Goal: Task Accomplishment & Management: Use online tool/utility

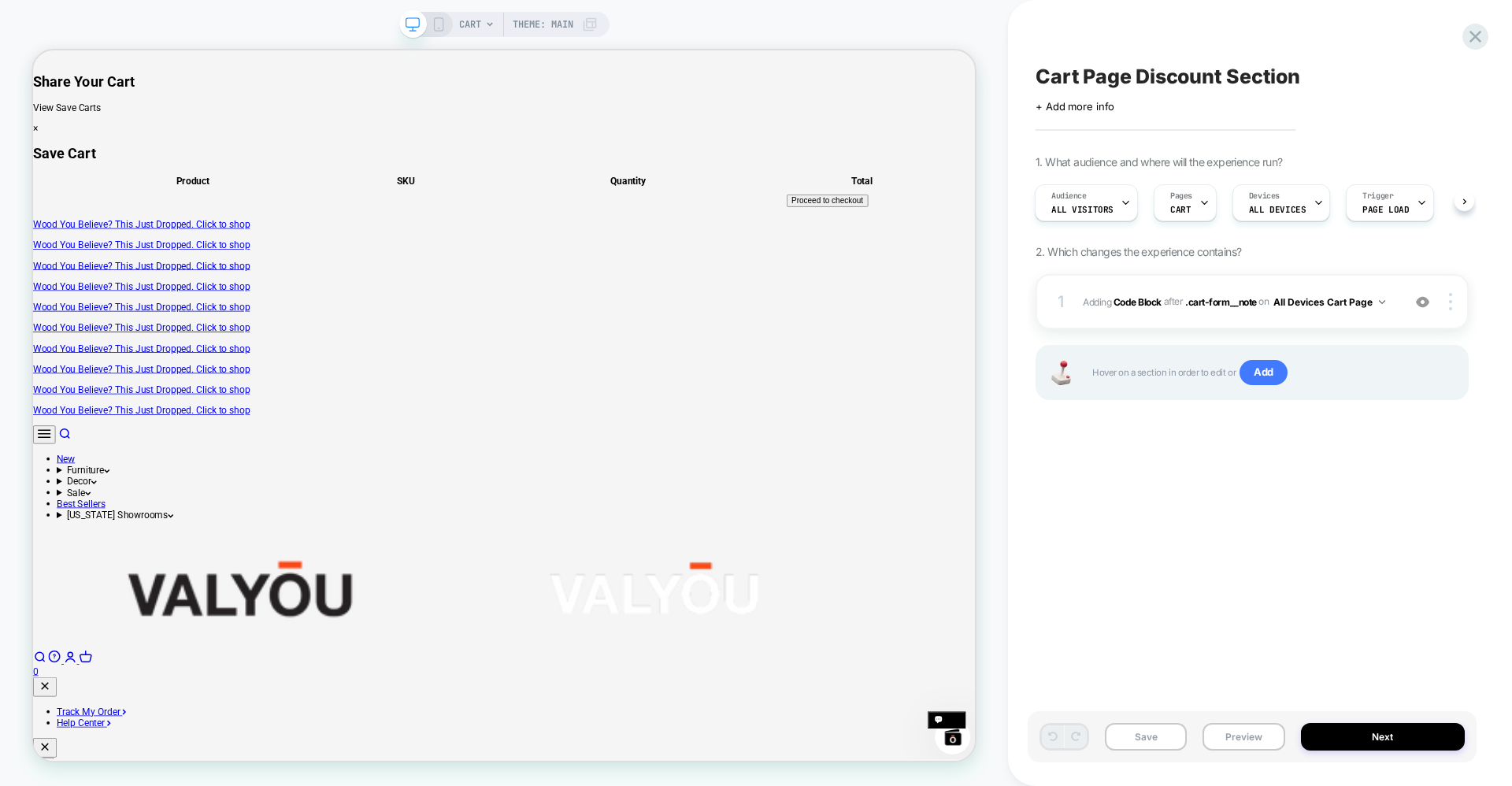
drag, startPoint x: 1194, startPoint y: 373, endPoint x: 1063, endPoint y: 373, distance: 131.0
click at [1063, 373] on div "Hover on a section in order to edit or Add" at bounding box center [1252, 372] width 433 height 55
click at [1361, 300] on button "All Devices Cart Page" at bounding box center [1329, 302] width 112 height 20
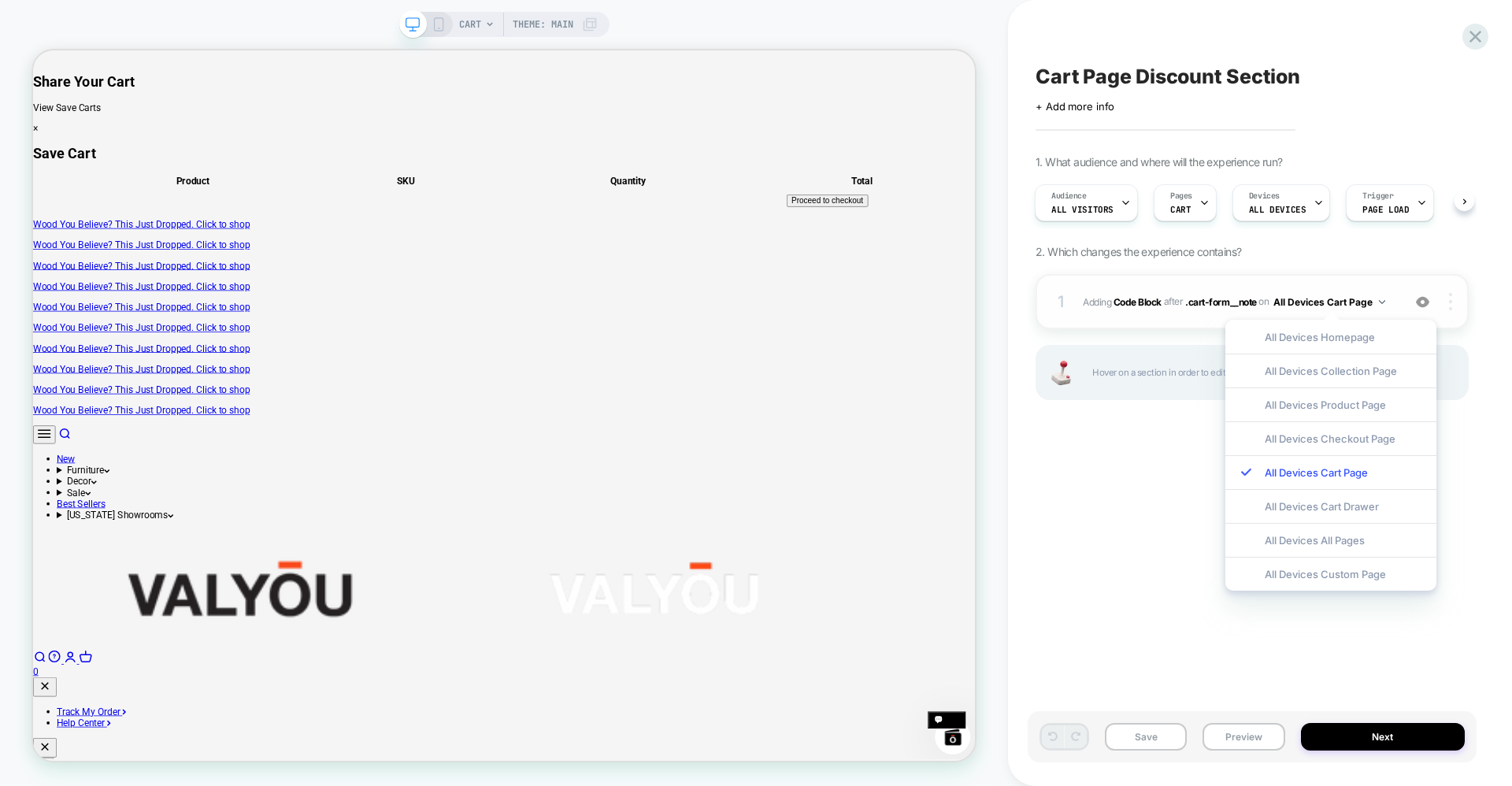
click at [1451, 306] on img at bounding box center [1451, 301] width 3 height 17
click at [1466, 294] on div at bounding box center [1452, 301] width 30 height 17
click at [1202, 306] on span ".cart-form__note" at bounding box center [1221, 301] width 71 height 11
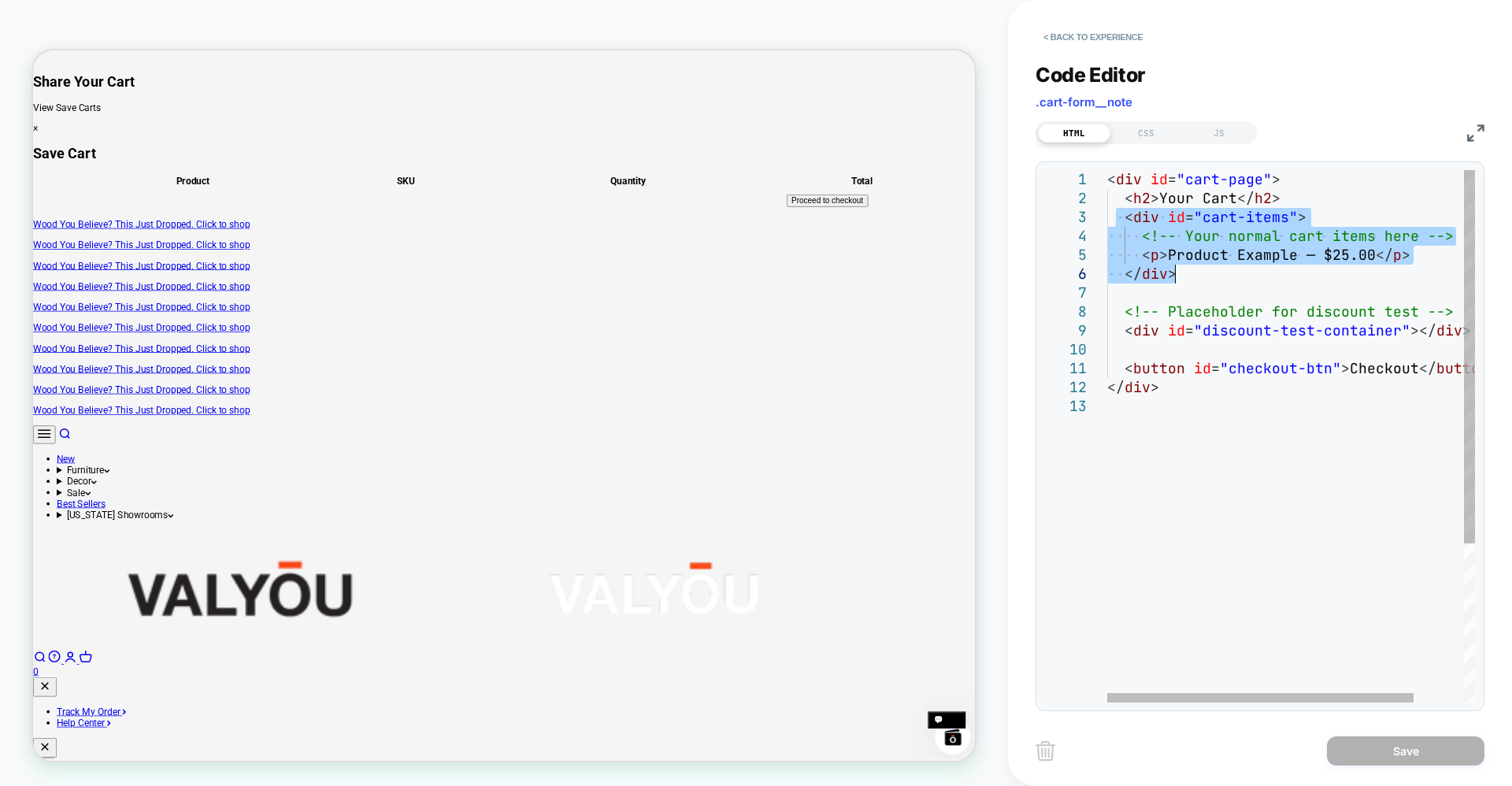
drag, startPoint x: 1120, startPoint y: 219, endPoint x: 1189, endPoint y: 275, distance: 88.9
click at [1189, 275] on div "< div id = "cart-page" > < h2 > Your Cart </ h2 > < div id = "cart-items" > <!-…" at bounding box center [1320, 549] width 427 height 759
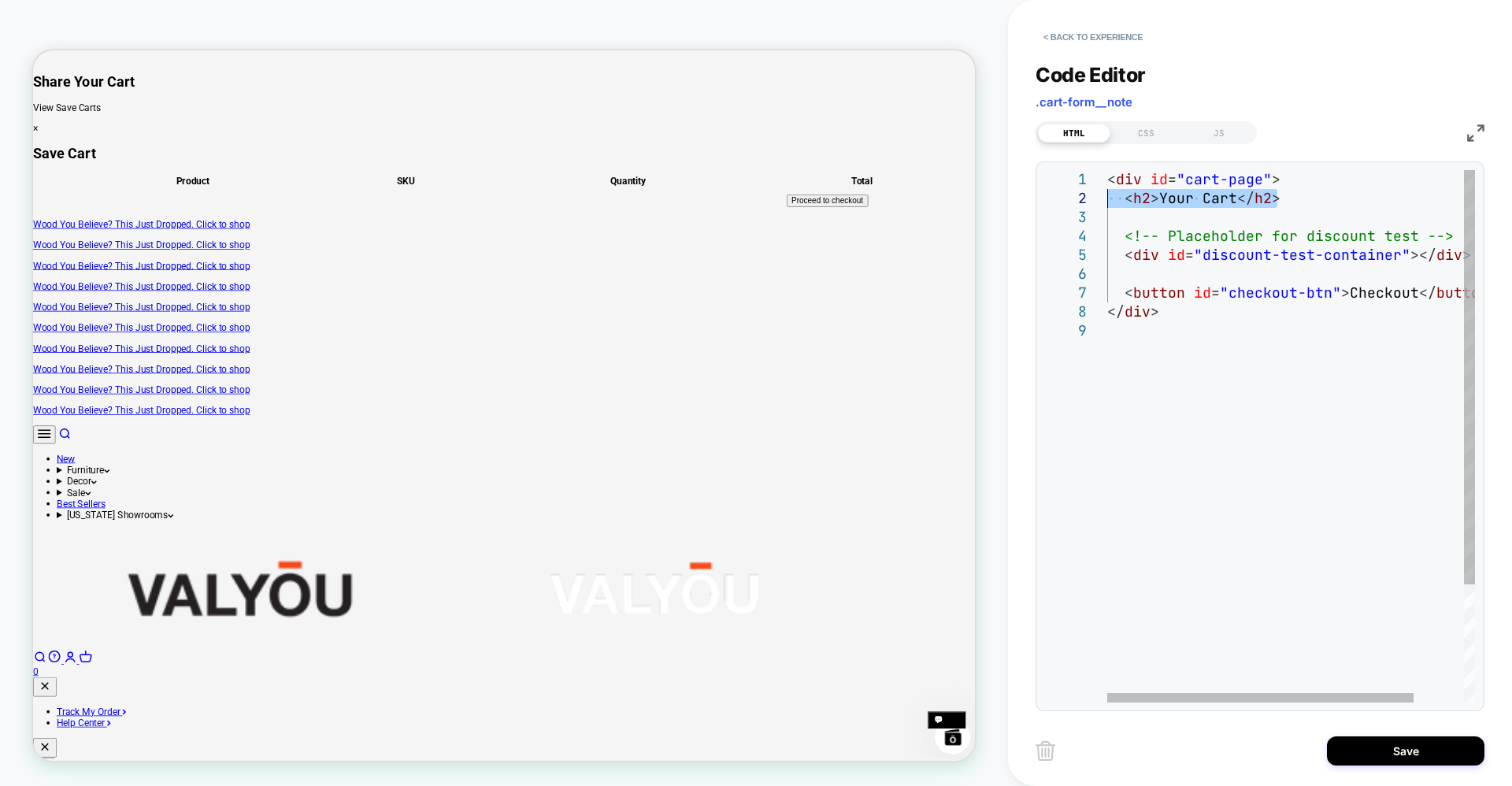
drag, startPoint x: 1311, startPoint y: 191, endPoint x: 1105, endPoint y: 198, distance: 206.1
click at [1107, 198] on div "< div id = "cart-page" > < h2 > Your Cart </ h2 > <!-- Placeholder for discount…" at bounding box center [1320, 512] width 427 height 684
type textarea "**********"
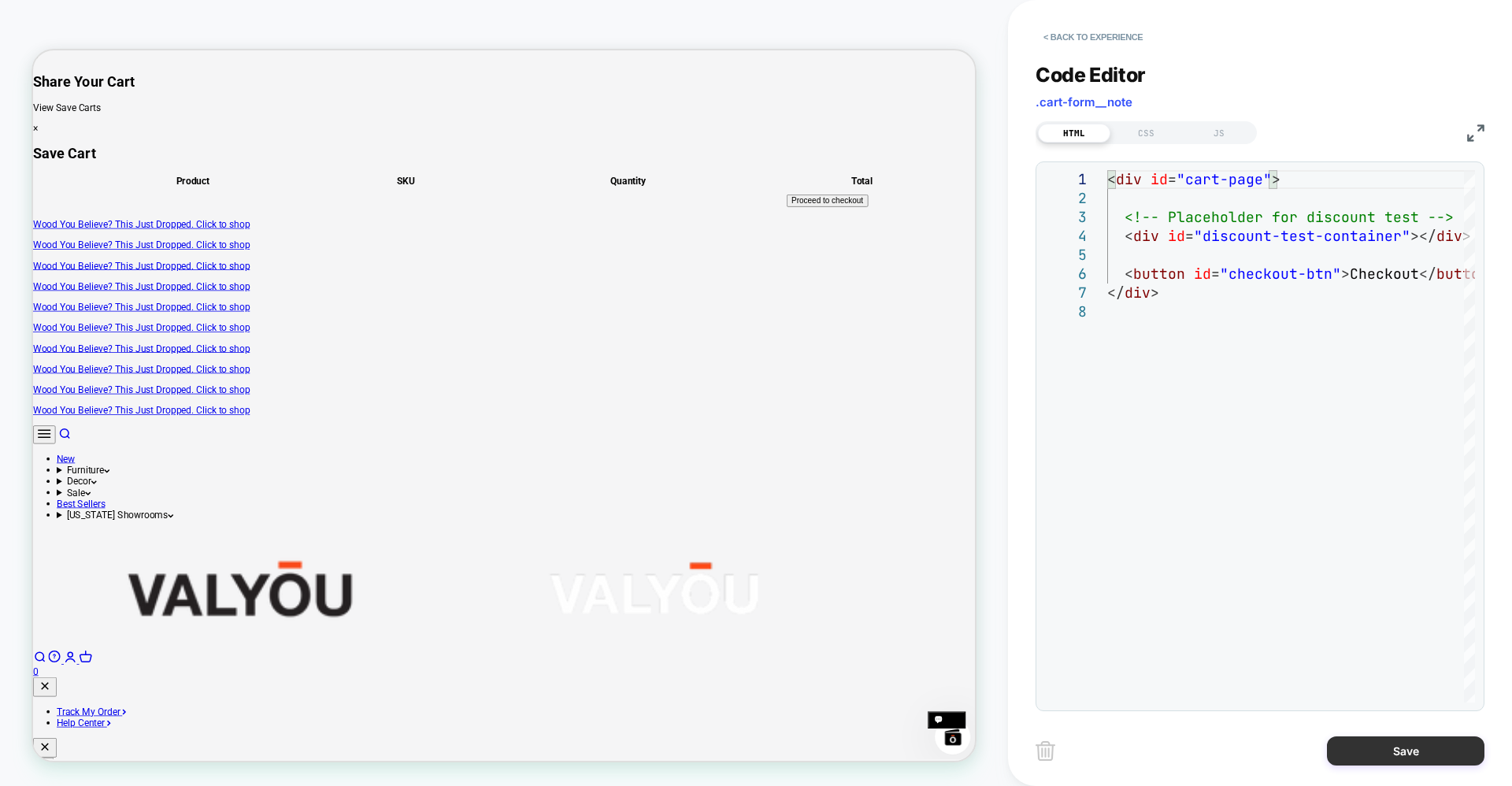
click at [1377, 747] on button "Save" at bounding box center [1406, 751] width 157 height 29
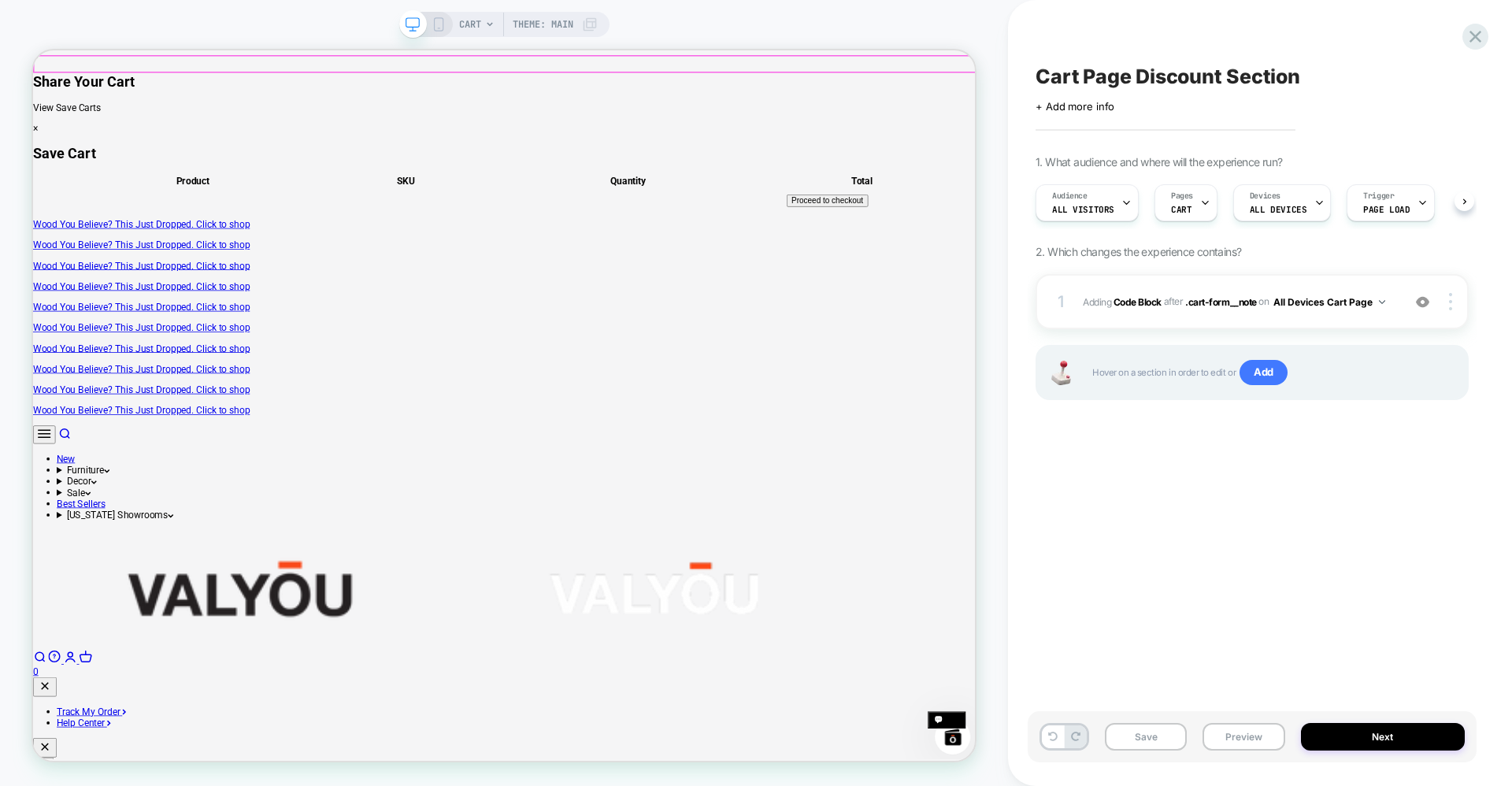
scroll to position [0, 1]
click at [1149, 725] on button "Save" at bounding box center [1145, 737] width 82 height 28
click at [1234, 739] on button "Preview" at bounding box center [1243, 737] width 82 height 28
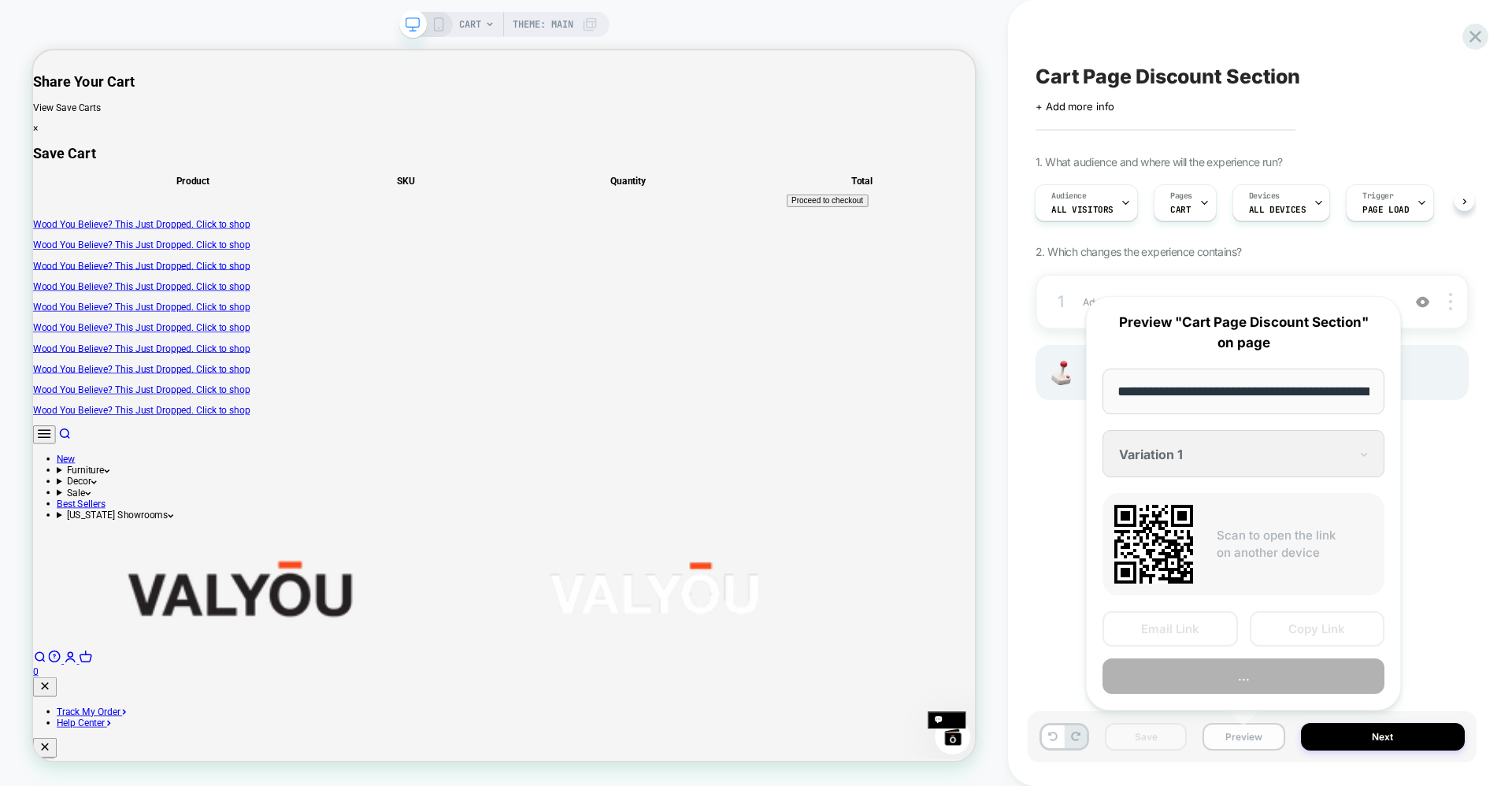
scroll to position [0, 61]
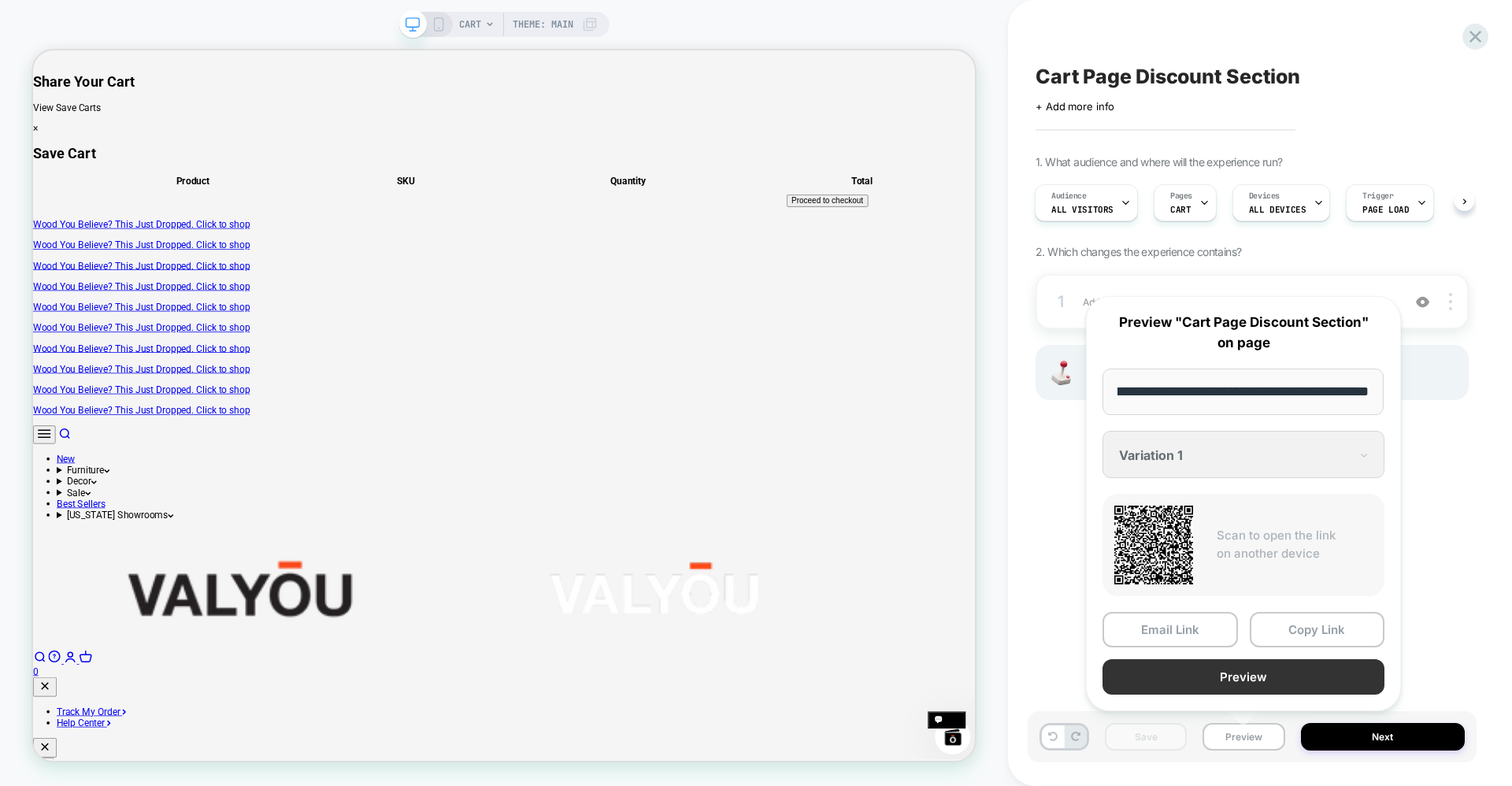
click at [1216, 665] on button "Preview" at bounding box center [1243, 676] width 282 height 35
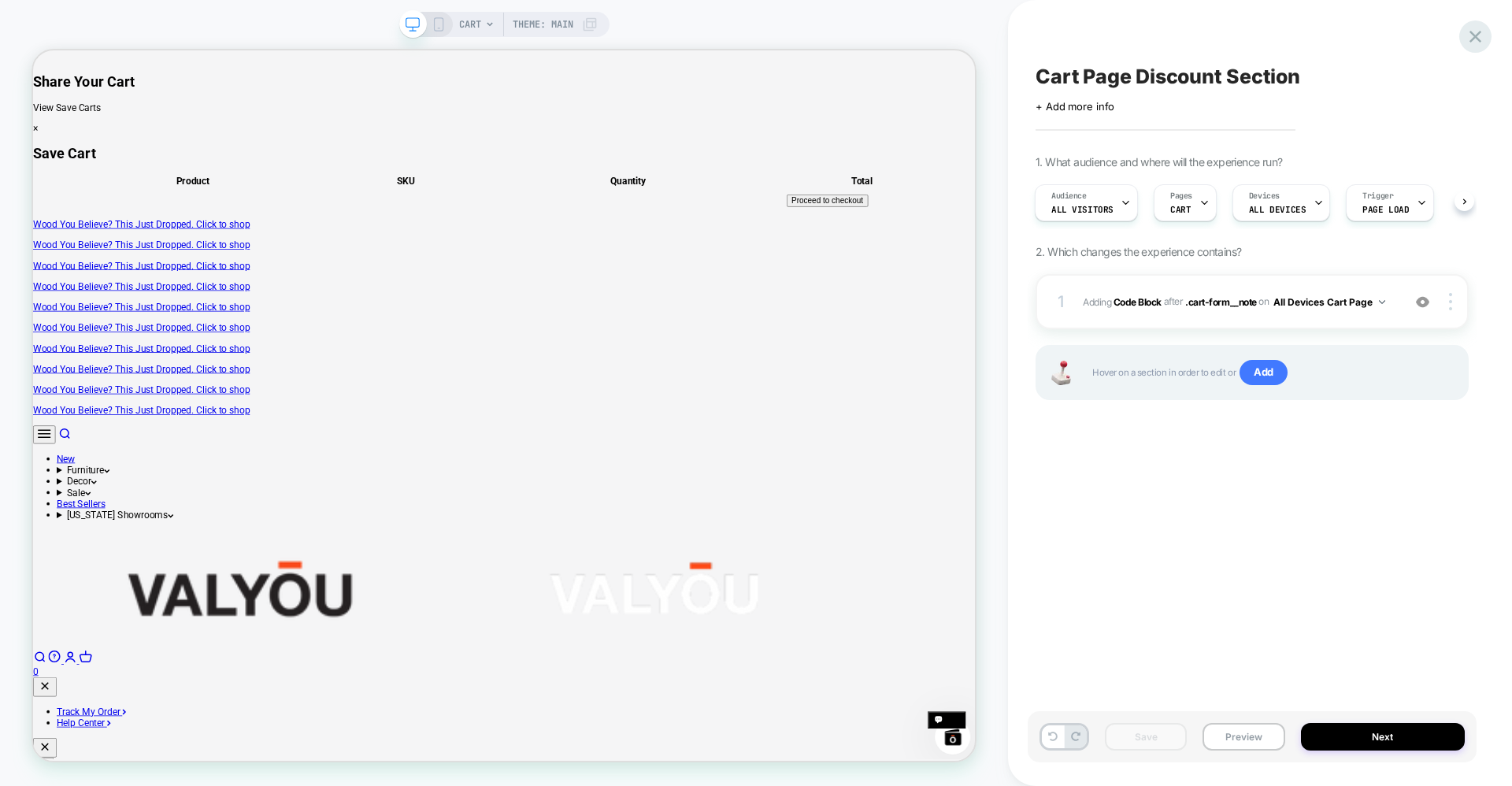
click at [1474, 41] on icon at bounding box center [1475, 37] width 21 height 21
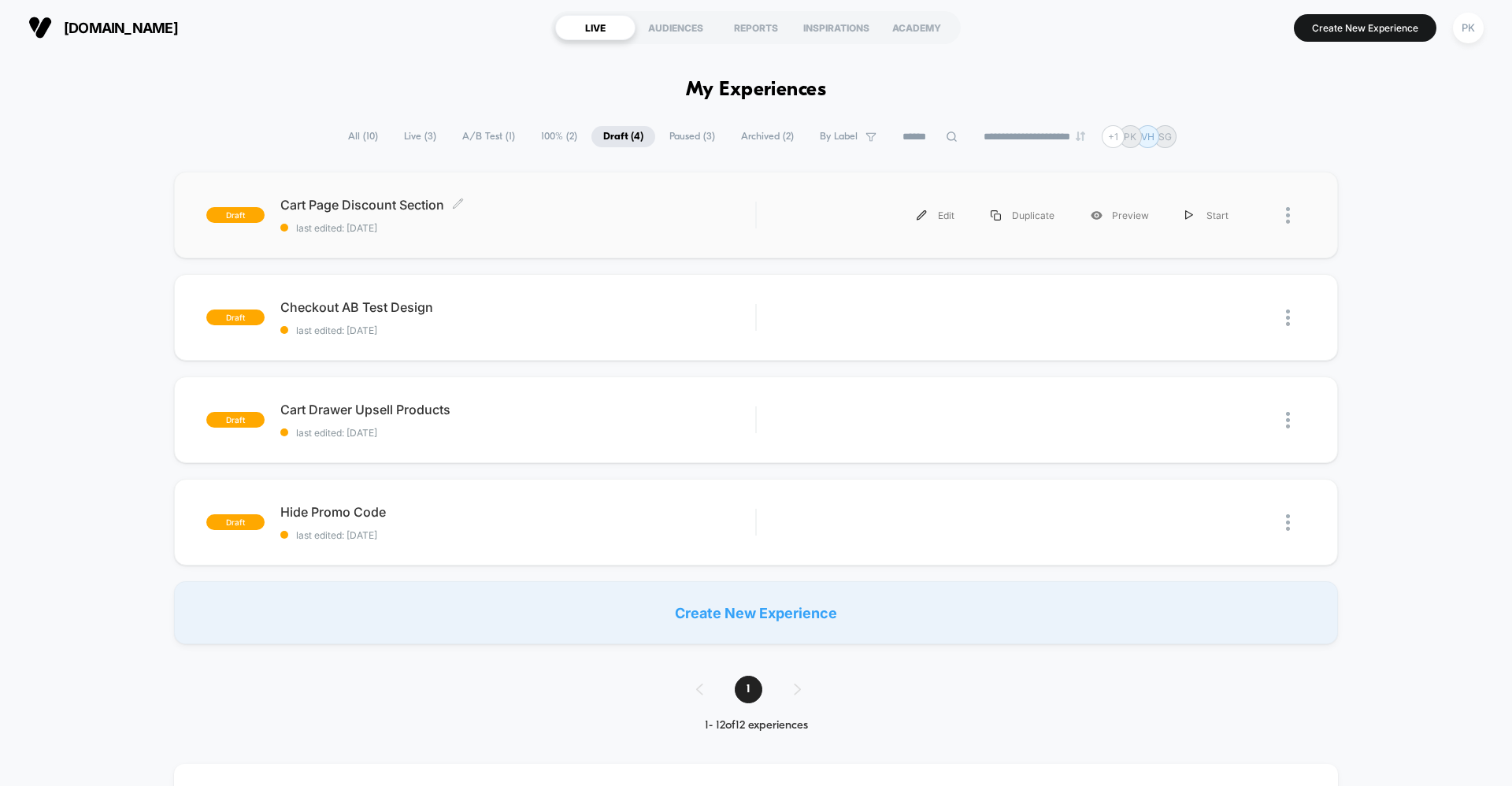
click at [684, 215] on div "Cart Page Discount Section Click to edit experience details Click to edit exper…" at bounding box center [517, 215] width 475 height 37
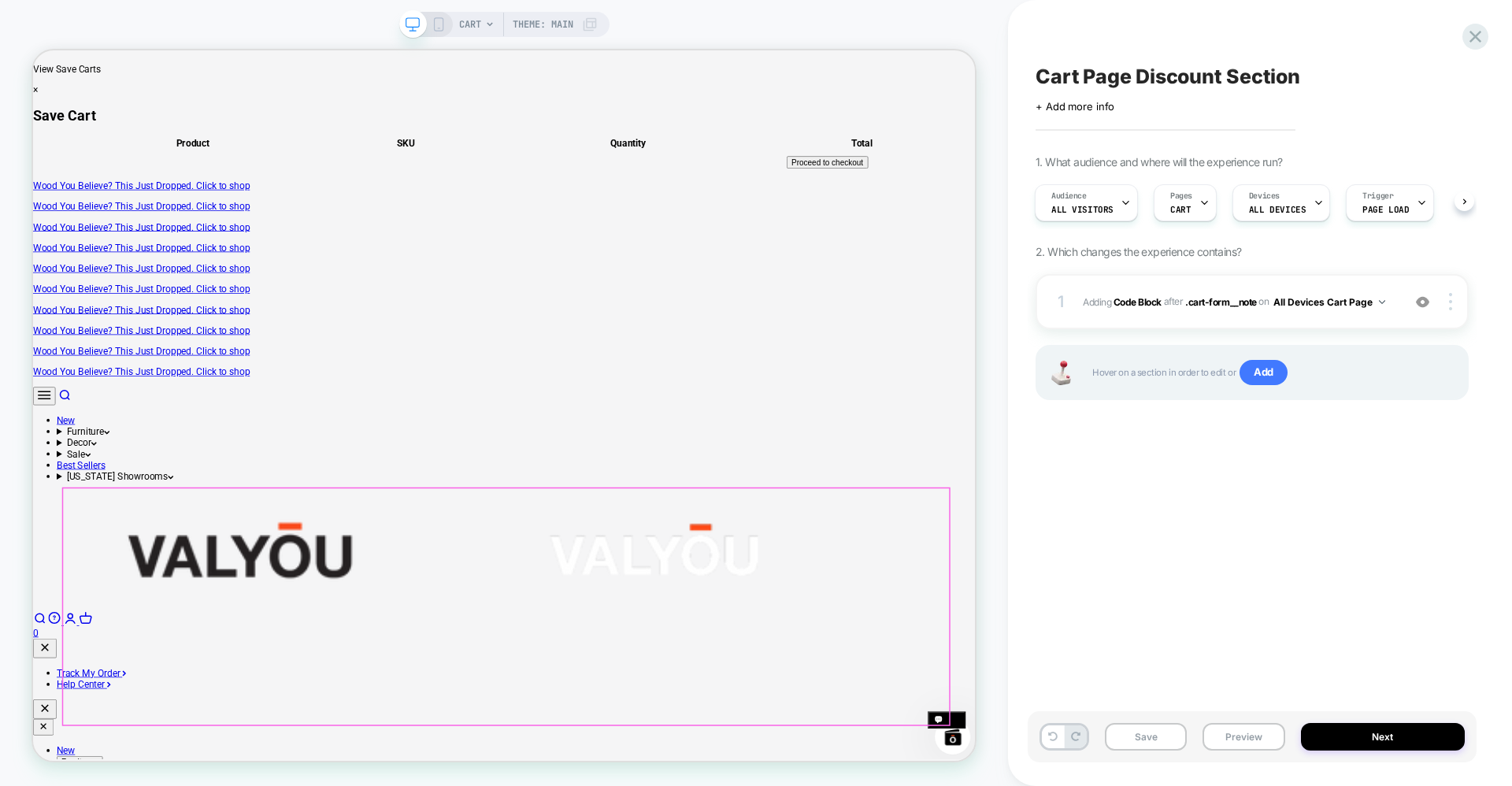
scroll to position [77, 0]
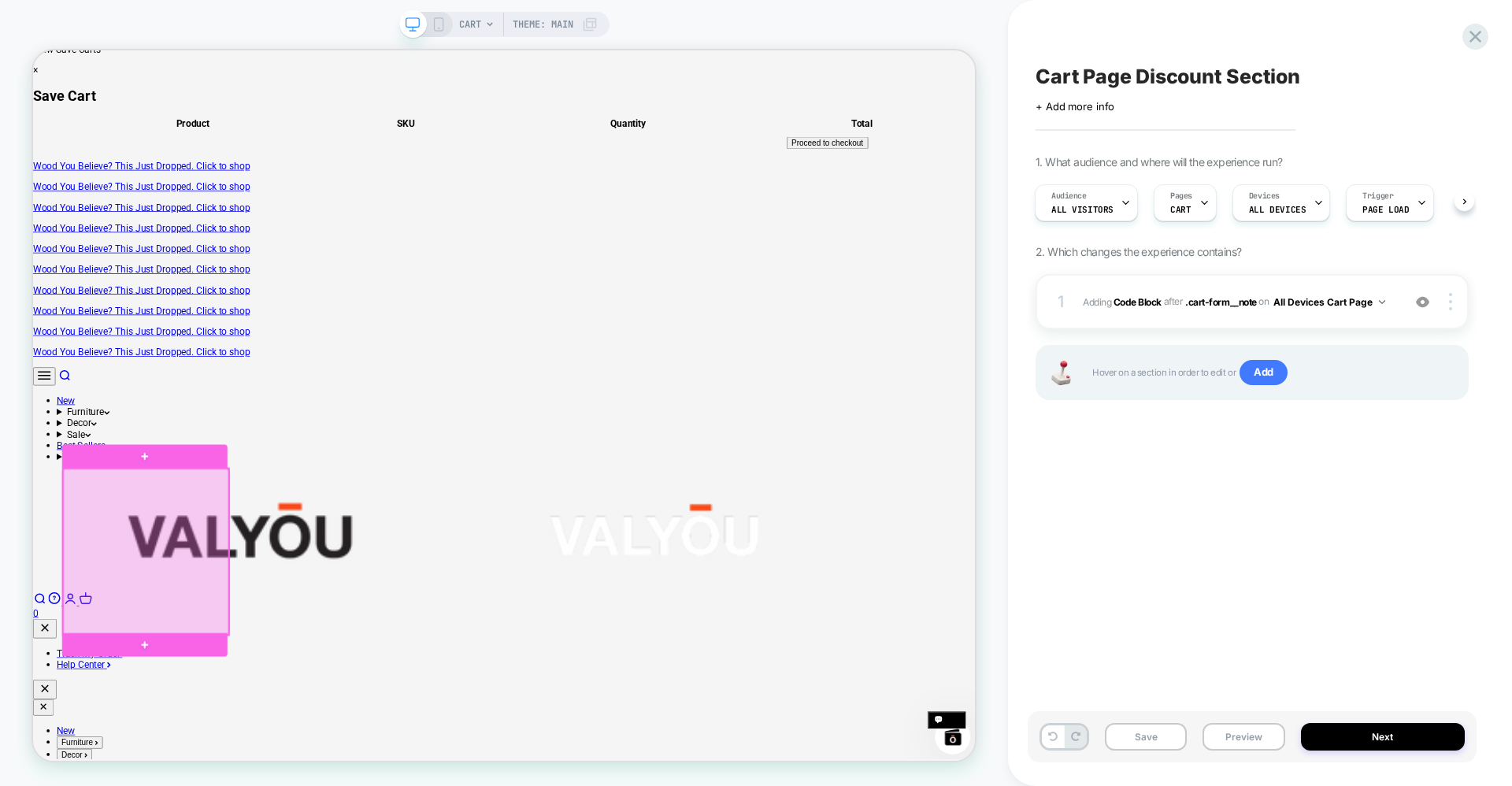
click at [216, 705] on div at bounding box center [183, 719] width 221 height 221
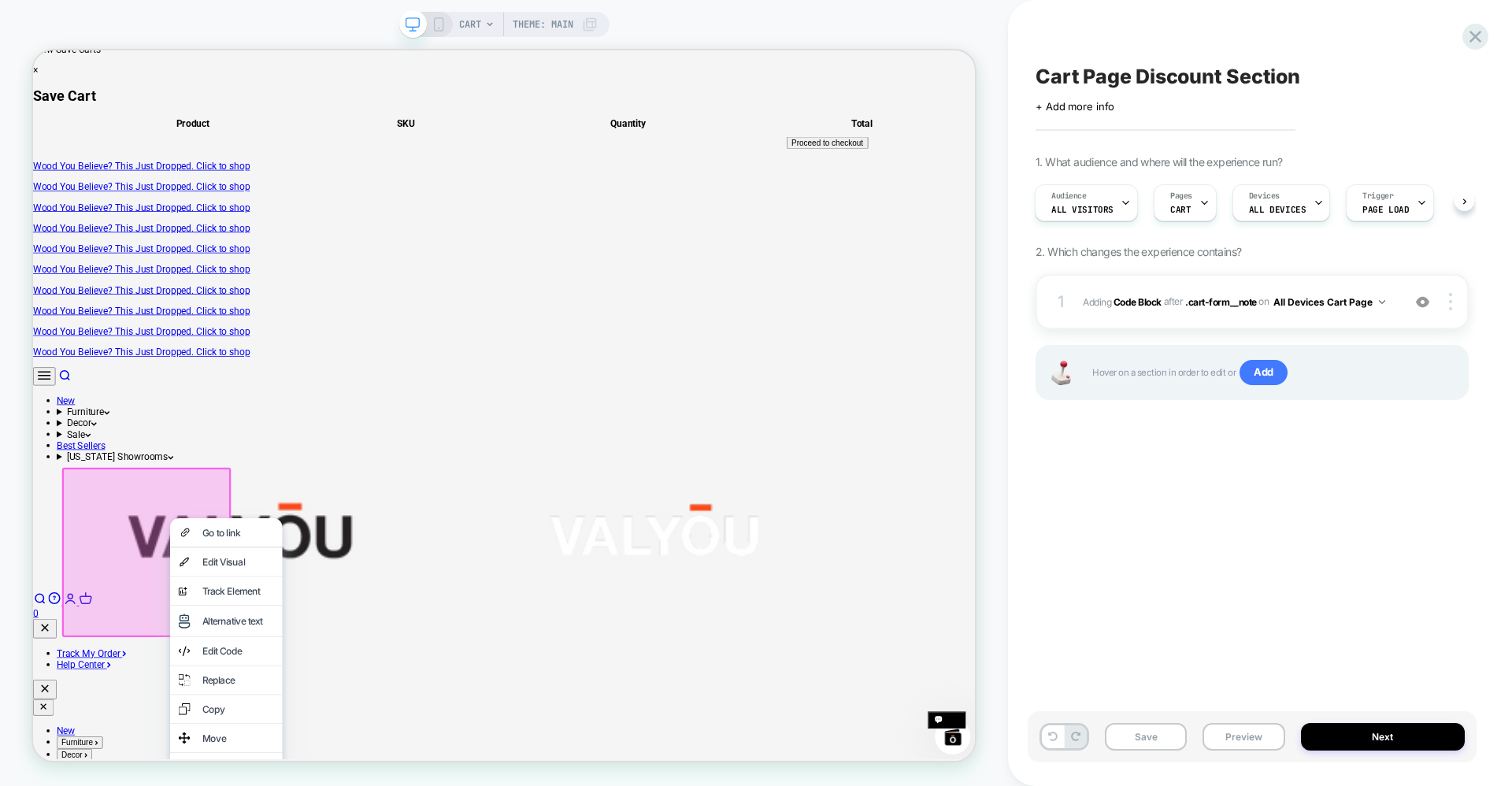
click at [216, 705] on div "Go to link" at bounding box center [291, 693] width 150 height 38
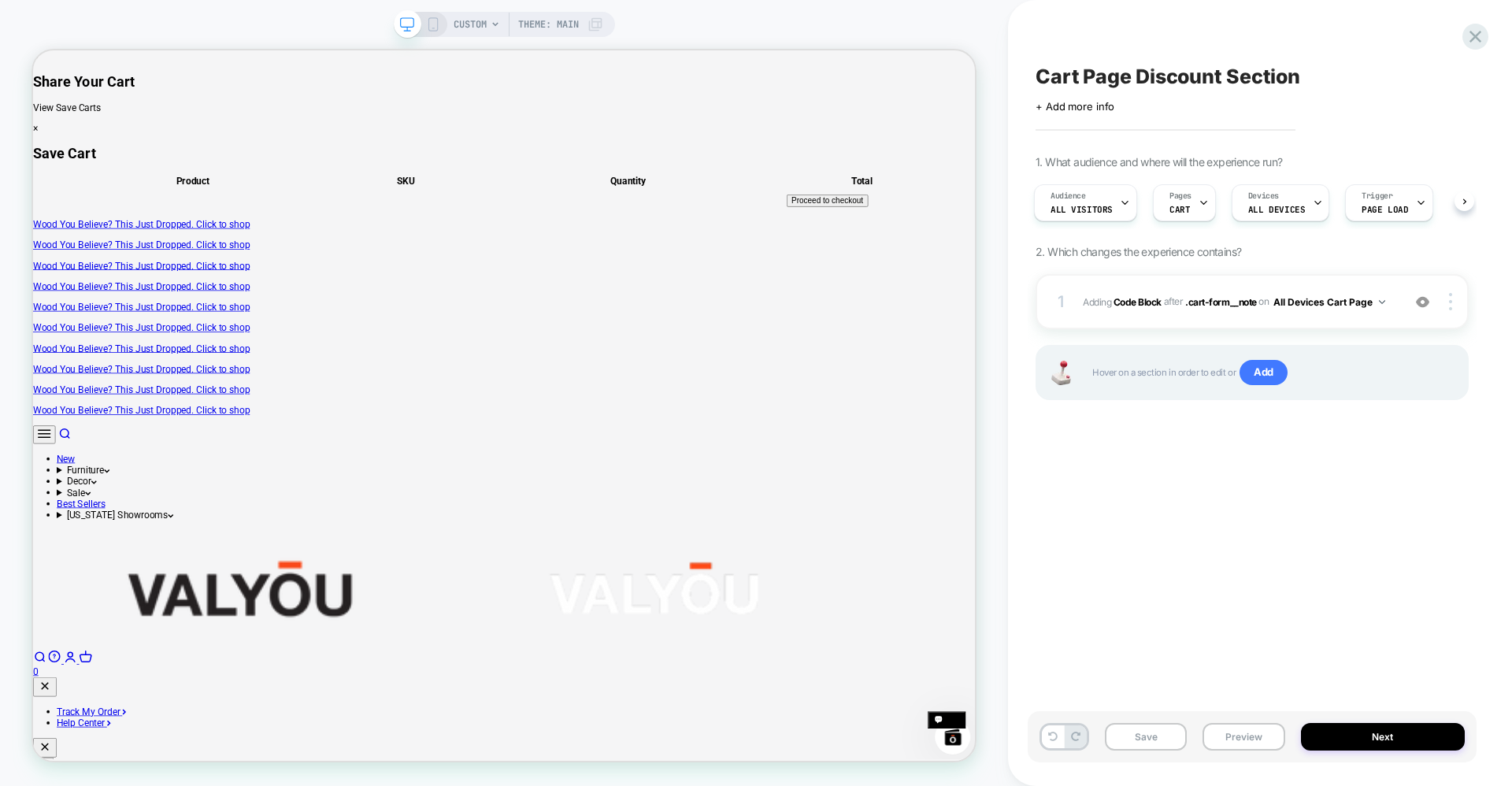
scroll to position [0, 0]
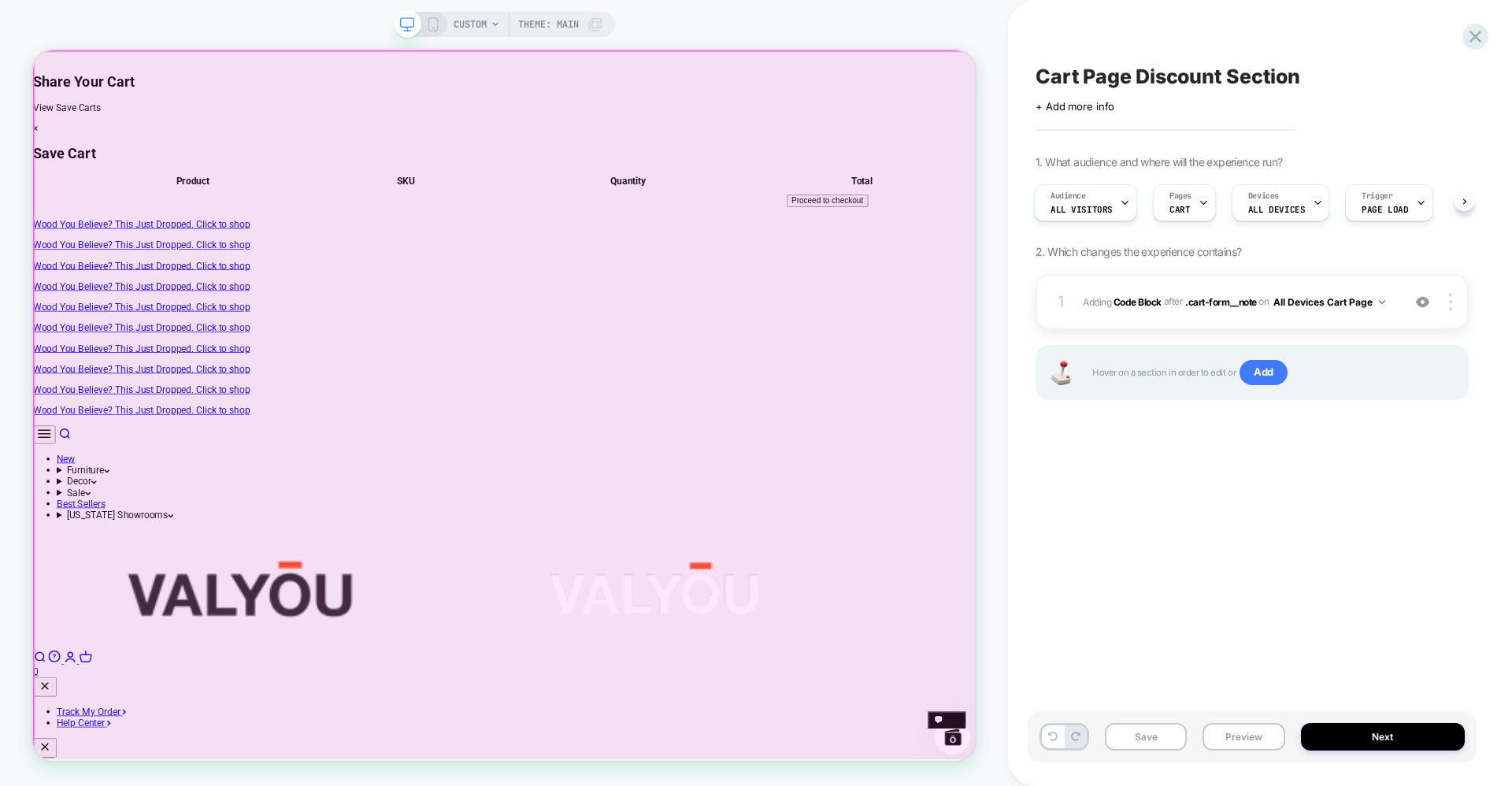
click at [885, 331] on div at bounding box center [663, 525] width 1257 height 947
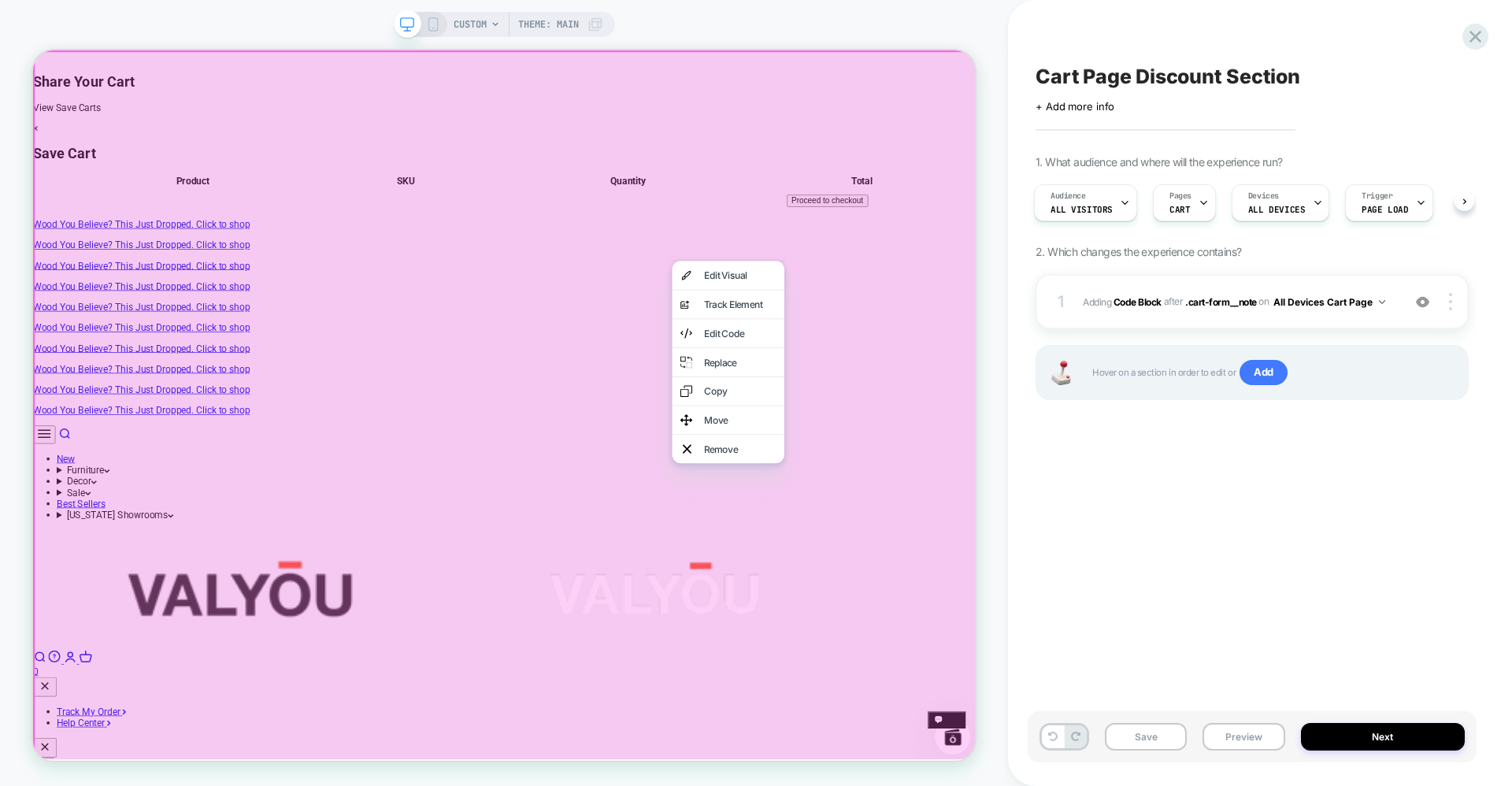
click at [864, 341] on div at bounding box center [664, 526] width 1262 height 952
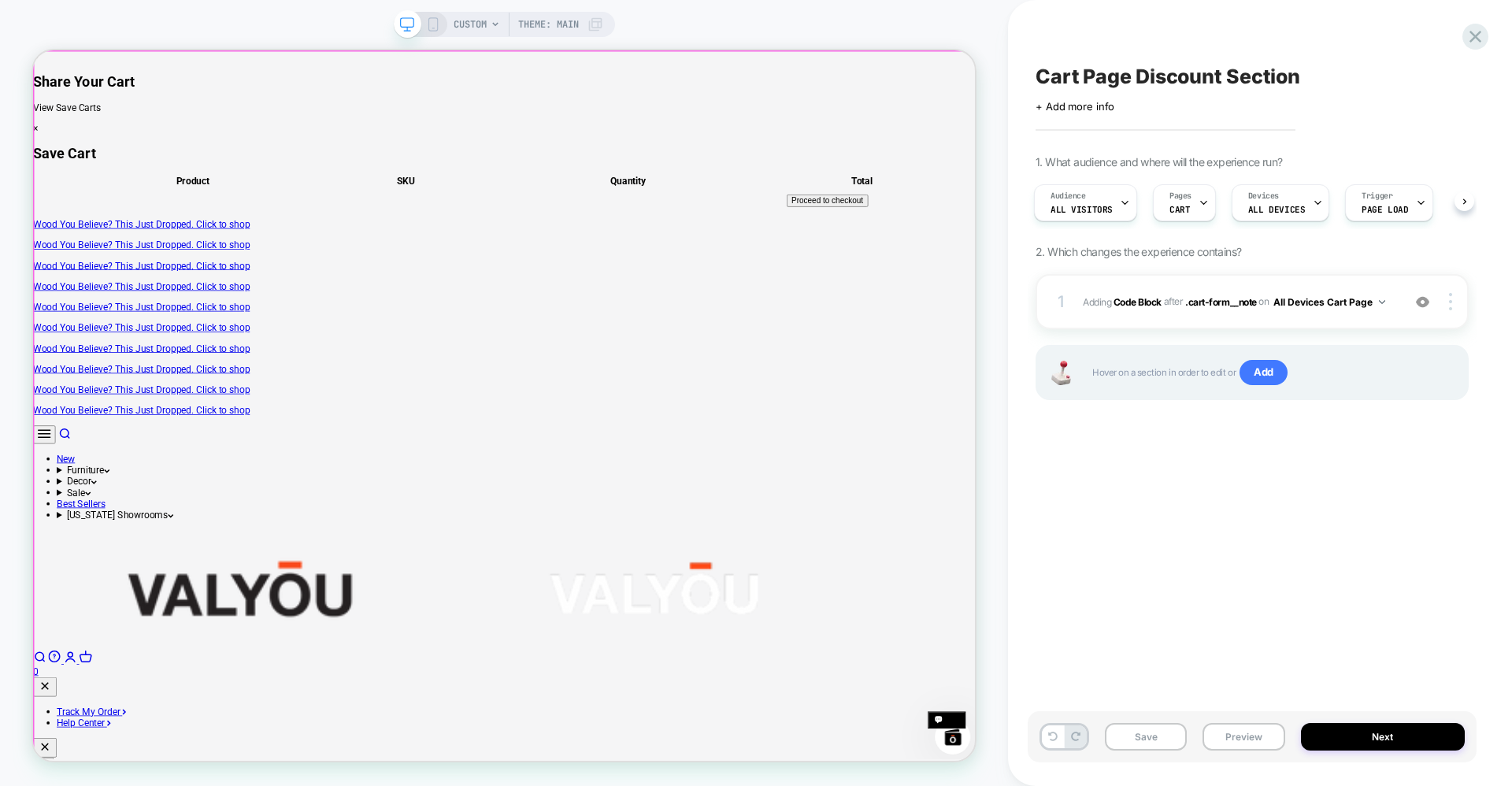
click at [902, 345] on div at bounding box center [663, 525] width 1257 height 947
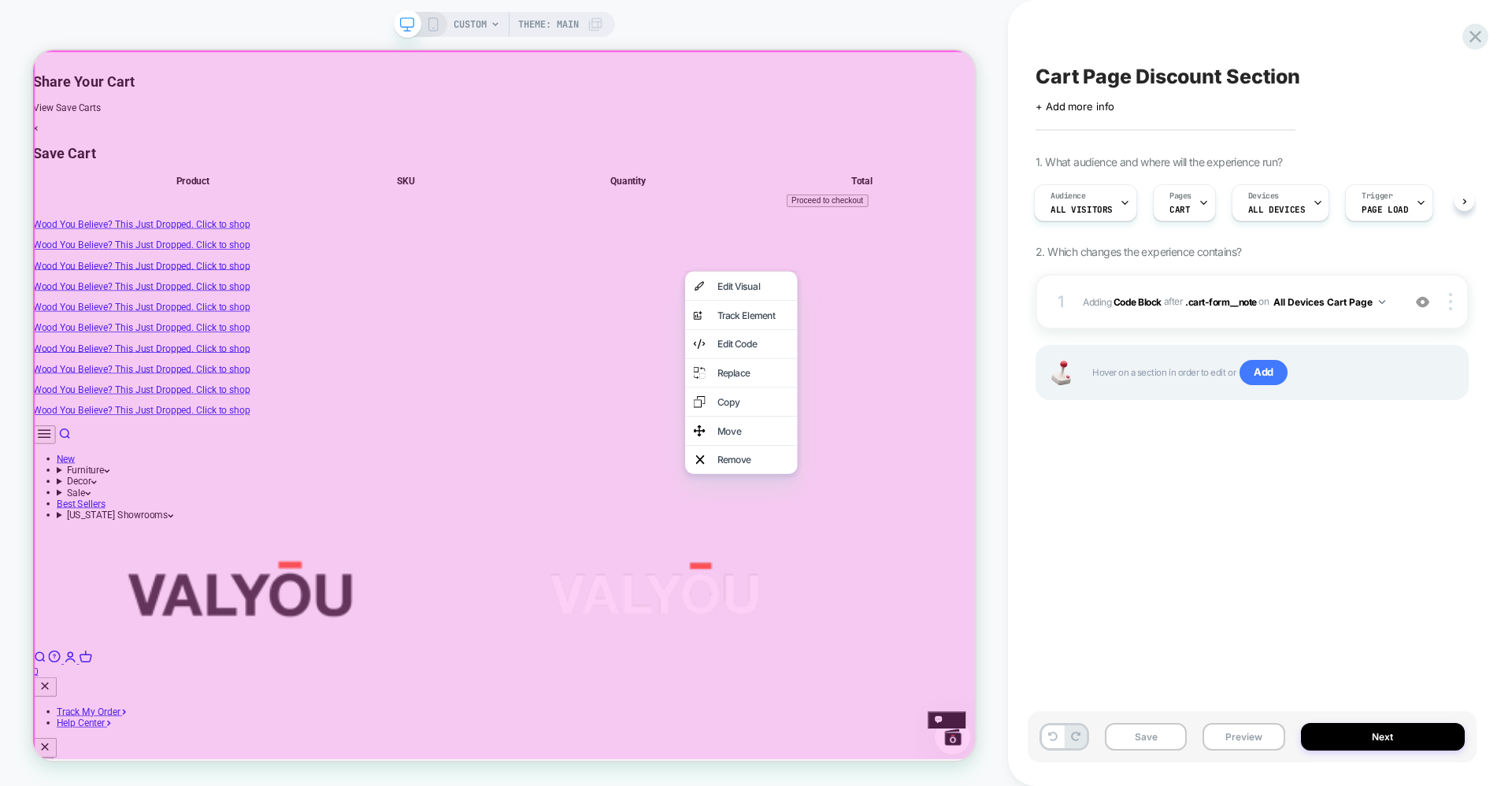
click at [885, 334] on div at bounding box center [664, 526] width 1262 height 952
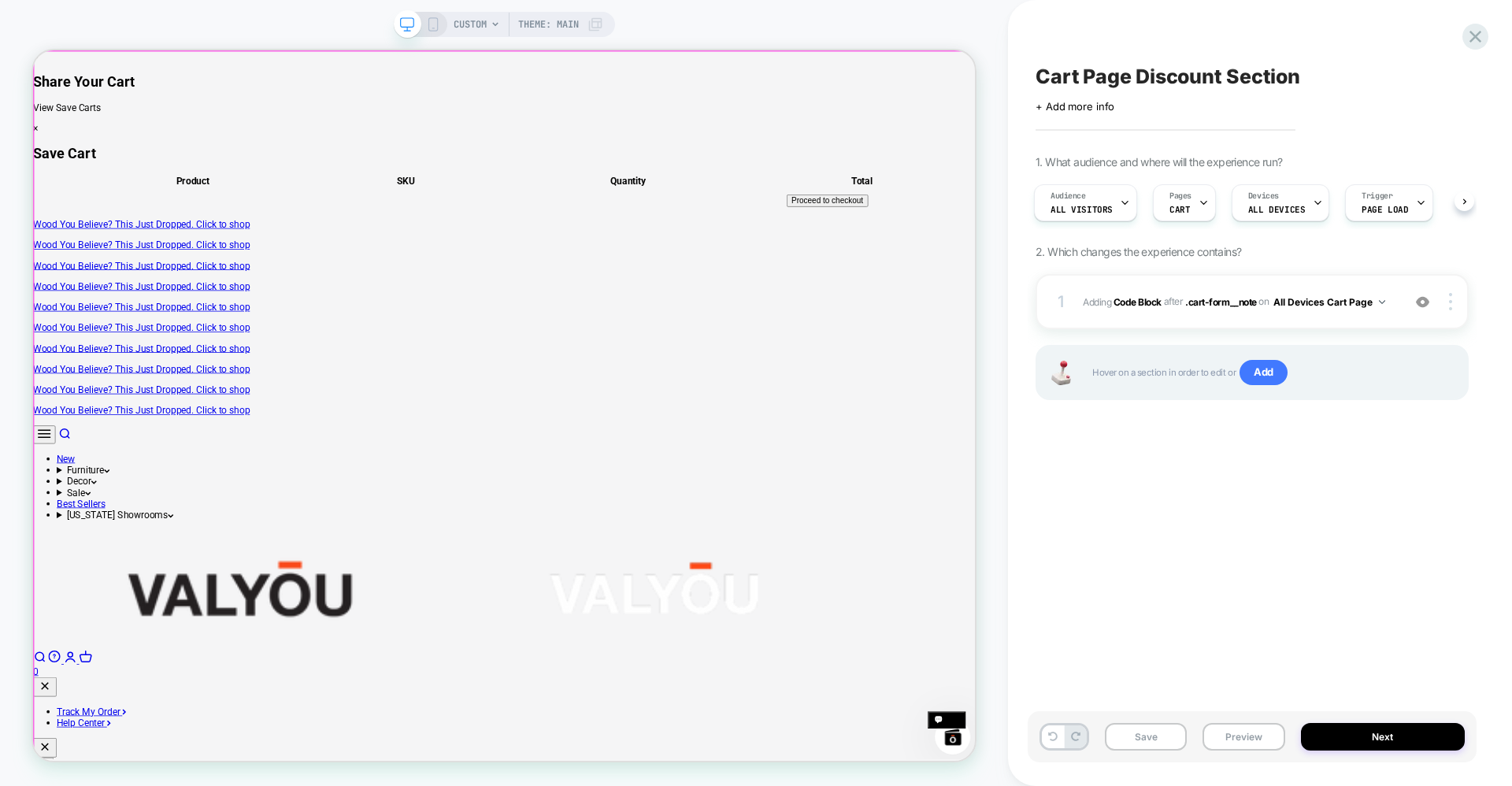
click at [885, 334] on div at bounding box center [663, 525] width 1257 height 947
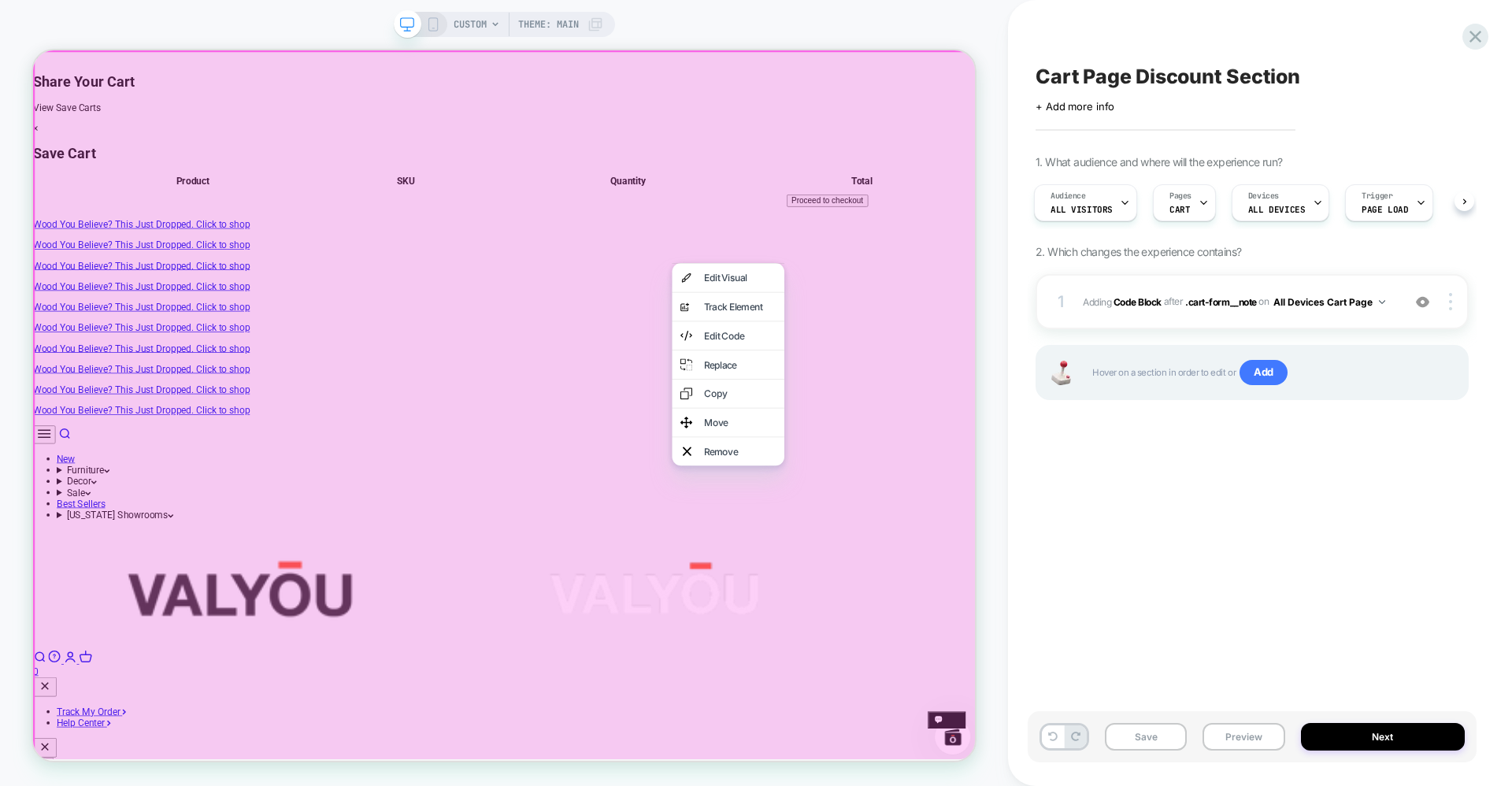
click at [581, 727] on div at bounding box center [664, 526] width 1262 height 952
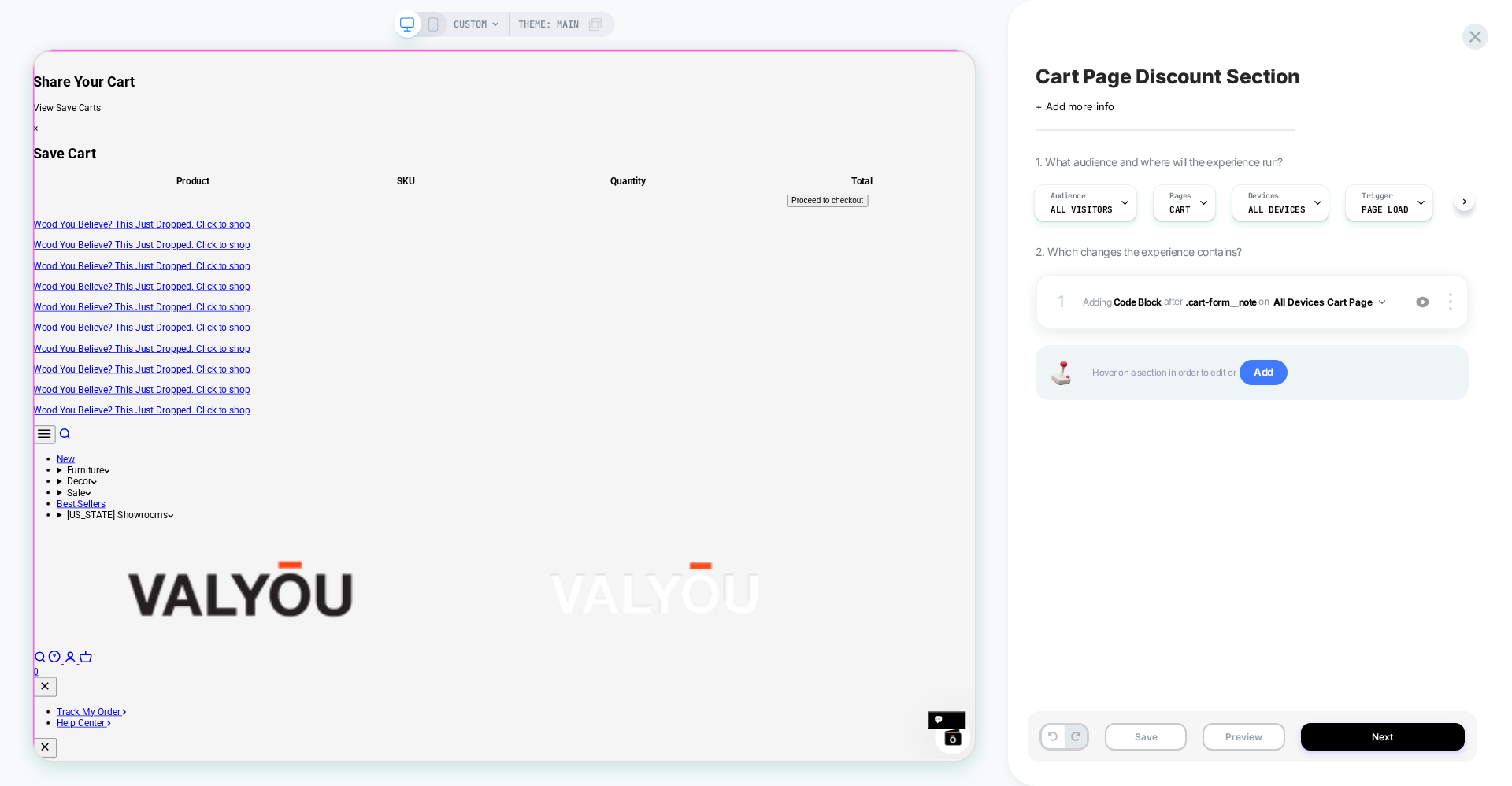
click at [594, 711] on div at bounding box center [663, 525] width 1257 height 947
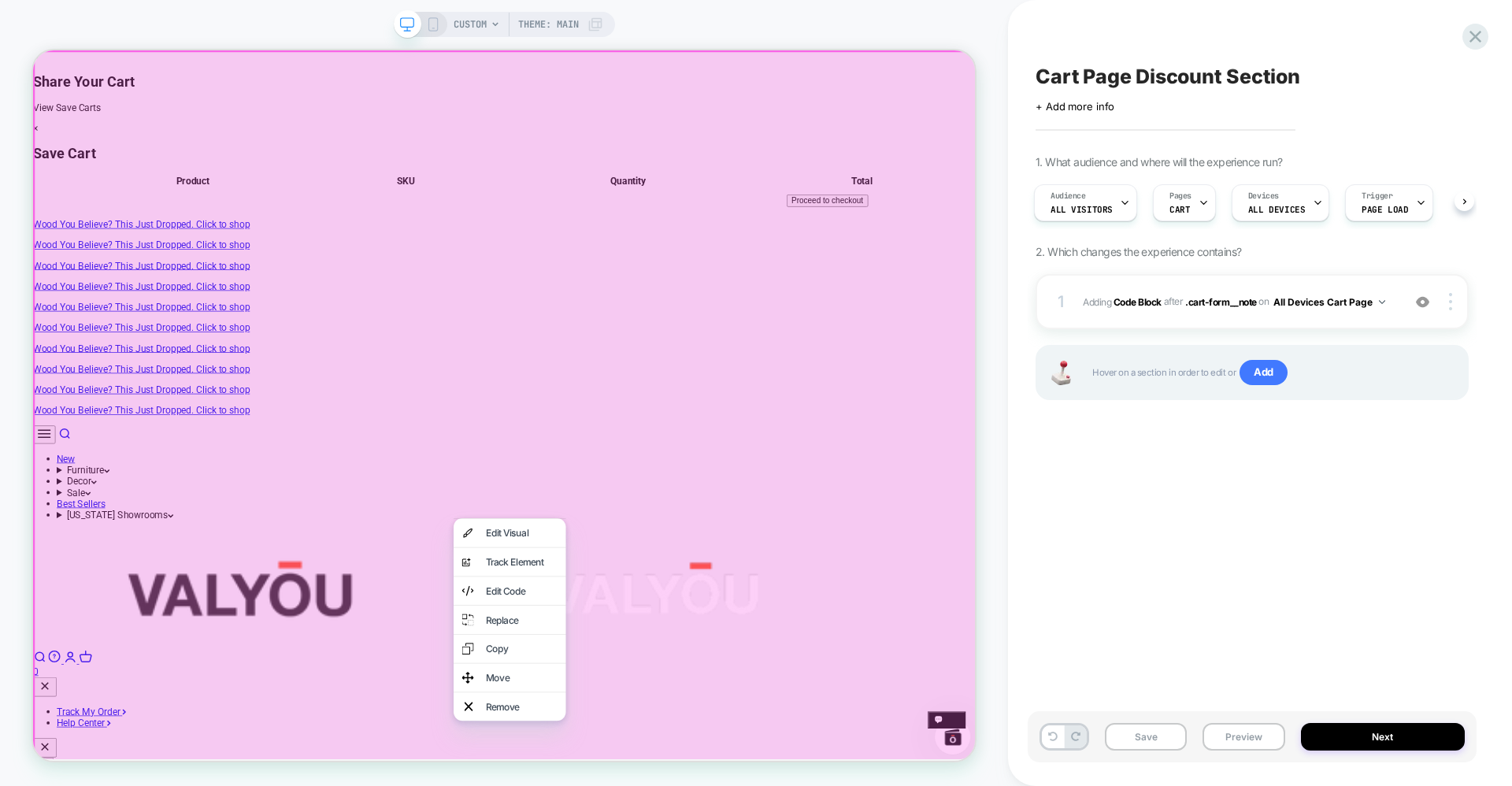
click at [588, 711] on div at bounding box center [664, 526] width 1262 height 952
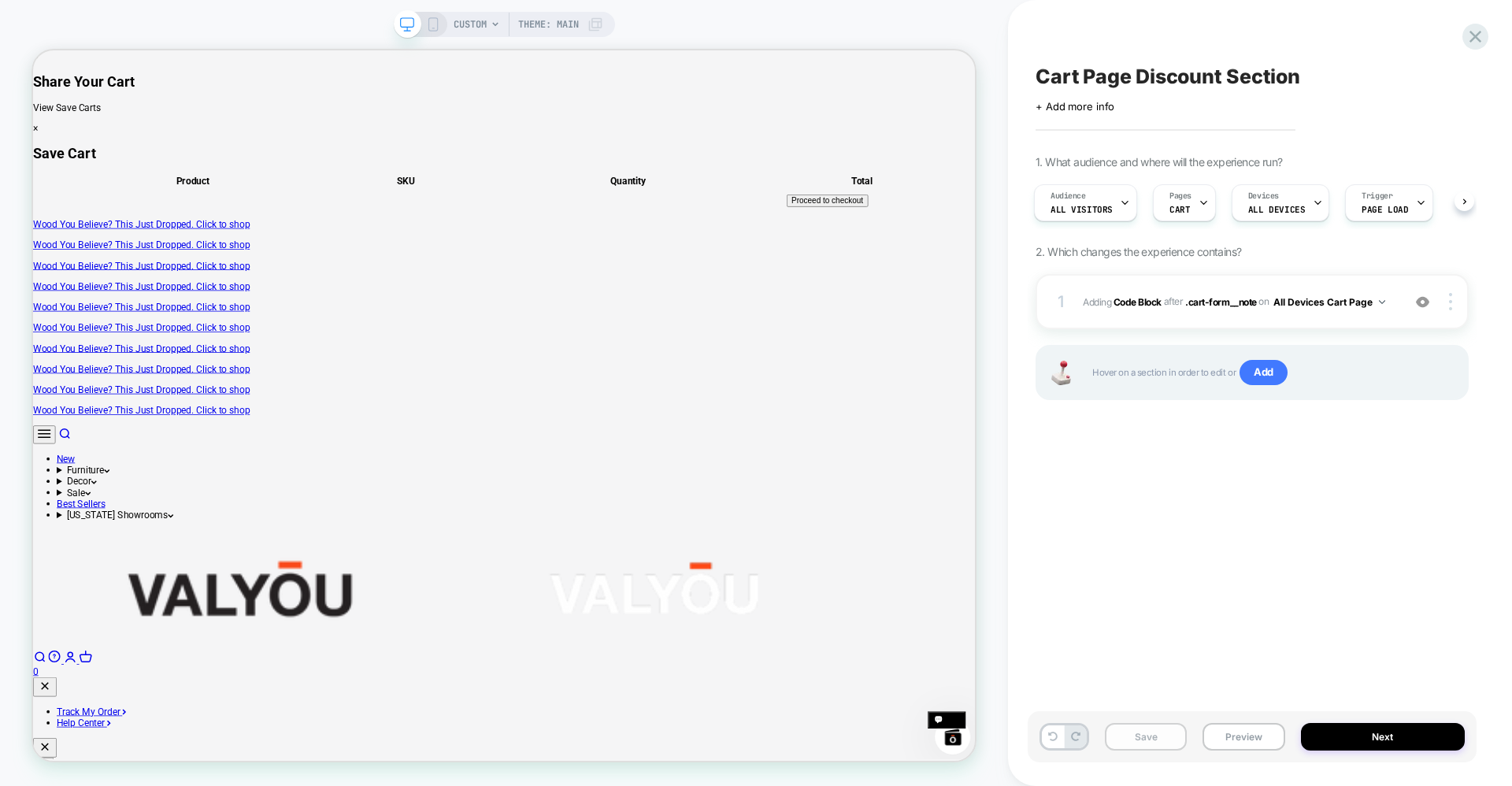
click at [1125, 731] on button "Save" at bounding box center [1145, 737] width 82 height 28
click at [458, 23] on span "CUSTOM" at bounding box center [470, 24] width 33 height 25
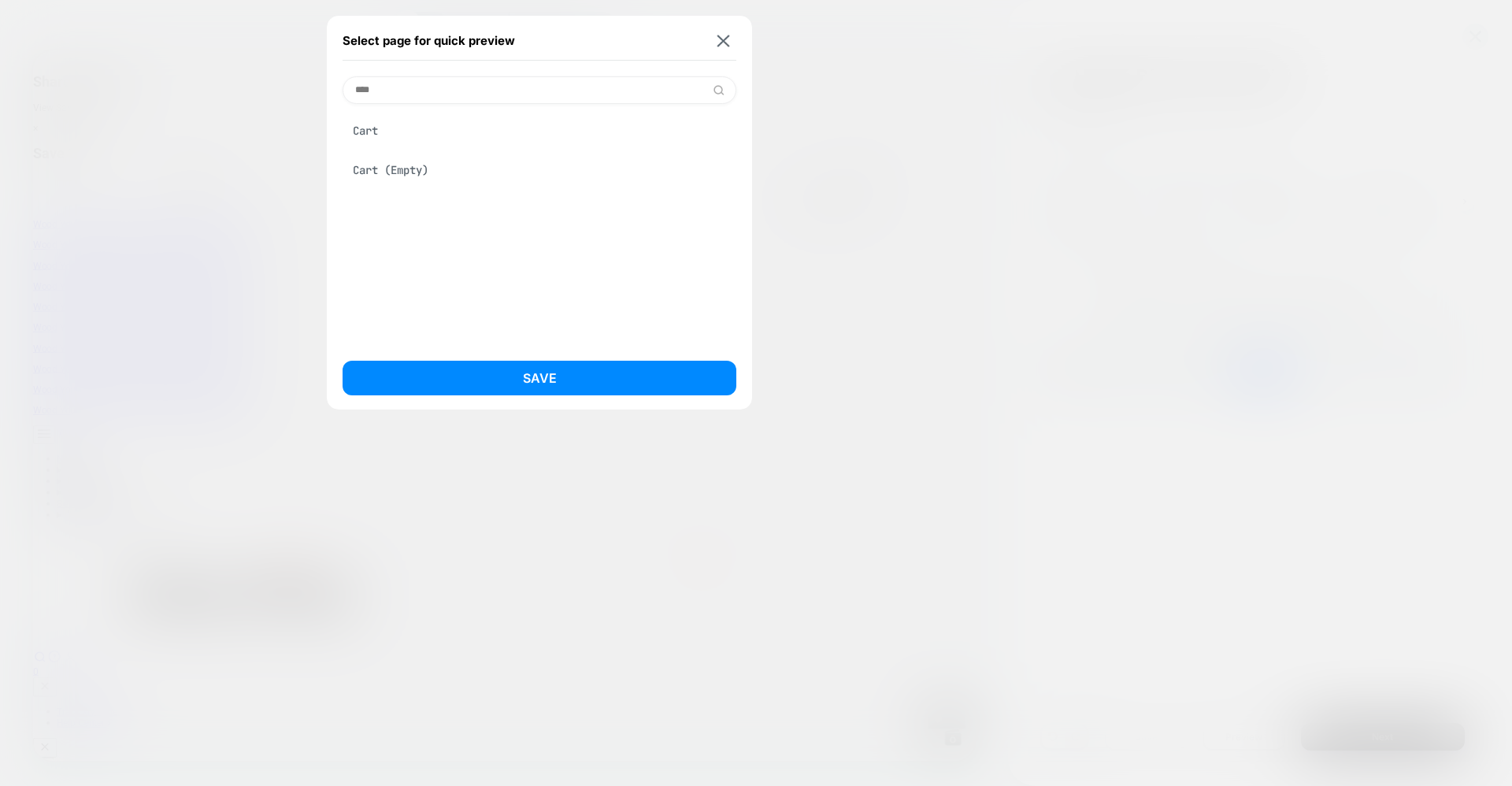
type input "****"
click at [402, 129] on div "Cart" at bounding box center [539, 130] width 394 height 30
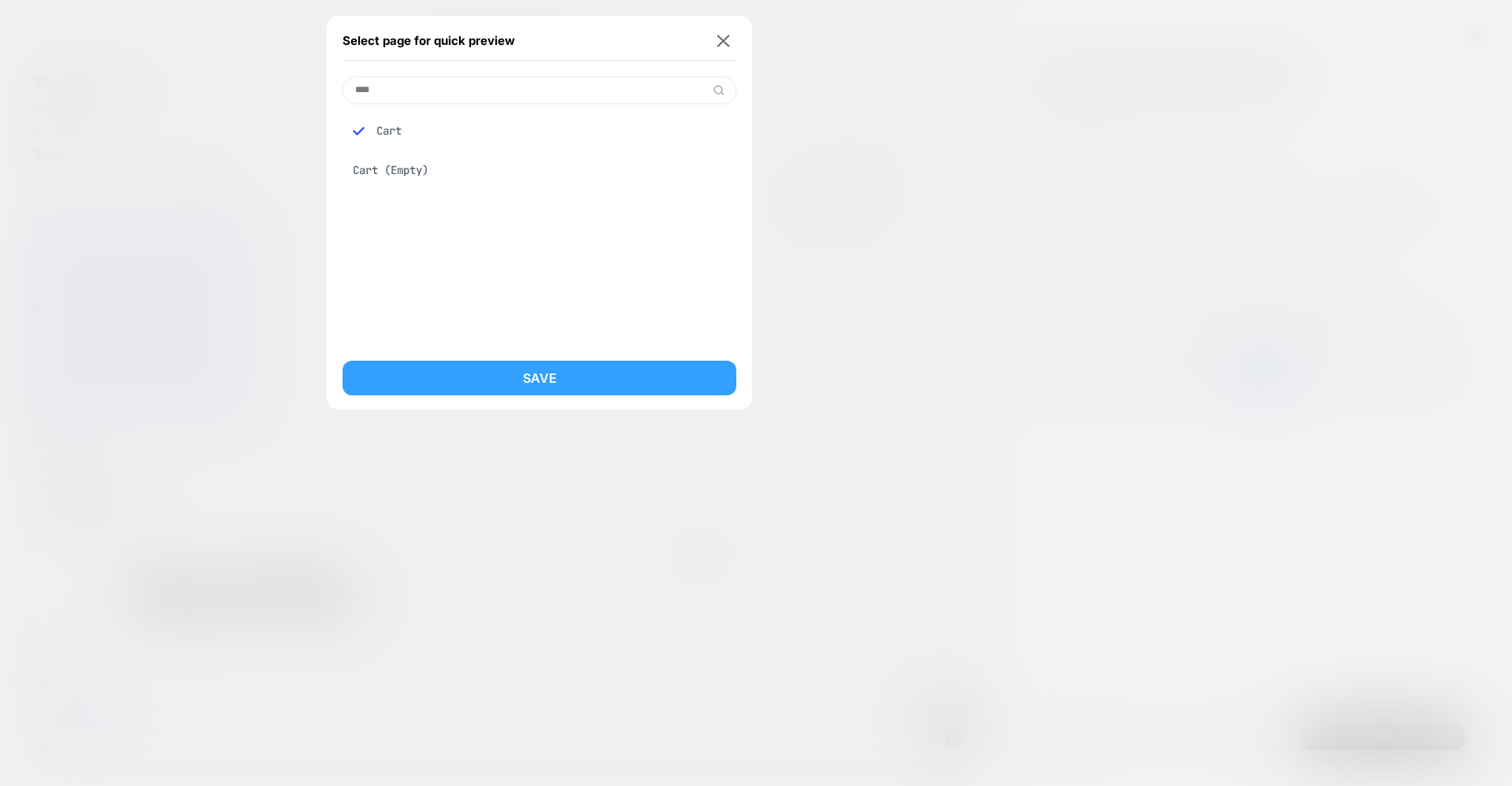
click at [515, 365] on button "Save" at bounding box center [539, 378] width 394 height 34
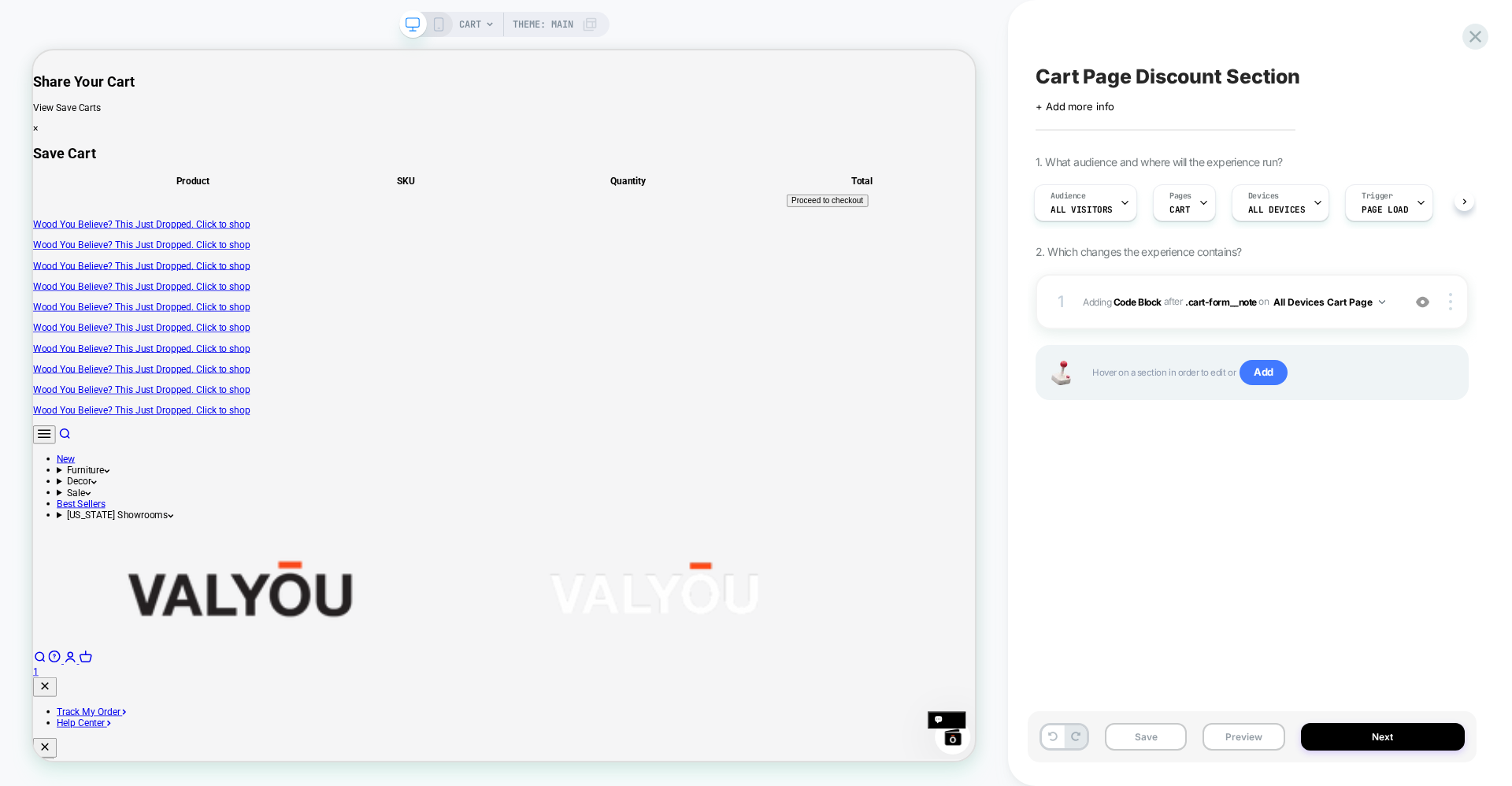
scroll to position [0, 3]
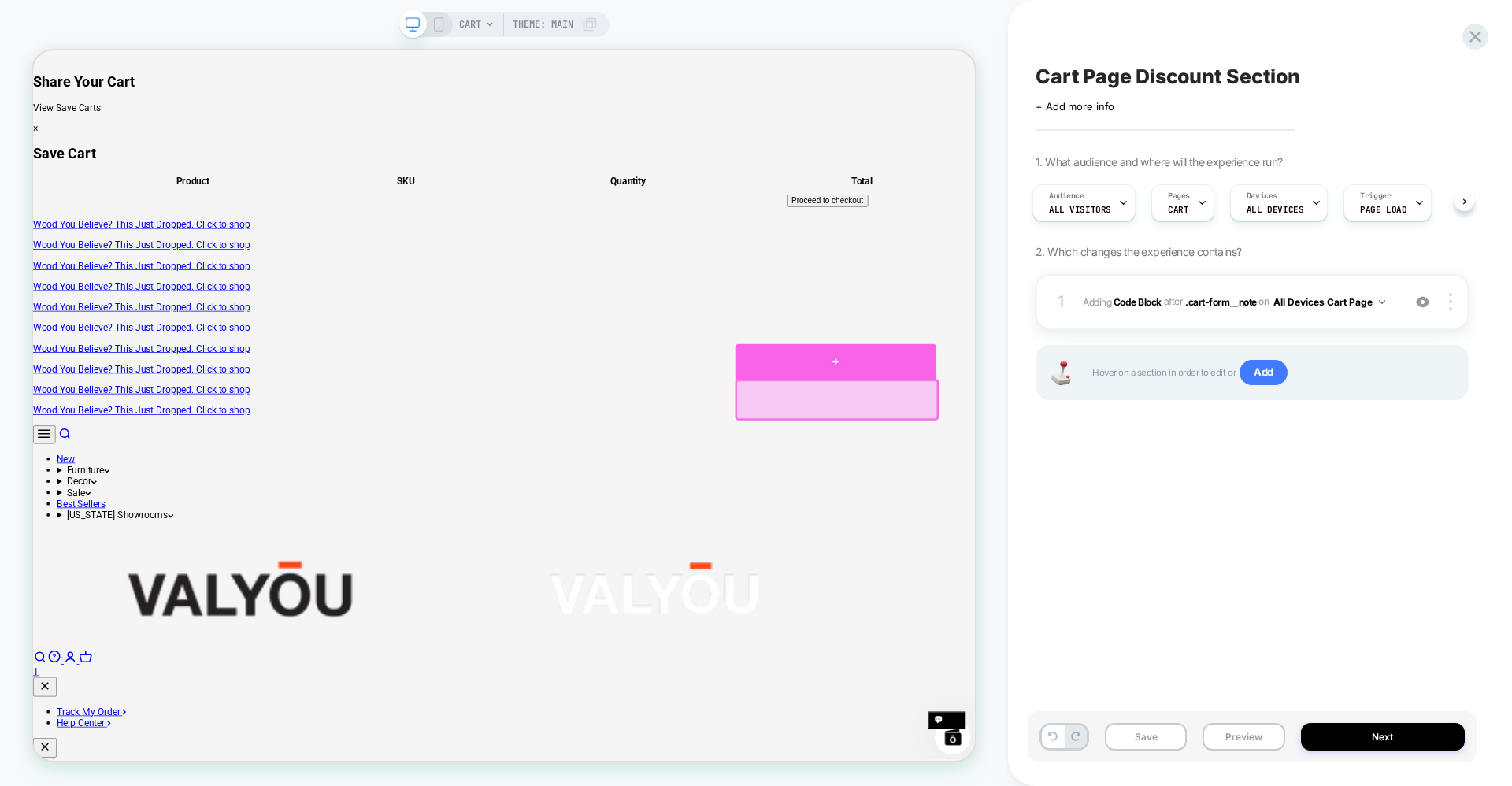
click at [1104, 464] on div at bounding box center [1103, 466] width 268 height 47
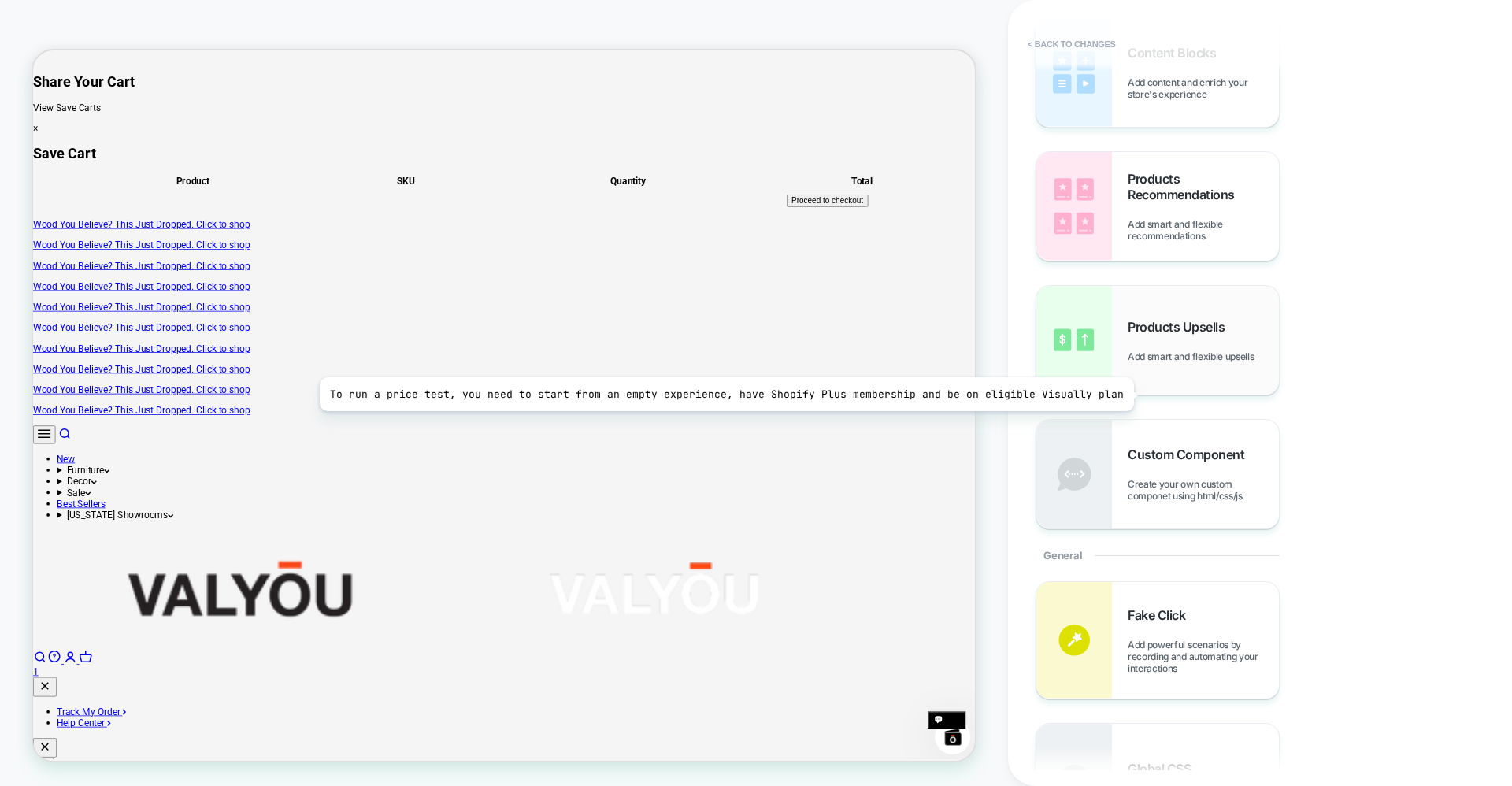
scroll to position [0, 0]
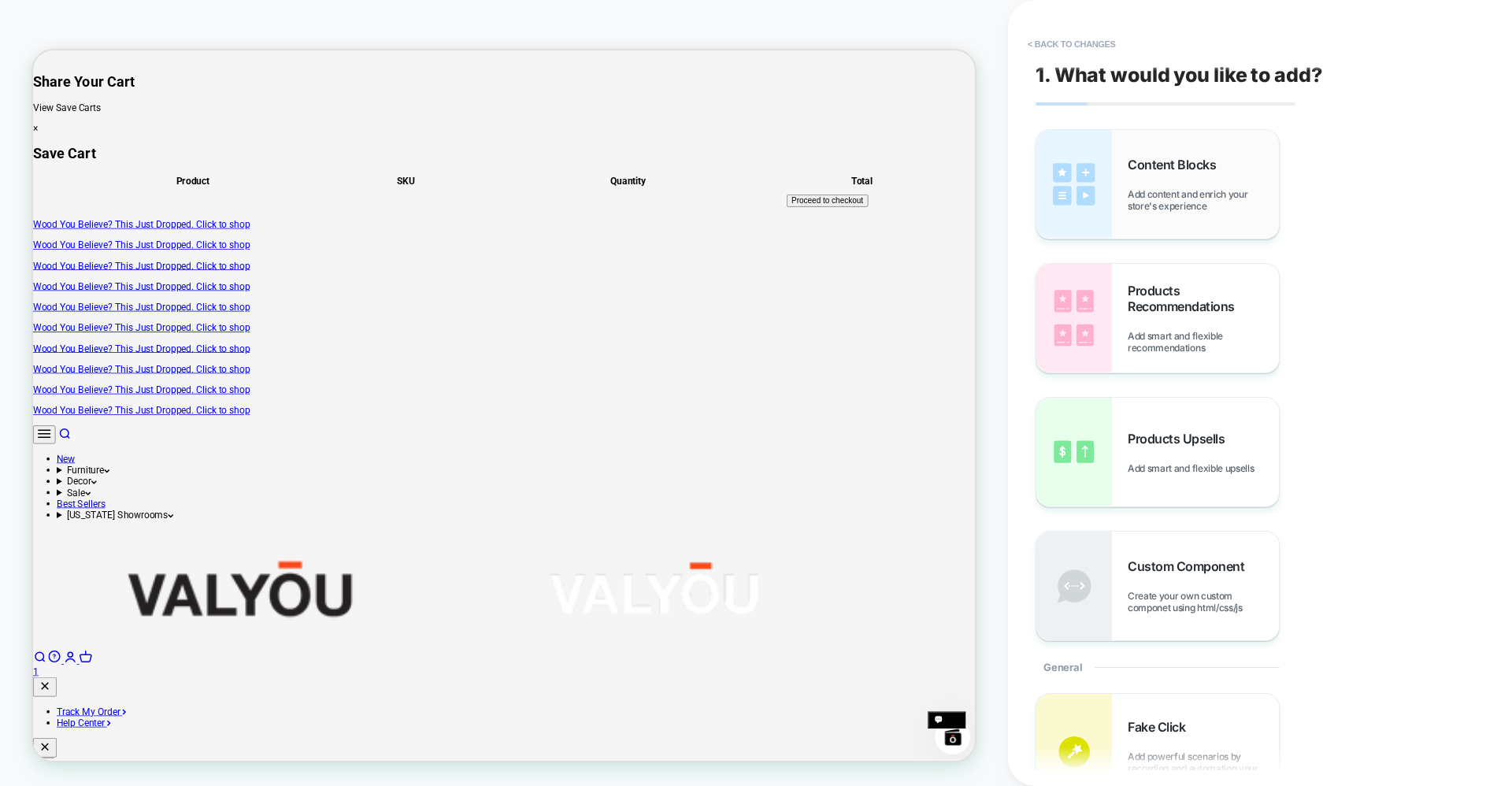
click at [1176, 198] on span "Add content and enrich your store's experience" at bounding box center [1203, 200] width 151 height 24
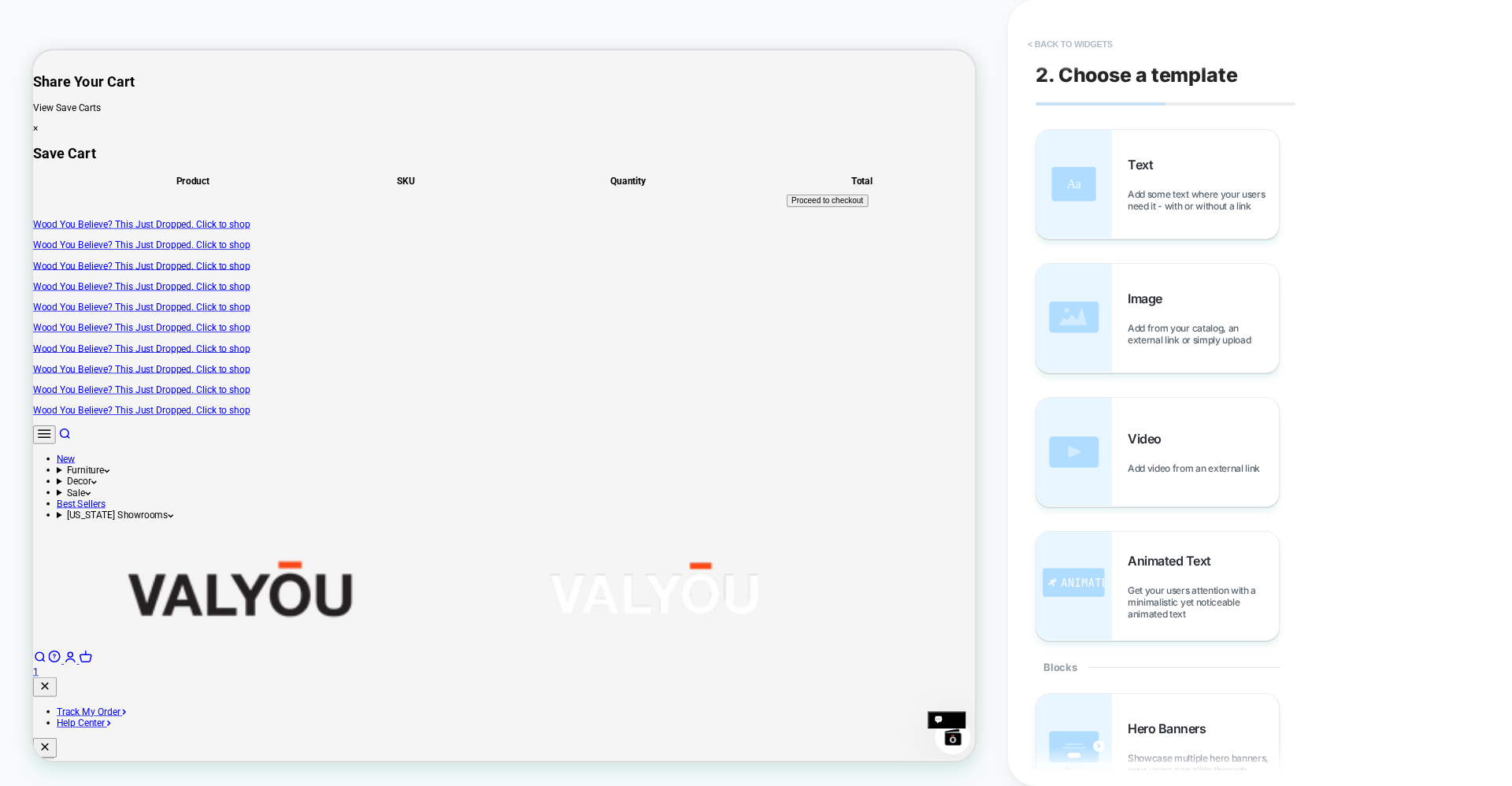
click at [1044, 35] on button "< Back to widgets" at bounding box center [1070, 43] width 101 height 25
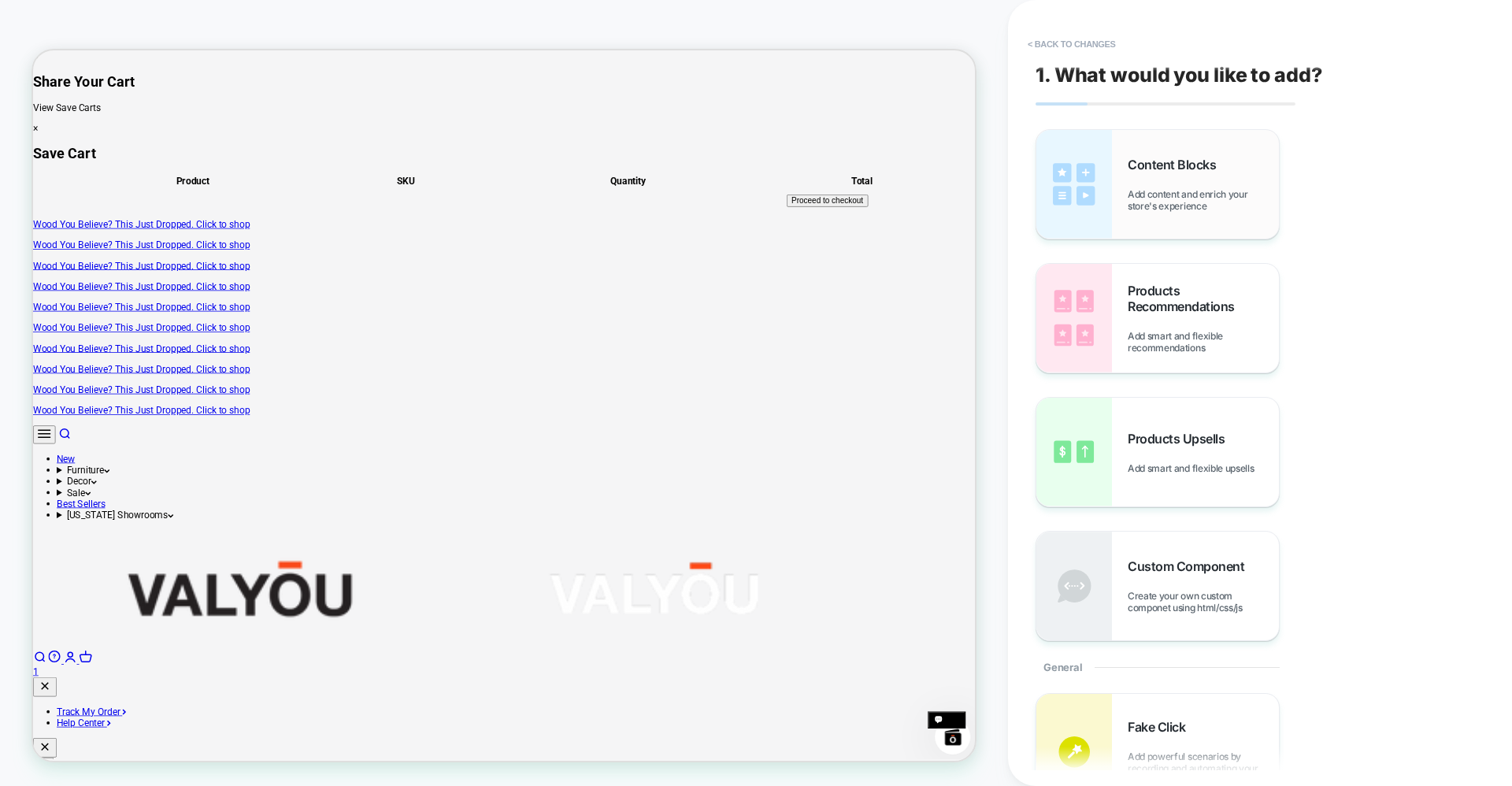
click at [1096, 210] on img at bounding box center [1074, 184] width 75 height 109
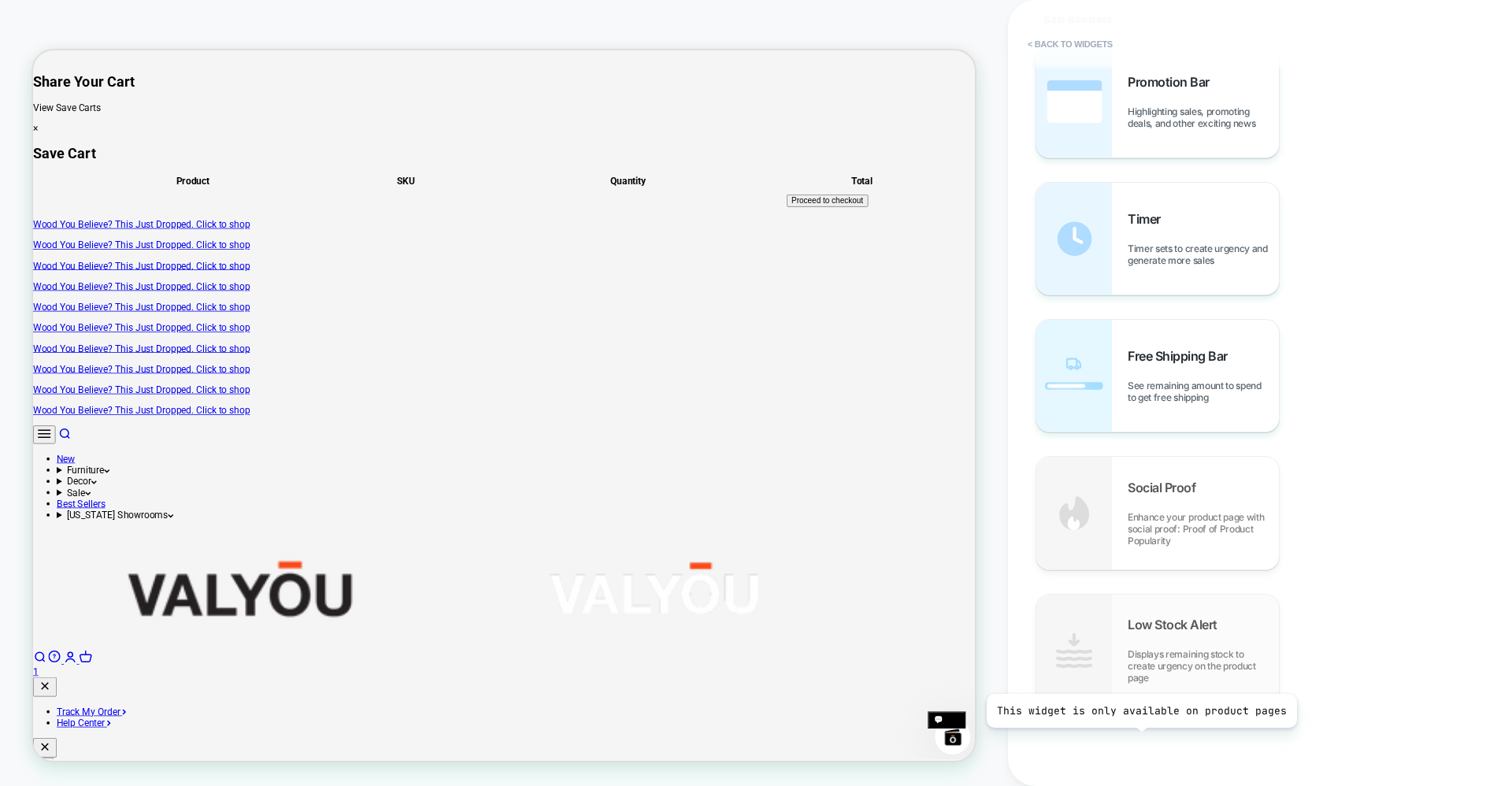
scroll to position [1488, 0]
click at [1030, 39] on button "< Back to widgets" at bounding box center [1070, 43] width 101 height 25
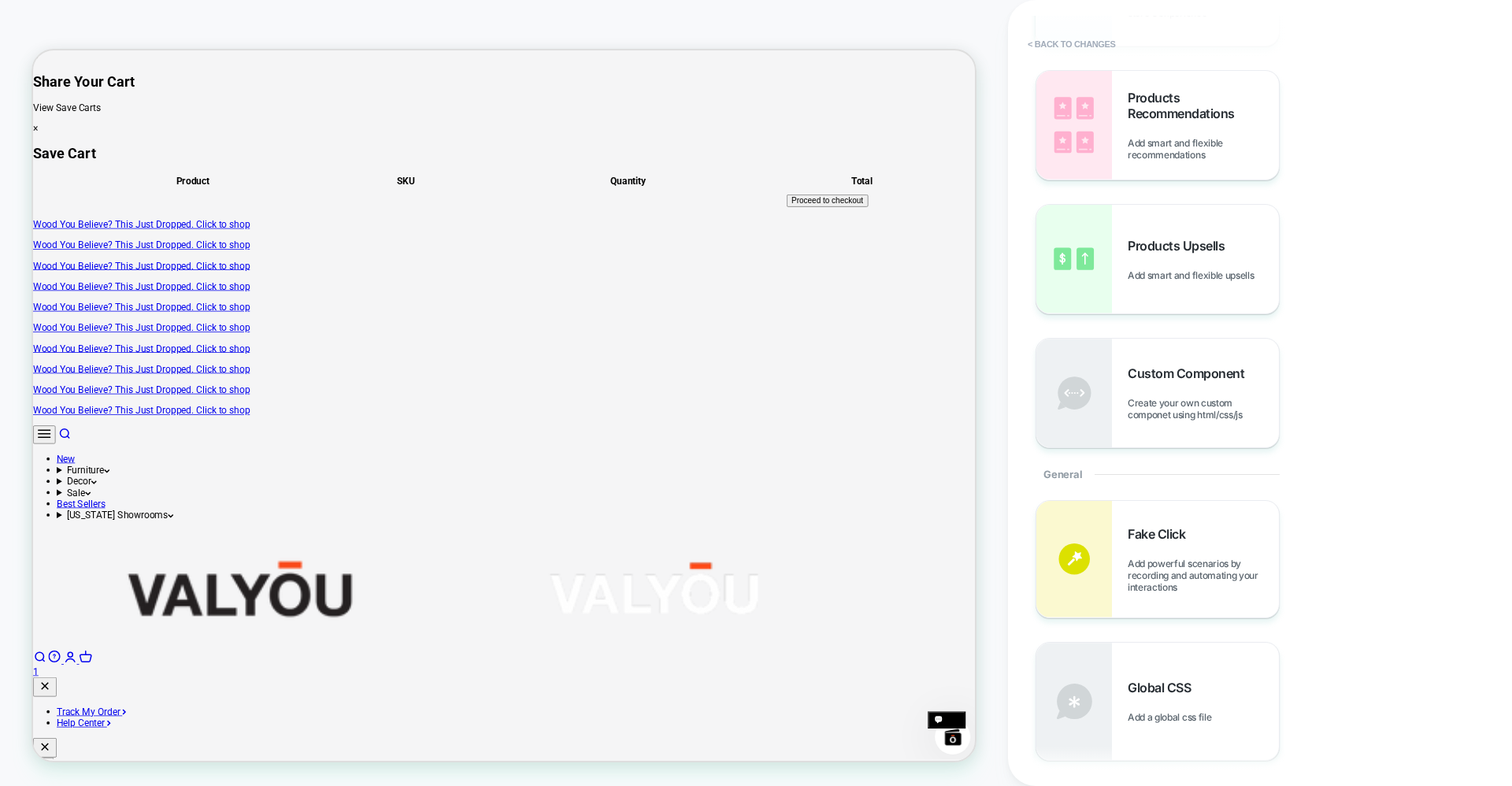
scroll to position [210, 0]
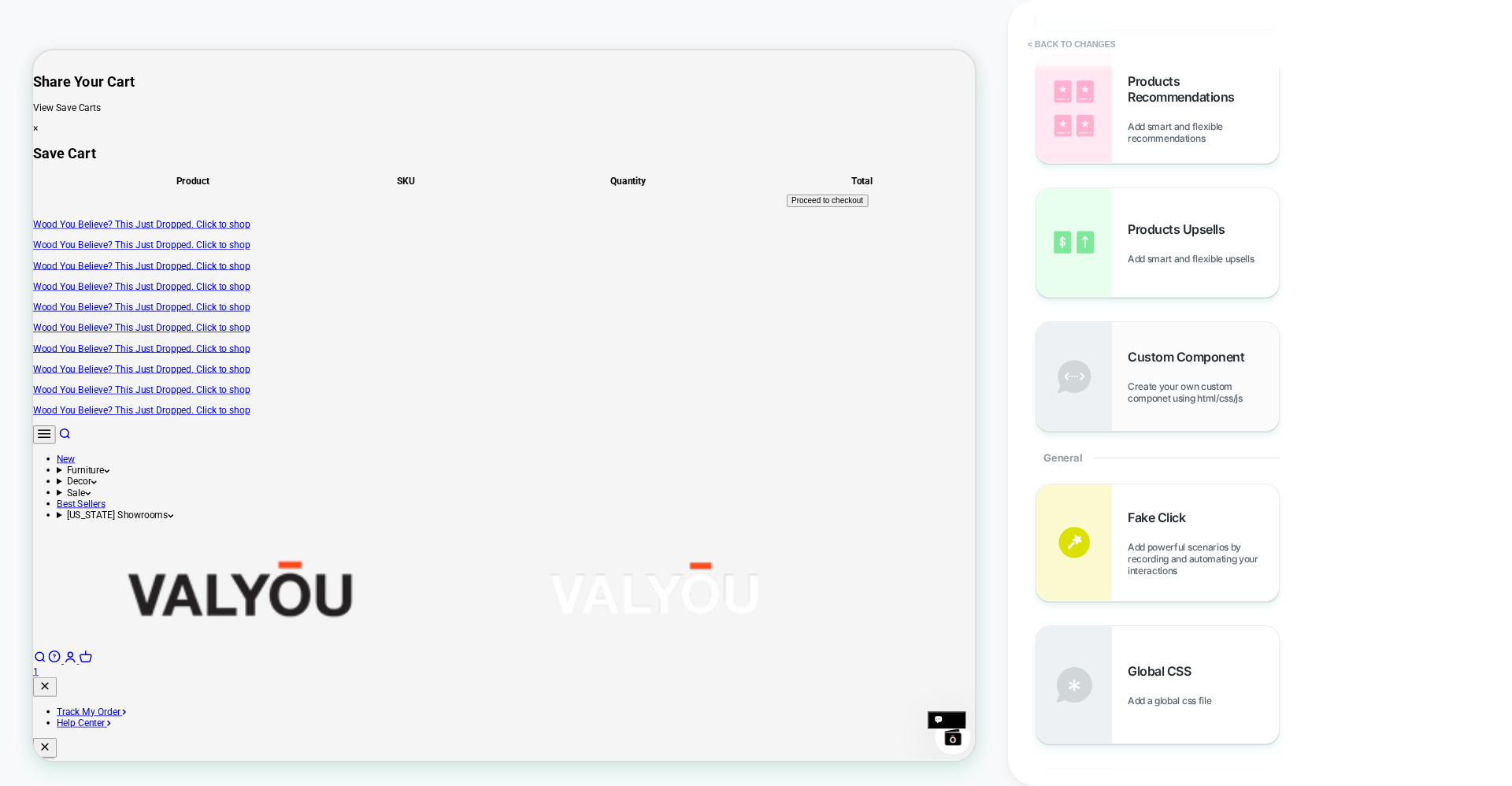
click at [1131, 391] on span "Create your own custom componet using html/css/js" at bounding box center [1203, 392] width 151 height 24
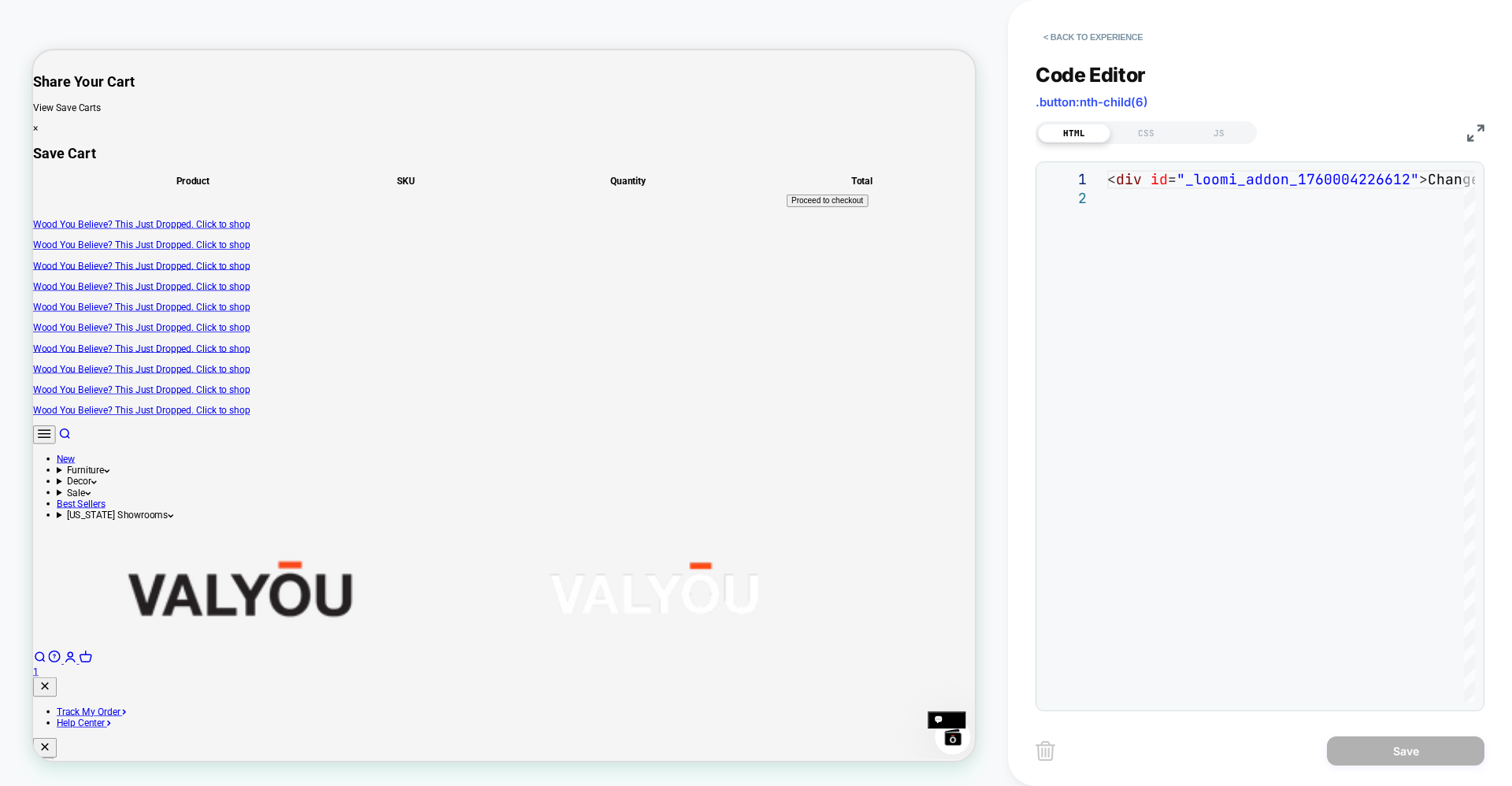
click at [1156, 121] on div "HTML CSS JS" at bounding box center [1146, 133] width 221 height 23
click at [1153, 140] on div "CSS" at bounding box center [1146, 133] width 72 height 19
click at [1227, 133] on div "JS" at bounding box center [1219, 133] width 72 height 19
click at [1086, 126] on div "HTML" at bounding box center [1074, 133] width 72 height 19
click at [1473, 136] on img at bounding box center [1475, 133] width 17 height 17
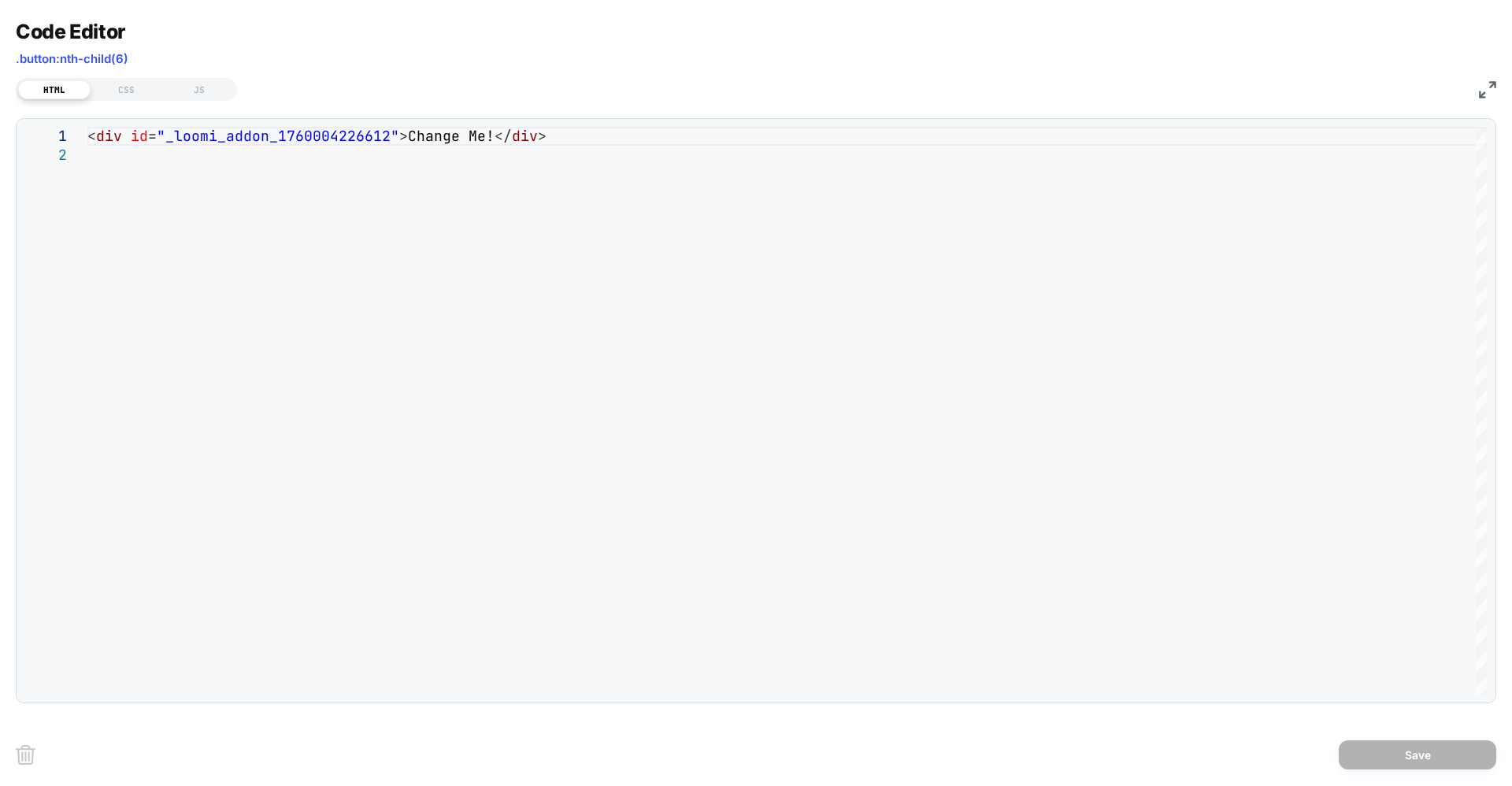
click at [1492, 90] on img at bounding box center [1487, 89] width 17 height 17
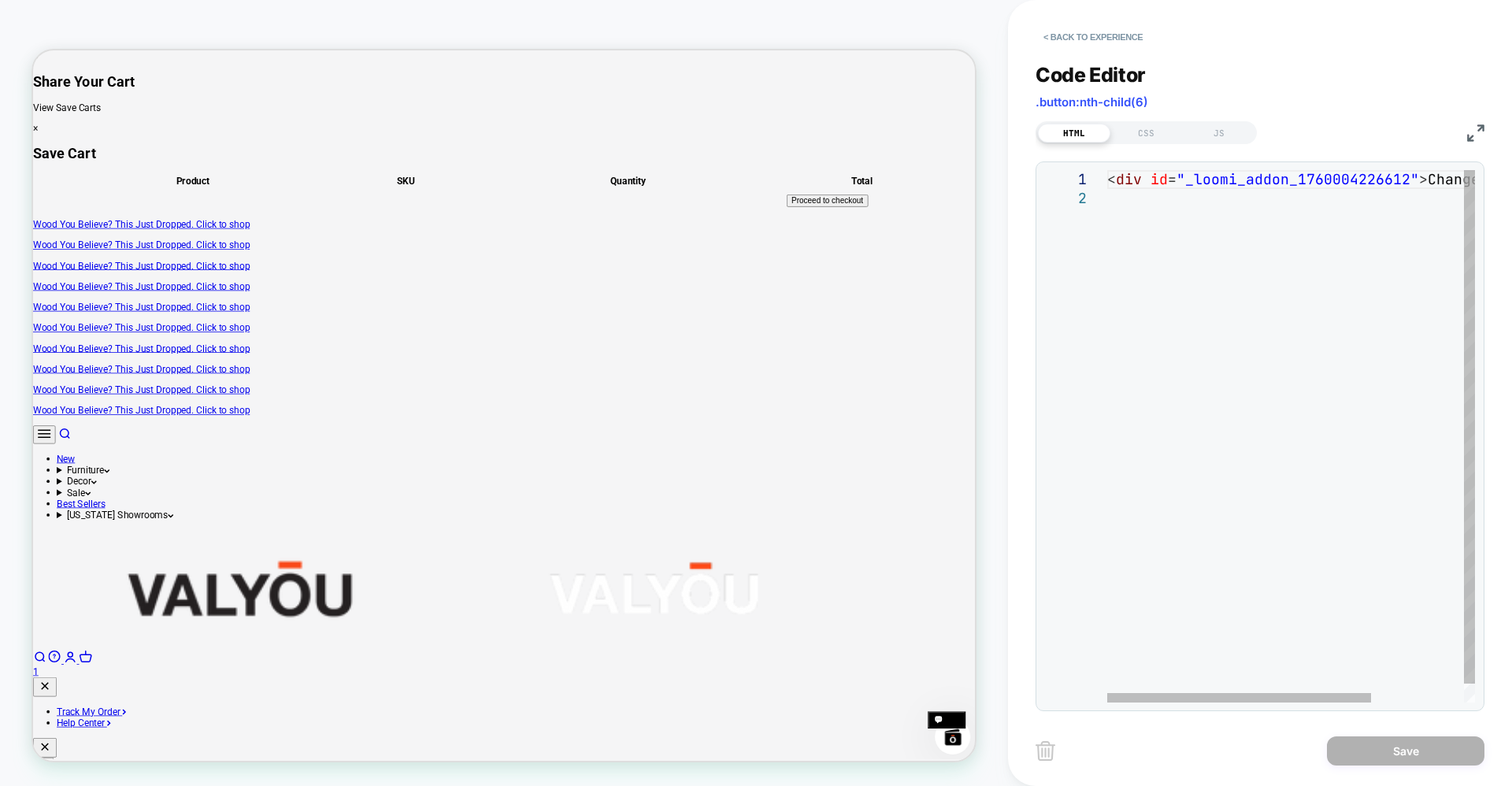
click at [1107, 449] on div "< div id = "_loomi_addon_1760004226612" > Change Me! </ div >" at bounding box center [1355, 445] width 496 height 551
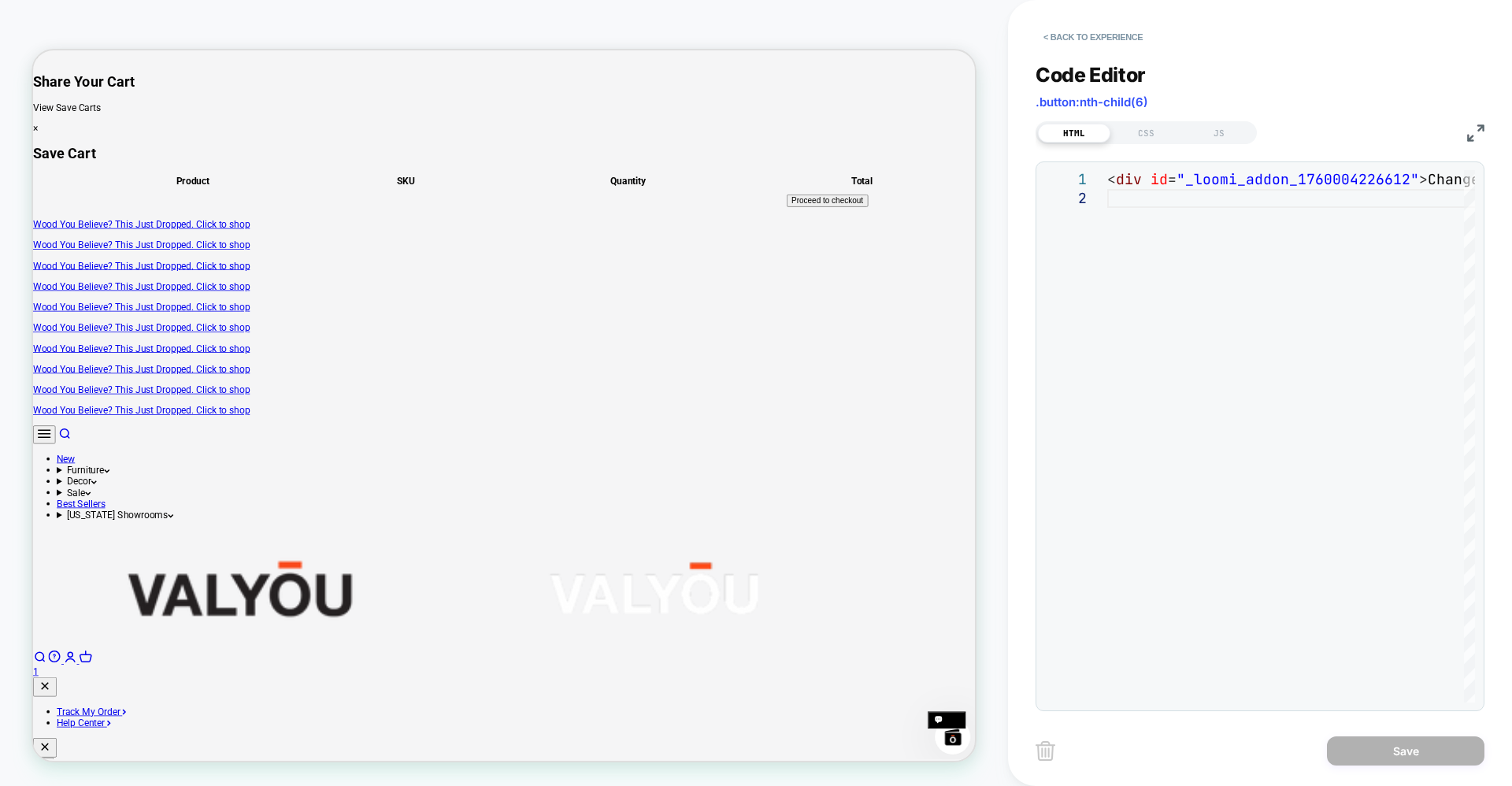
click at [670, 550] on div "Open navigation menu Open search New Furniture Living Room View All Sofas Secti…" at bounding box center [661, 718] width 1256 height 336
click at [1090, 31] on button "< Back to experience" at bounding box center [1093, 37] width 115 height 25
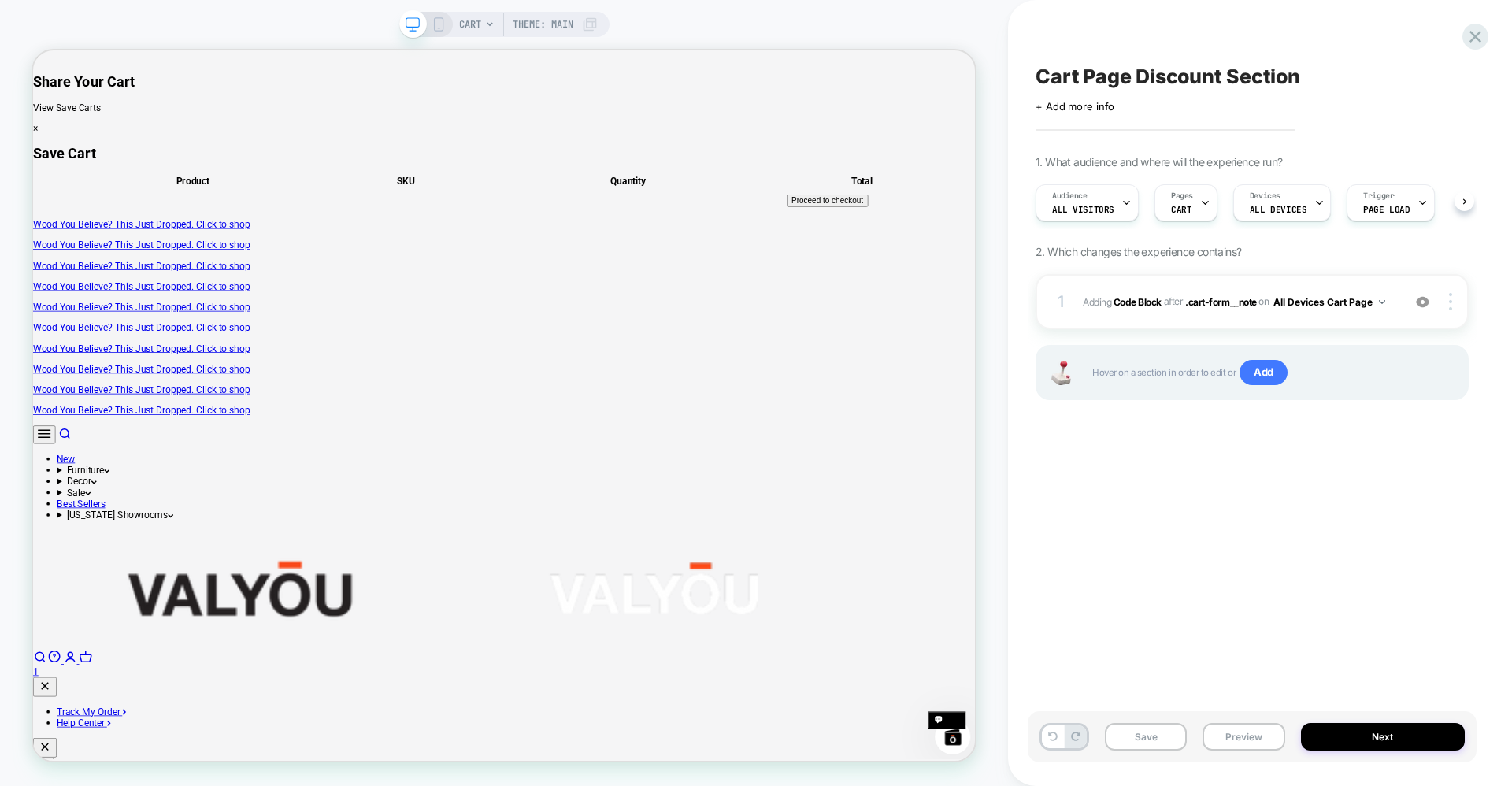
scroll to position [0, 1]
click at [1473, 31] on icon at bounding box center [1475, 37] width 21 height 21
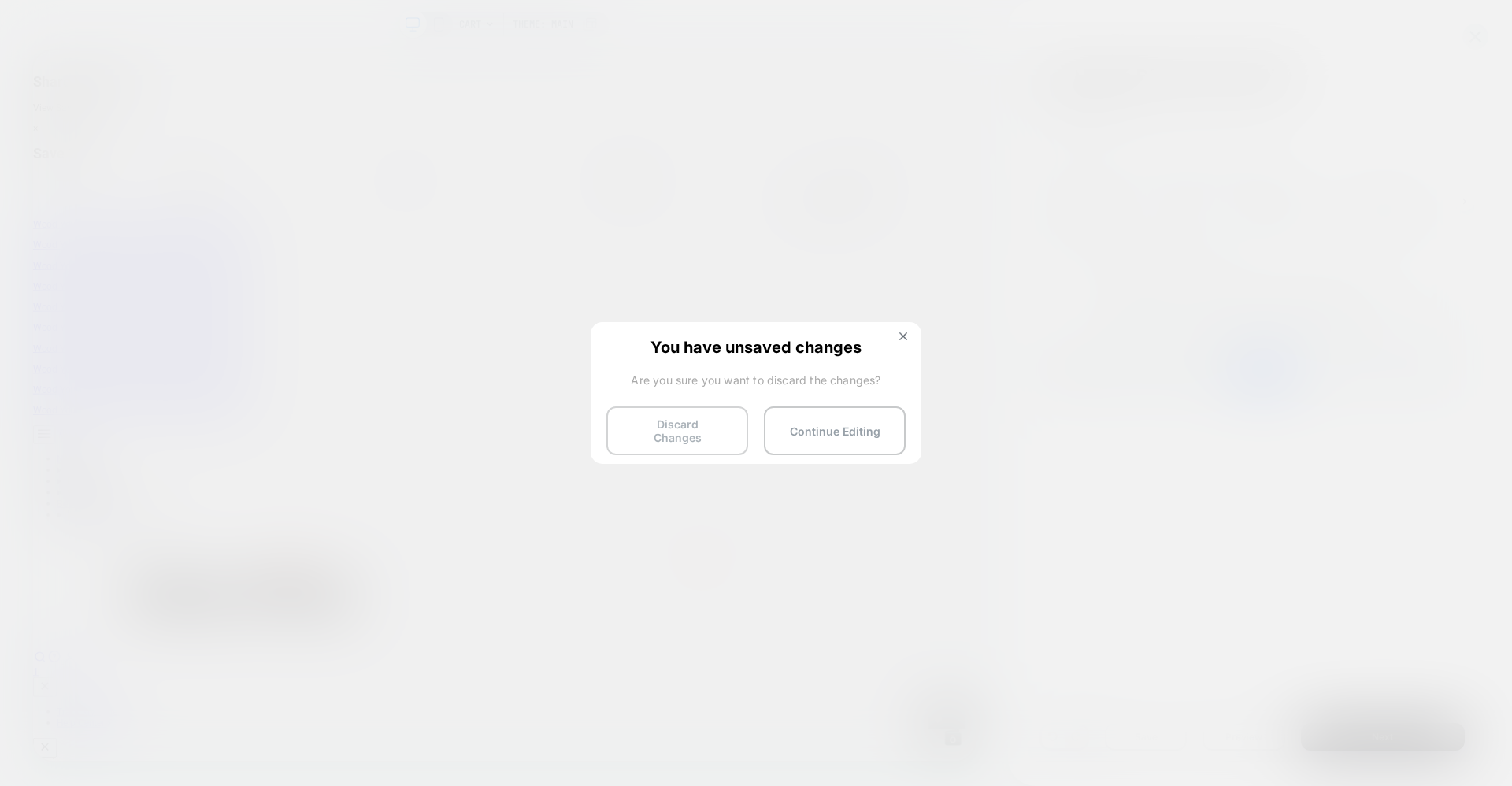
click at [669, 427] on button "Discard Changes" at bounding box center [677, 431] width 142 height 49
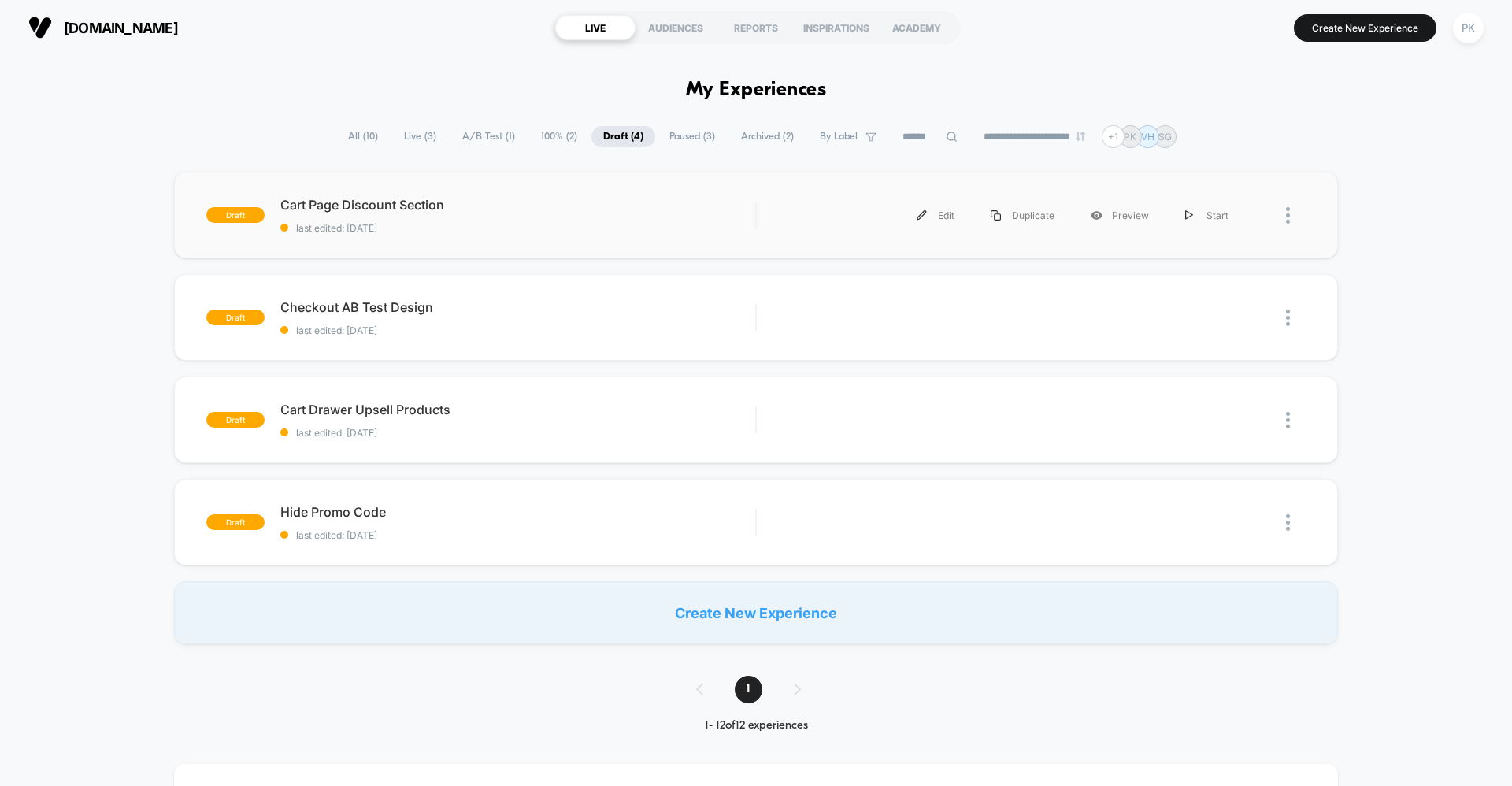
click at [1292, 213] on div at bounding box center [1296, 215] width 20 height 35
click at [1190, 290] on div "Delete" at bounding box center [1207, 288] width 142 height 35
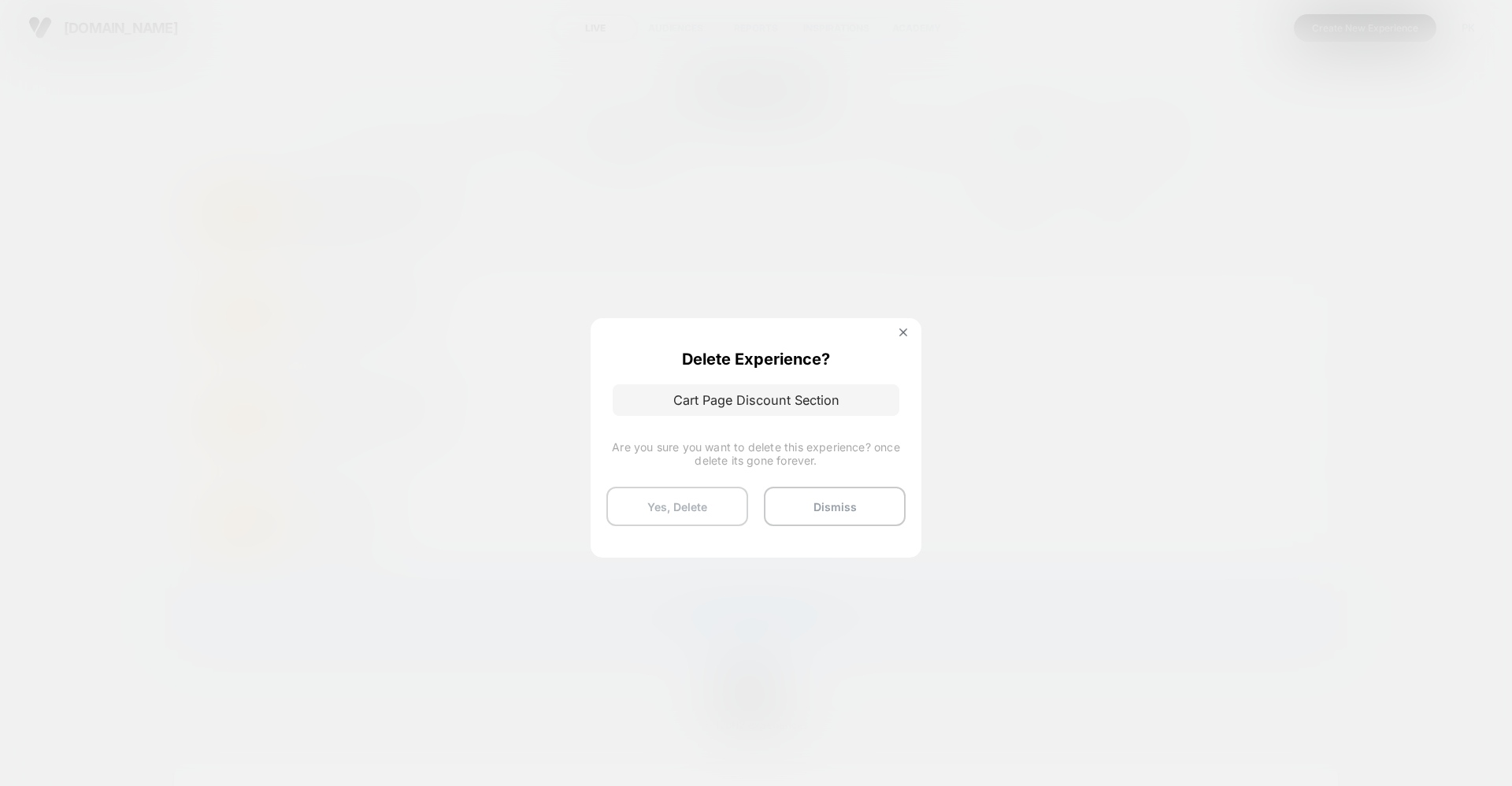
click at [704, 505] on button "Yes, Delete" at bounding box center [677, 506] width 142 height 39
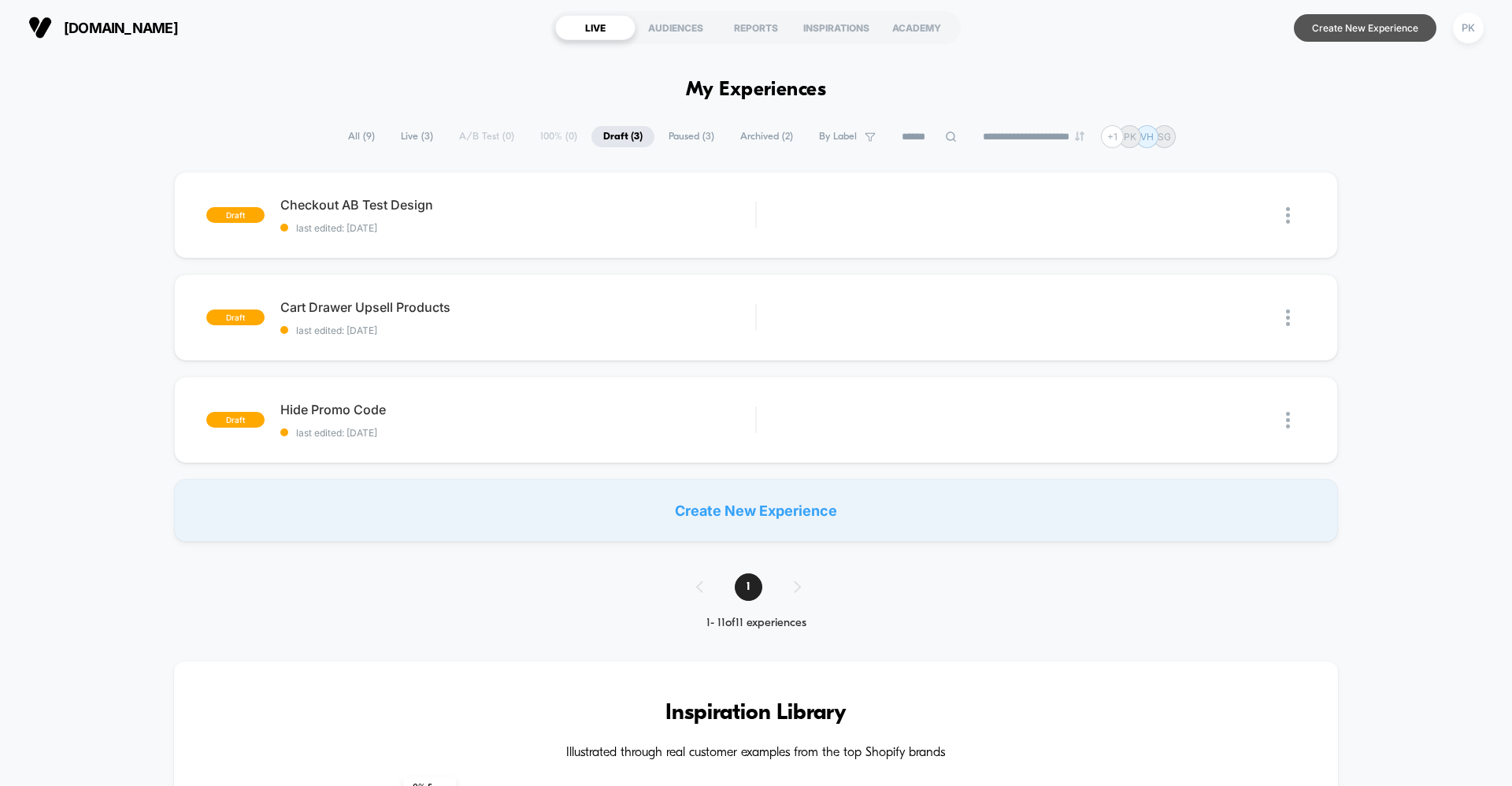
click at [1337, 31] on button "Create New Experience" at bounding box center [1365, 28] width 142 height 28
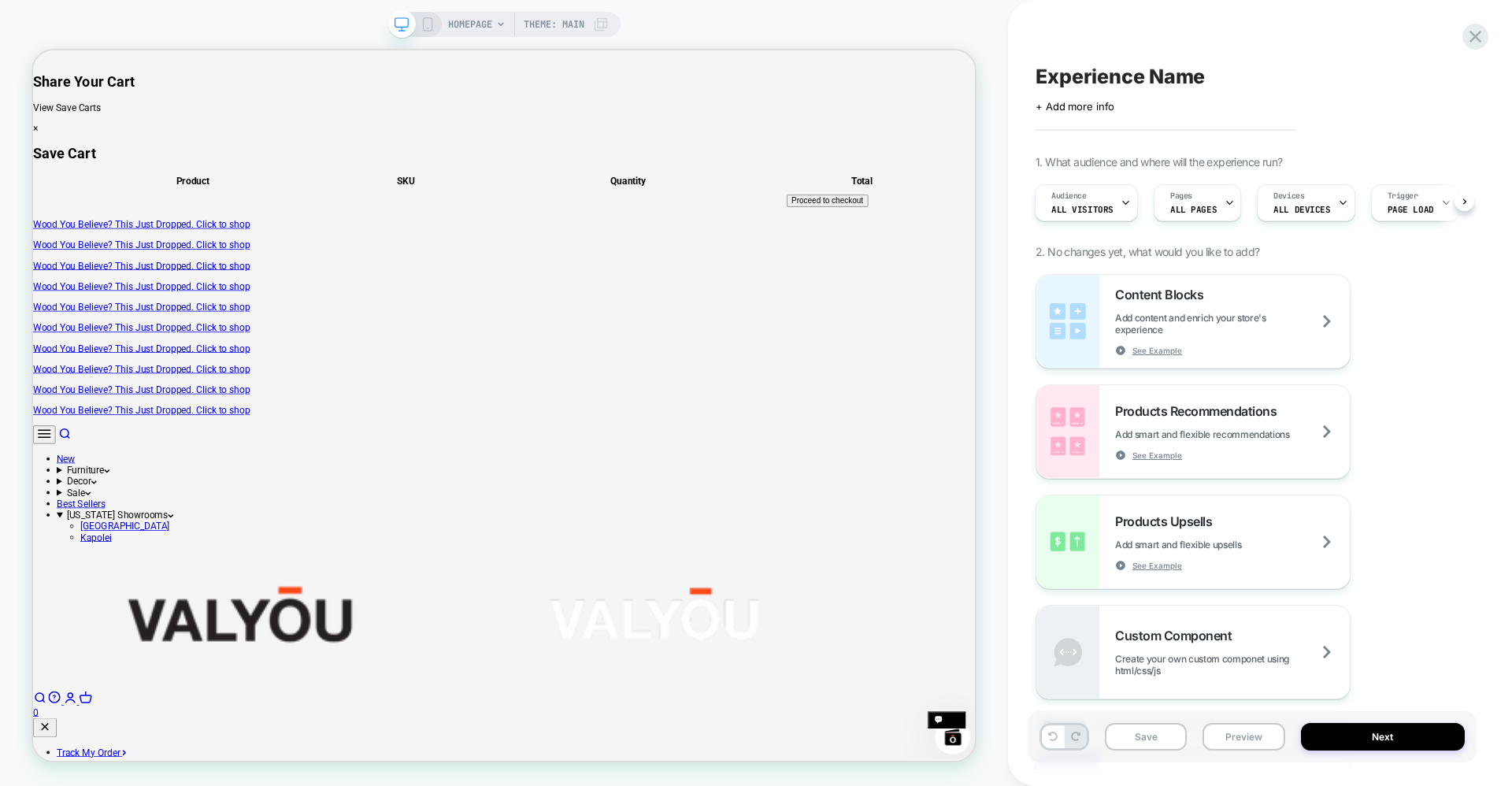
scroll to position [0, 2]
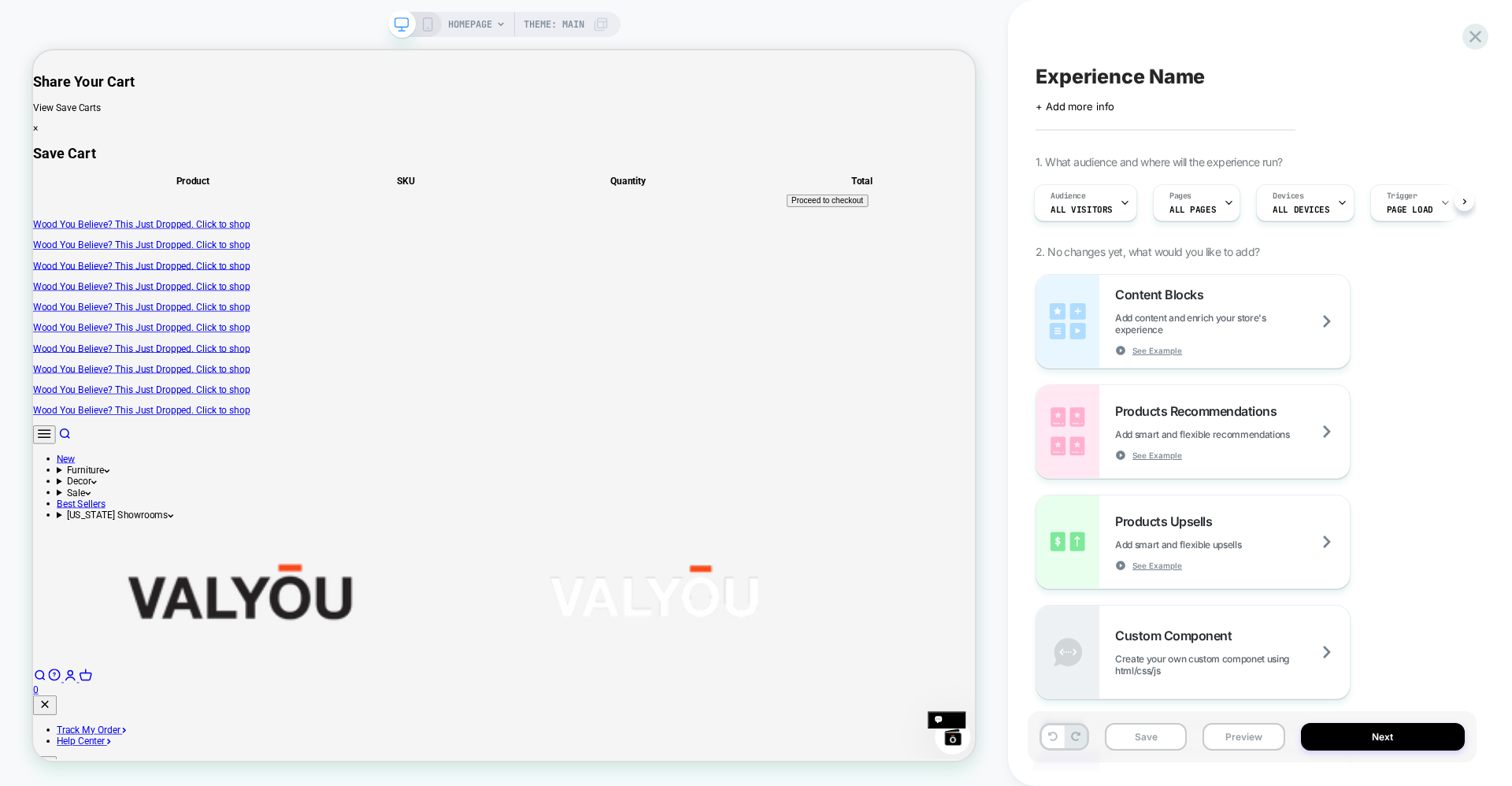
click at [557, 27] on span "Theme: MAIN" at bounding box center [554, 24] width 61 height 25
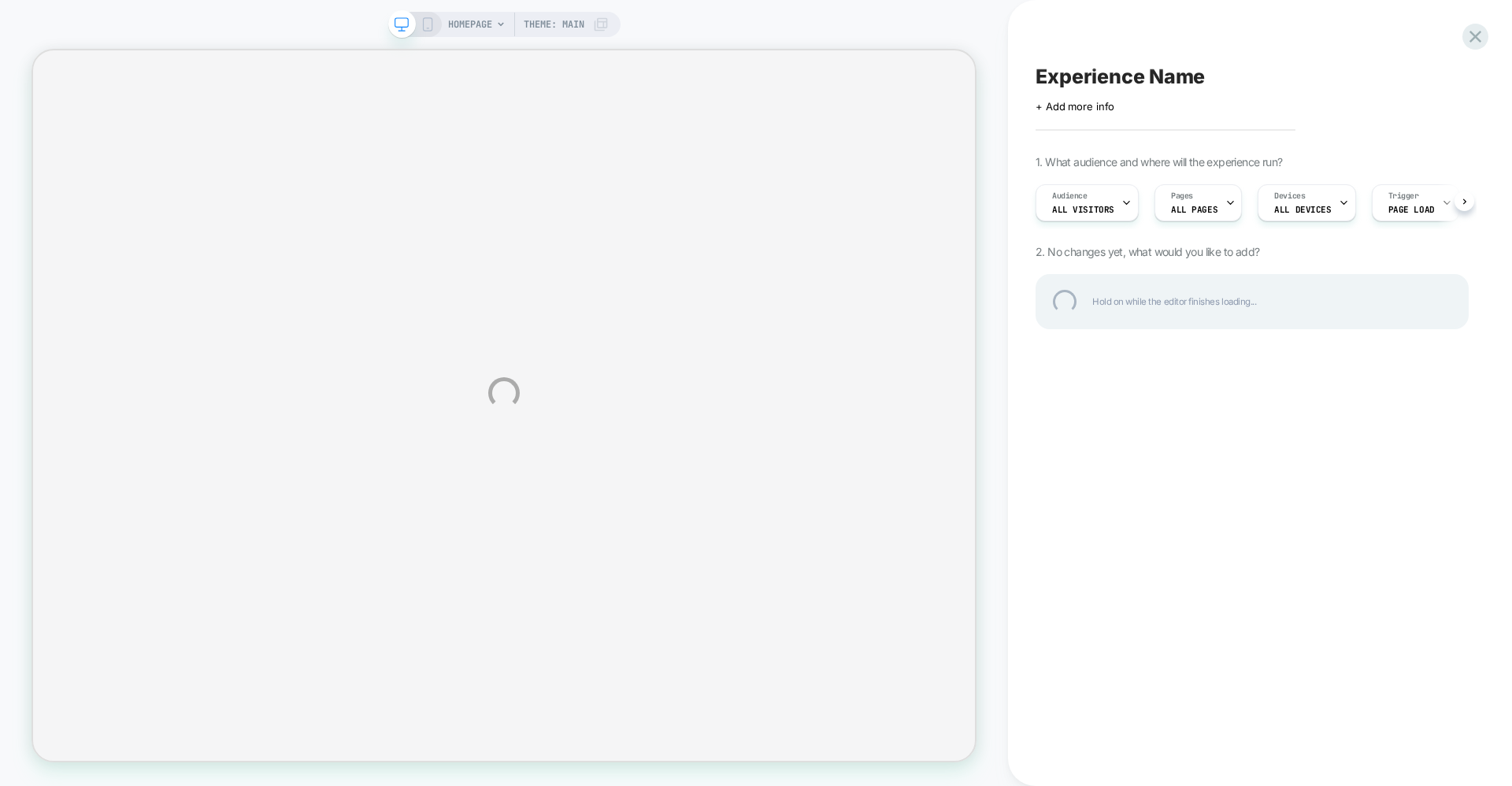
click at [589, 24] on div "HOMEPAGE Theme: MAIN Experience Name Click to edit experience details + Add mor…" at bounding box center [756, 393] width 1512 height 786
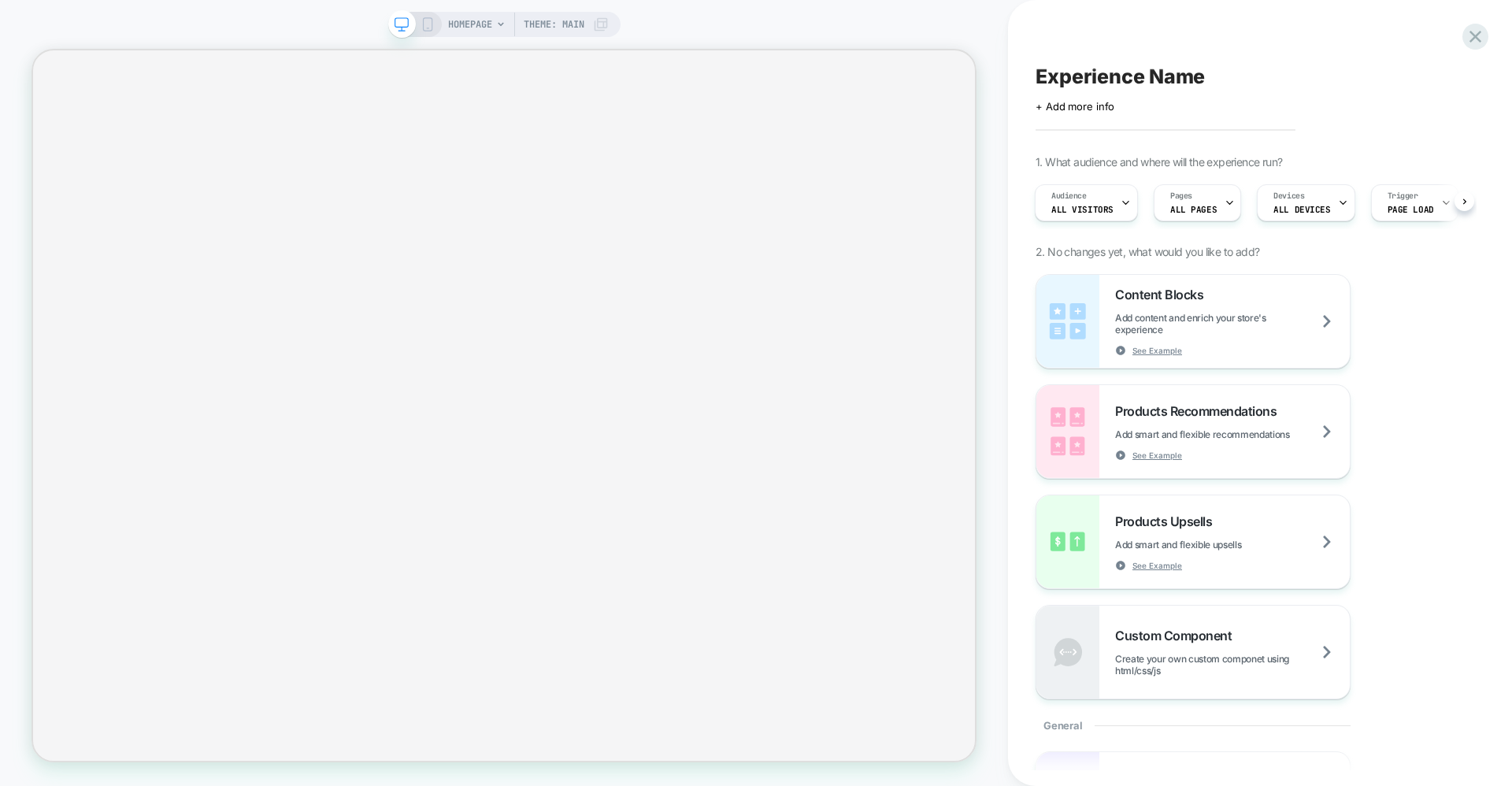
scroll to position [0, 2]
click at [562, 29] on span "Theme: MAIN" at bounding box center [554, 24] width 61 height 25
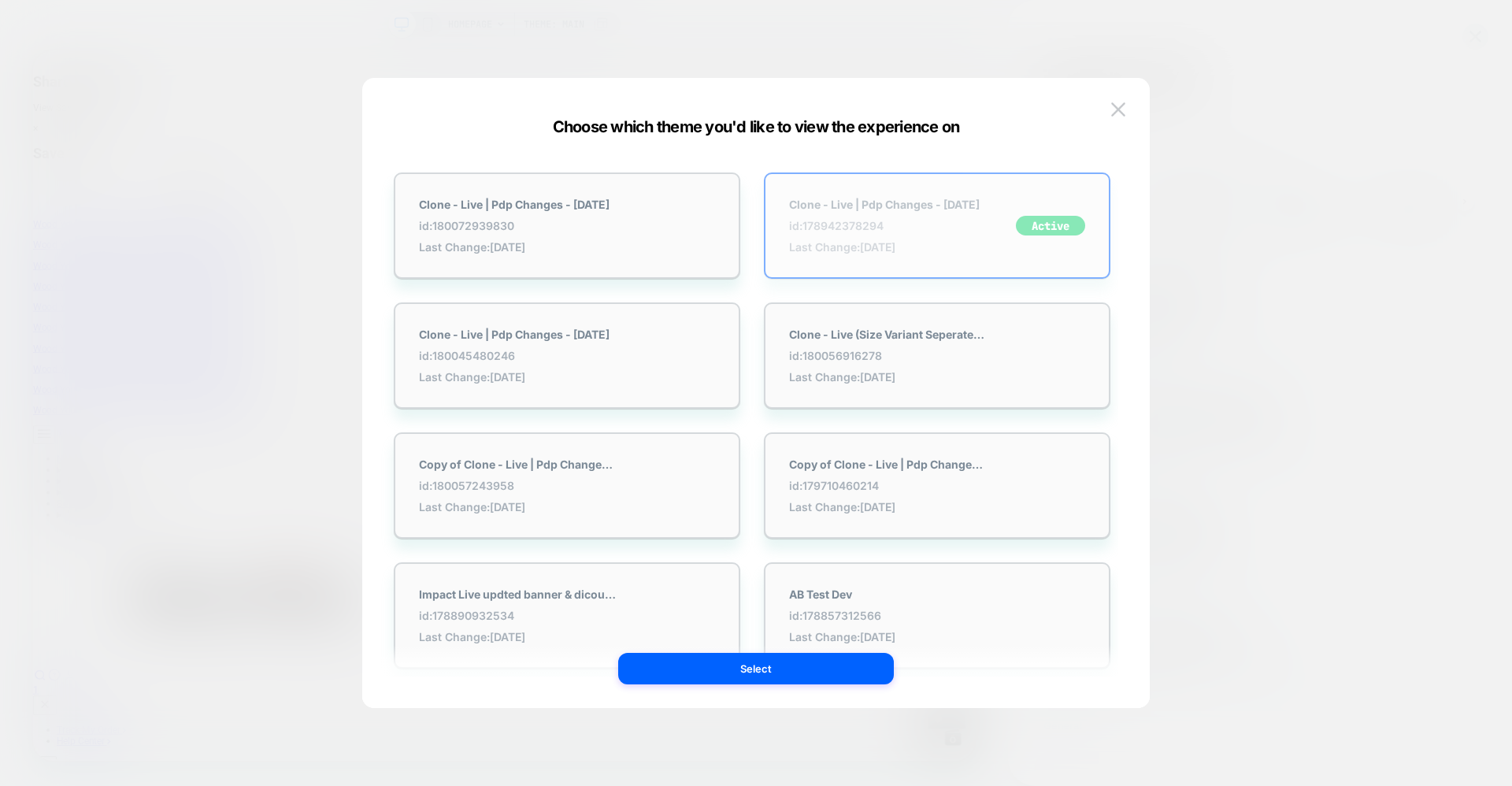
scroll to position [0, 0]
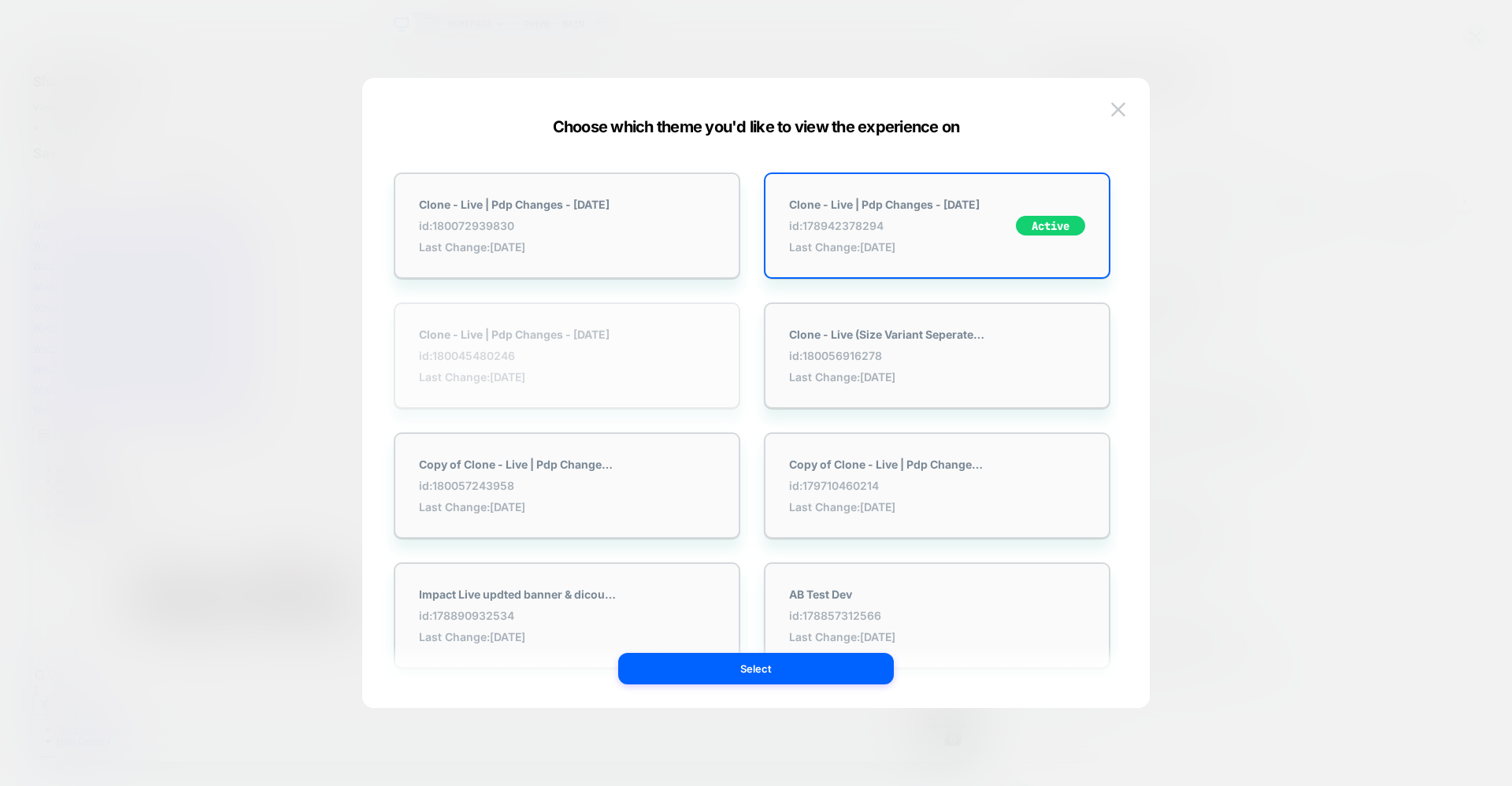
click at [636, 336] on div "Clone - Live | Pdp Changes - [DATE] id: 180045480246 Last Change: [DATE]" at bounding box center [566, 355] width 346 height 106
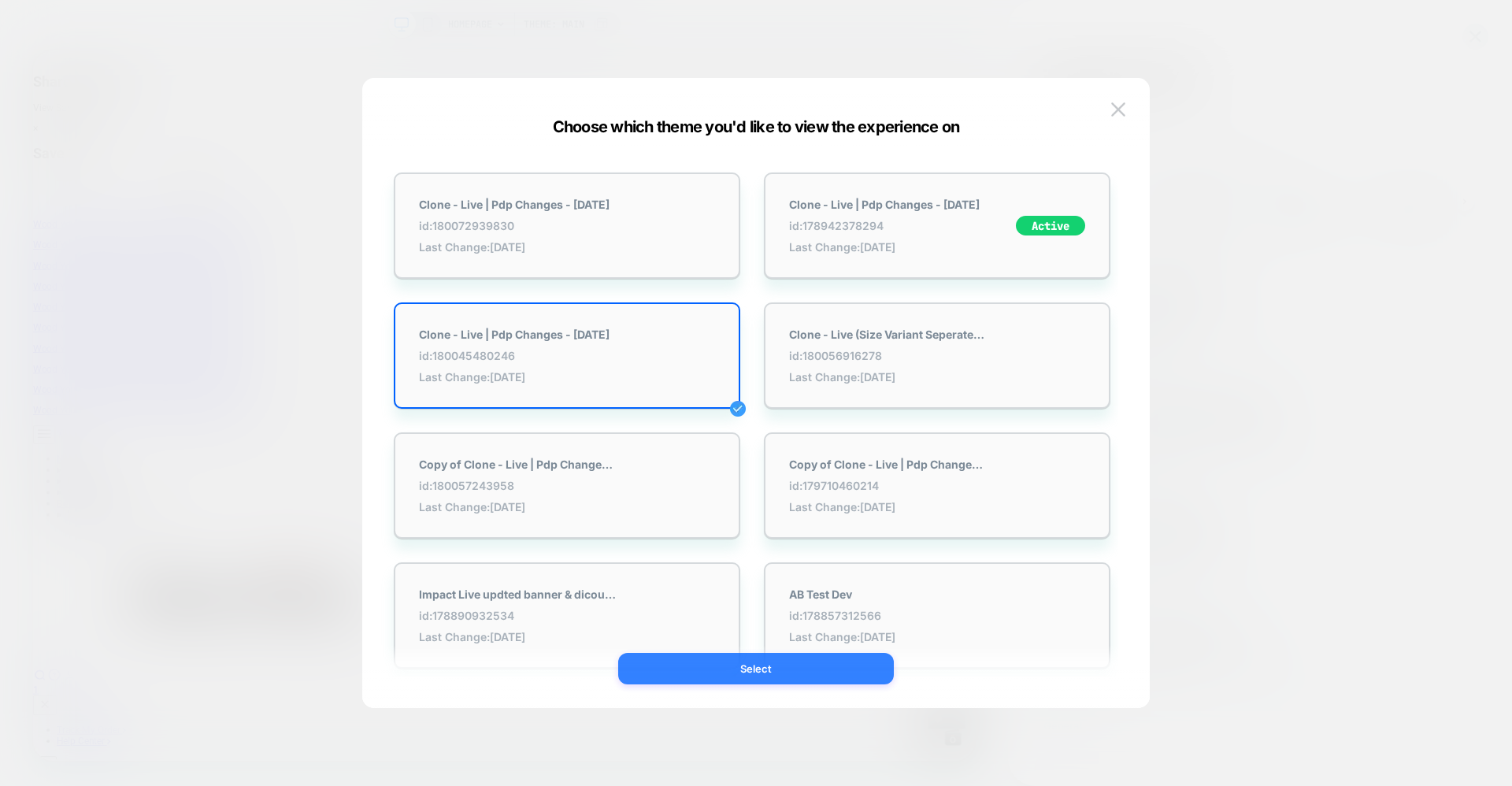
click at [748, 670] on button "Select" at bounding box center [756, 668] width 276 height 31
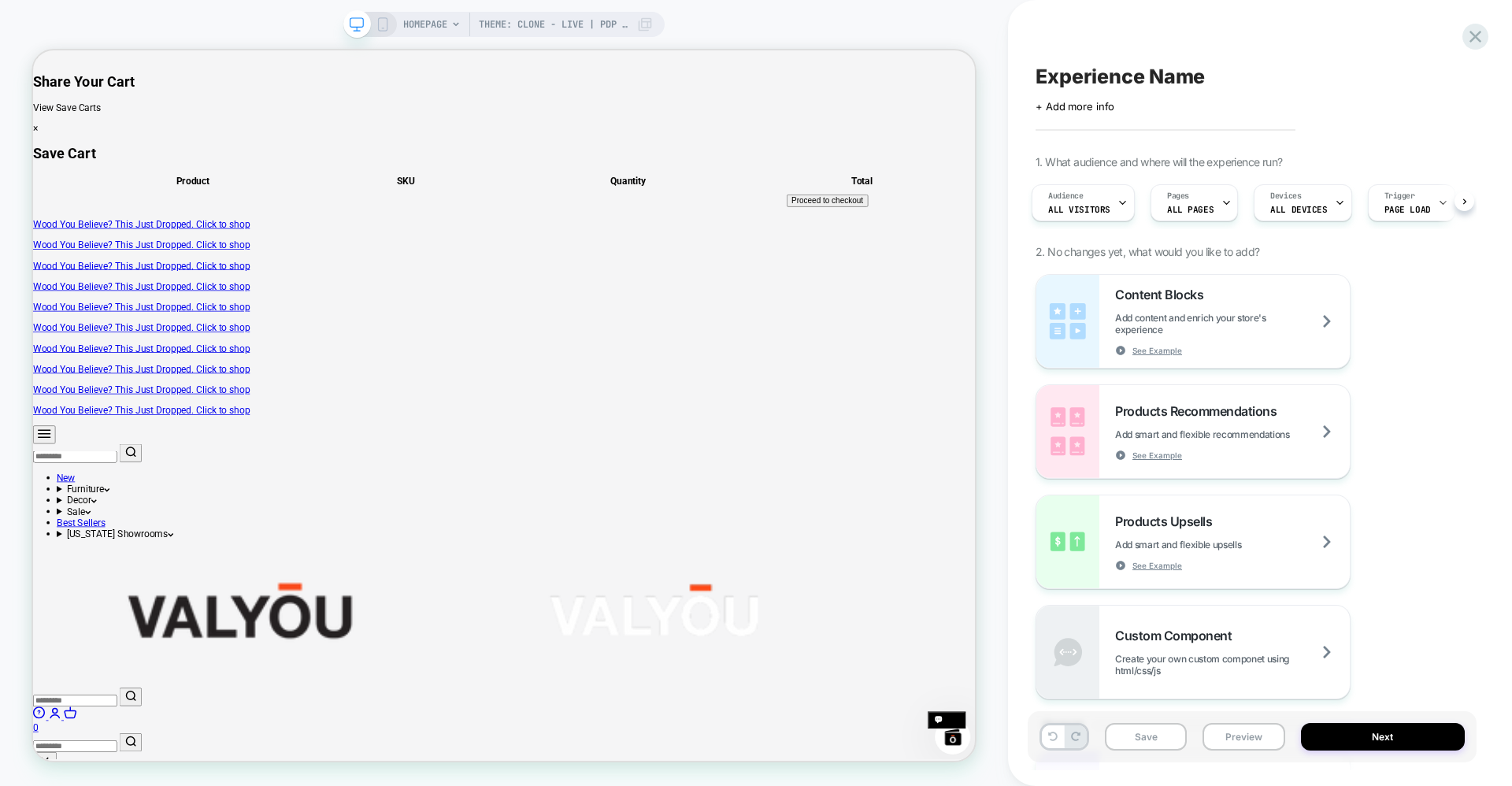
click at [444, 16] on span "HOMEPAGE" at bounding box center [425, 24] width 44 height 25
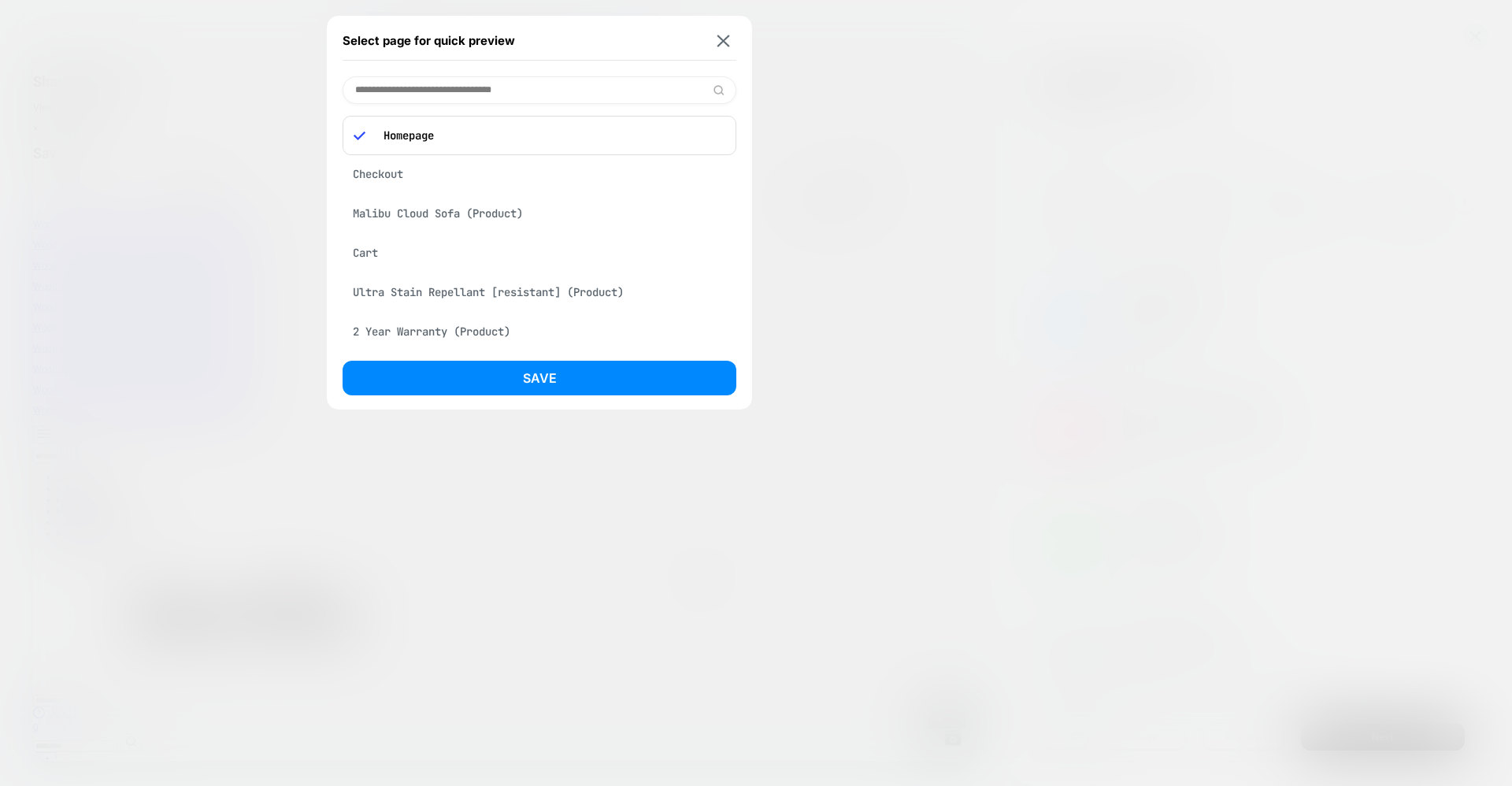
click at [392, 262] on div "Cart" at bounding box center [539, 252] width 394 height 30
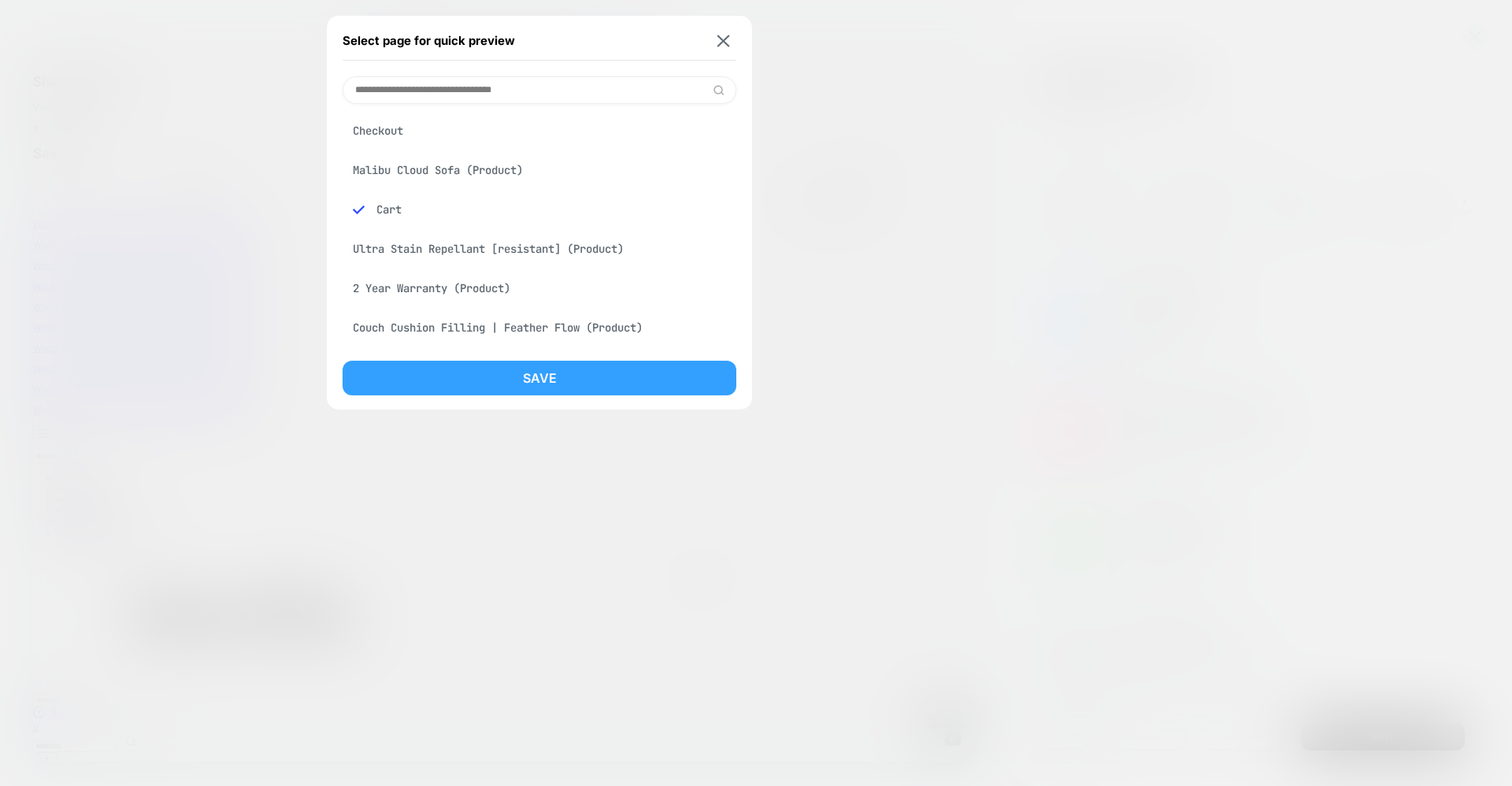
click at [513, 380] on button "Save" at bounding box center [539, 378] width 394 height 34
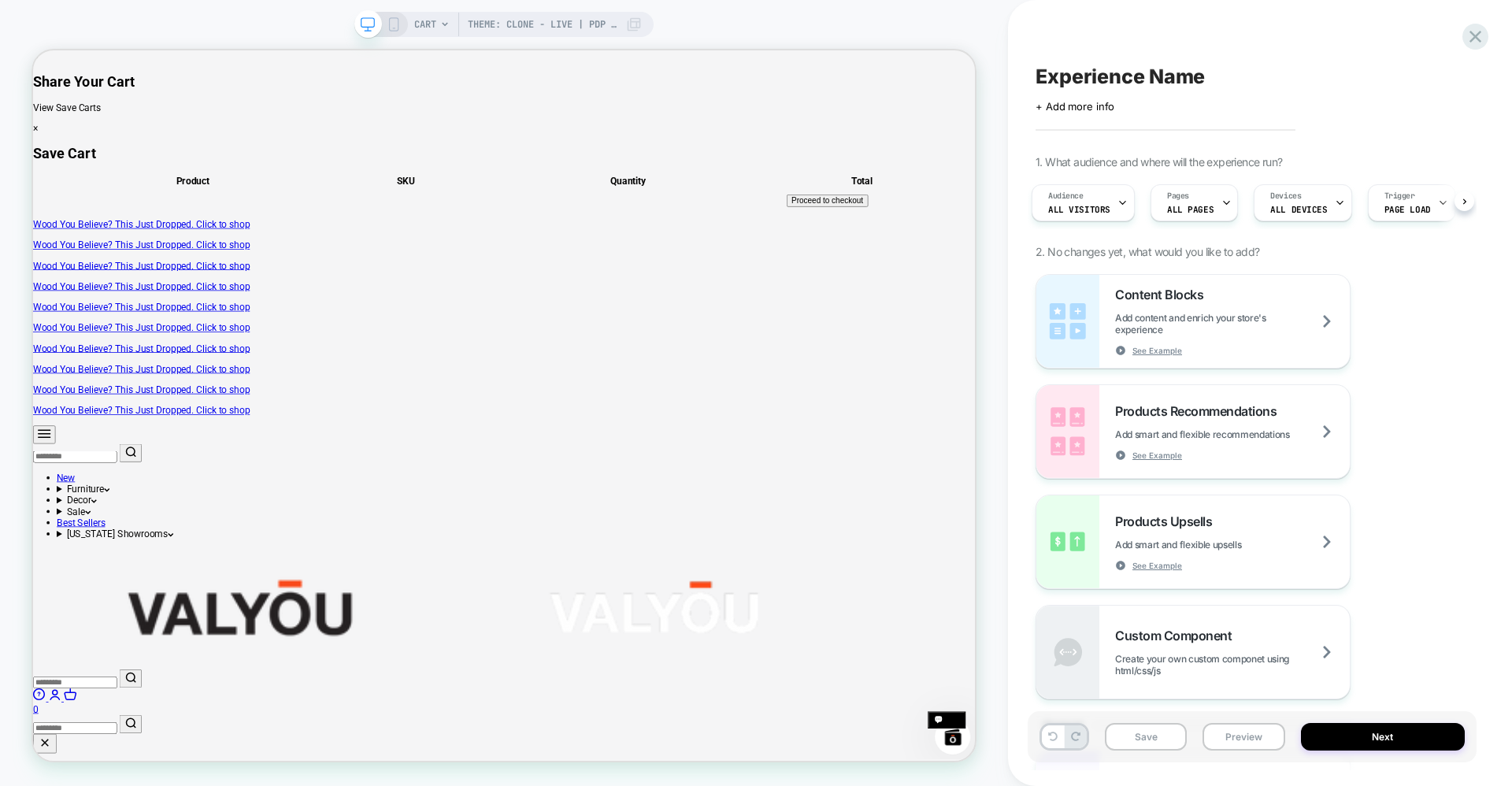
scroll to position [0, 5]
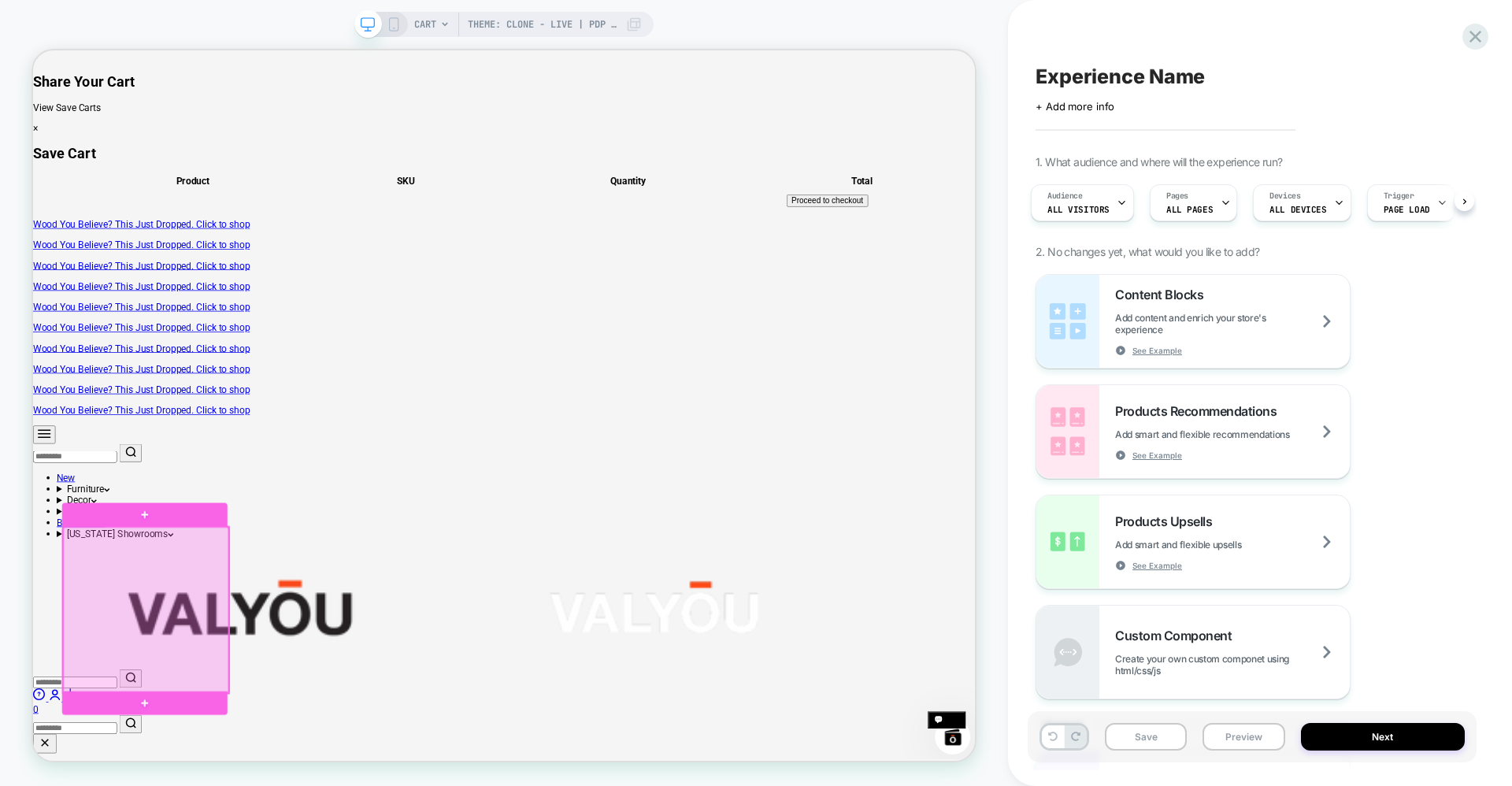
click at [206, 785] on div at bounding box center [183, 797] width 221 height 221
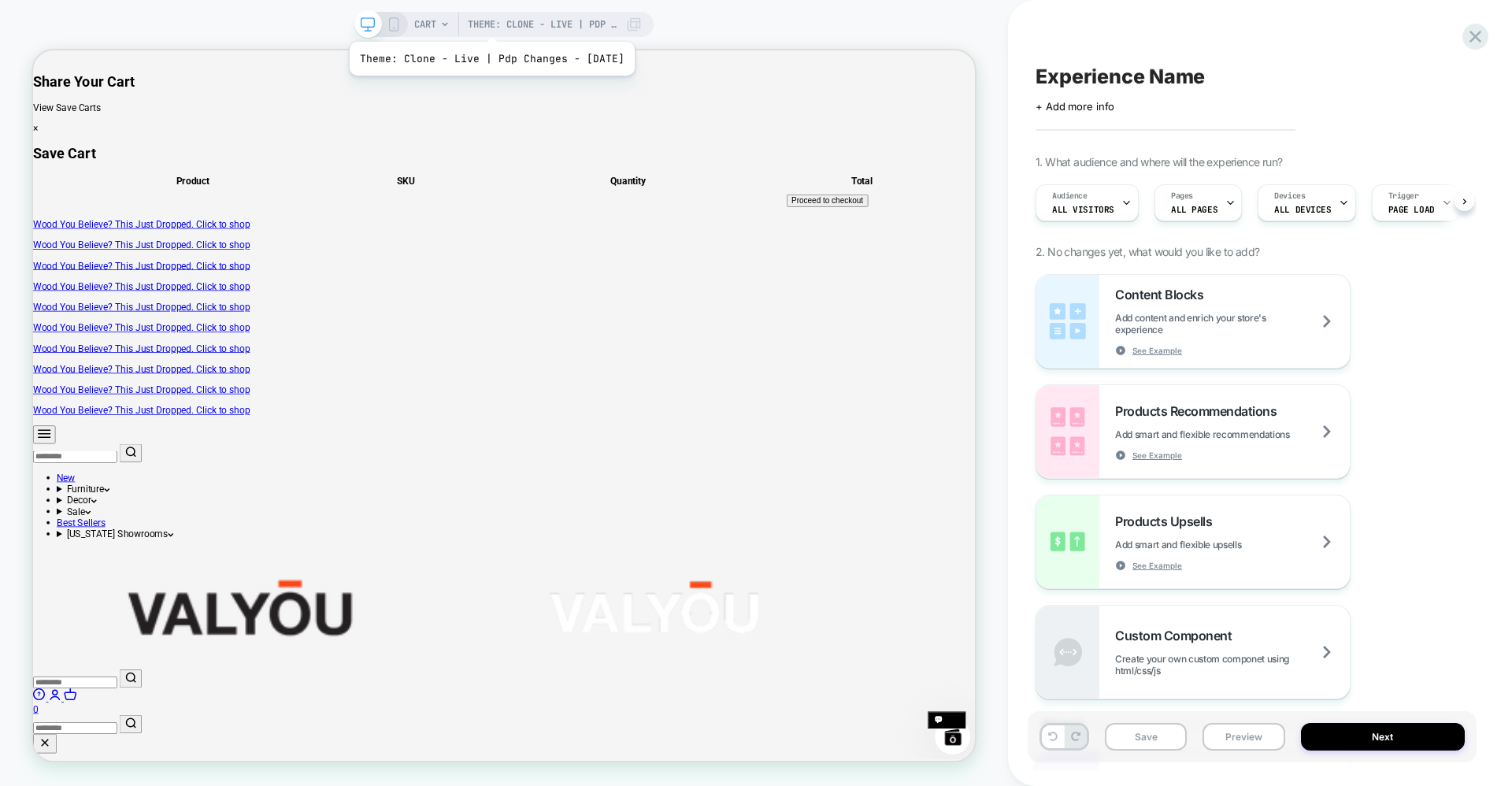
scroll to position [0, 1]
click at [436, 29] on span "CART" at bounding box center [425, 24] width 22 height 25
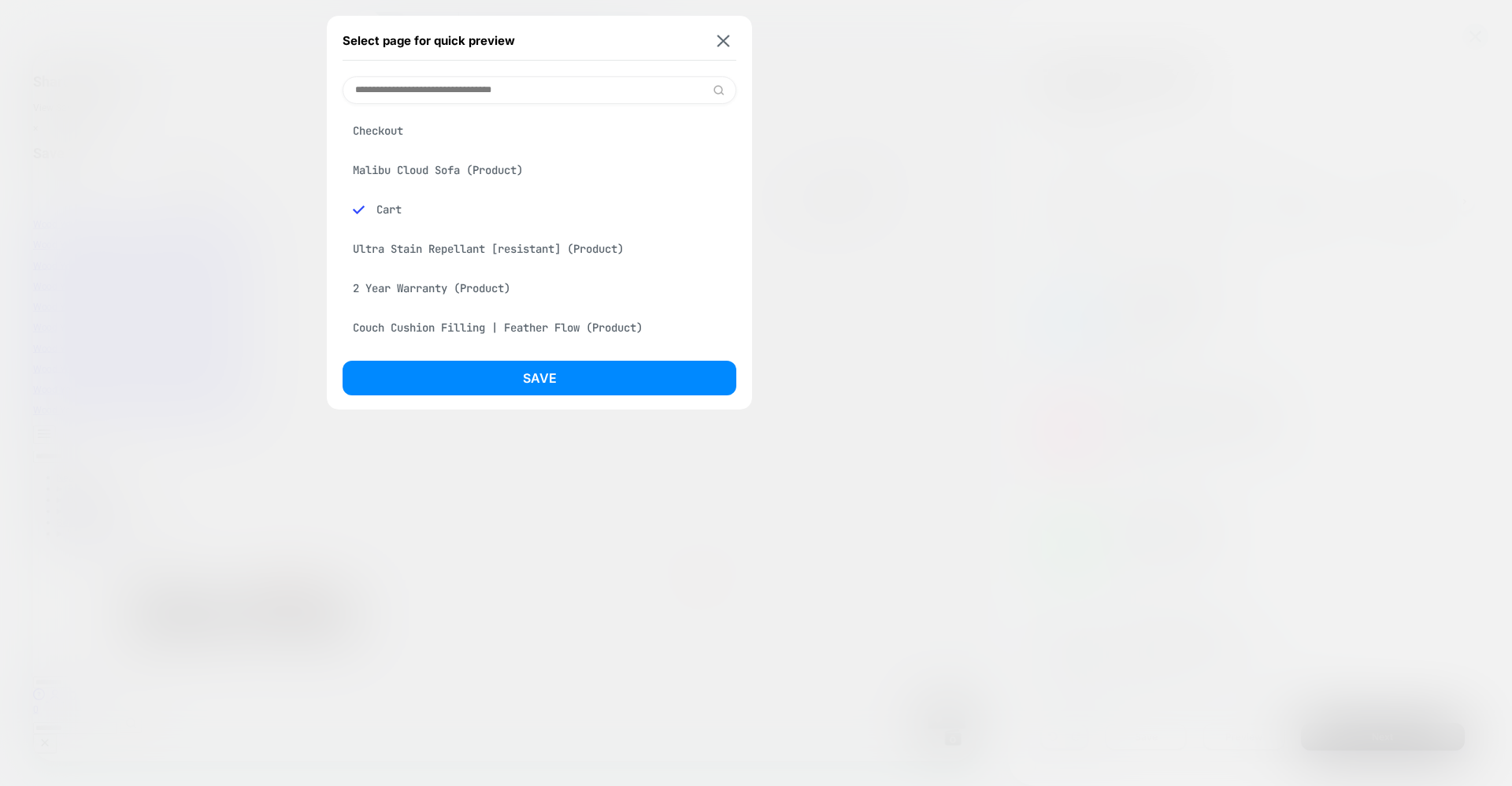
click at [417, 167] on div "Malibu Cloud Sofa (Product)" at bounding box center [539, 169] width 394 height 30
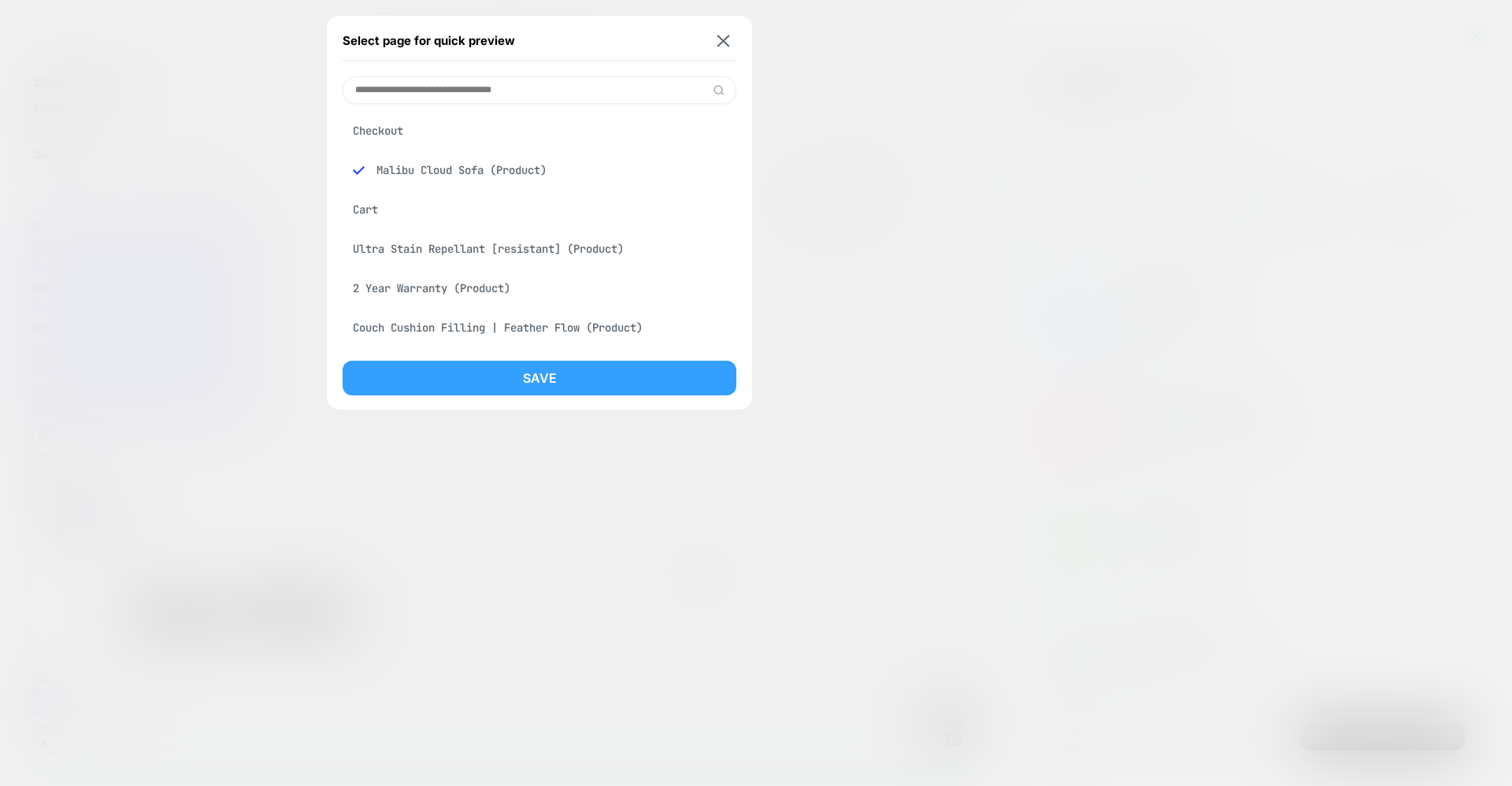
click at [542, 384] on button "Save" at bounding box center [539, 378] width 394 height 34
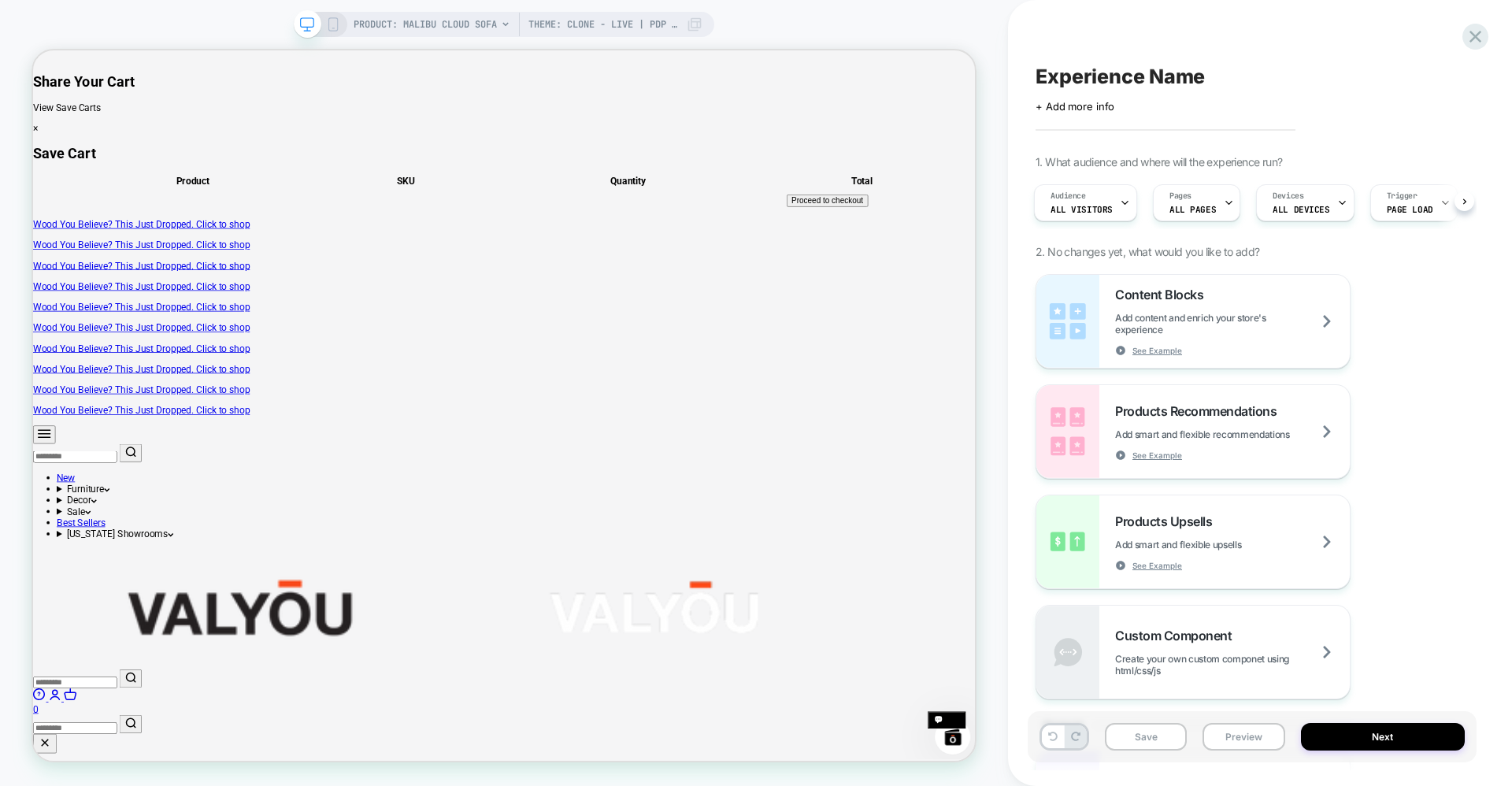
scroll to position [0, 0]
drag, startPoint x: 678, startPoint y: 696, endPoint x: 667, endPoint y: 717, distance: 23.7
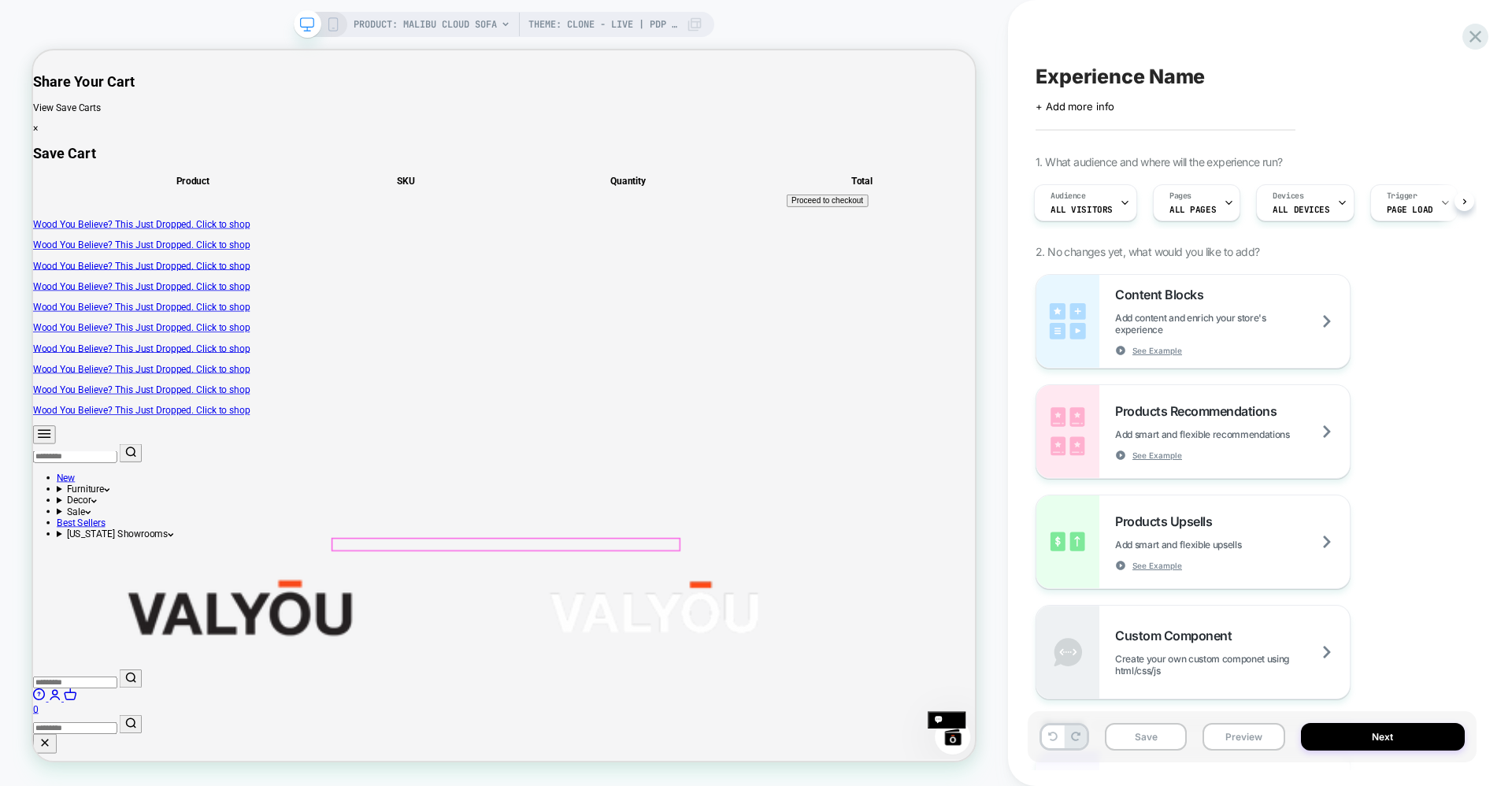
click at [401, 24] on span "PRODUCT: Malibu Cloud Sofa" at bounding box center [425, 24] width 143 height 25
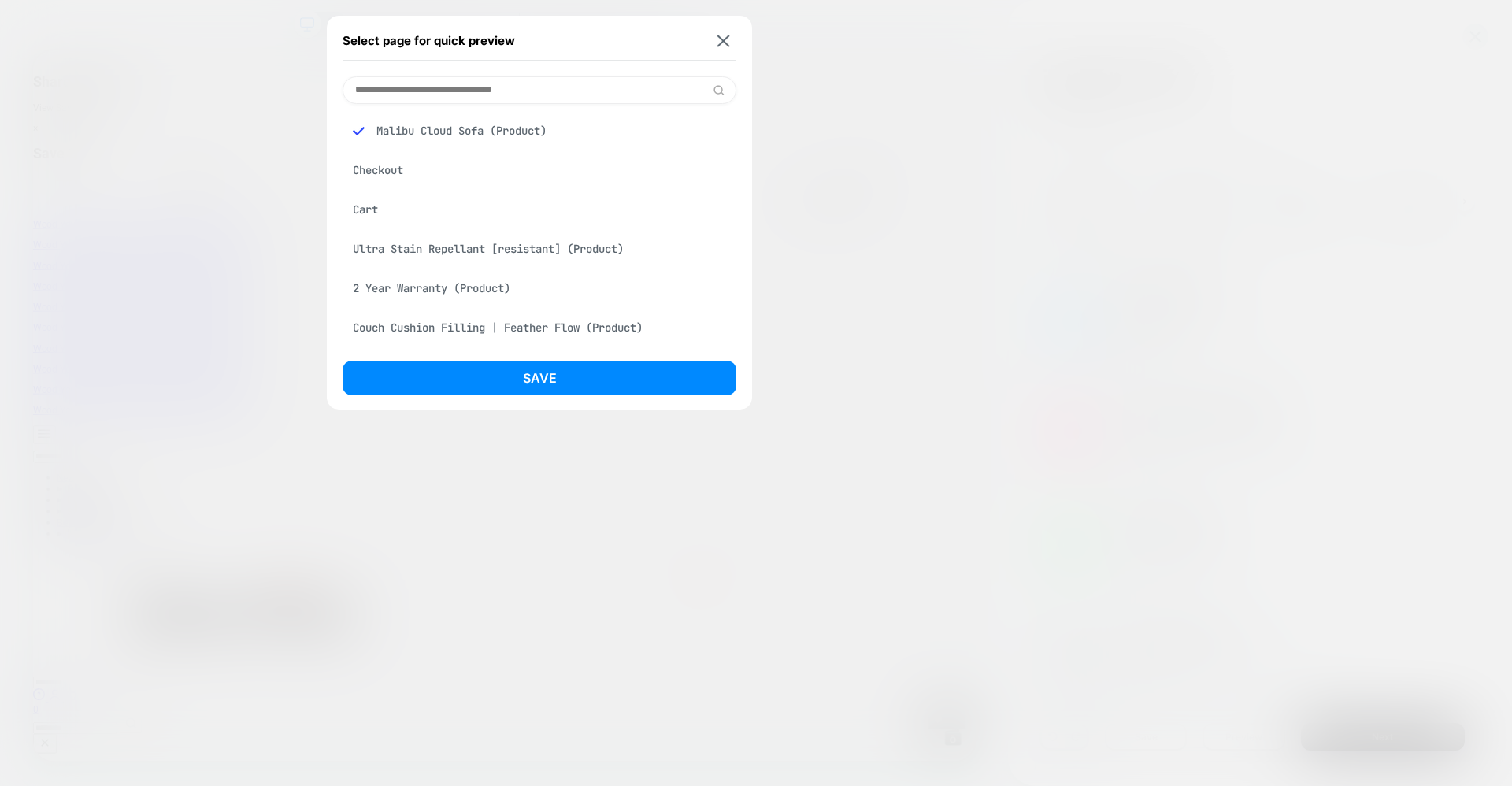
click at [377, 198] on div "Cart" at bounding box center [539, 210] width 394 height 30
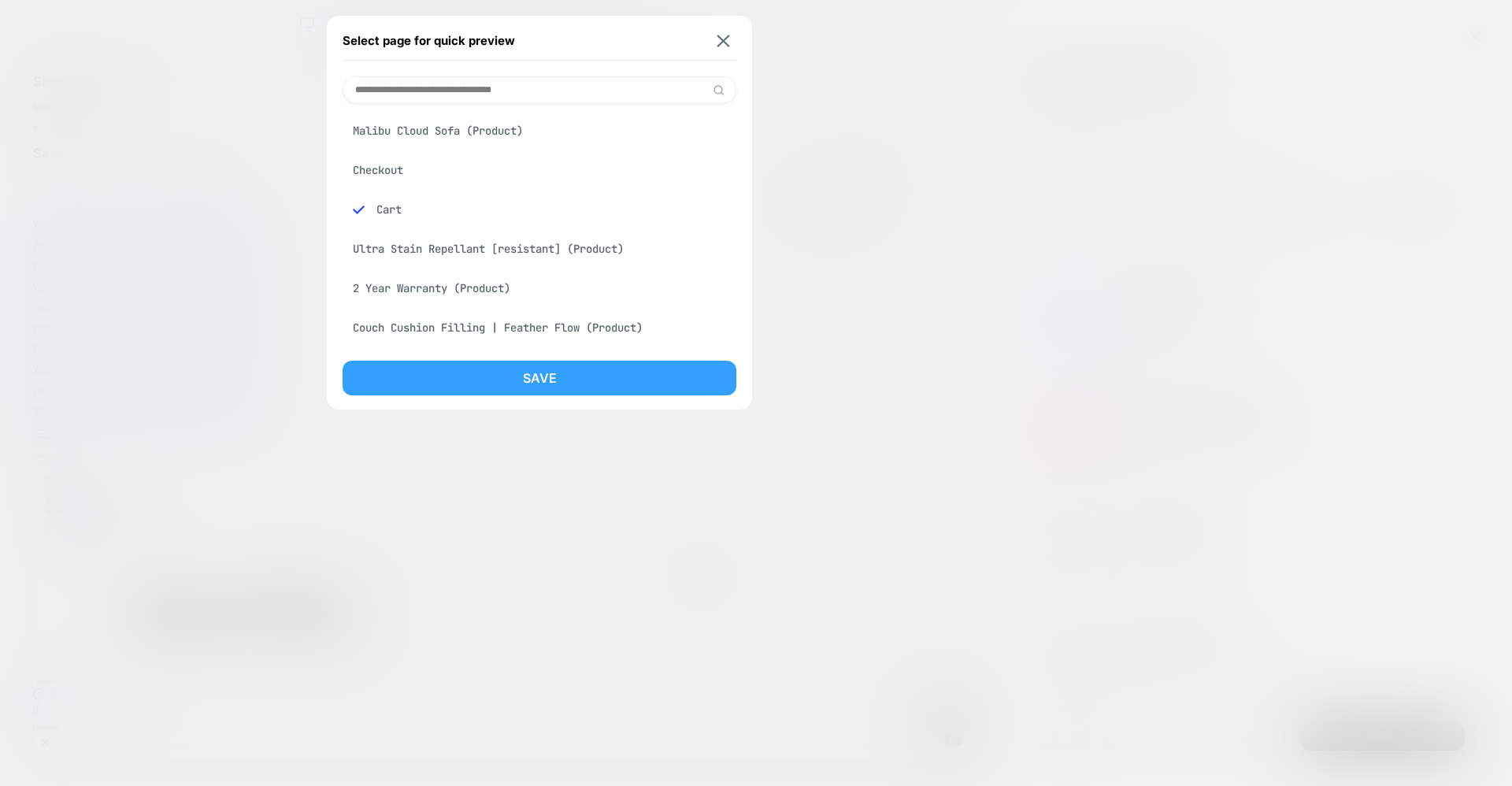
click at [494, 369] on button "Save" at bounding box center [539, 378] width 394 height 34
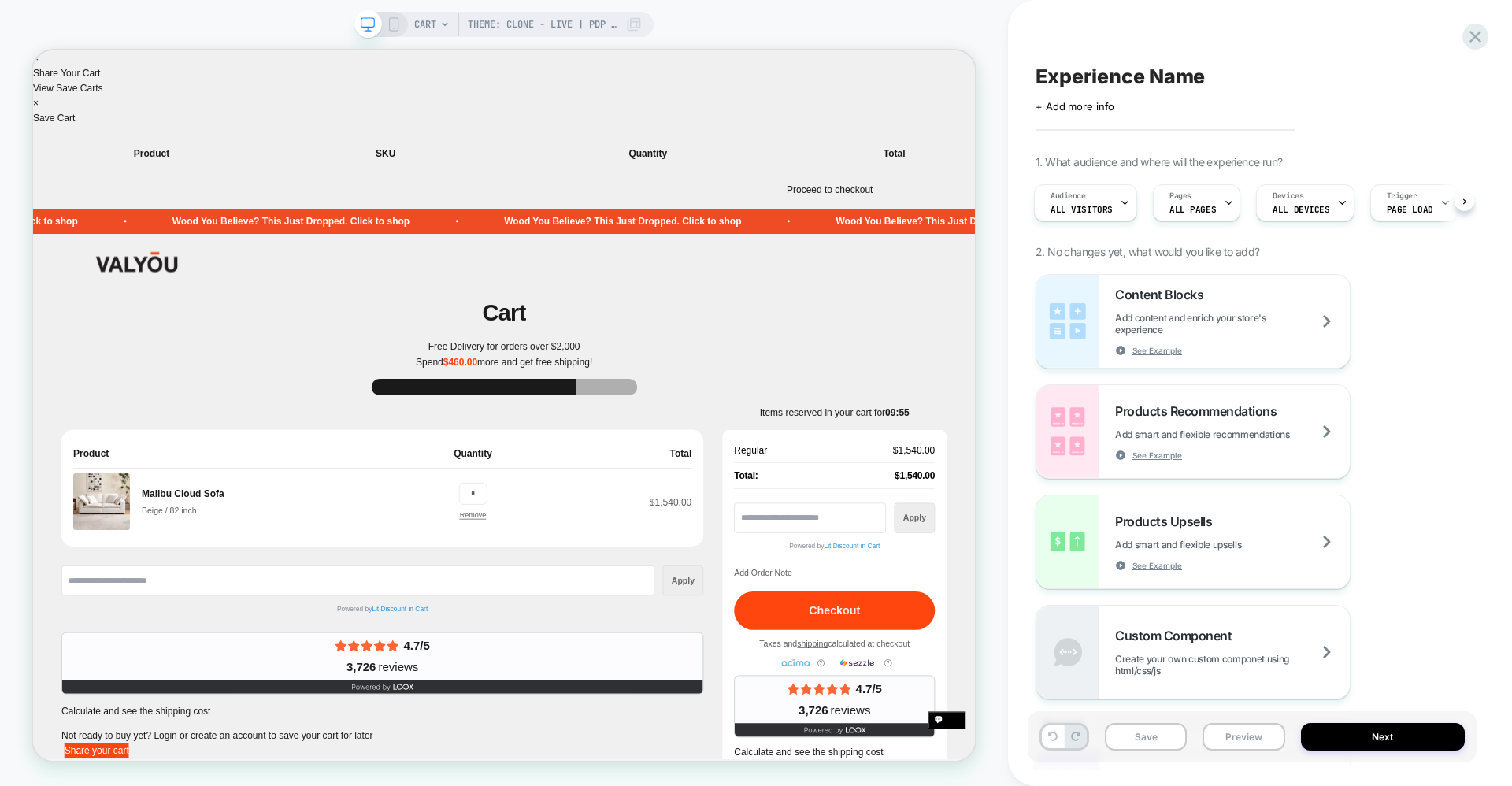
scroll to position [0, 3]
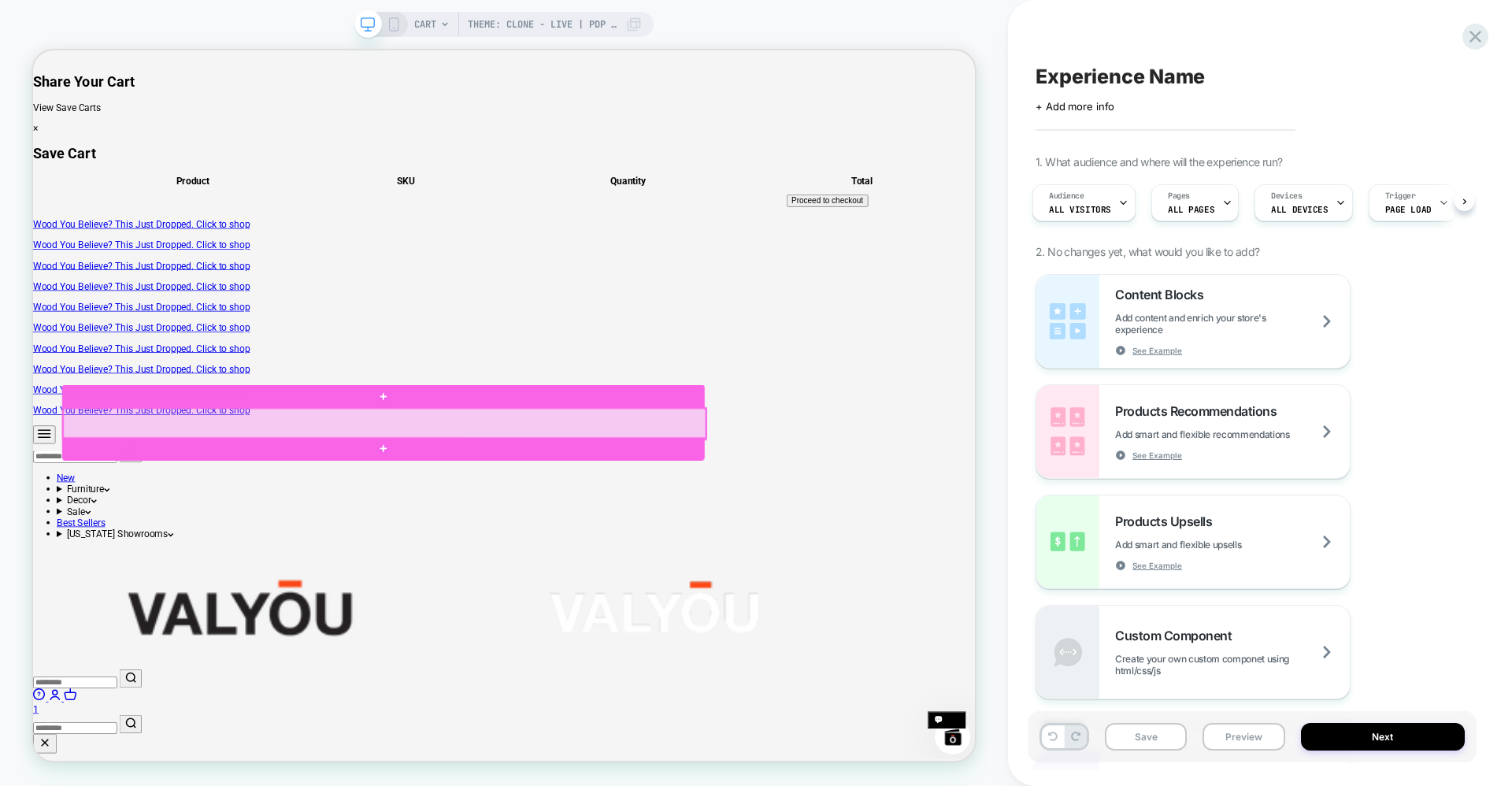
click at [837, 540] on div at bounding box center [501, 547] width 856 height 40
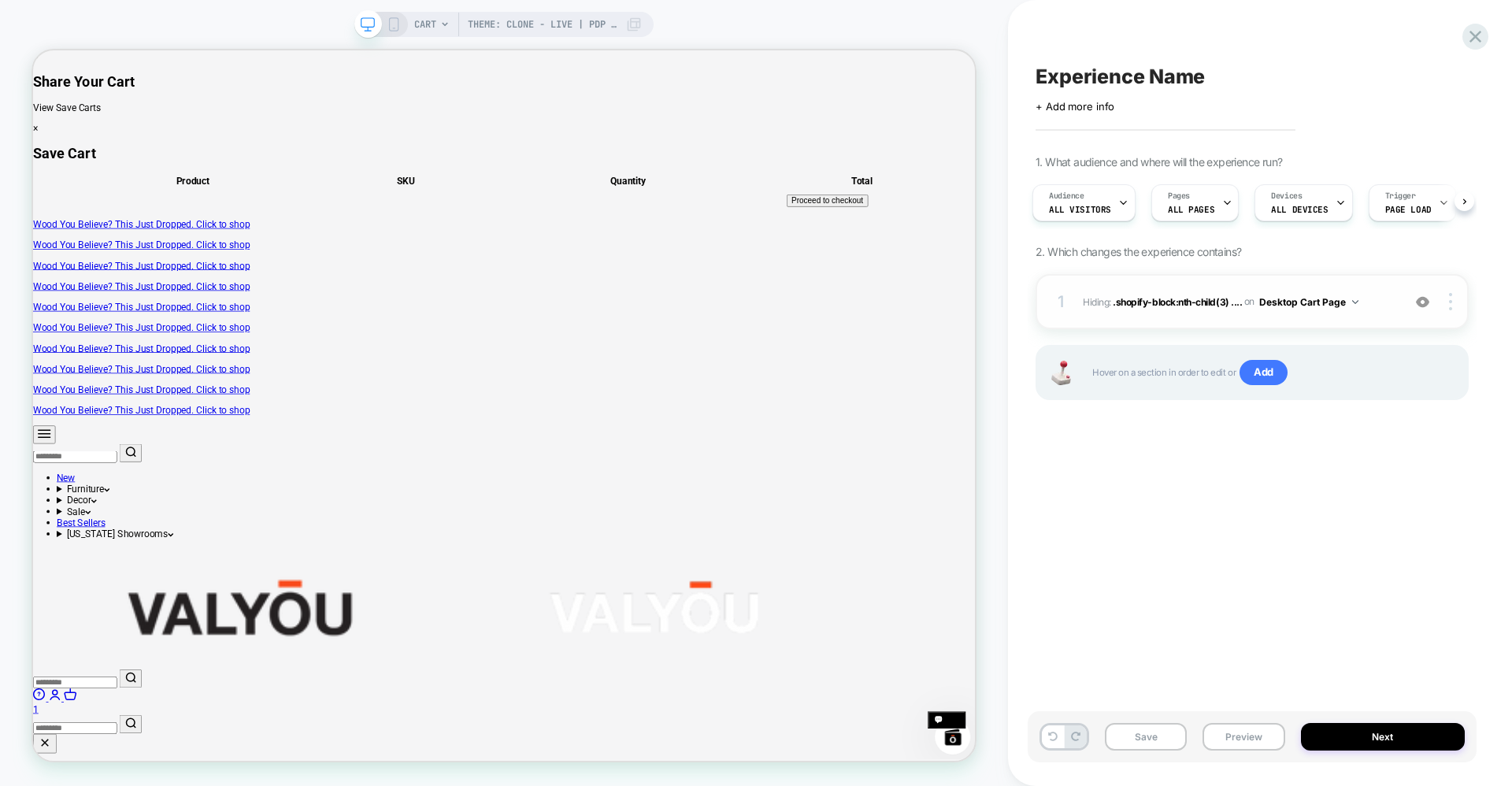
click at [1345, 306] on button "Desktop Cart Page" at bounding box center [1308, 302] width 99 height 20
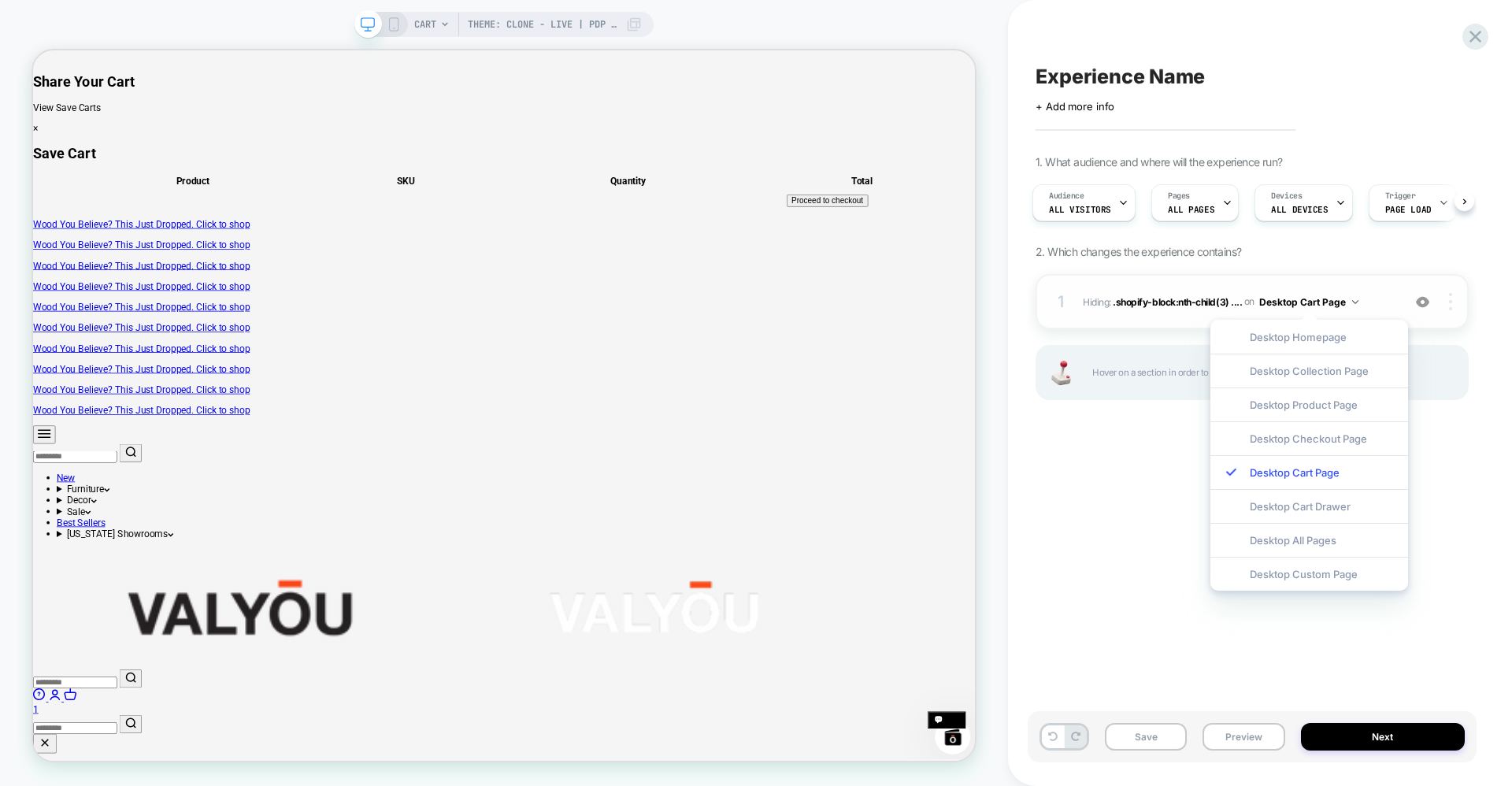
click at [1447, 299] on div at bounding box center [1452, 301] width 30 height 17
click at [1474, 450] on div "Experience Name Click to edit experience details + Add more info 1. What audien…" at bounding box center [1252, 392] width 449 height 754
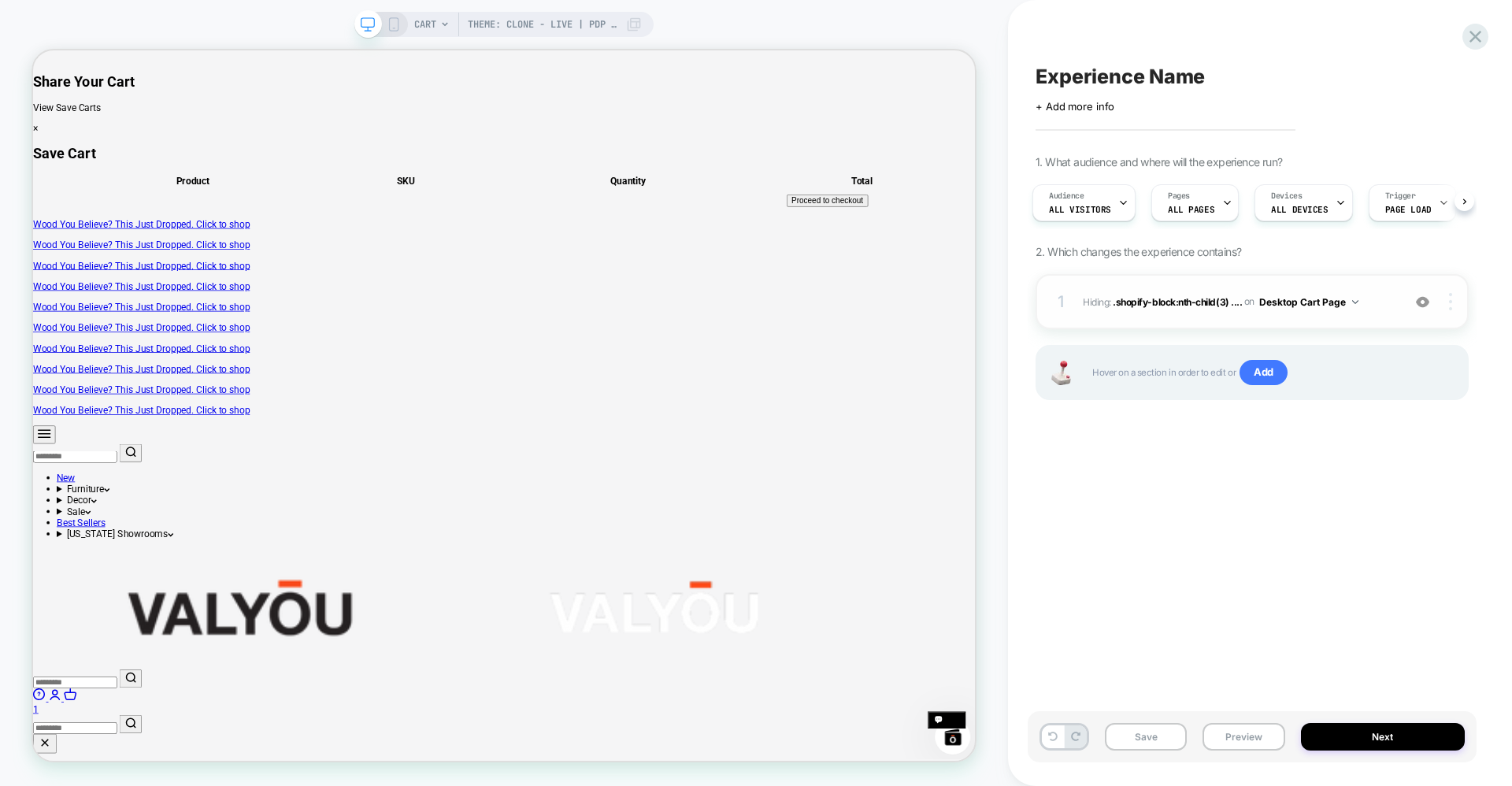
click at [1455, 302] on div at bounding box center [1452, 301] width 30 height 17
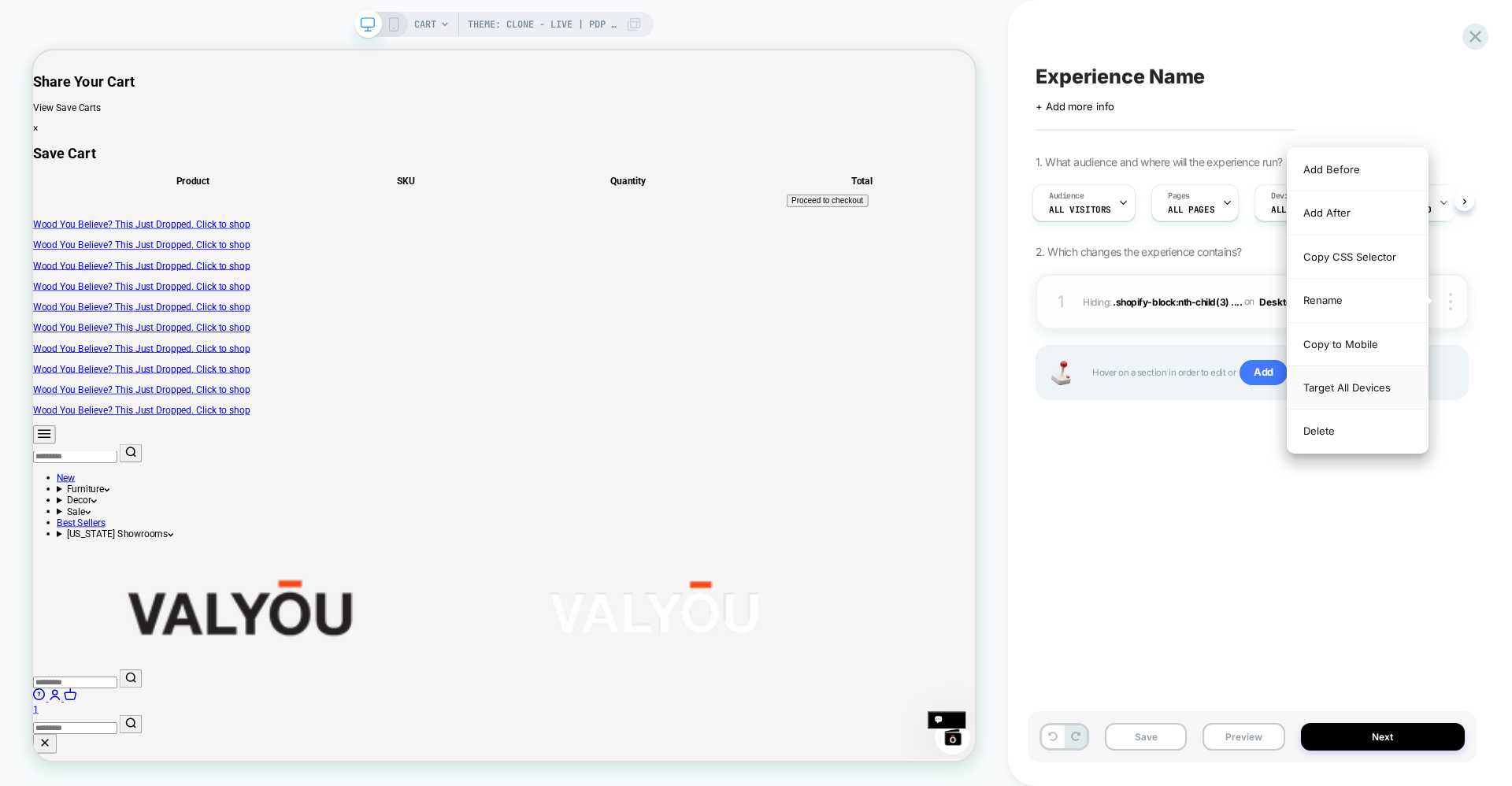
click at [1383, 391] on div "Target All Devices" at bounding box center [1357, 387] width 140 height 43
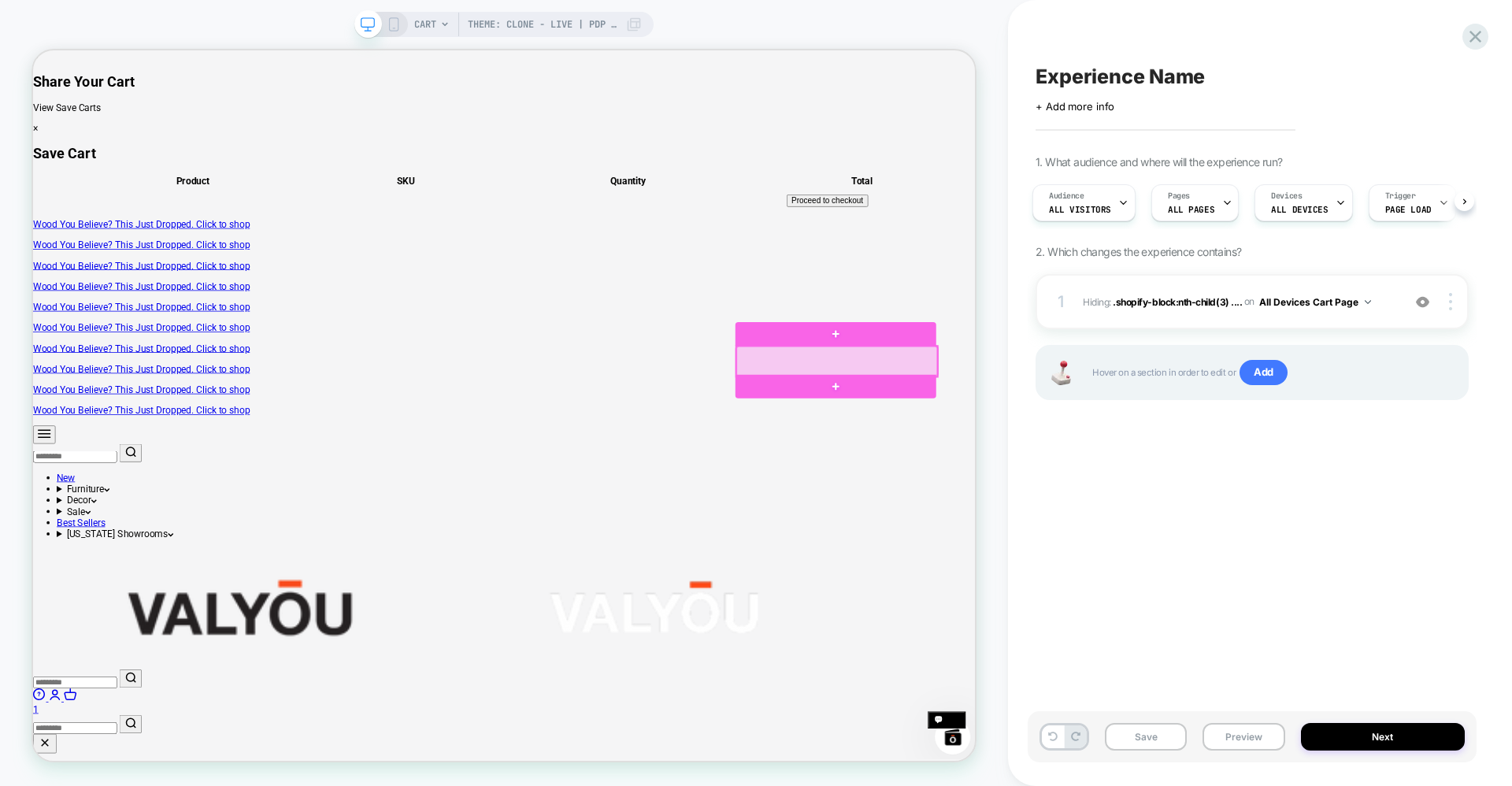
click at [1041, 460] on div at bounding box center [1104, 464] width 268 height 40
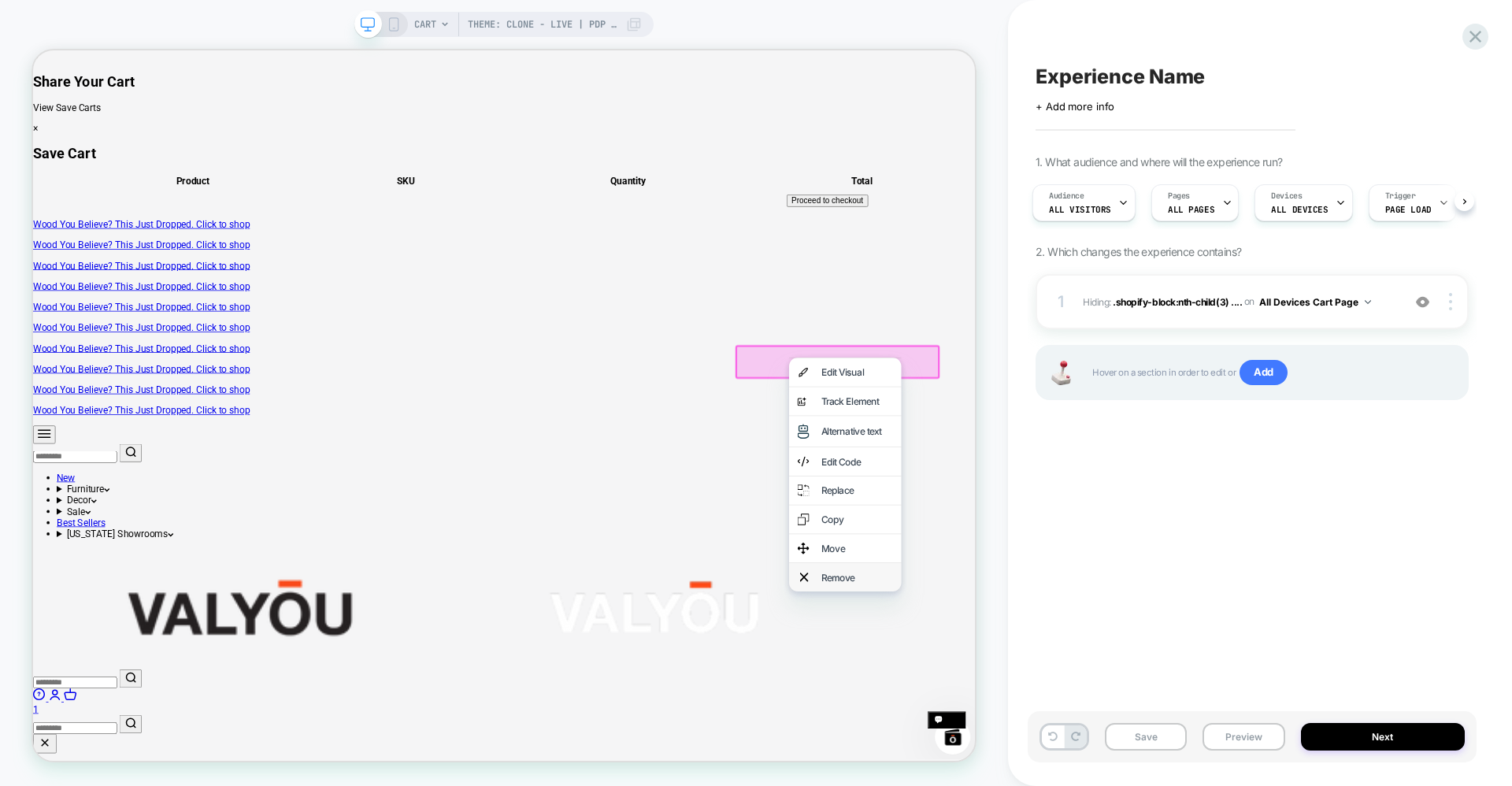
click at [1081, 772] on div "Remove" at bounding box center [1116, 752] width 150 height 38
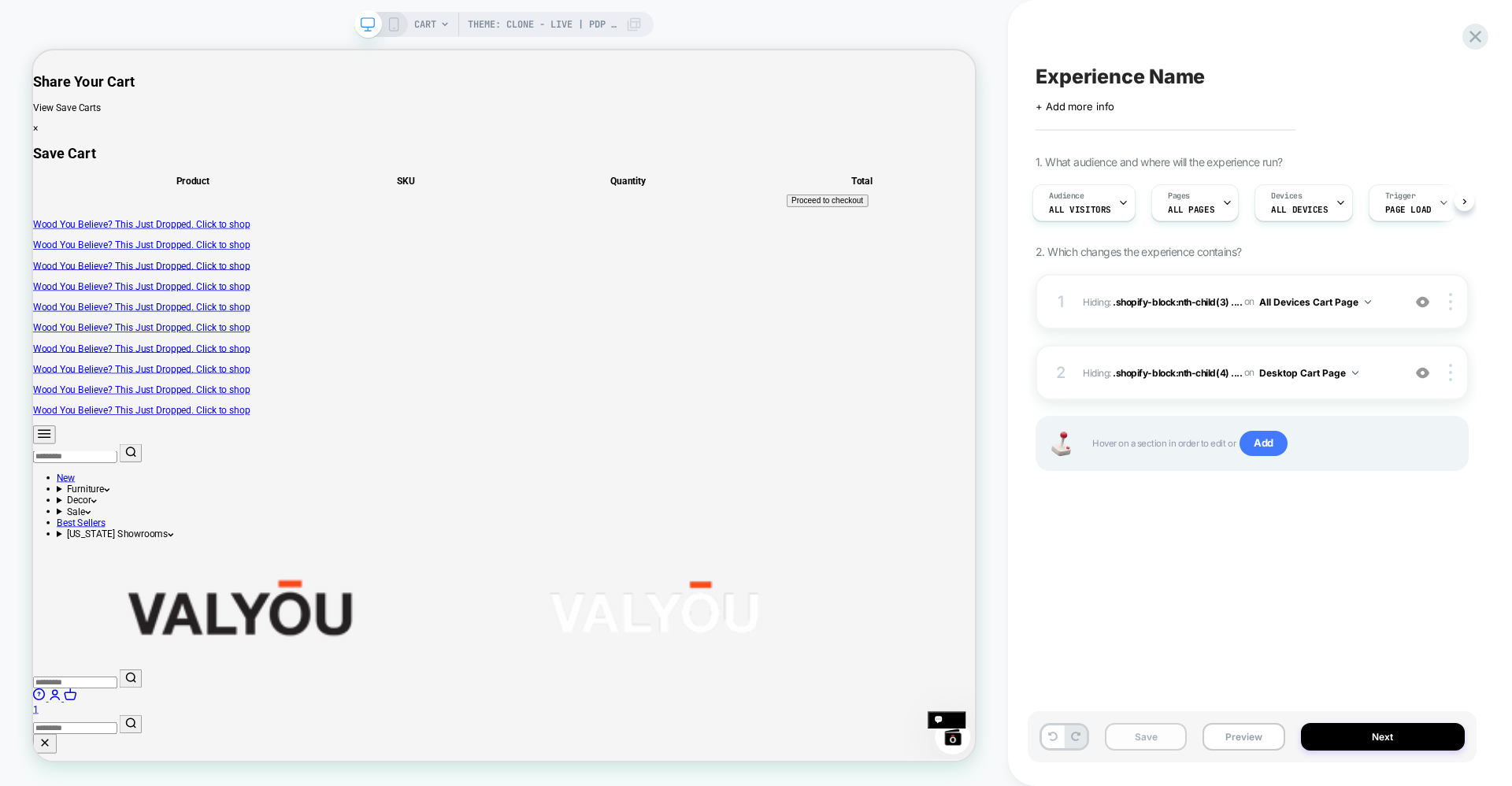
click at [1135, 737] on button "Save" at bounding box center [1145, 737] width 82 height 28
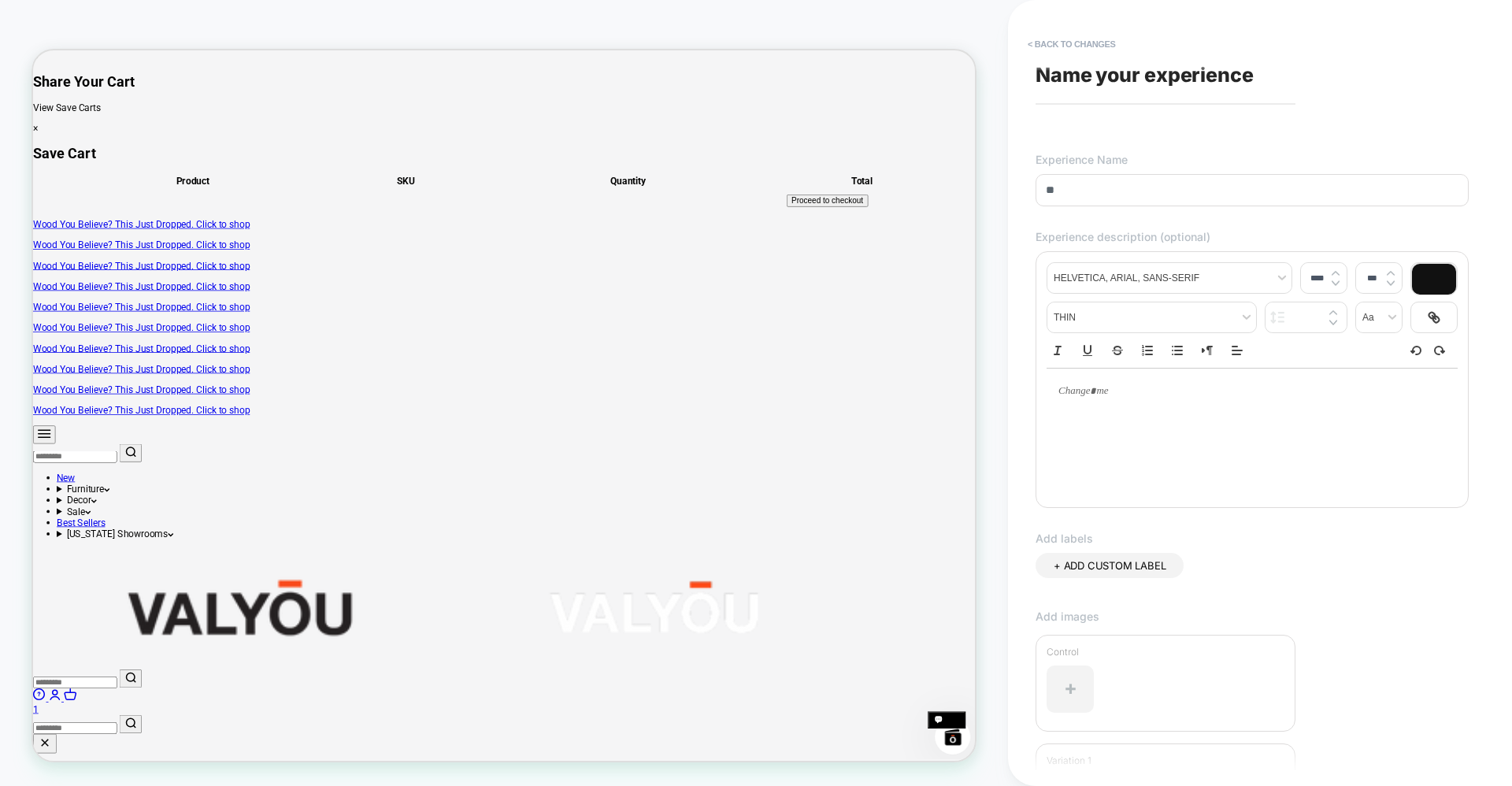
type input "*"
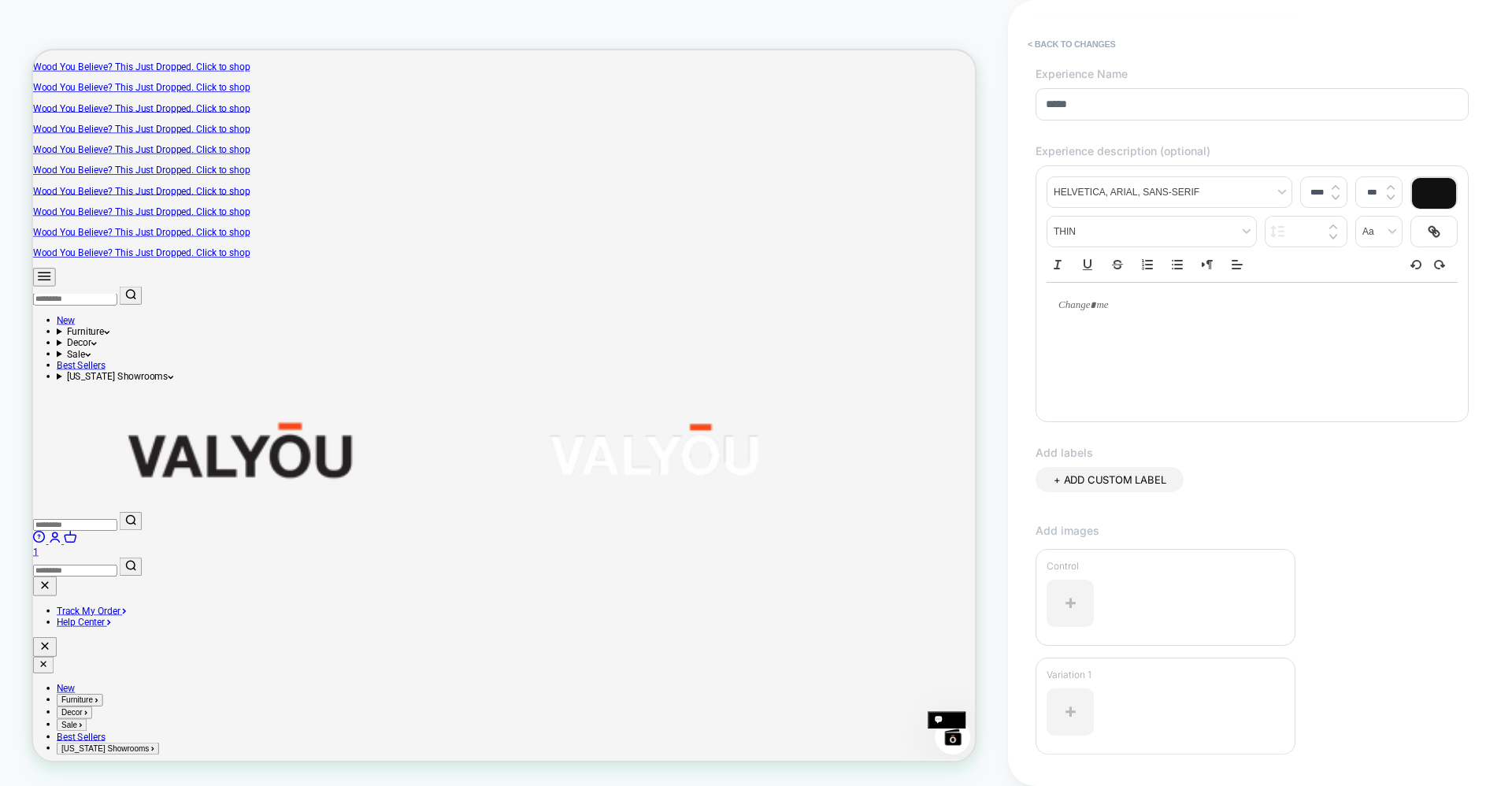
scroll to position [0, 0]
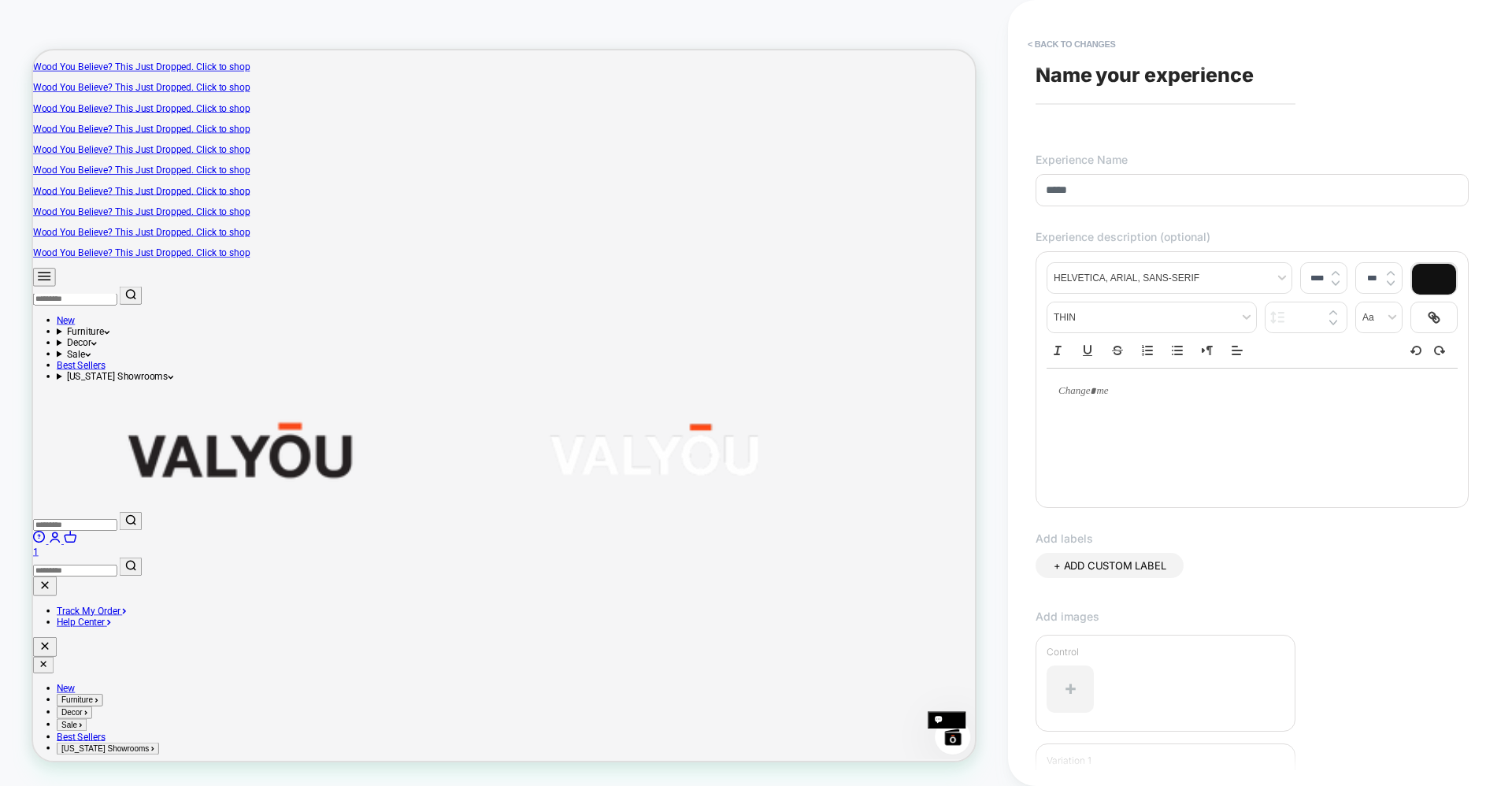
click at [1113, 200] on input "****" at bounding box center [1252, 190] width 433 height 32
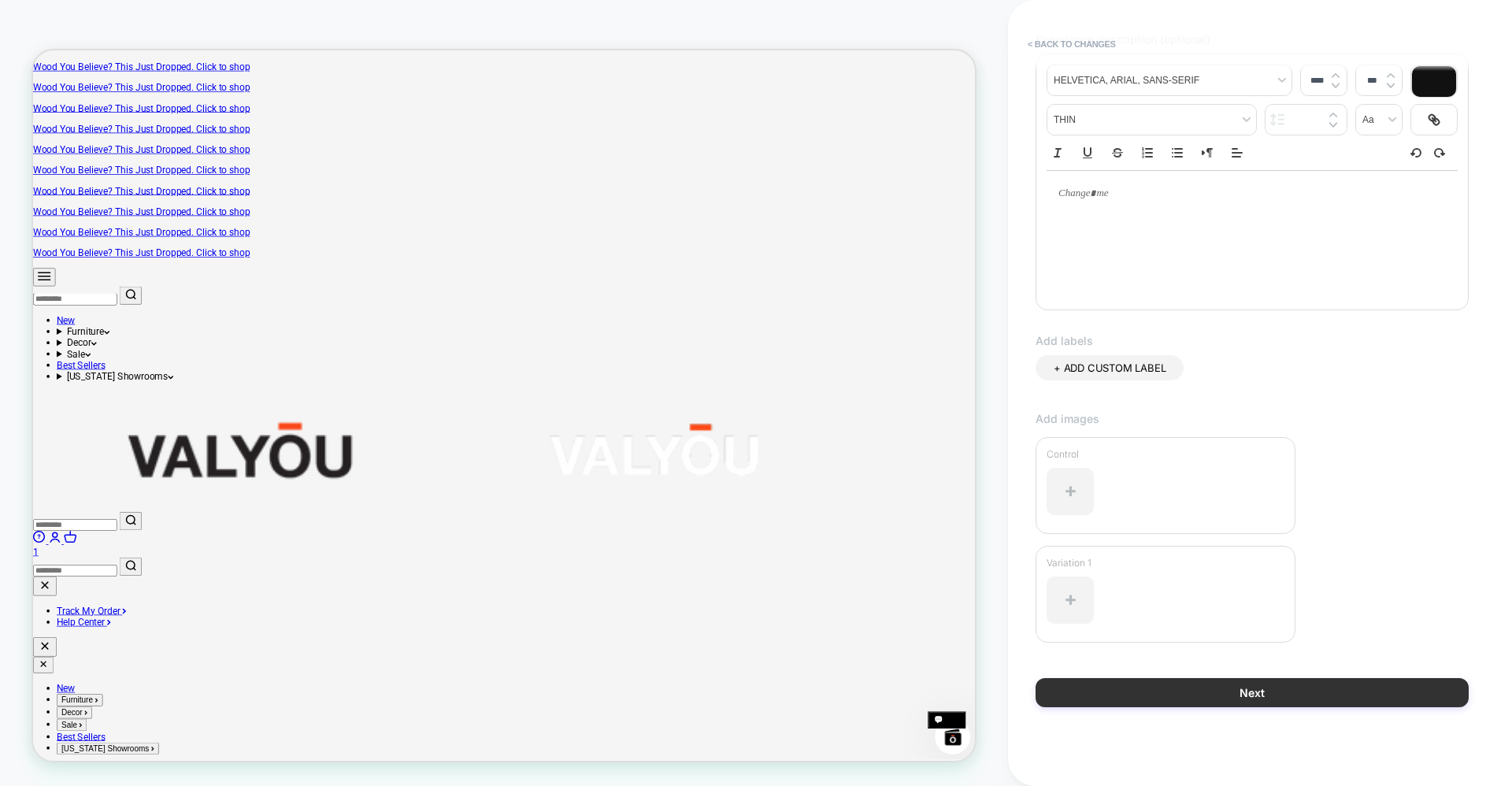
type input "**********"
click at [1211, 684] on button "Next" at bounding box center [1252, 693] width 433 height 29
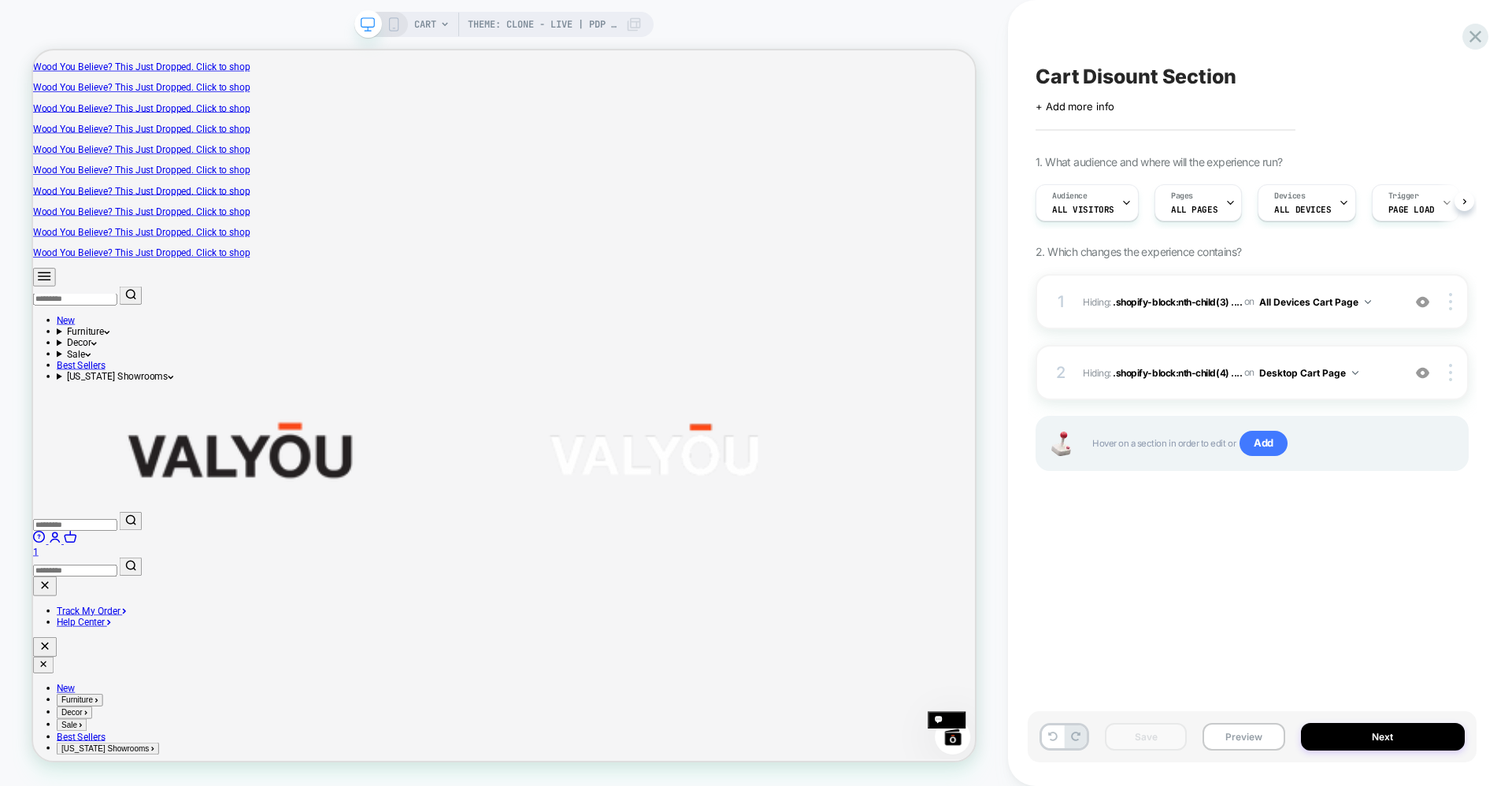
scroll to position [0, 1]
click at [1447, 376] on div at bounding box center [1452, 372] width 30 height 17
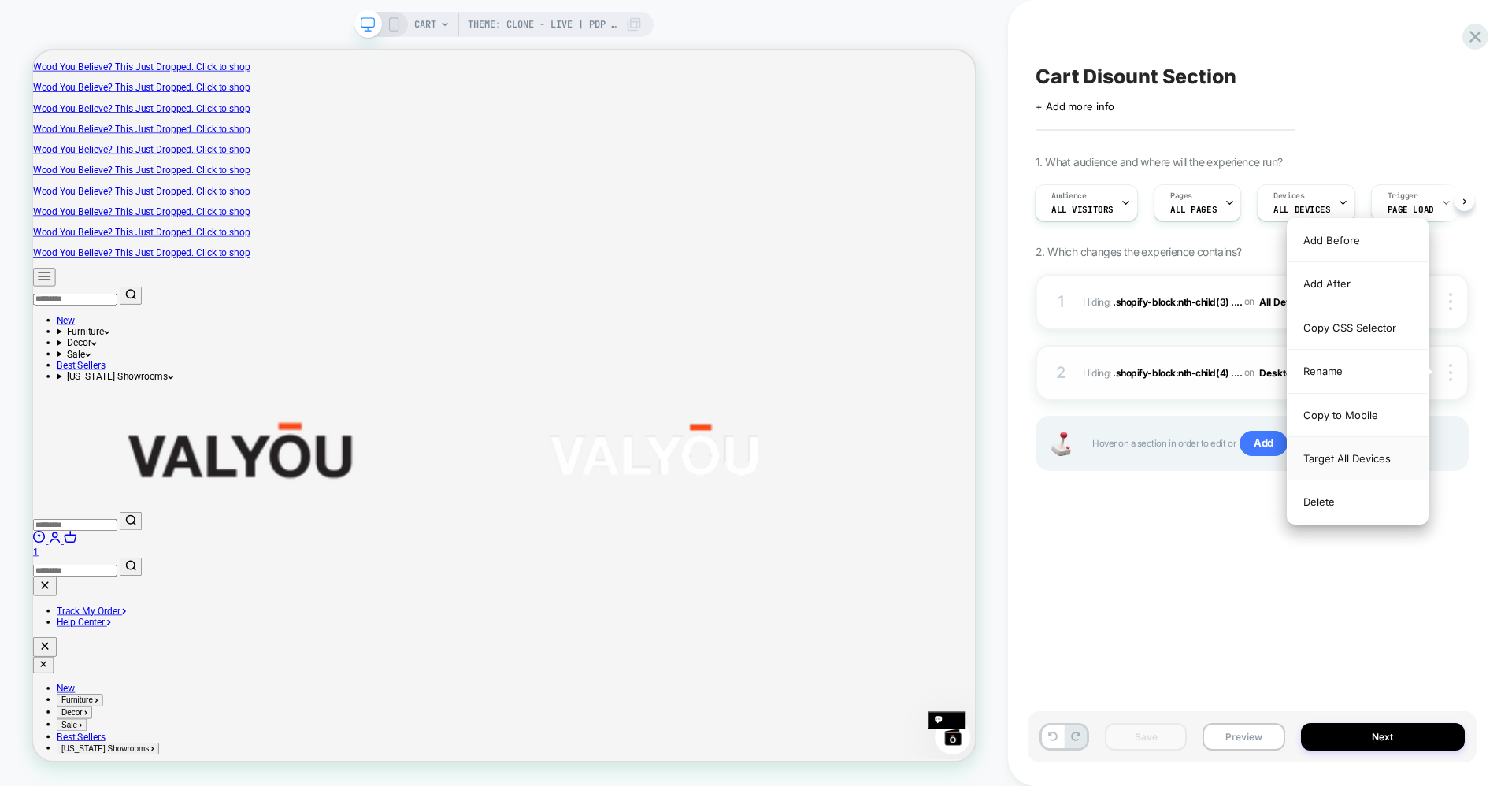
click at [1359, 457] on div "Target All Devices" at bounding box center [1357, 458] width 140 height 43
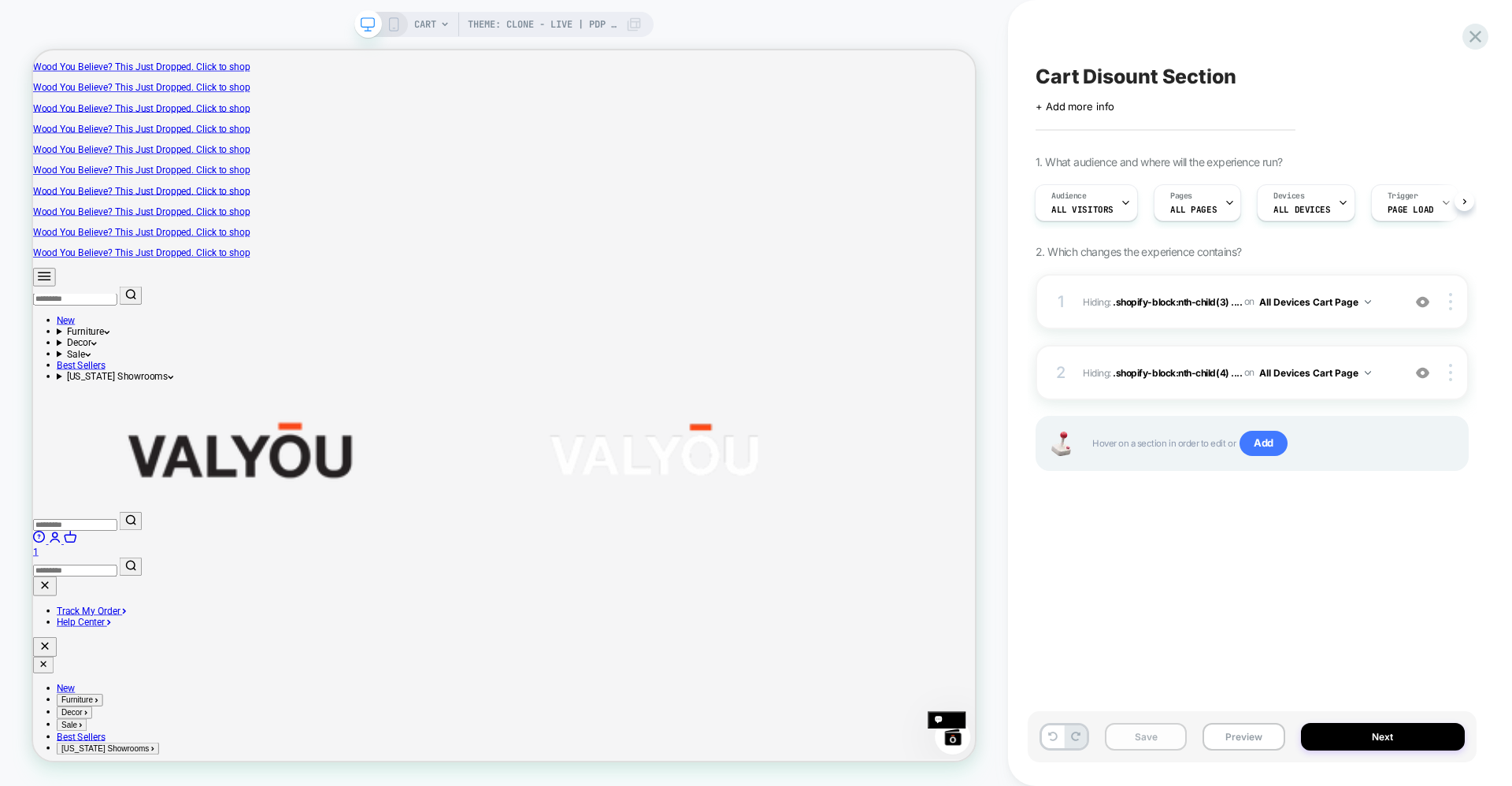
click at [1128, 734] on button "Save" at bounding box center [1145, 737] width 82 height 28
click at [1227, 734] on button "Preview" at bounding box center [1243, 737] width 82 height 28
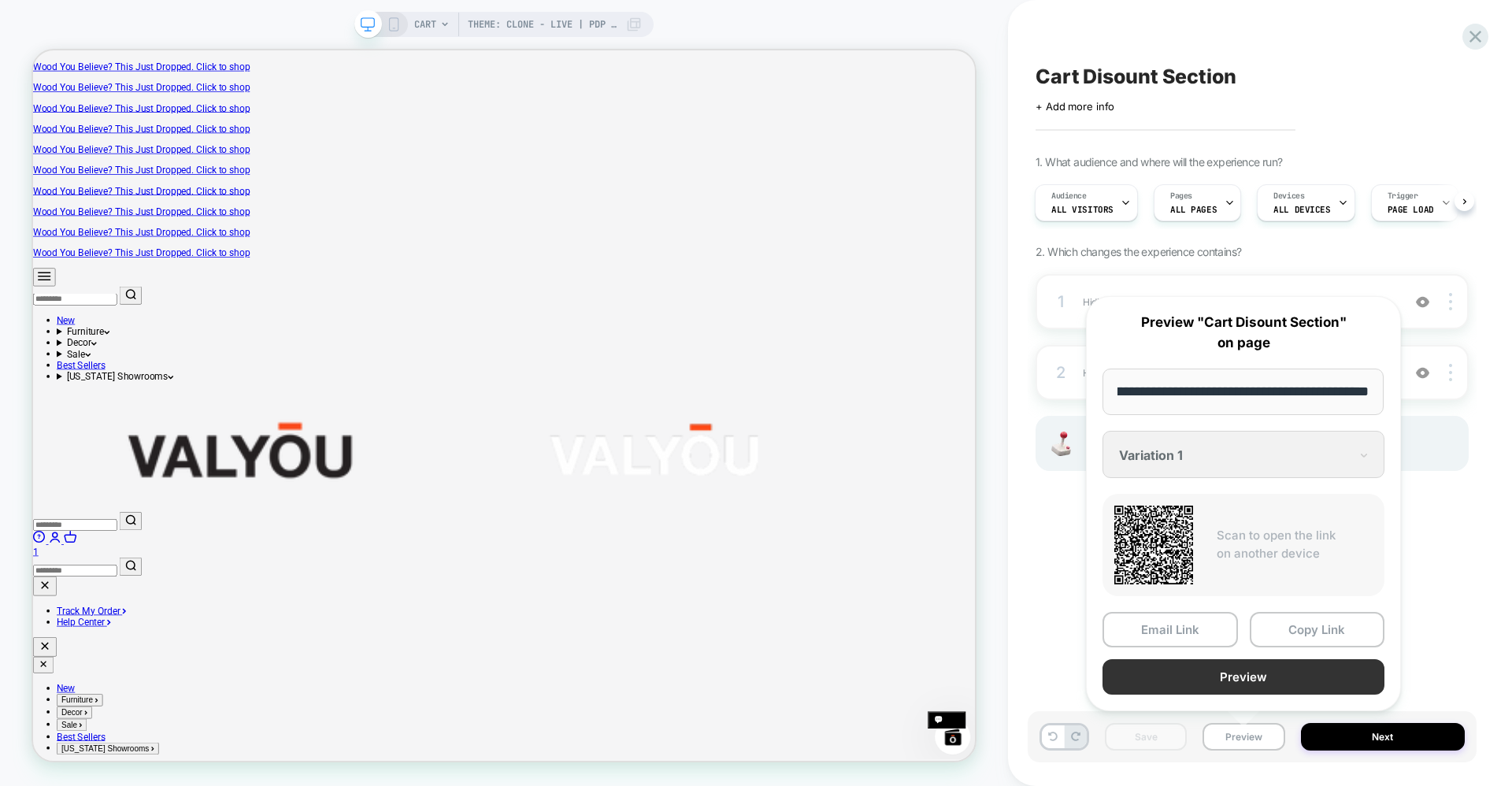
scroll to position [0, 0]
click at [1223, 675] on button "Preview" at bounding box center [1243, 676] width 282 height 35
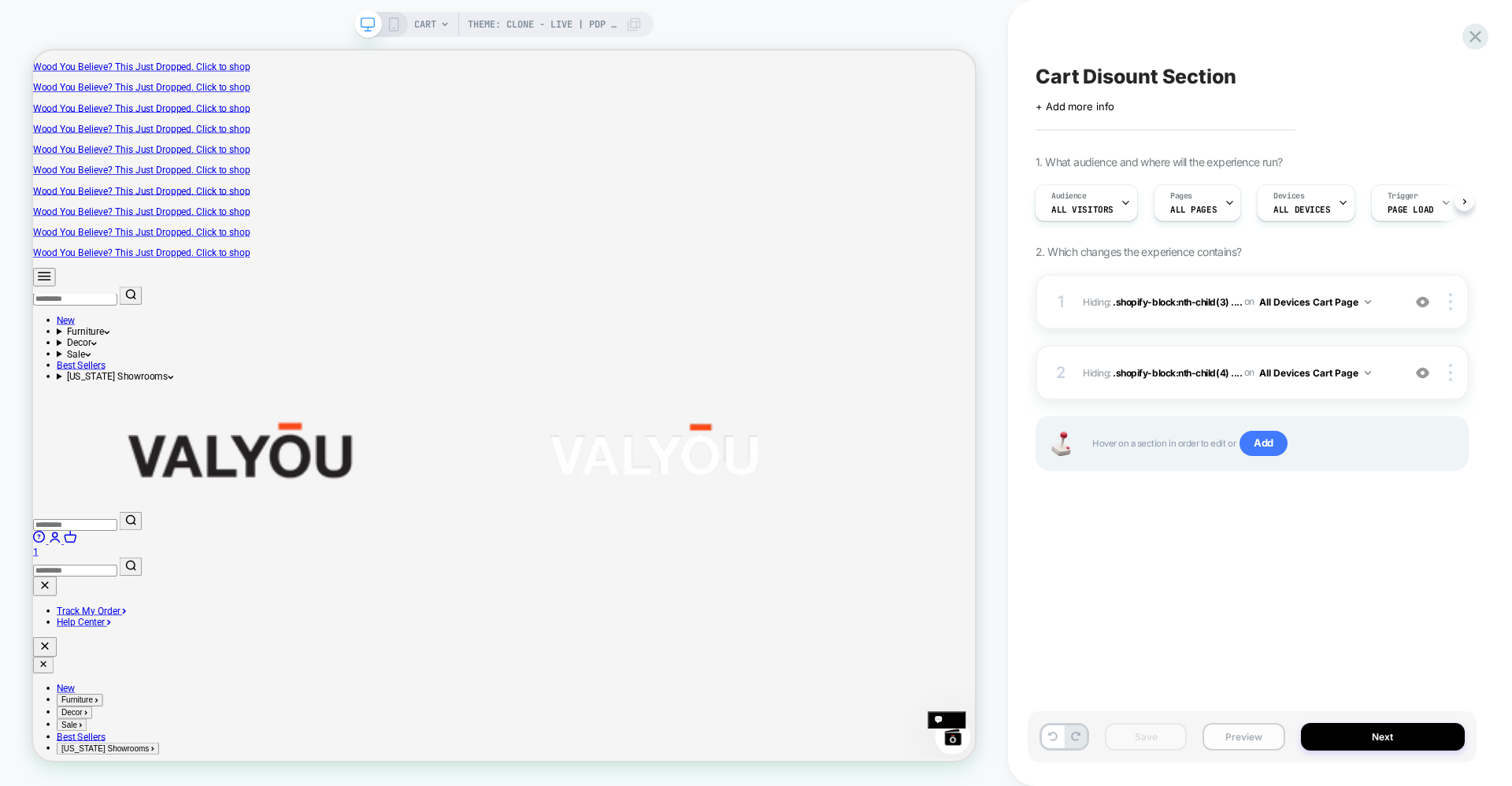
click at [1270, 735] on button "Preview" at bounding box center [1243, 737] width 82 height 28
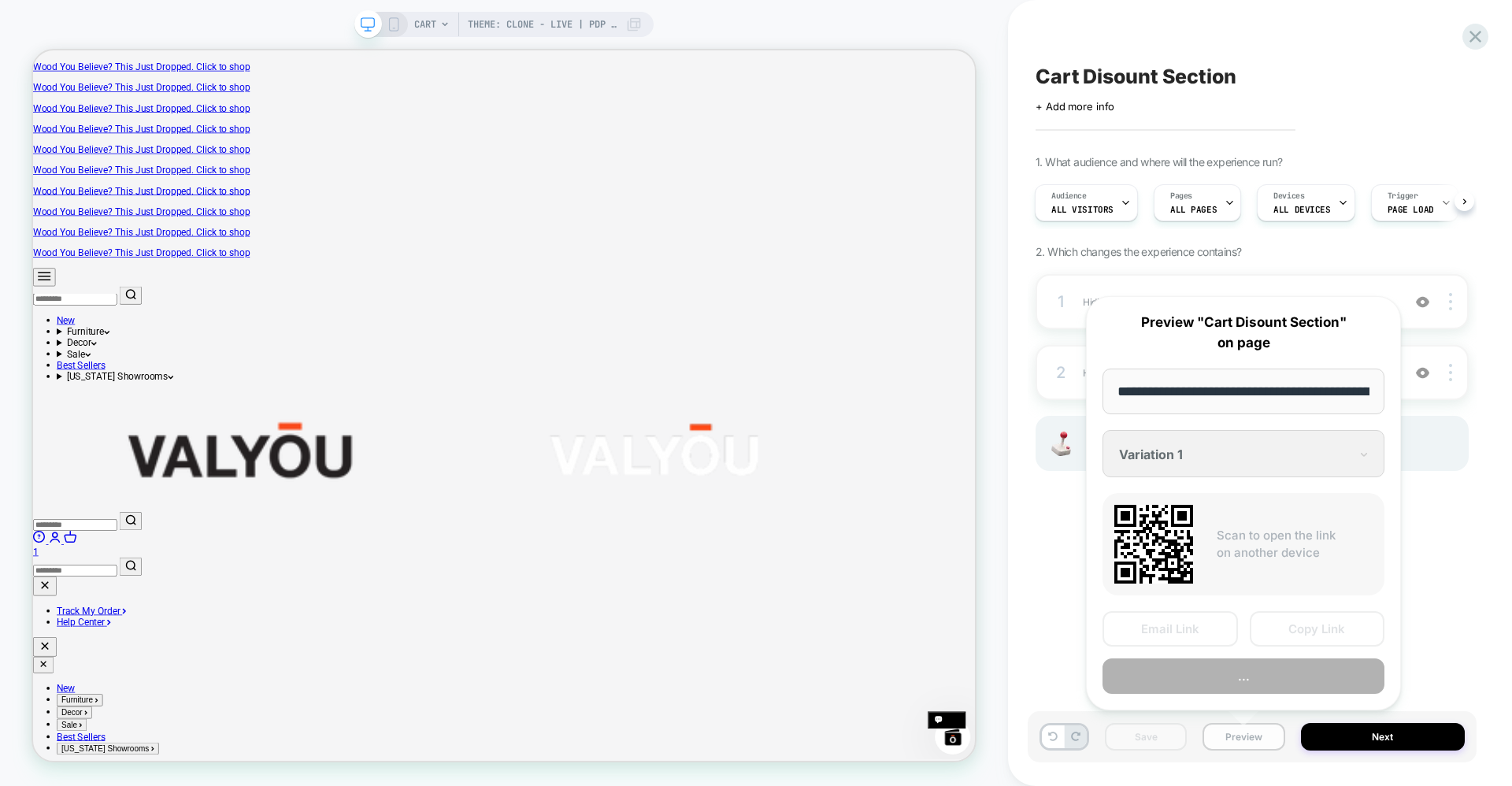
scroll to position [0, 156]
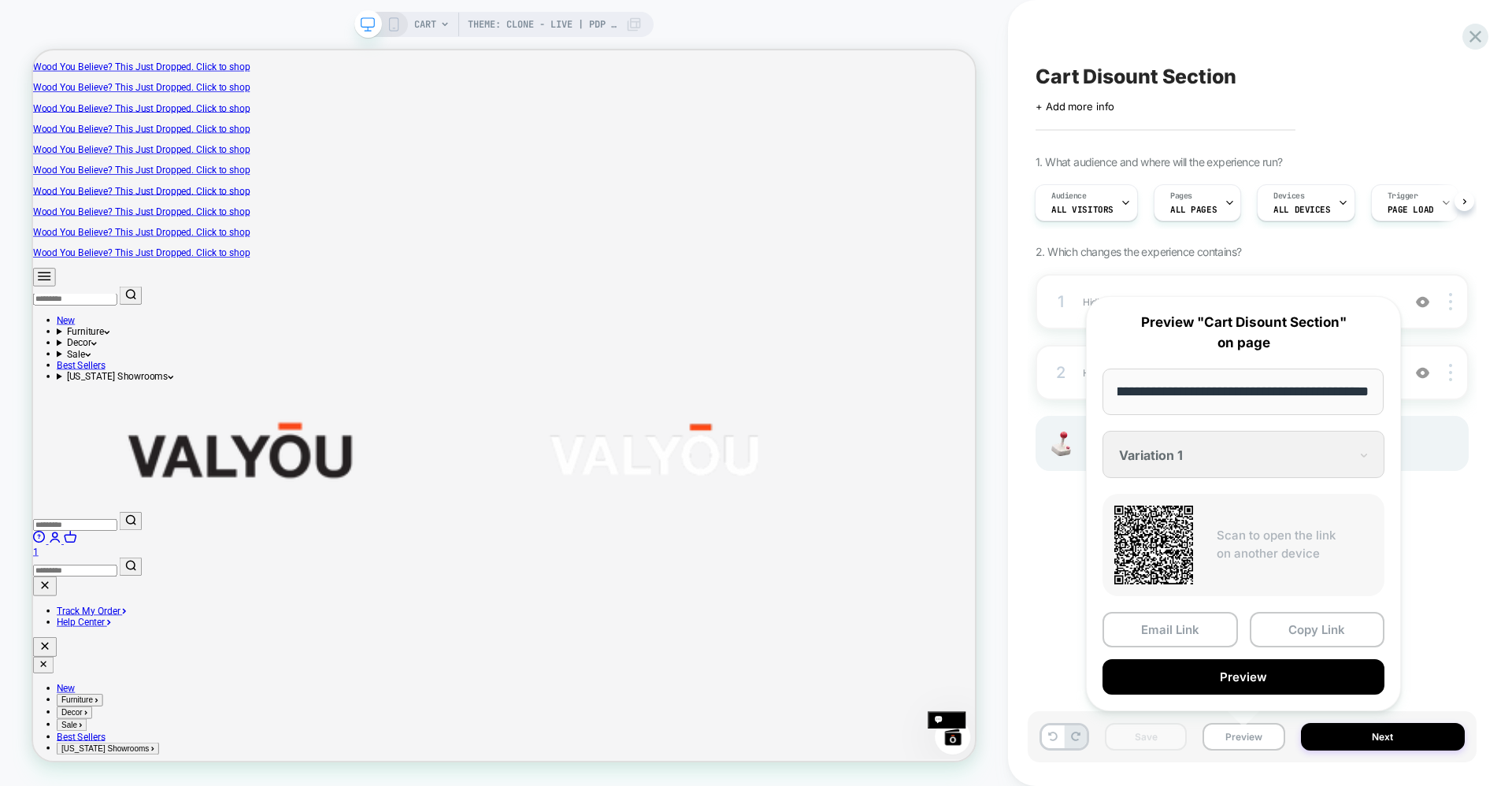
click at [1431, 625] on div "Cart Disount Section Click to edit experience details + Add more info 1. What a…" at bounding box center [1252, 392] width 449 height 754
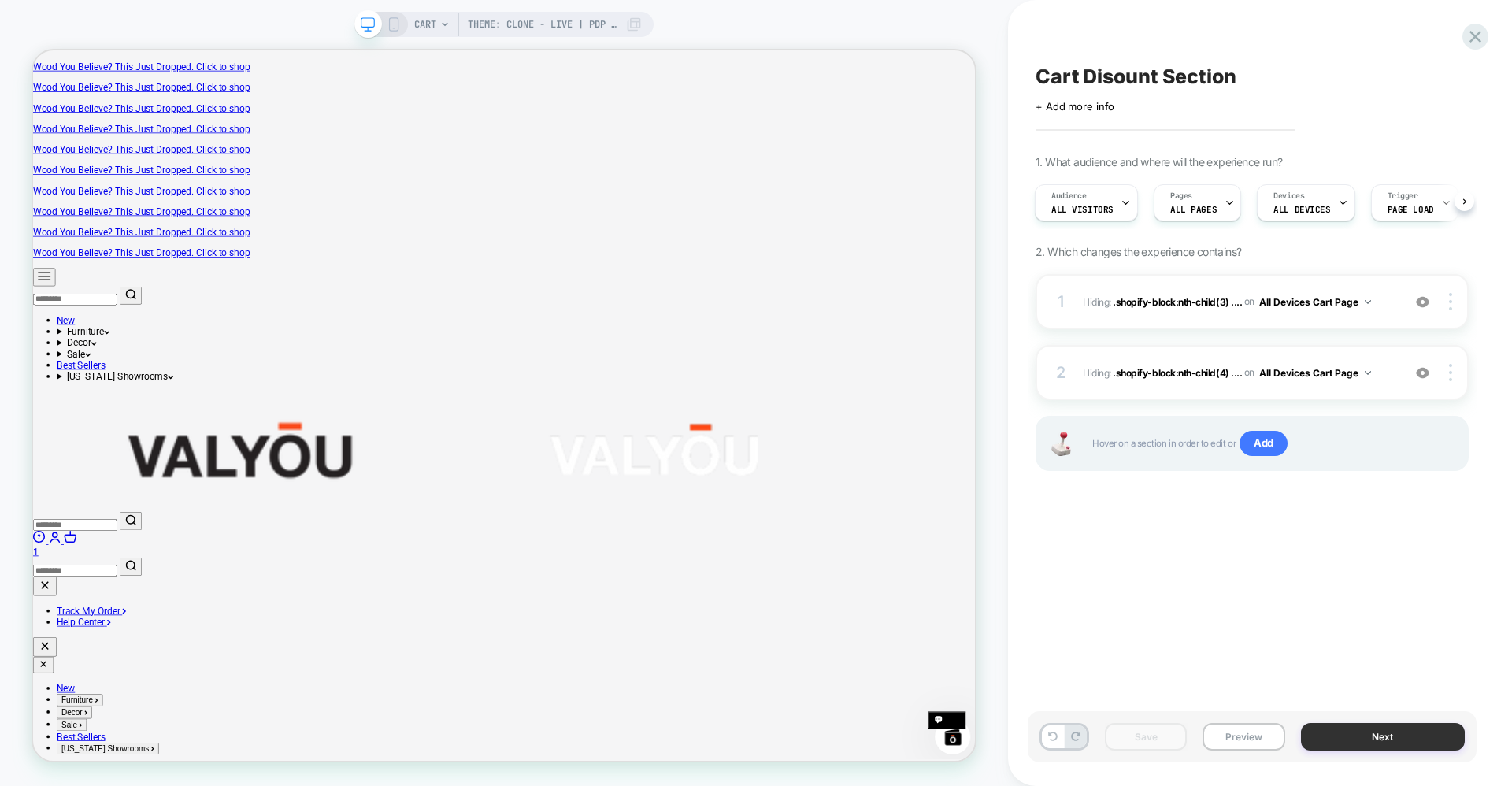
click at [1380, 748] on button "Next" at bounding box center [1383, 737] width 165 height 28
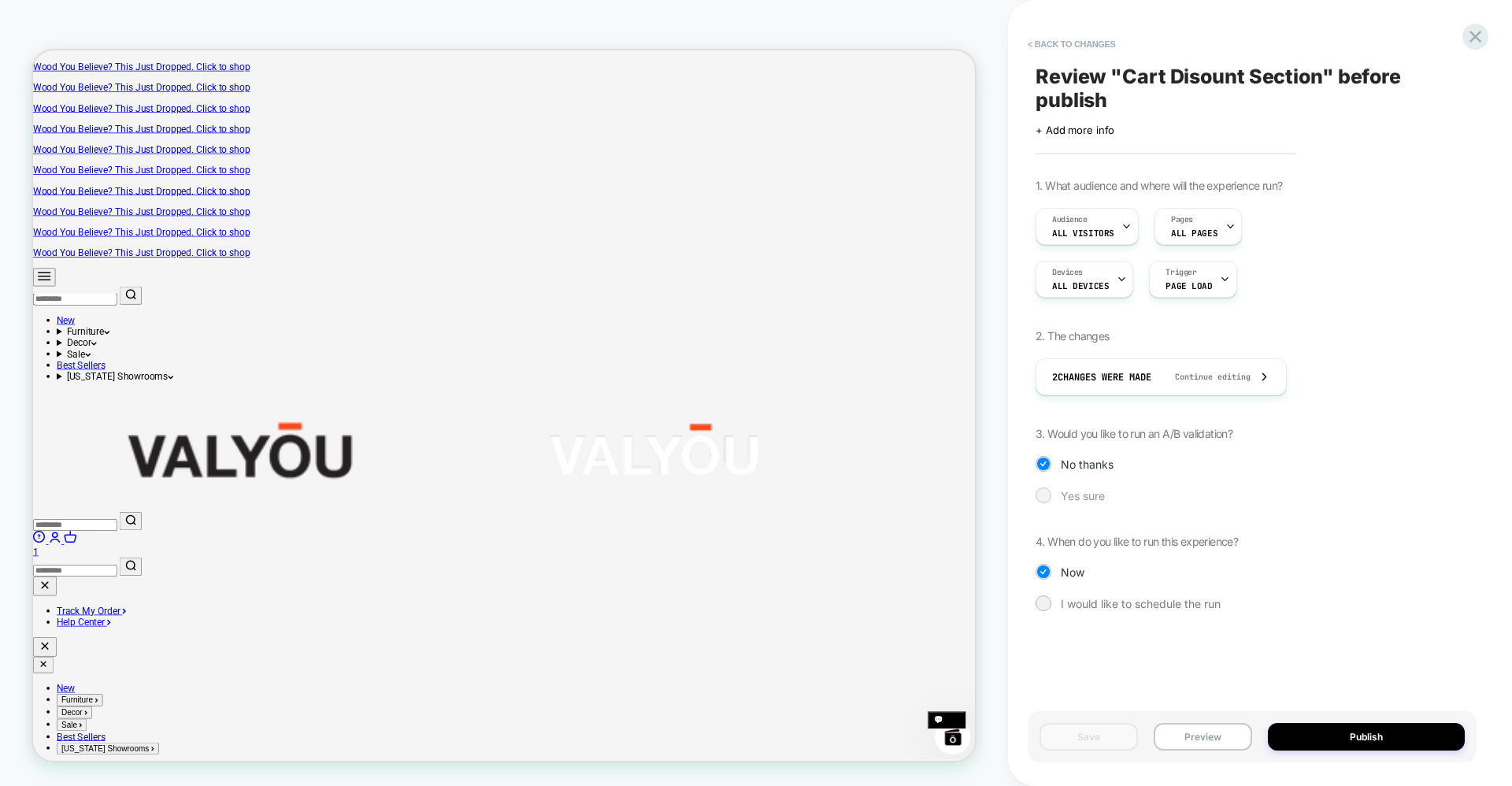
click at [1075, 495] on span "Yes sure" at bounding box center [1083, 495] width 44 height 13
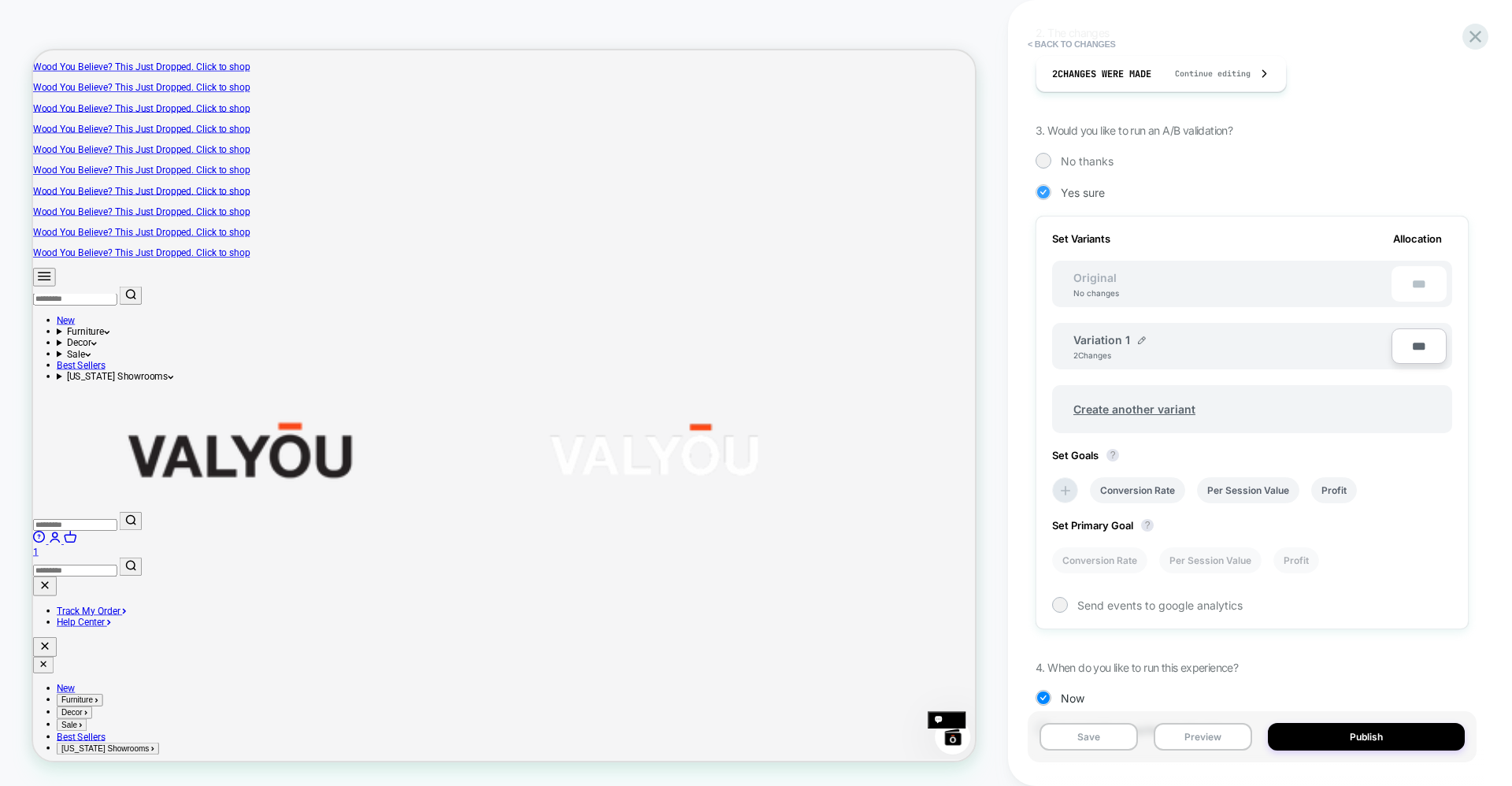
scroll to position [356, 0]
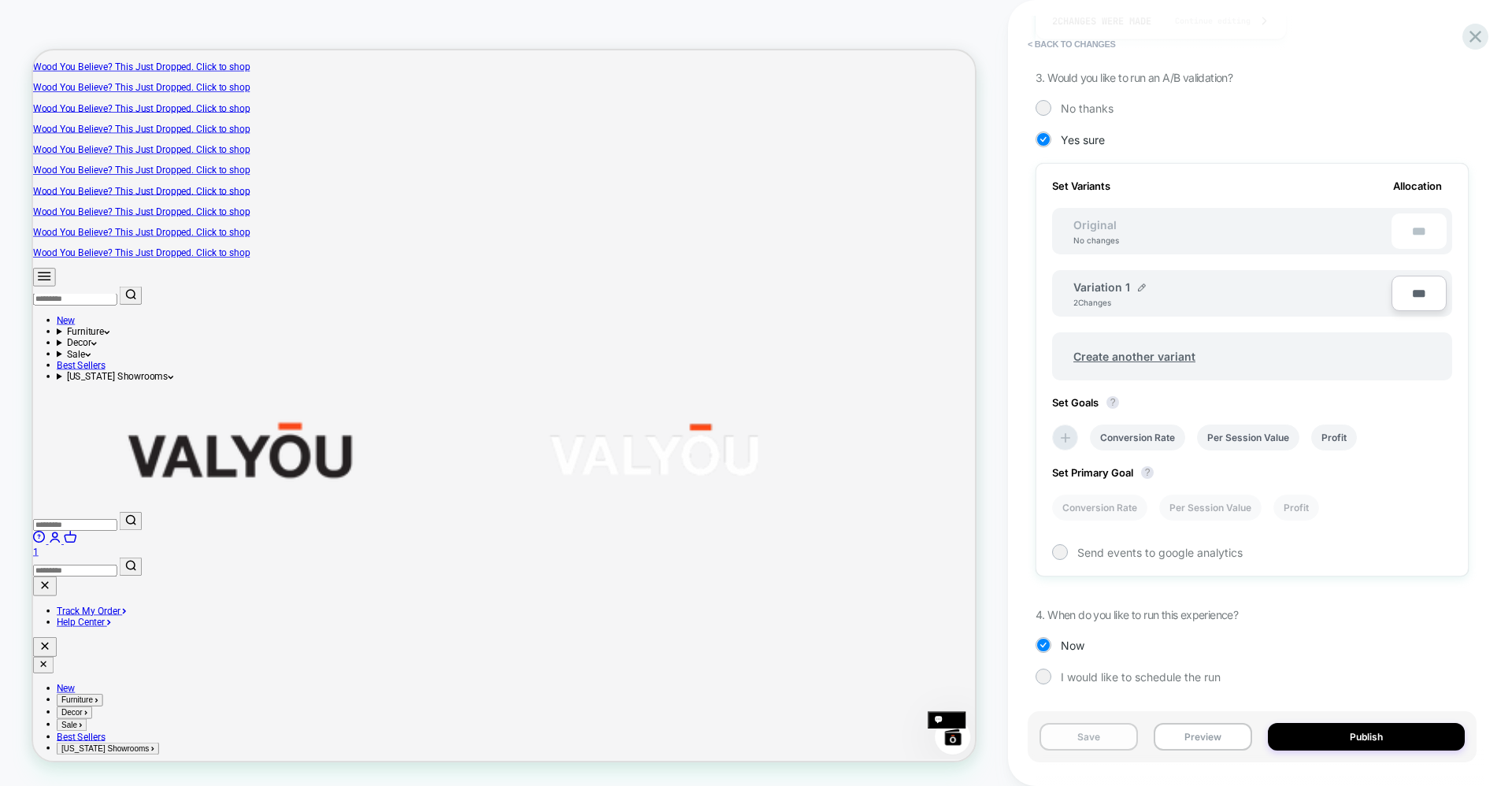
click at [1085, 737] on button "Save" at bounding box center [1089, 737] width 98 height 28
click at [1213, 723] on div "Save Preview Publish" at bounding box center [1252, 737] width 449 height 52
click at [1212, 739] on button "Preview" at bounding box center [1203, 737] width 98 height 28
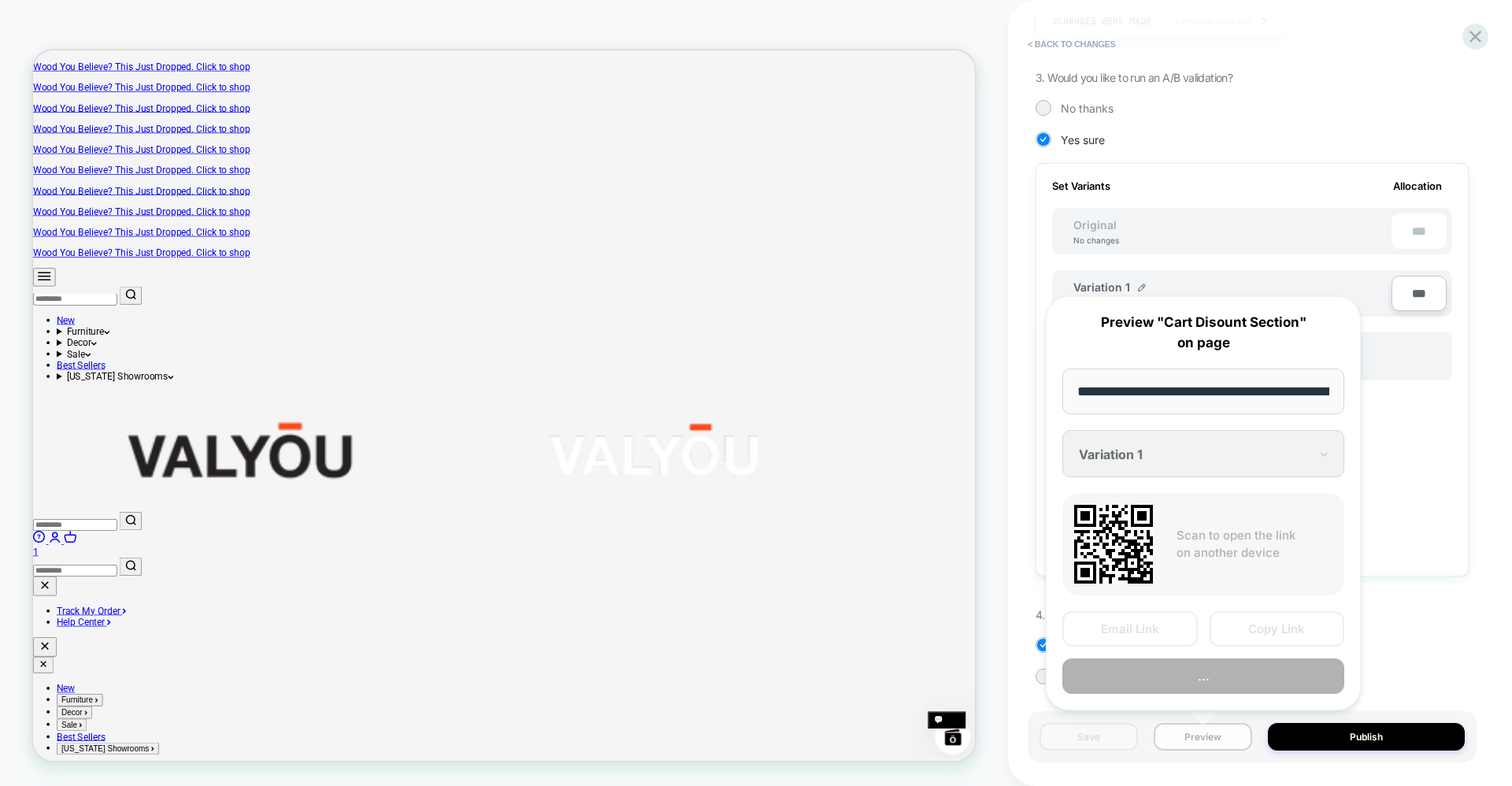
scroll to position [0, 156]
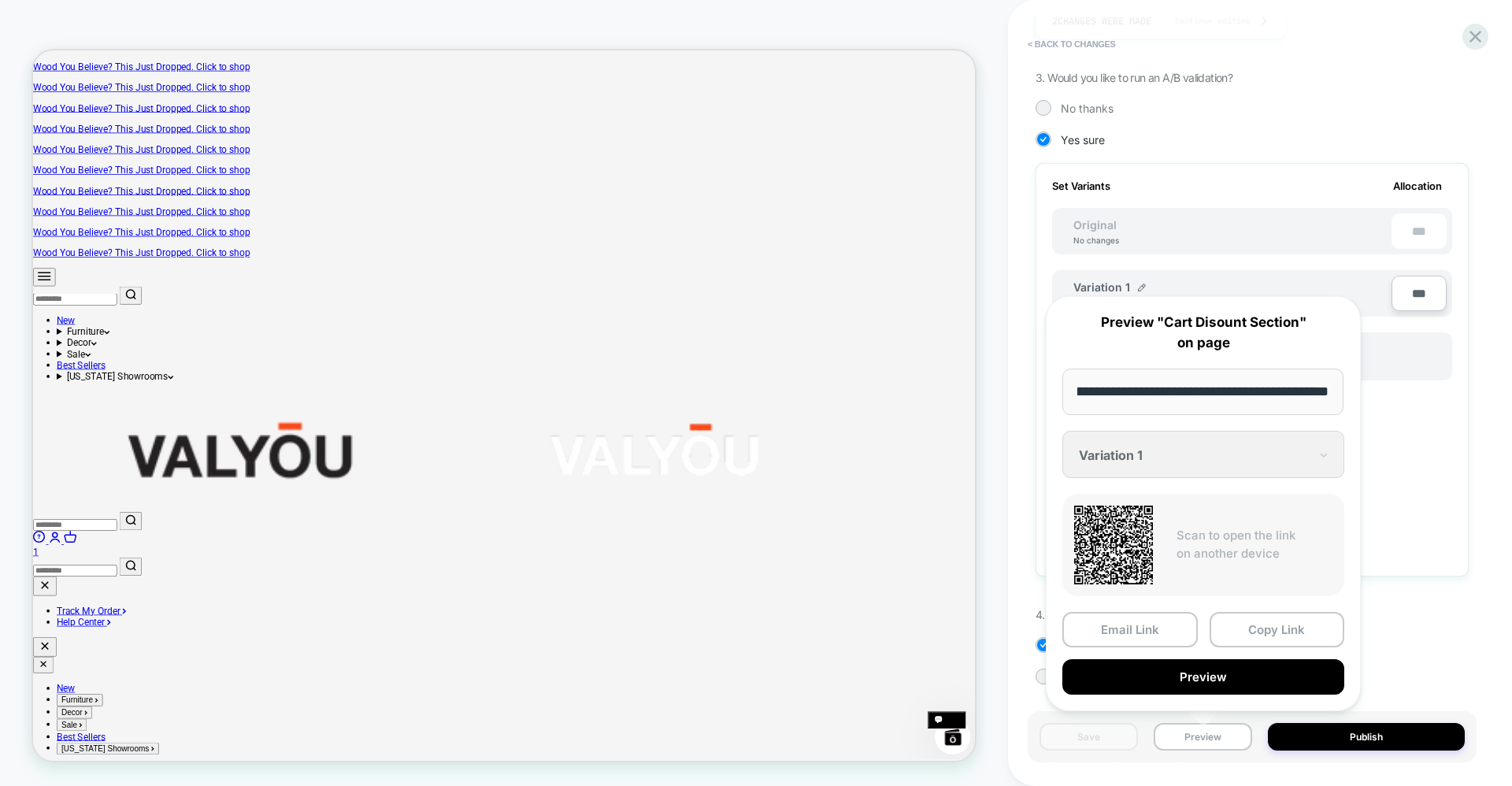
click at [1158, 445] on div "**********" at bounding box center [1203, 504] width 315 height 415
click at [1283, 454] on div "**********" at bounding box center [1203, 504] width 315 height 415
click at [1299, 454] on div "**********" at bounding box center [1203, 504] width 315 height 415
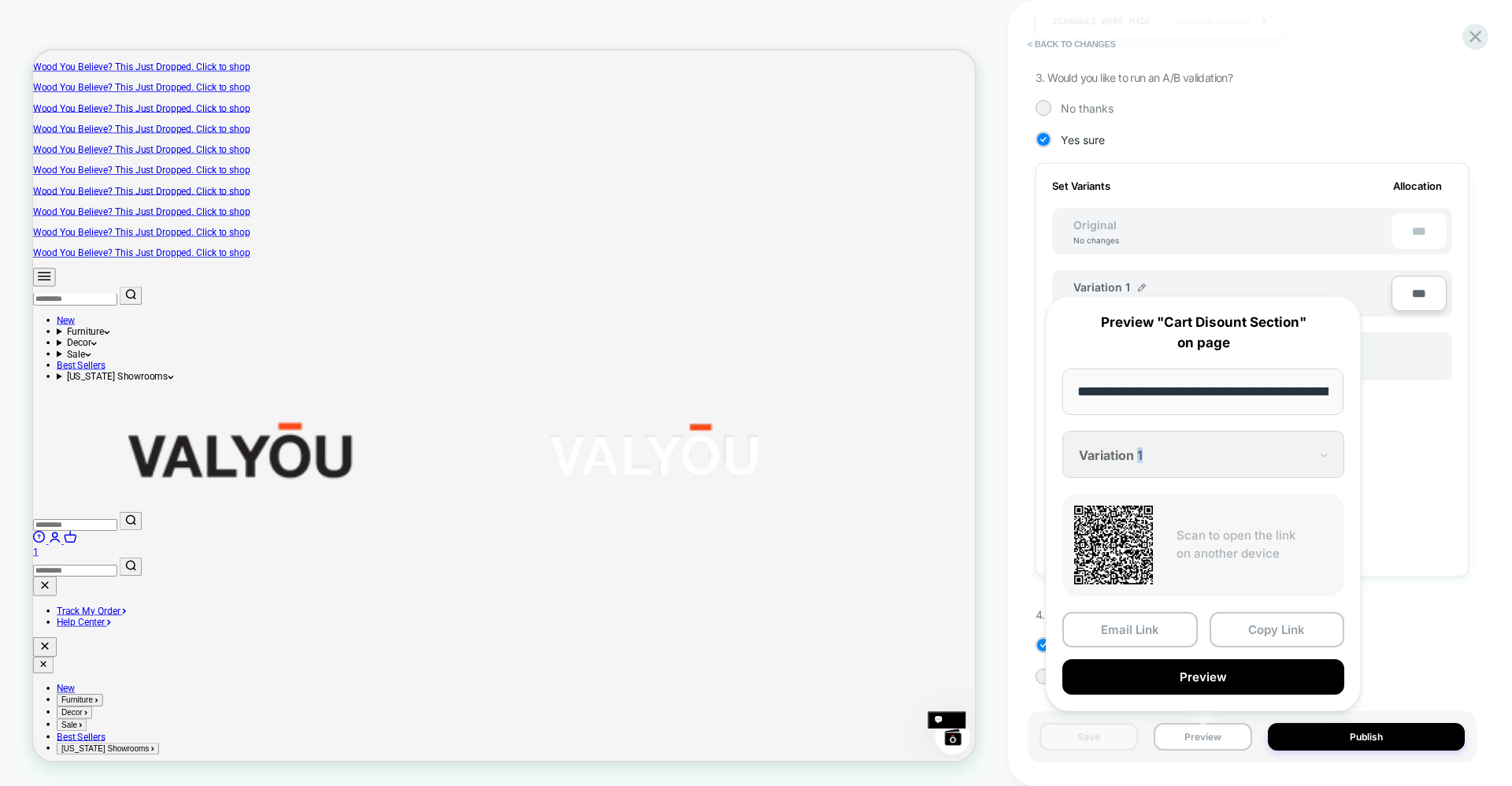
click at [1280, 463] on div "**********" at bounding box center [1203, 504] width 315 height 415
click at [1181, 672] on button "Preview" at bounding box center [1203, 676] width 282 height 35
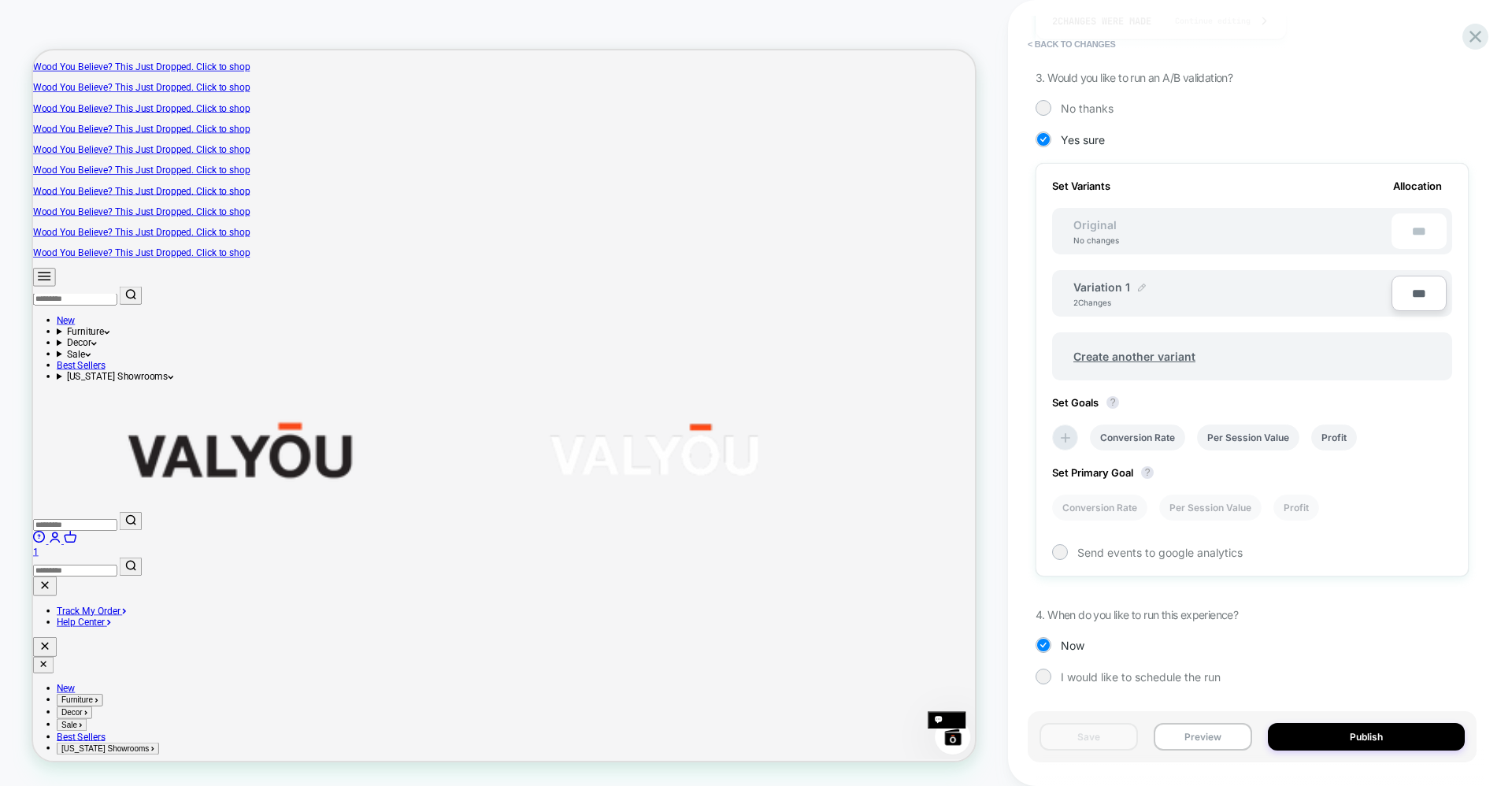
click at [1139, 283] on img at bounding box center [1142, 287] width 8 height 8
click at [1146, 291] on input "**********" at bounding box center [1130, 295] width 114 height 31
drag, startPoint x: 1150, startPoint y: 291, endPoint x: 1072, endPoint y: 291, distance: 78.0
click at [1072, 291] on div "**********" at bounding box center [1225, 295] width 334 height 38
type input "******"
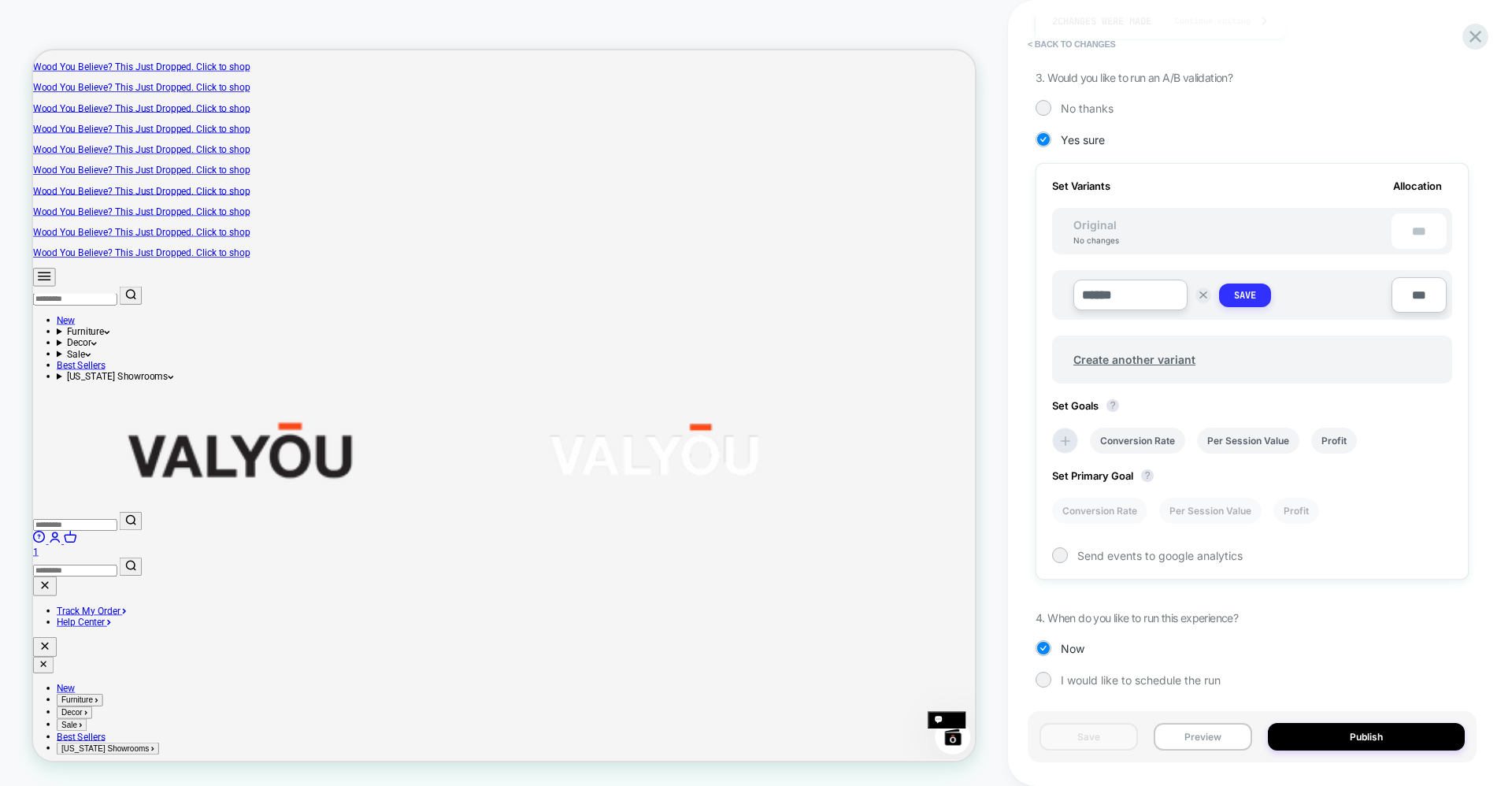
click at [1257, 288] on button "Save" at bounding box center [1244, 295] width 52 height 24
click at [1424, 290] on input "***" at bounding box center [1419, 293] width 55 height 35
click at [1157, 356] on span "Create another variant" at bounding box center [1135, 356] width 154 height 37
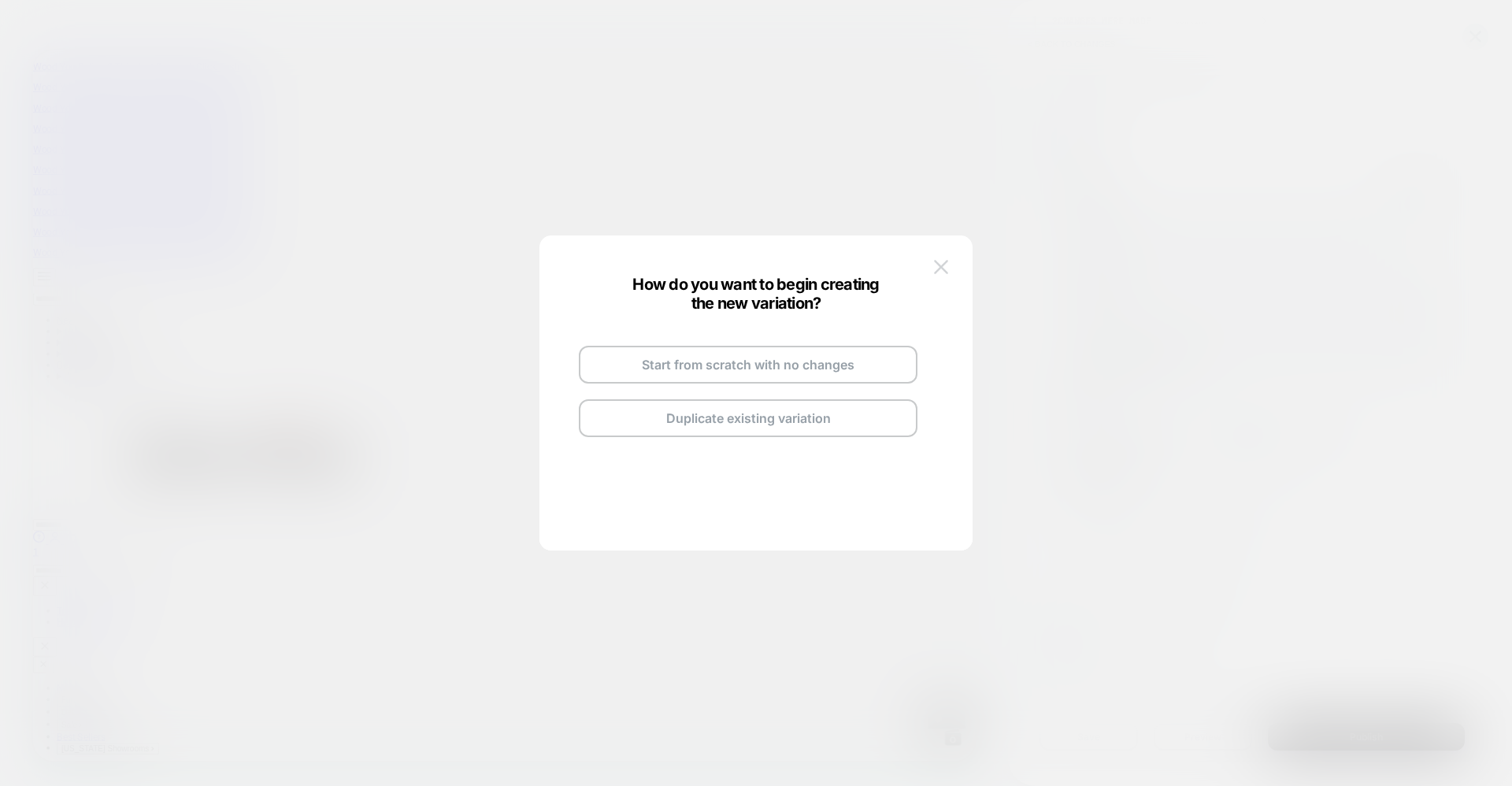
click at [948, 269] on button at bounding box center [941, 267] width 24 height 24
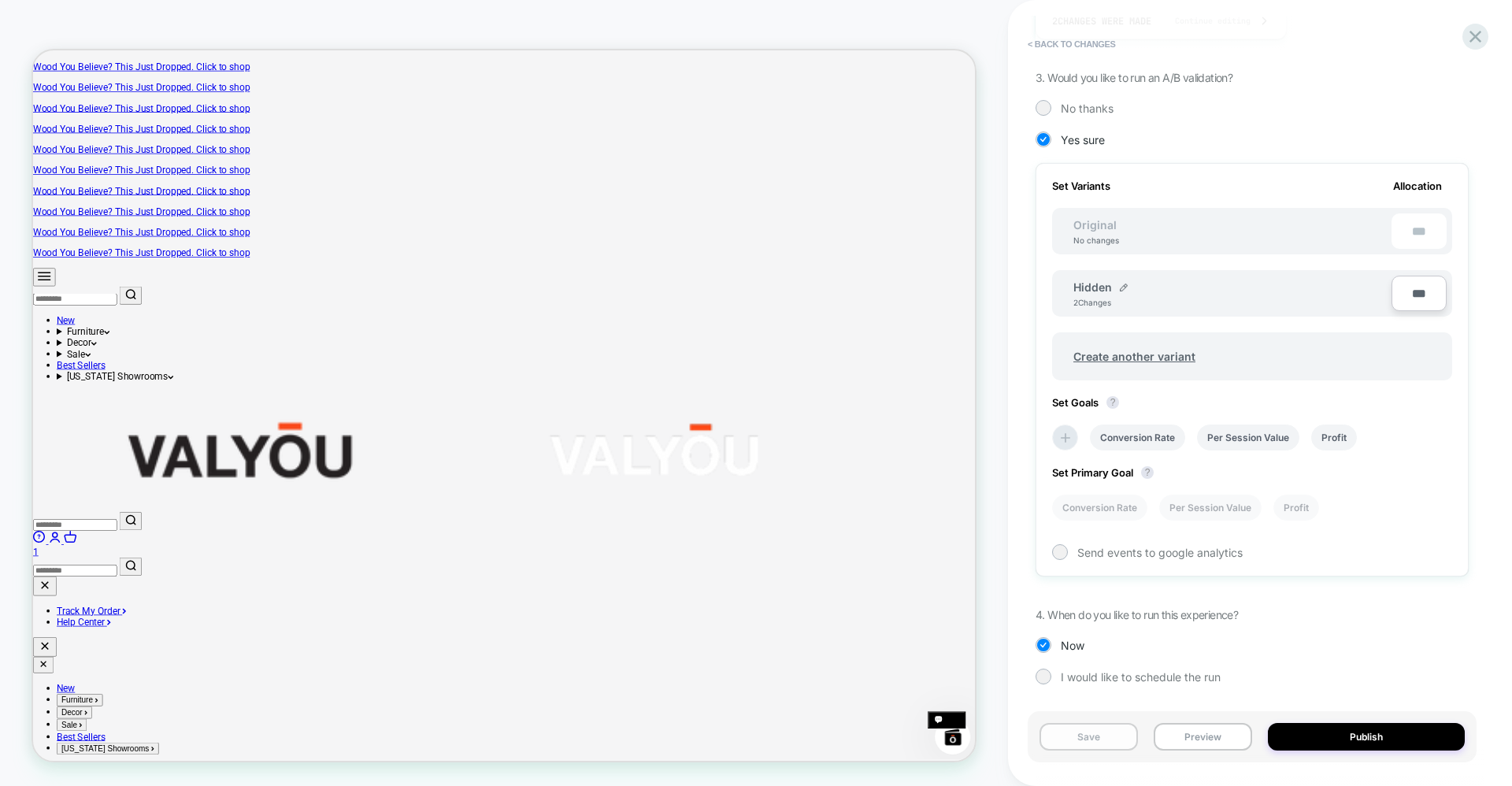
click at [1091, 742] on button "Save" at bounding box center [1089, 737] width 98 height 28
click at [1175, 740] on button "Preview" at bounding box center [1203, 737] width 98 height 28
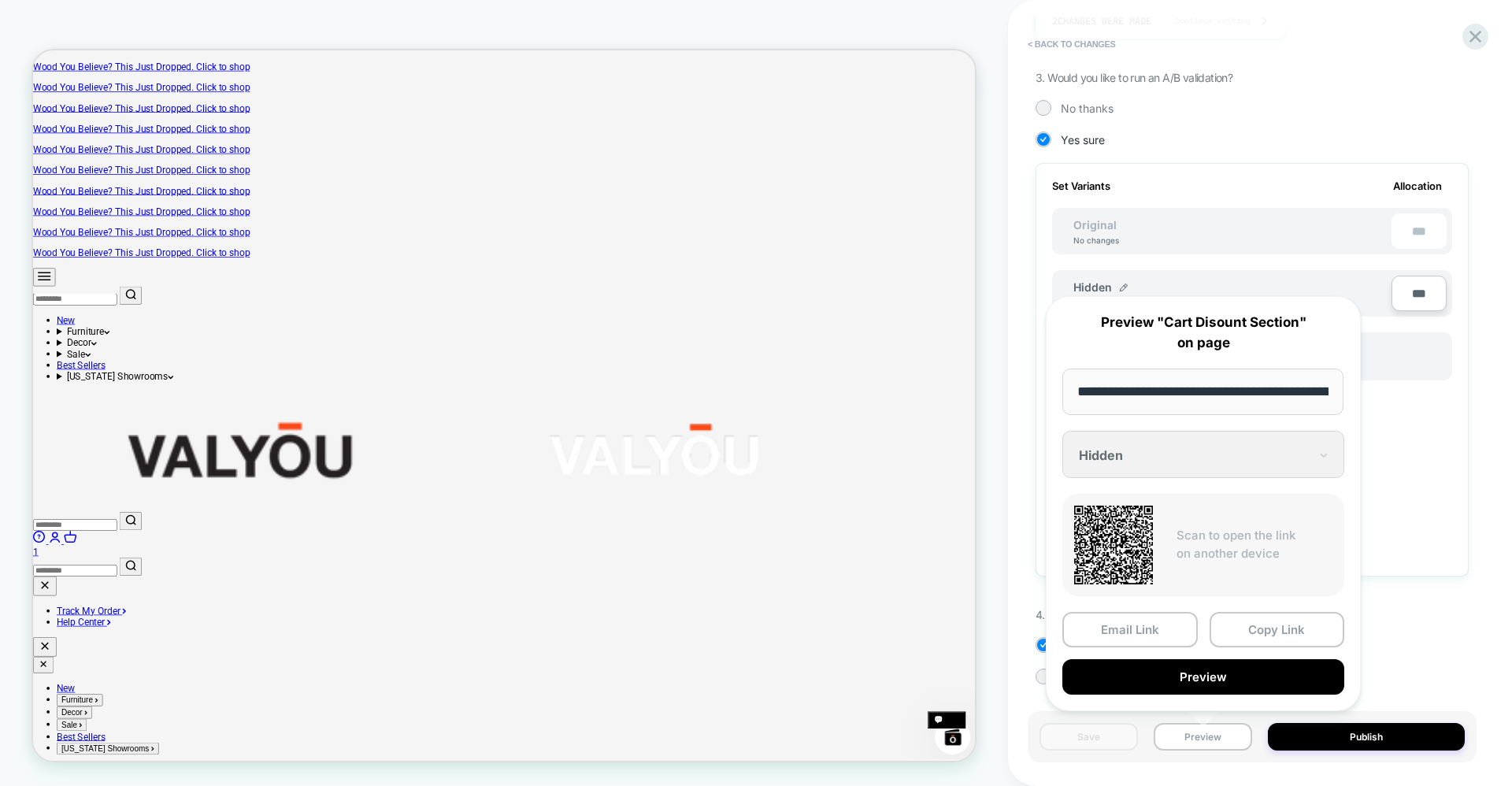
click at [1221, 442] on div "**********" at bounding box center [1203, 504] width 315 height 415
click at [1217, 443] on div "**********" at bounding box center [1203, 504] width 315 height 415
click at [1318, 454] on div "**********" at bounding box center [1203, 504] width 315 height 415
click at [1321, 457] on div "**********" at bounding box center [1203, 504] width 315 height 415
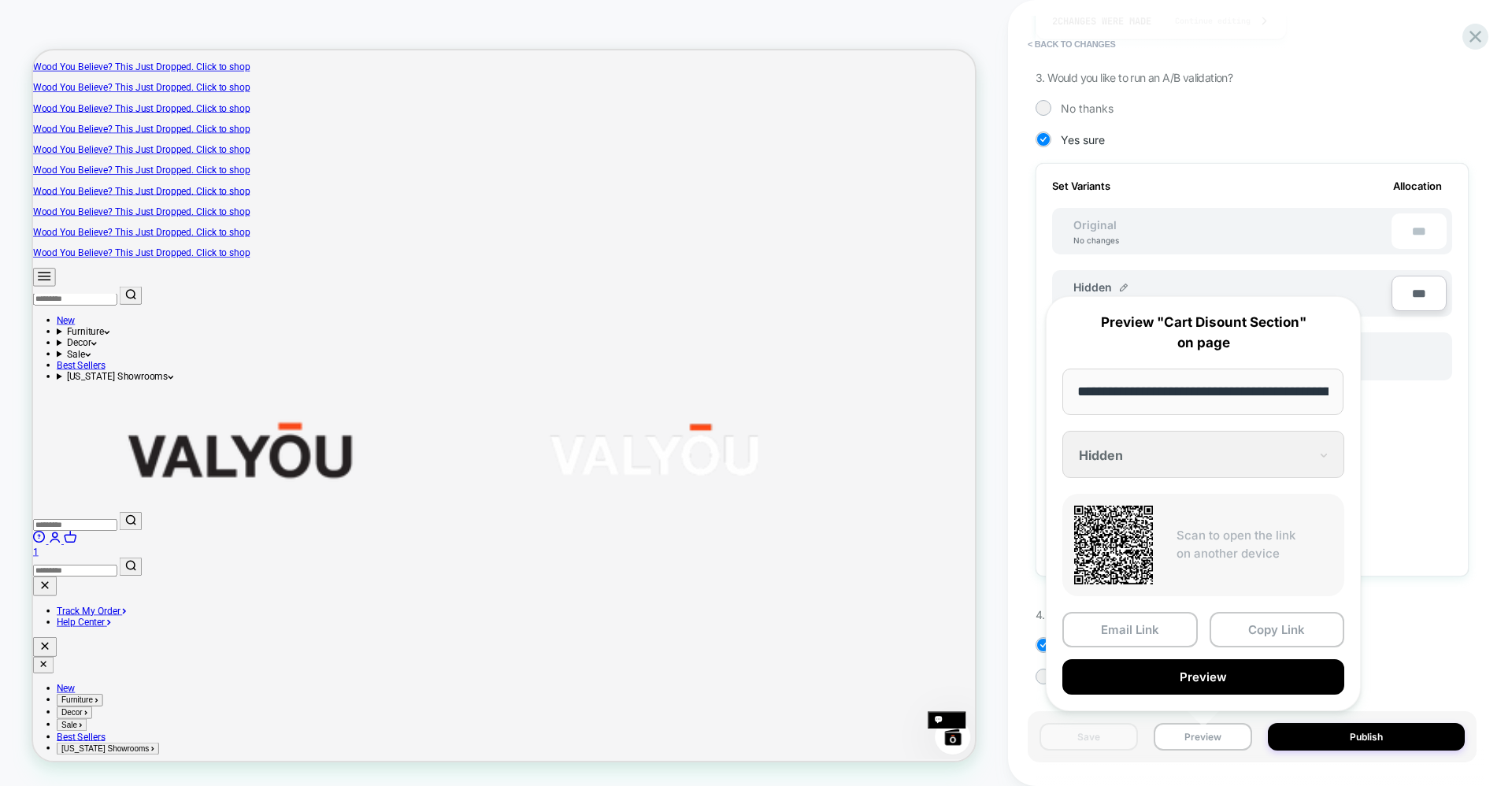
click at [1330, 460] on div "**********" at bounding box center [1203, 504] width 315 height 415
click at [1434, 471] on div "Set Primary Goal ? Conversion Rate Per Session Value Profit" at bounding box center [1252, 486] width 400 height 70
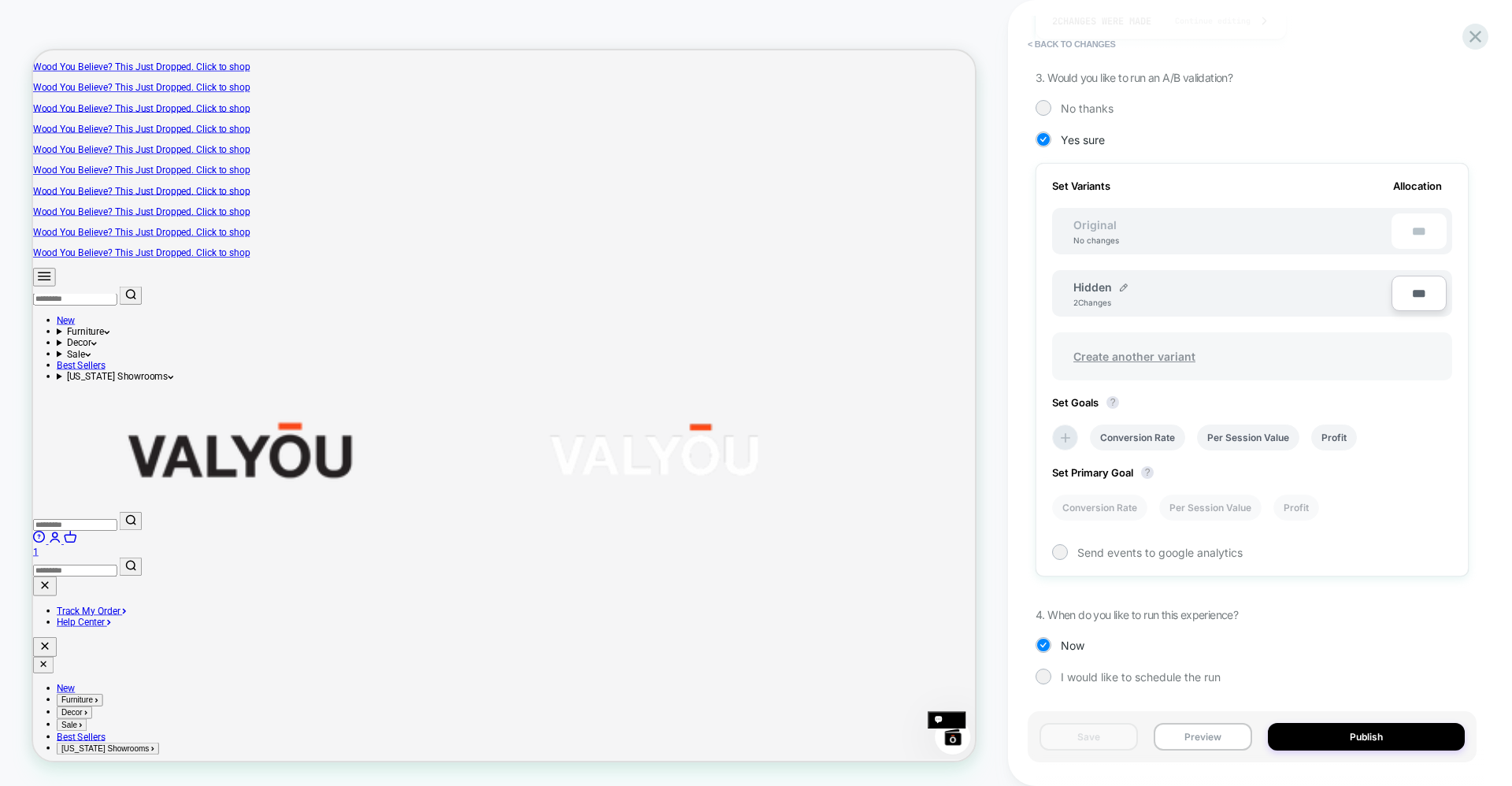
click at [1179, 355] on span "Create another variant" at bounding box center [1135, 356] width 154 height 37
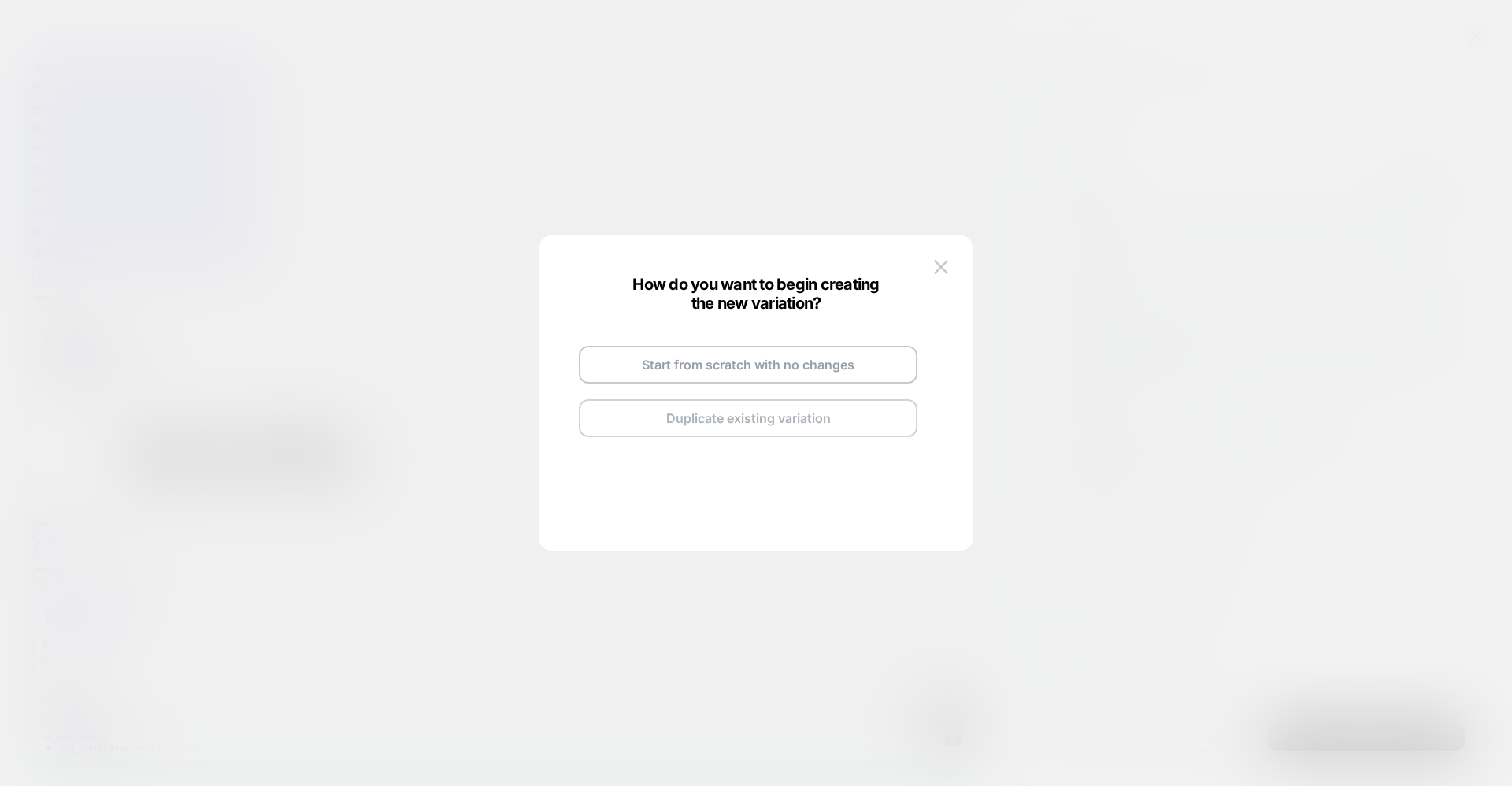
click at [760, 427] on button "Duplicate existing variation" at bounding box center [748, 418] width 339 height 38
click at [770, 443] on button "Back to Review Screen" at bounding box center [748, 449] width 339 height 38
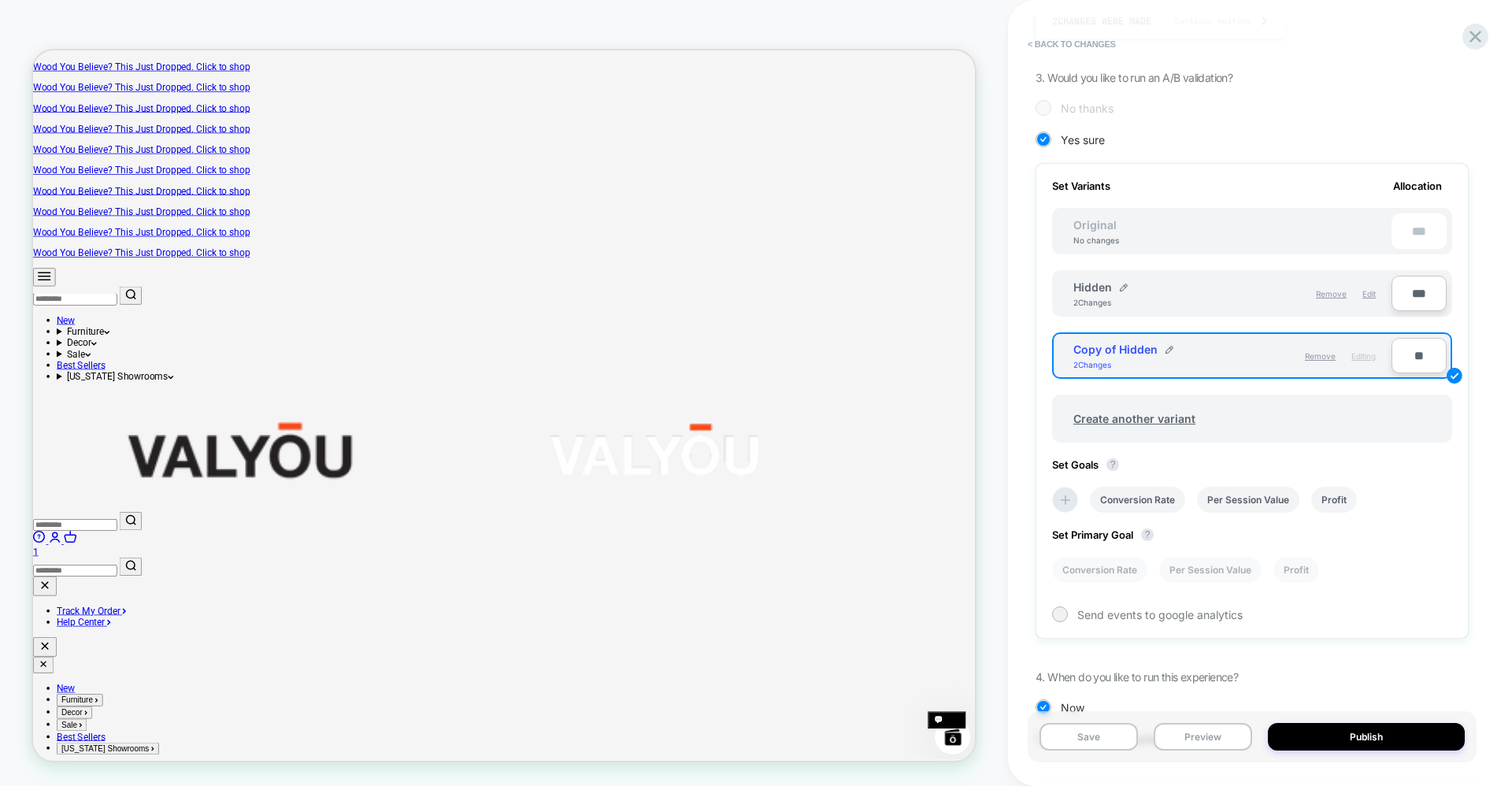
click at [1415, 234] on div "***" at bounding box center [1419, 231] width 55 height 35
click at [1415, 354] on input "**" at bounding box center [1419, 355] width 55 height 35
type input "***"
type input "**"
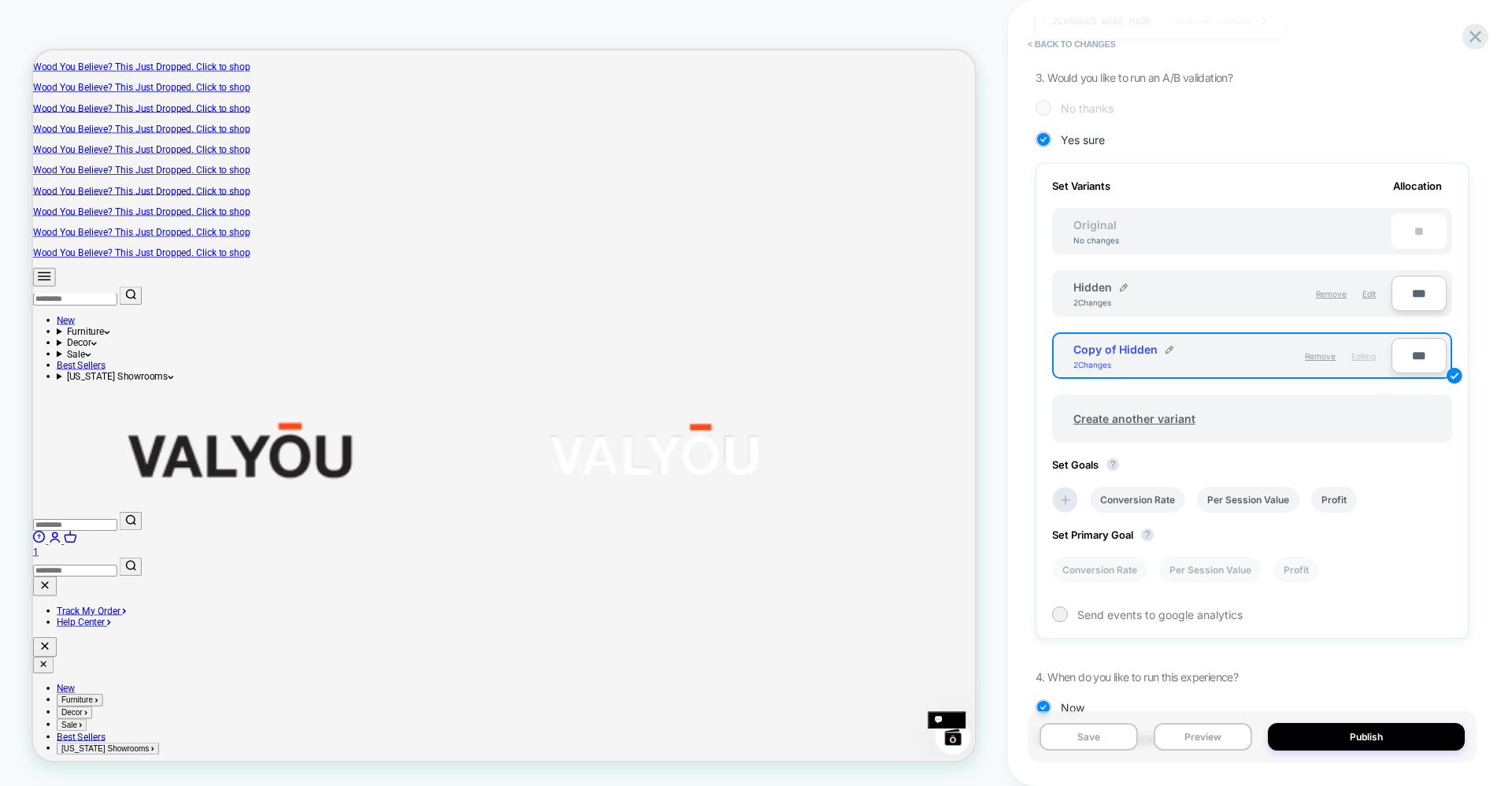
type input "***"
click at [1146, 354] on span "Copy of Hidden" at bounding box center [1115, 349] width 84 height 13
click at [1154, 343] on span "Copy of Hidden" at bounding box center [1115, 349] width 84 height 13
click at [1172, 348] on div "Copy of Hidden 2 Changes" at bounding box center [1153, 355] width 159 height 27
click at [1147, 345] on span "Copy of Hidden" at bounding box center [1115, 349] width 84 height 13
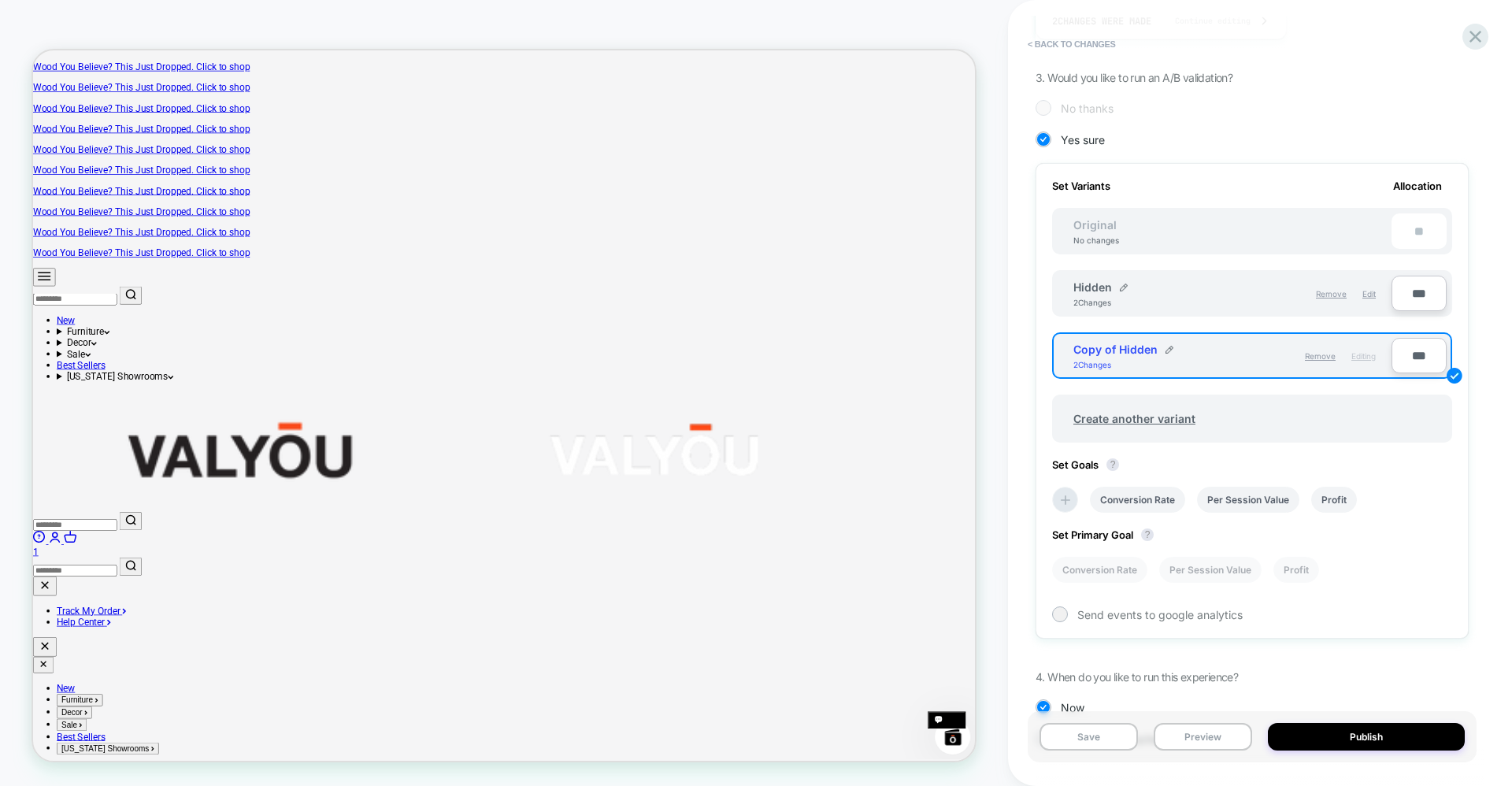
click at [1135, 345] on span "Copy of Hidden" at bounding box center [1115, 349] width 84 height 13
click at [1169, 350] on img at bounding box center [1169, 350] width 8 height 8
click at [1170, 355] on input "**********" at bounding box center [1130, 357] width 114 height 31
drag, startPoint x: 1170, startPoint y: 355, endPoint x: 1072, endPoint y: 356, distance: 98.0
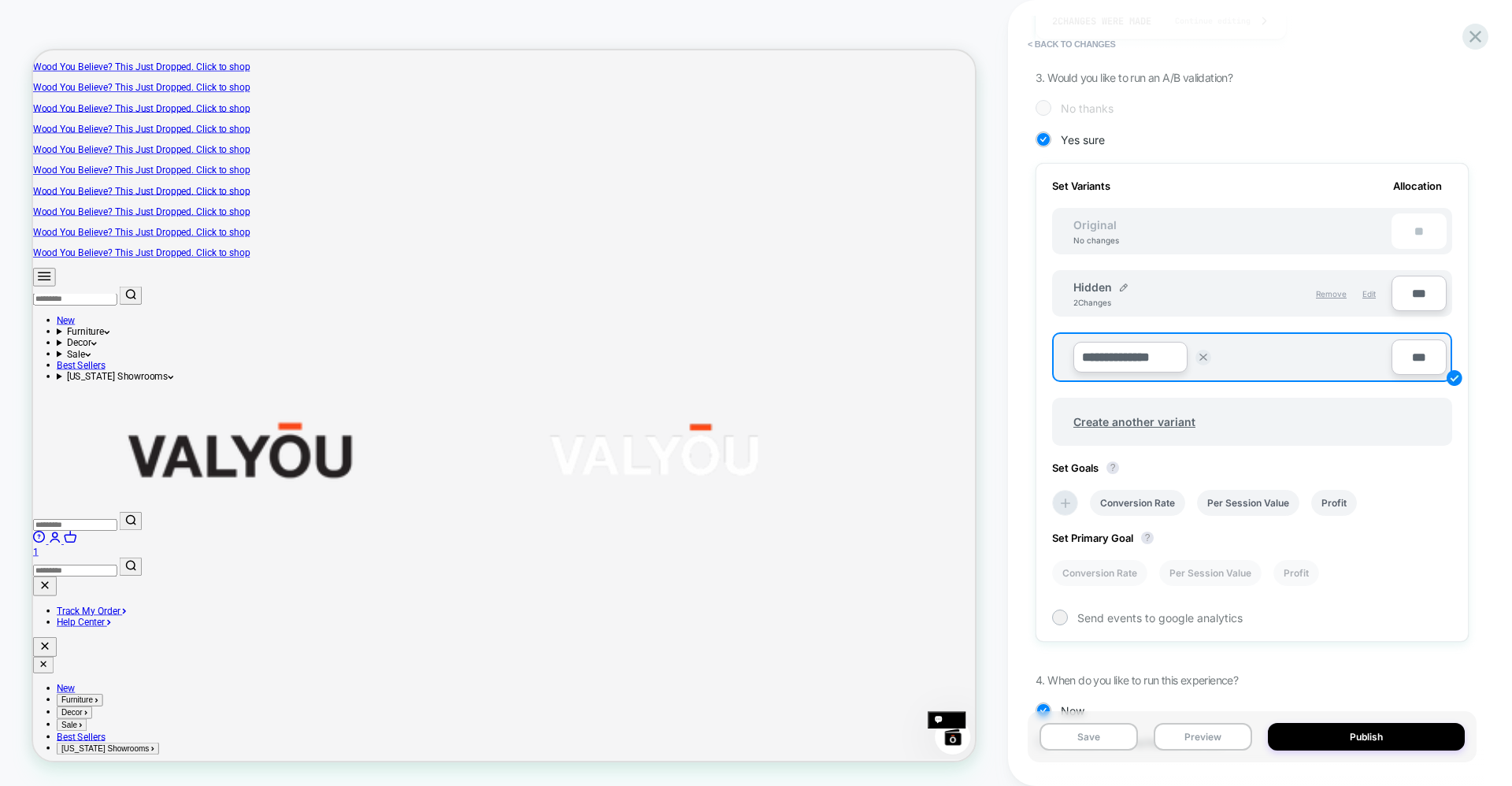
click at [1072, 356] on div "**********" at bounding box center [1225, 357] width 334 height 38
type input "****"
click at [1469, 439] on div "Review " Cart Disount Section " before publish Click to edit experience details…" at bounding box center [1252, 392] width 449 height 754
click at [1253, 355] on strong "Save" at bounding box center [1244, 357] width 22 height 12
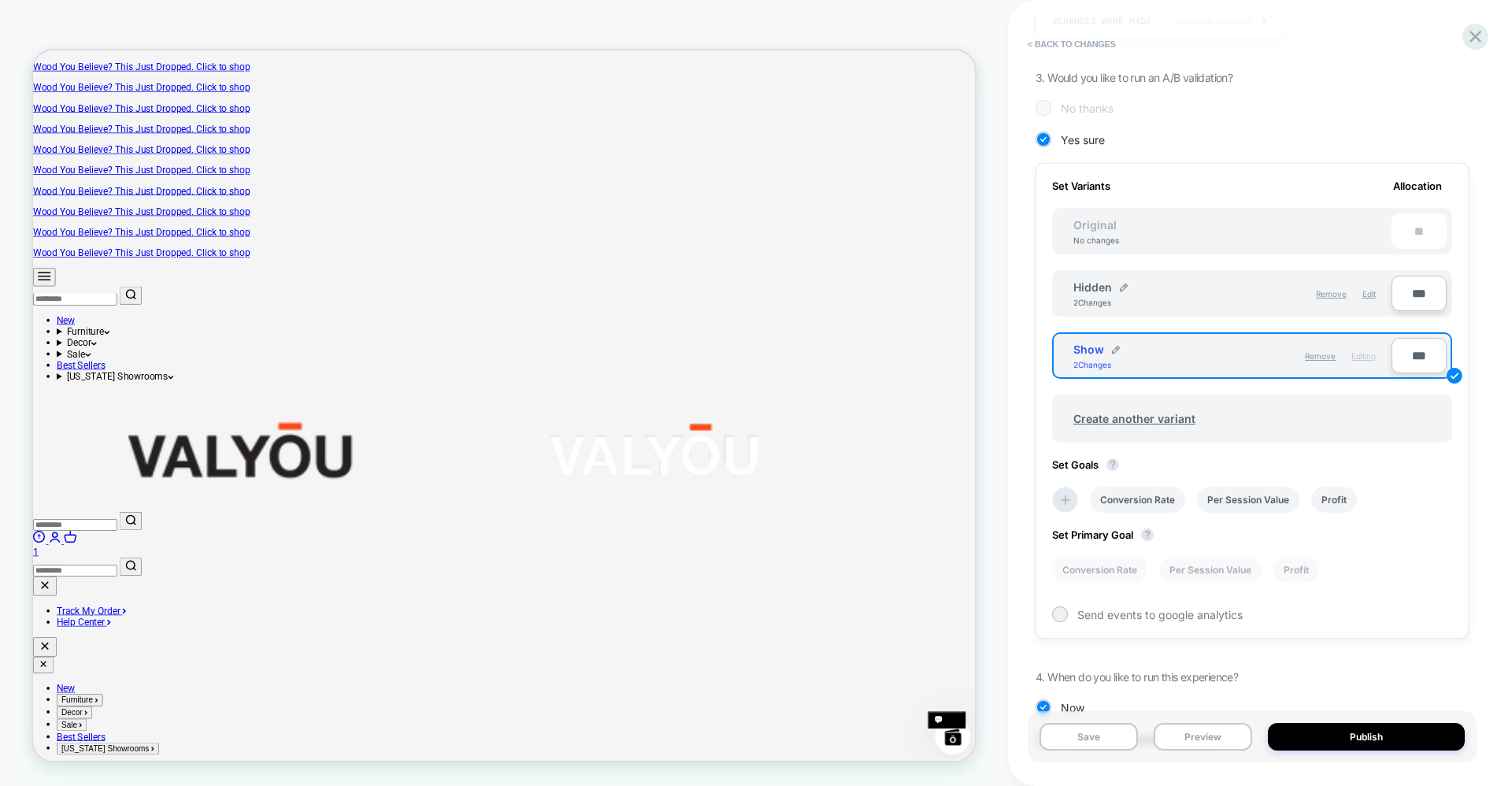
click at [1364, 358] on span "Editing" at bounding box center [1363, 356] width 25 height 10
click at [1107, 347] on div "Show" at bounding box center [1096, 349] width 47 height 13
click at [1115, 351] on img at bounding box center [1116, 350] width 8 height 8
click at [1140, 356] on input "****" at bounding box center [1130, 357] width 114 height 31
click at [1198, 361] on button at bounding box center [1203, 357] width 16 height 16
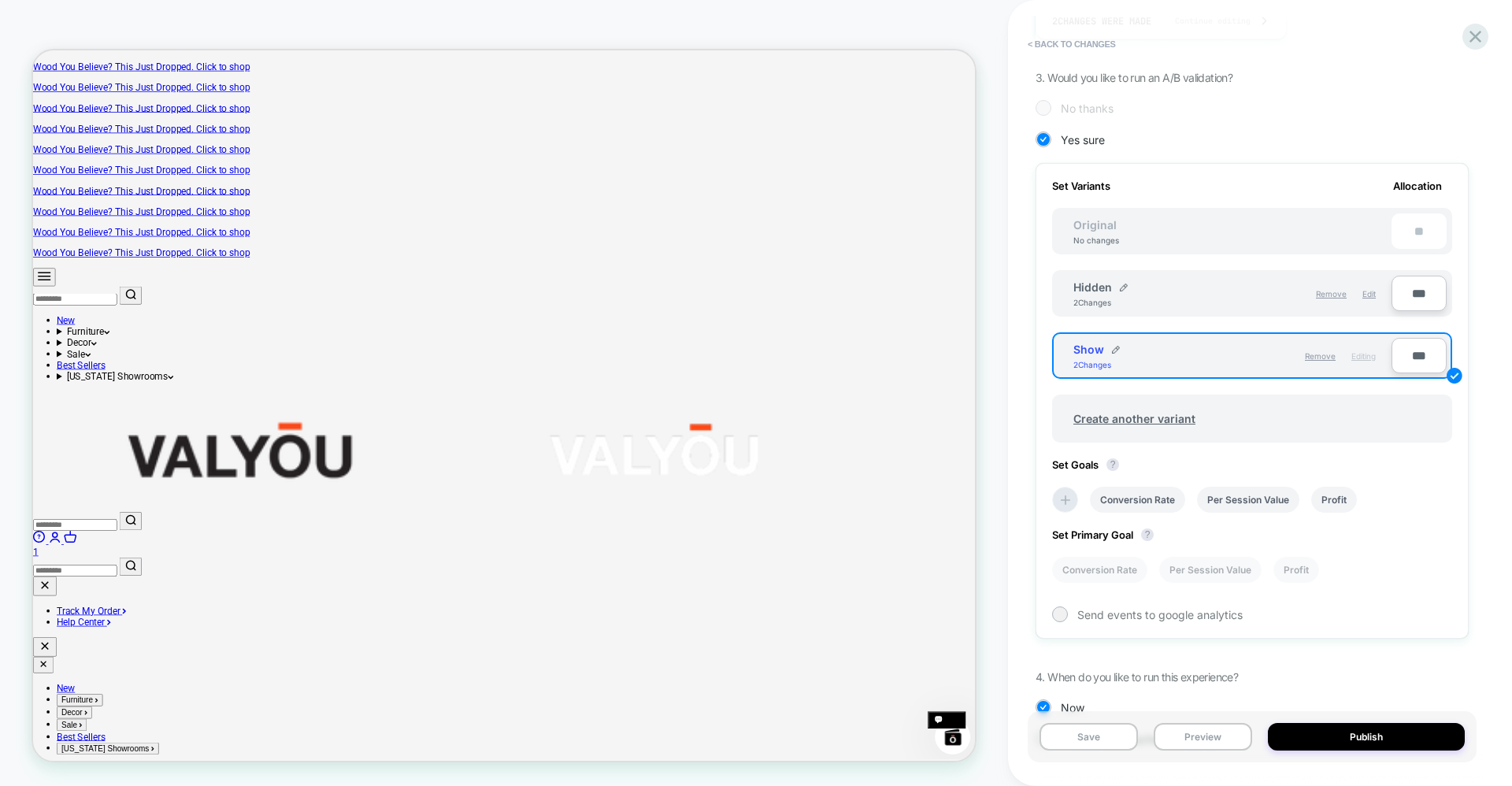
click at [1269, 361] on div "Remove Editing" at bounding box center [1307, 355] width 151 height 27
click at [1265, 359] on div "Remove Editing" at bounding box center [1307, 355] width 151 height 27
click at [1086, 734] on button "Save" at bounding box center [1089, 737] width 98 height 28
click at [1181, 725] on button "Preview" at bounding box center [1203, 737] width 98 height 28
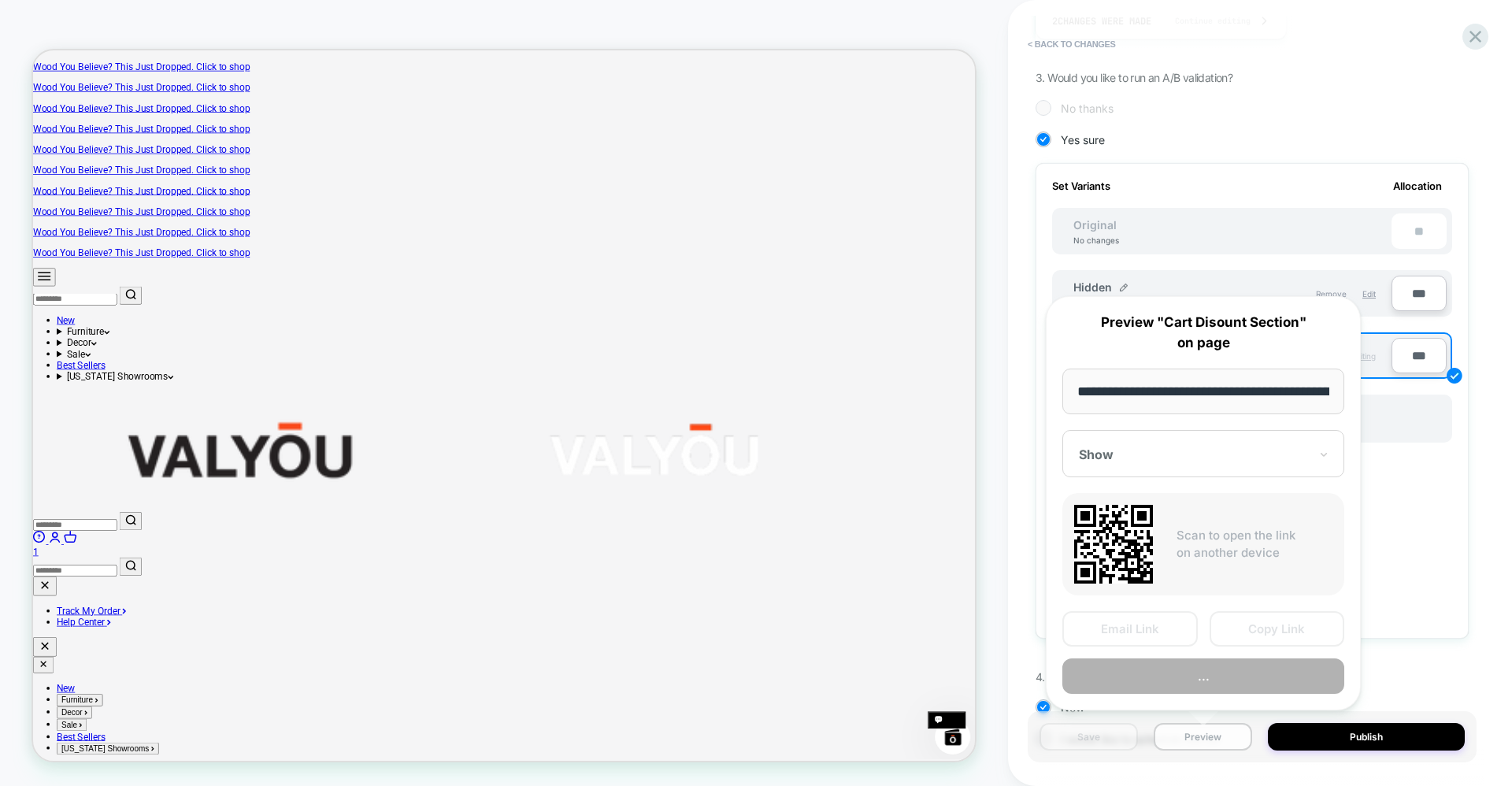
scroll to position [0, 156]
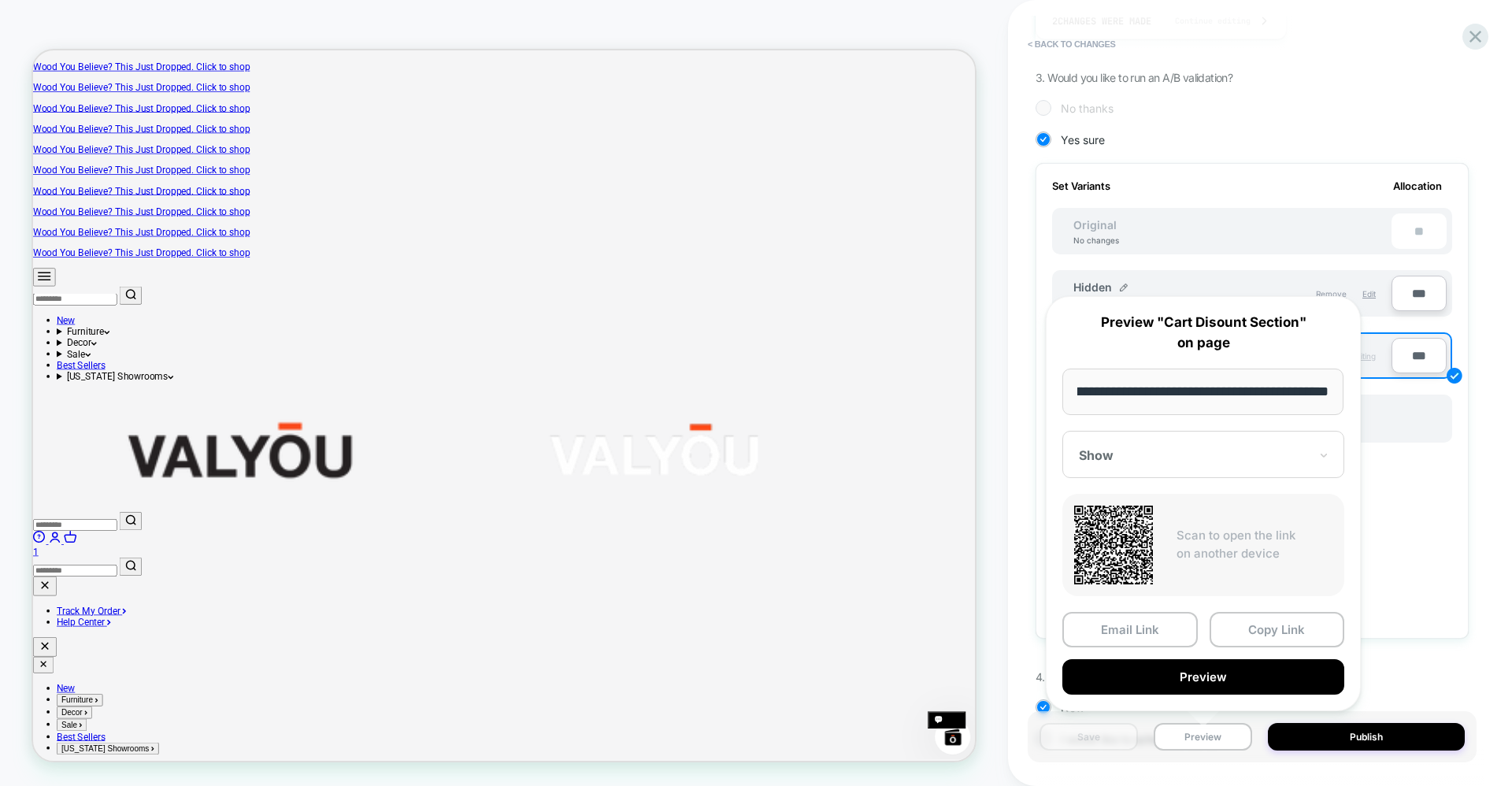
click at [1164, 450] on div at bounding box center [1194, 454] width 230 height 16
click at [1412, 534] on div "Set Primary Goal ? Conversion Rate Per Session Value Profit" at bounding box center [1252, 548] width 400 height 70
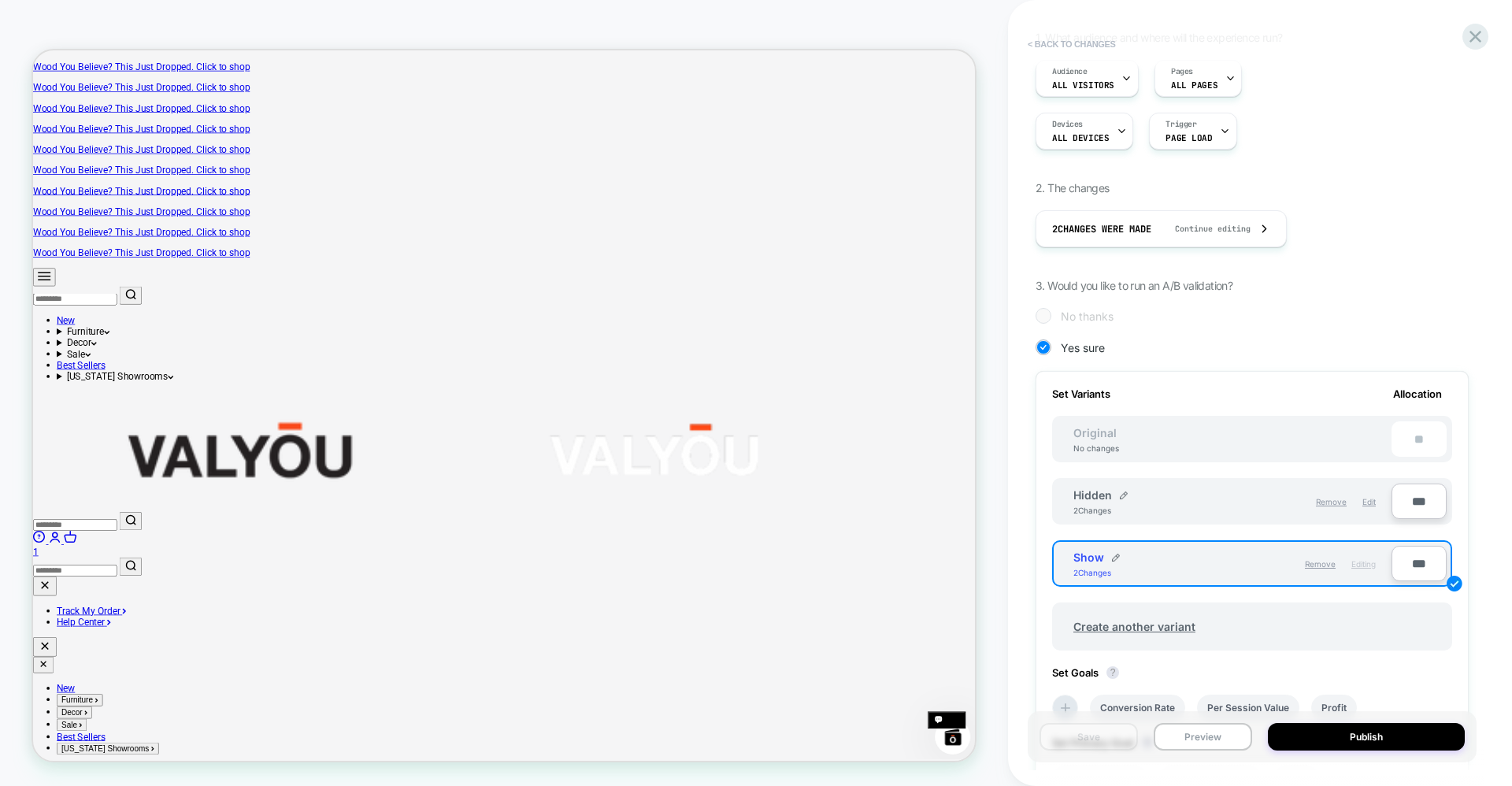
scroll to position [146, 0]
click at [1038, 33] on button "< Back to changes" at bounding box center [1072, 43] width 104 height 25
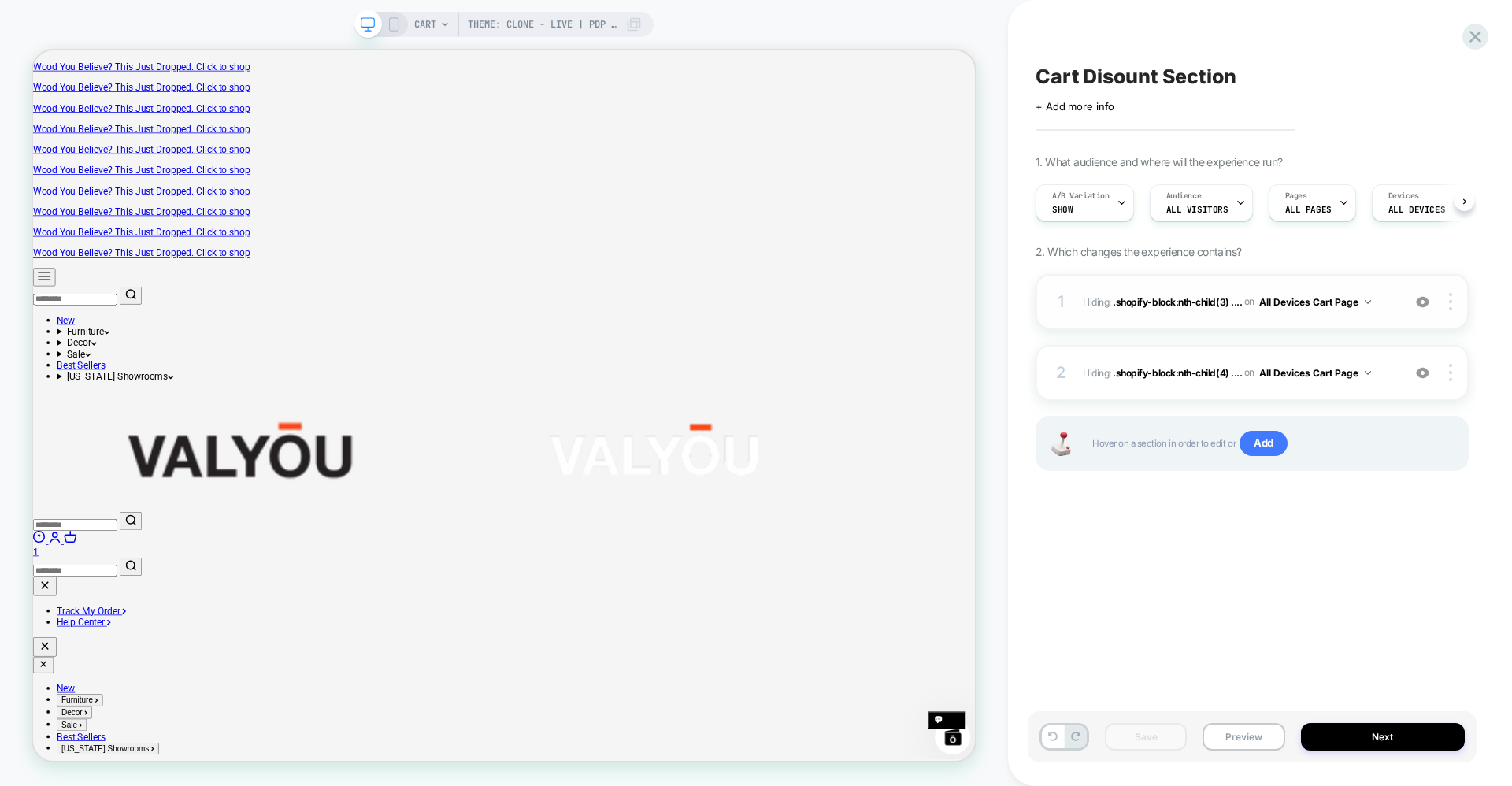
scroll to position [0, 1]
click at [1246, 734] on button "Preview" at bounding box center [1243, 737] width 82 height 28
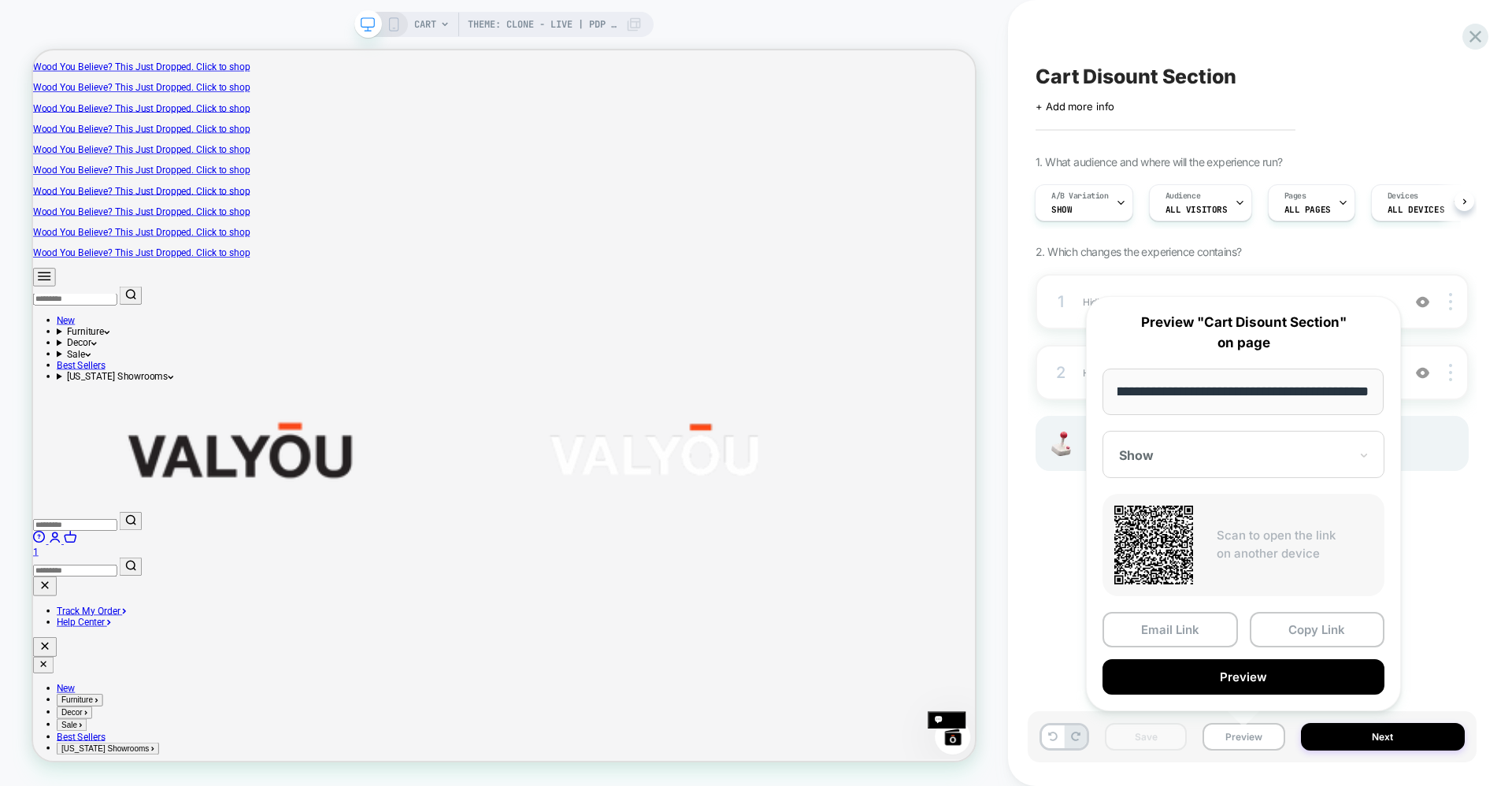
scroll to position [0, 0]
click at [1412, 523] on div "**********" at bounding box center [1243, 503] width 346 height 446
click at [1390, 739] on button "Next" at bounding box center [1383, 737] width 165 height 28
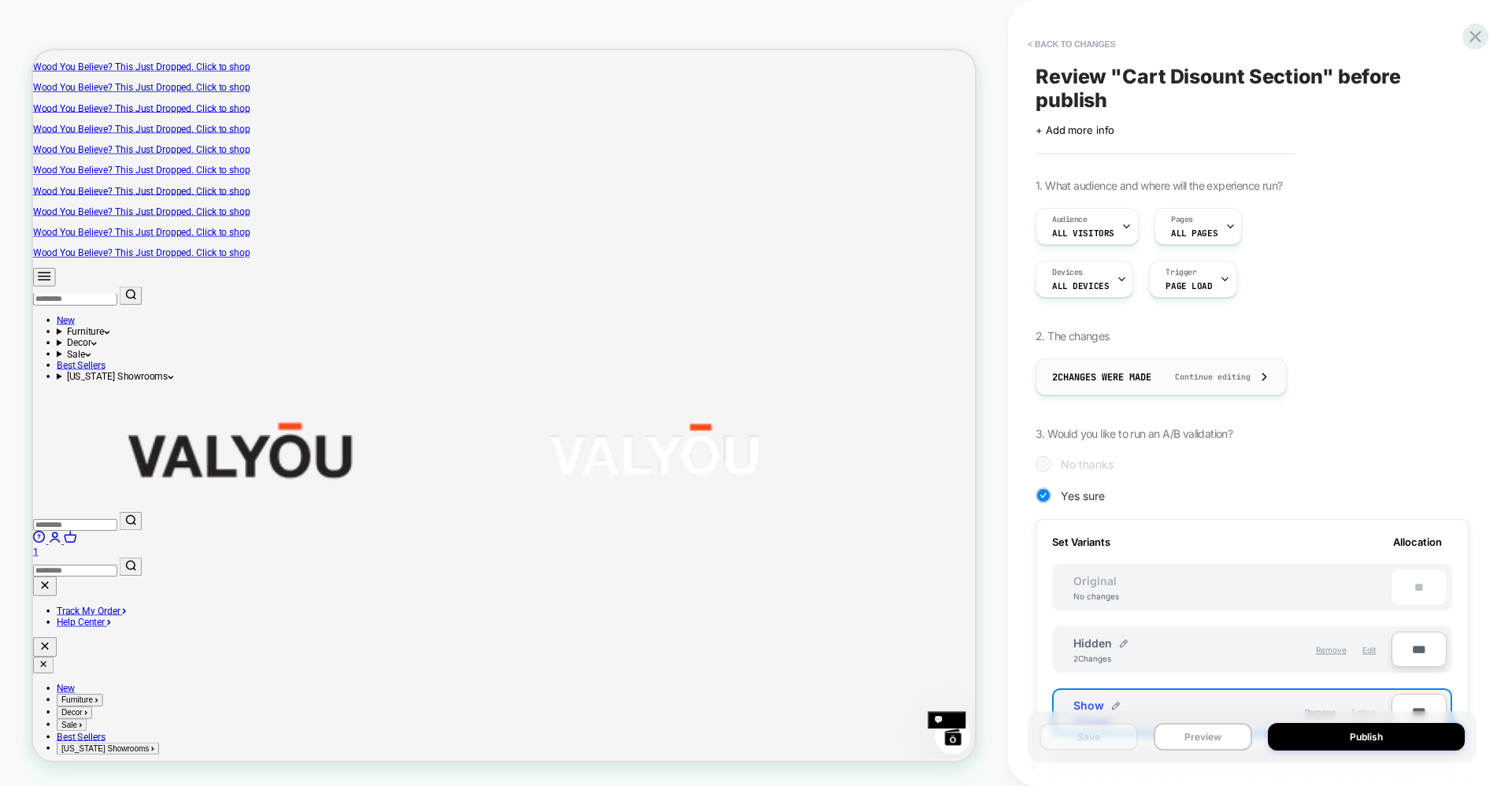
click at [1221, 382] on span "Continue editing" at bounding box center [1205, 377] width 92 height 11
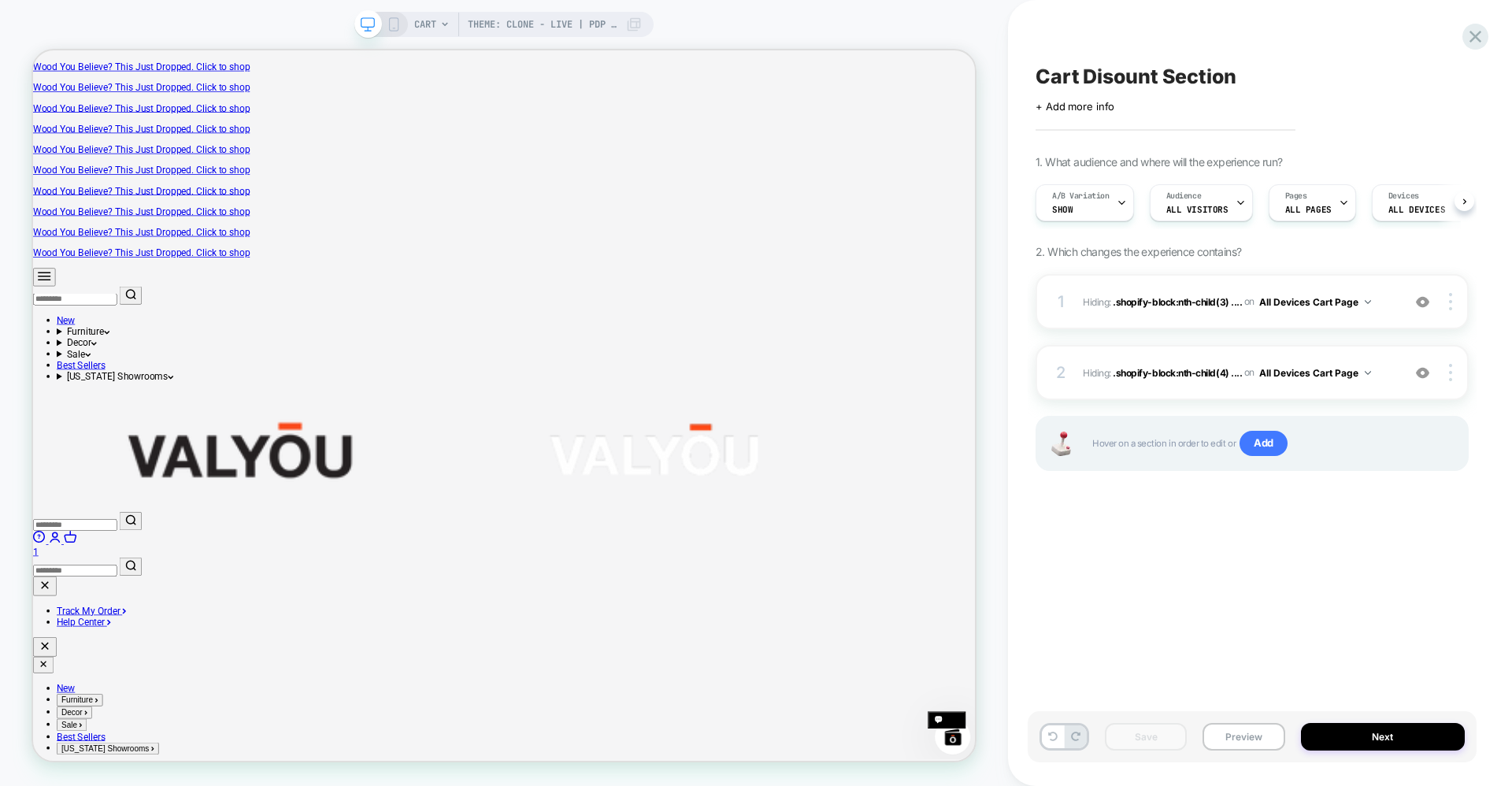
scroll to position [0, 1]
click at [1343, 732] on button "Next" at bounding box center [1383, 737] width 165 height 28
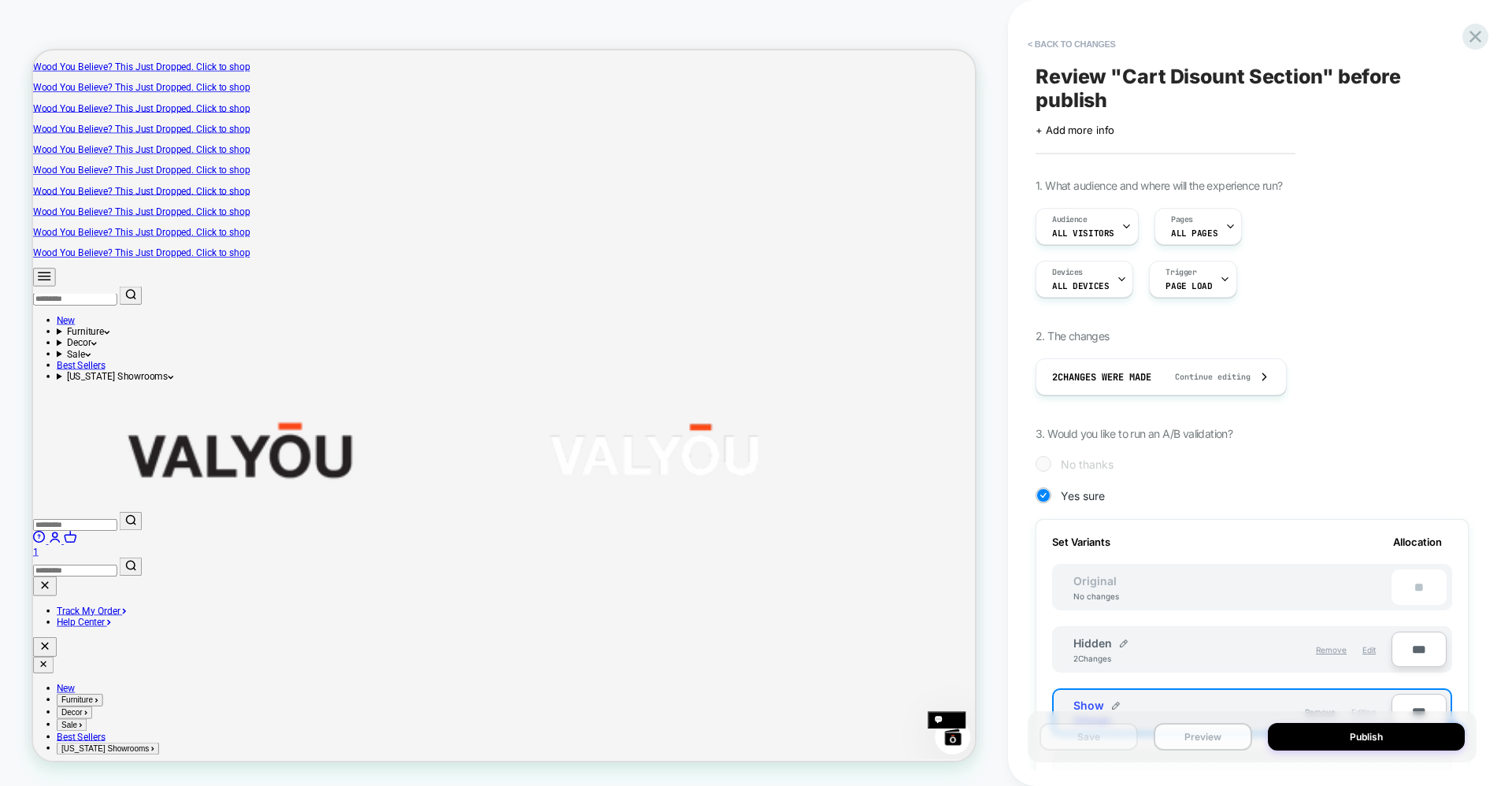
click at [1194, 740] on button "Preview" at bounding box center [1203, 737] width 98 height 28
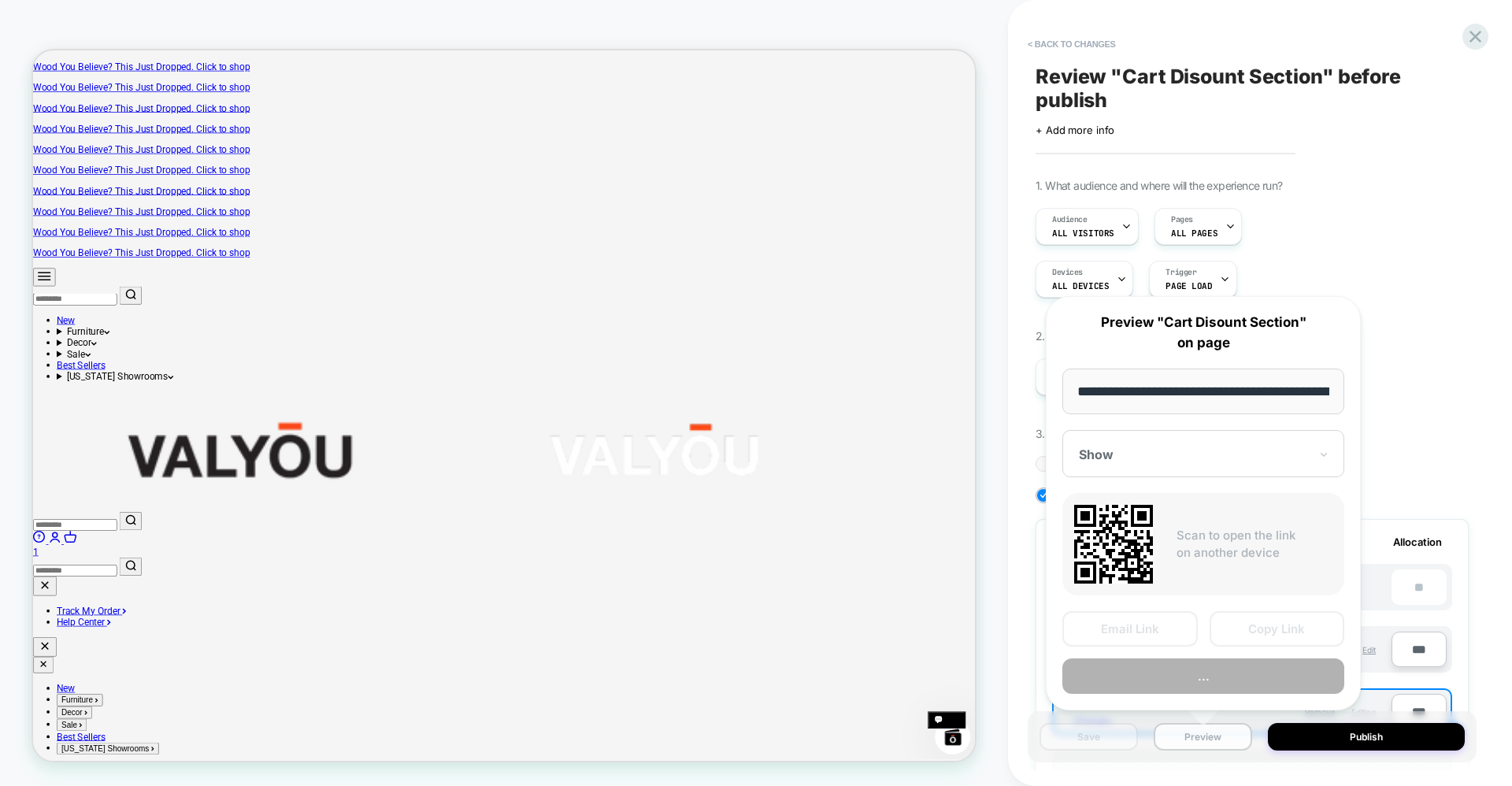
scroll to position [0, 156]
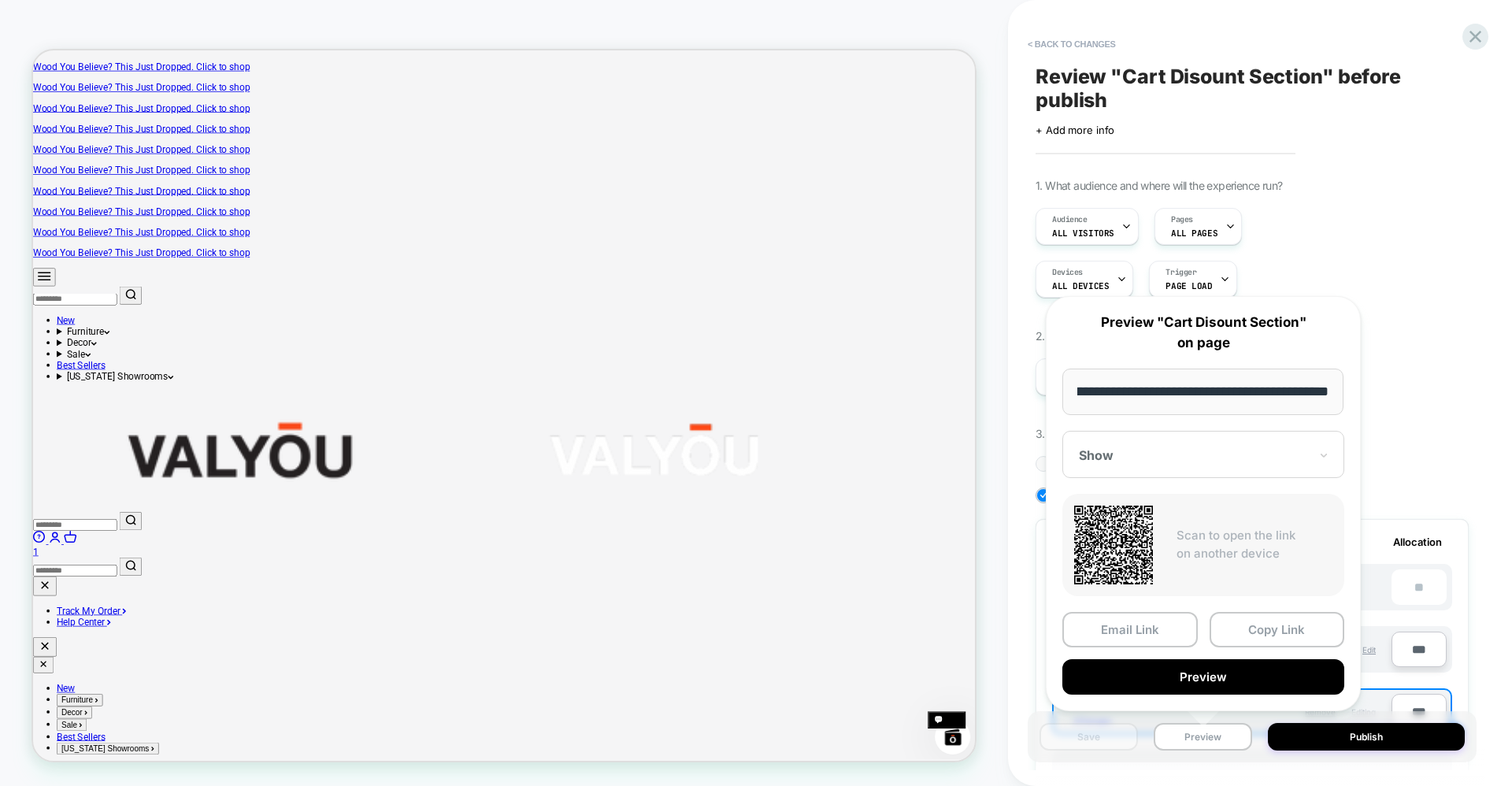
click at [1415, 432] on div "1. What audience and where will the experience run? Audience All Visitors Pages…" at bounding box center [1252, 652] width 433 height 947
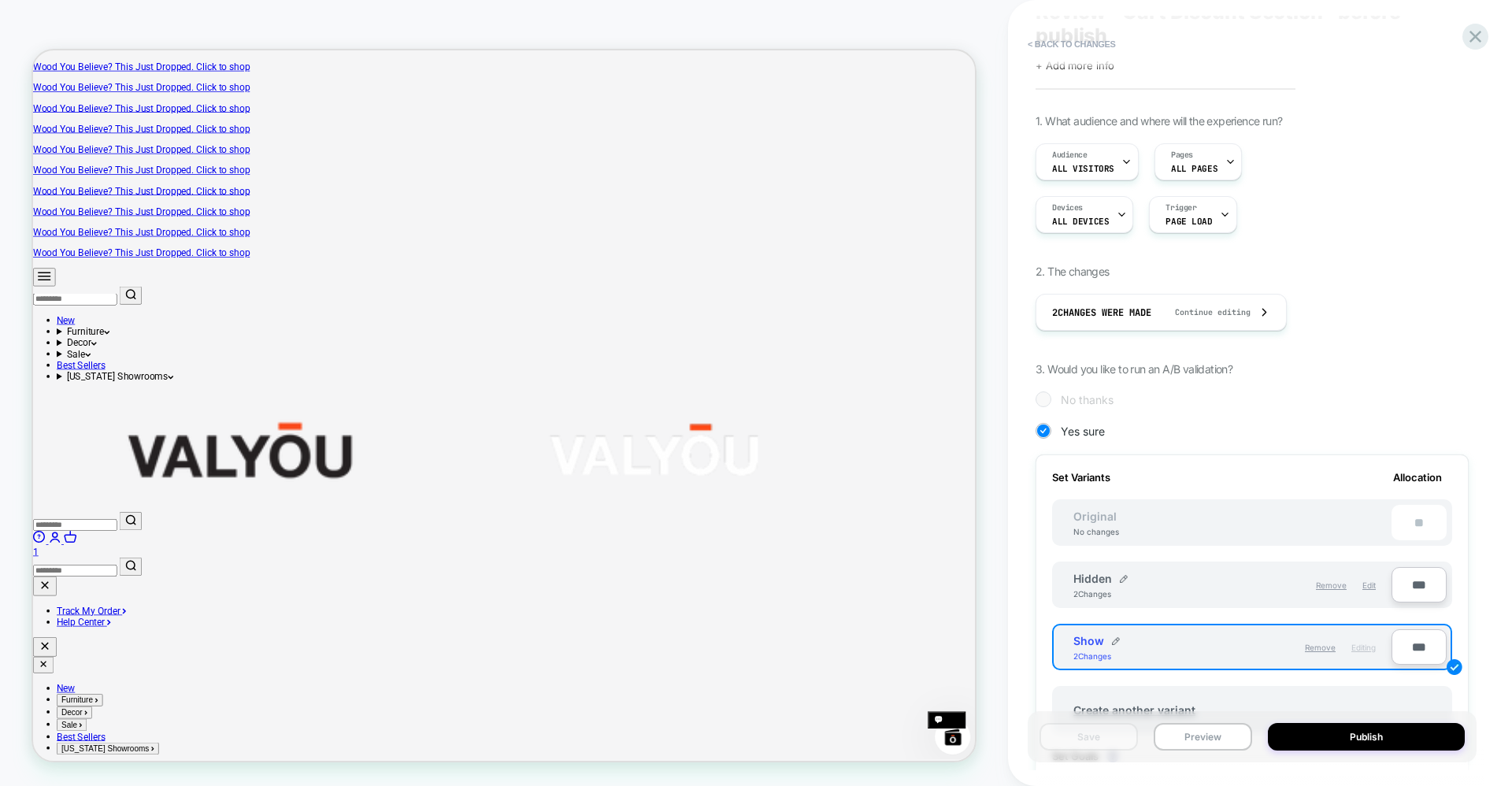
scroll to position [210, 0]
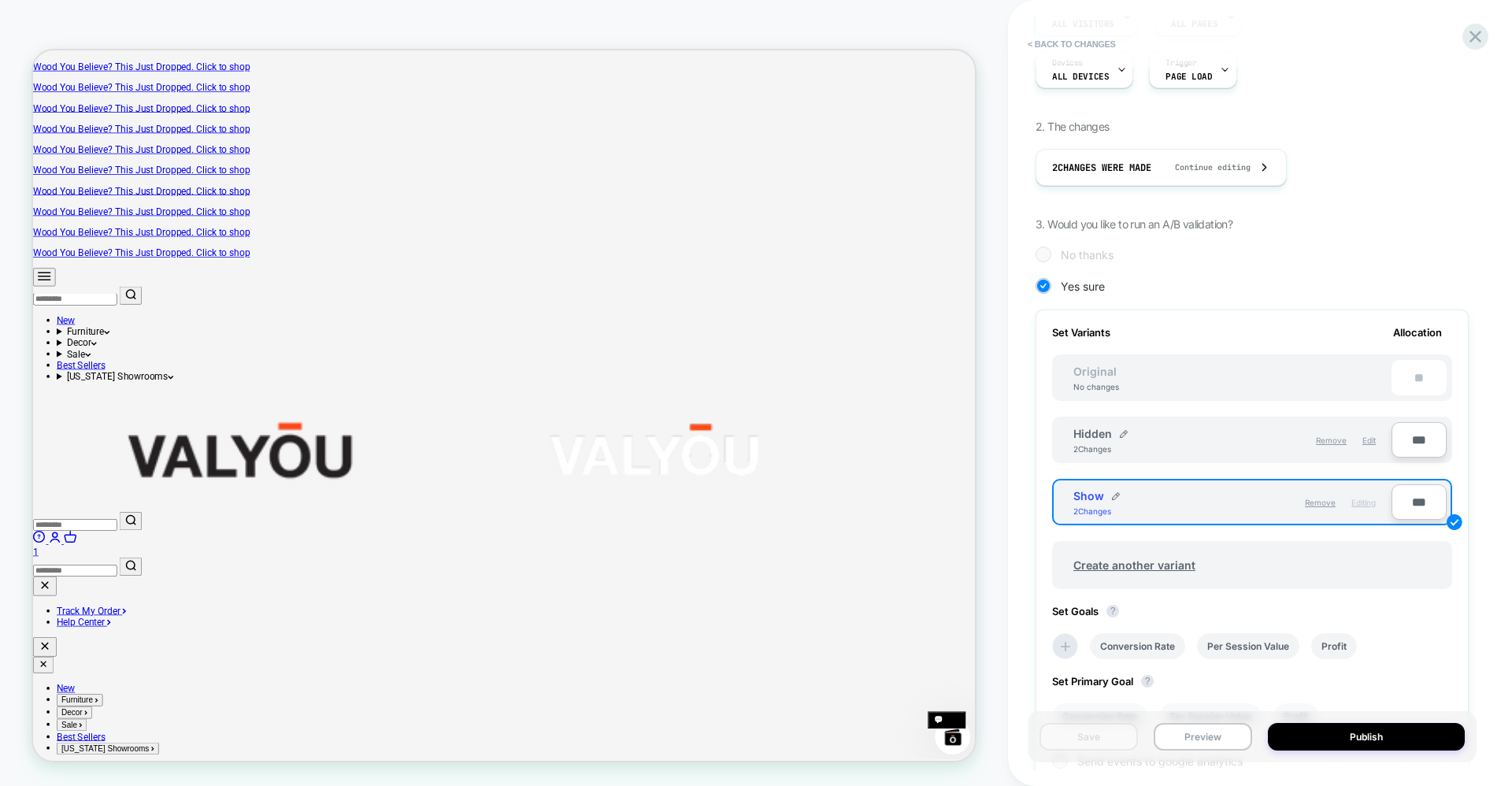
click at [1369, 503] on span "Editing" at bounding box center [1363, 503] width 25 height 10
click at [1369, 438] on span "Edit" at bounding box center [1369, 440] width 13 height 10
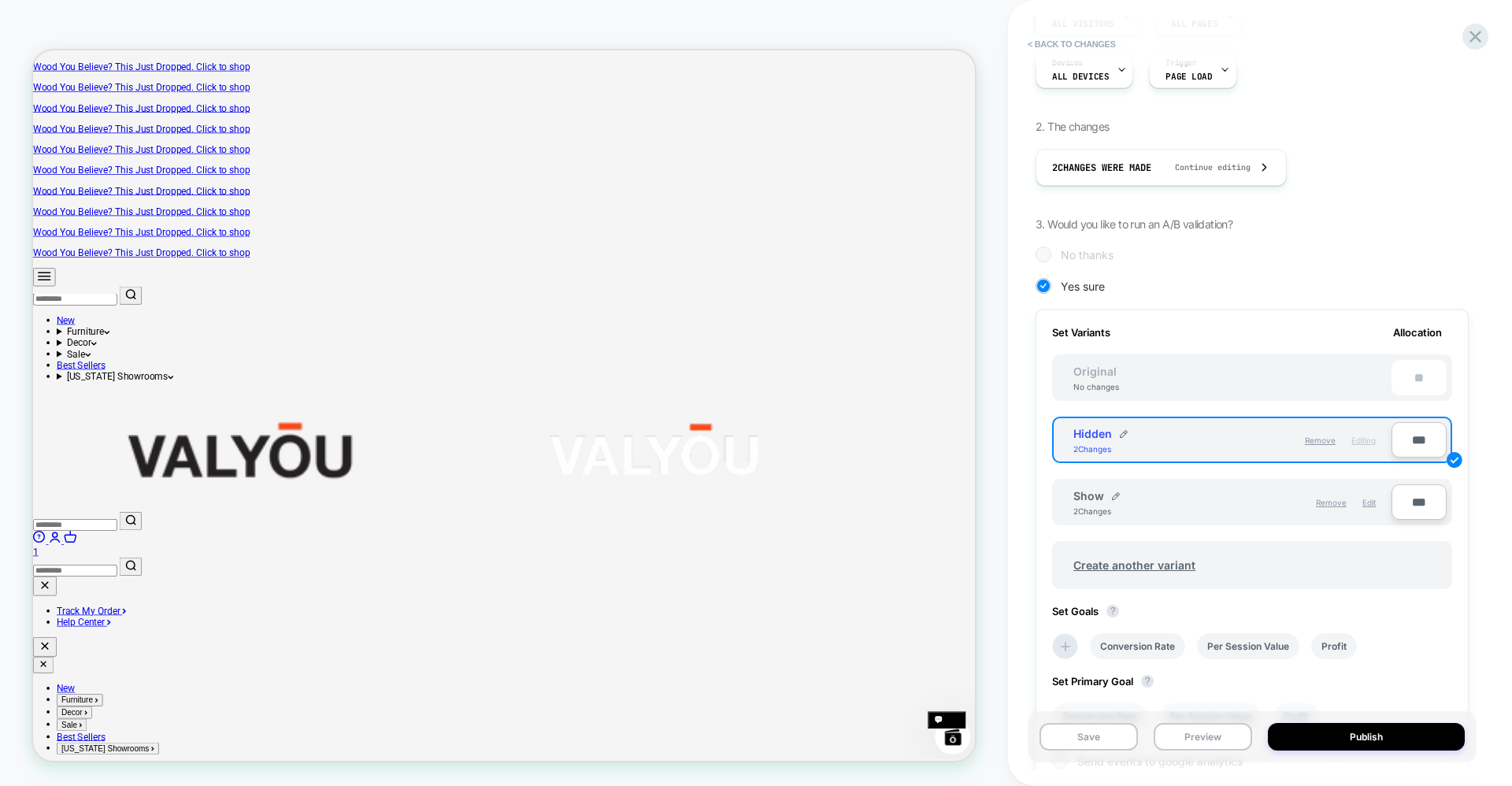
click at [1369, 440] on span "Editing" at bounding box center [1363, 440] width 25 height 10
click at [1191, 495] on div "Show 2 Changes" at bounding box center [1153, 502] width 159 height 27
click at [1289, 504] on div "Remove Edit" at bounding box center [1307, 502] width 151 height 27
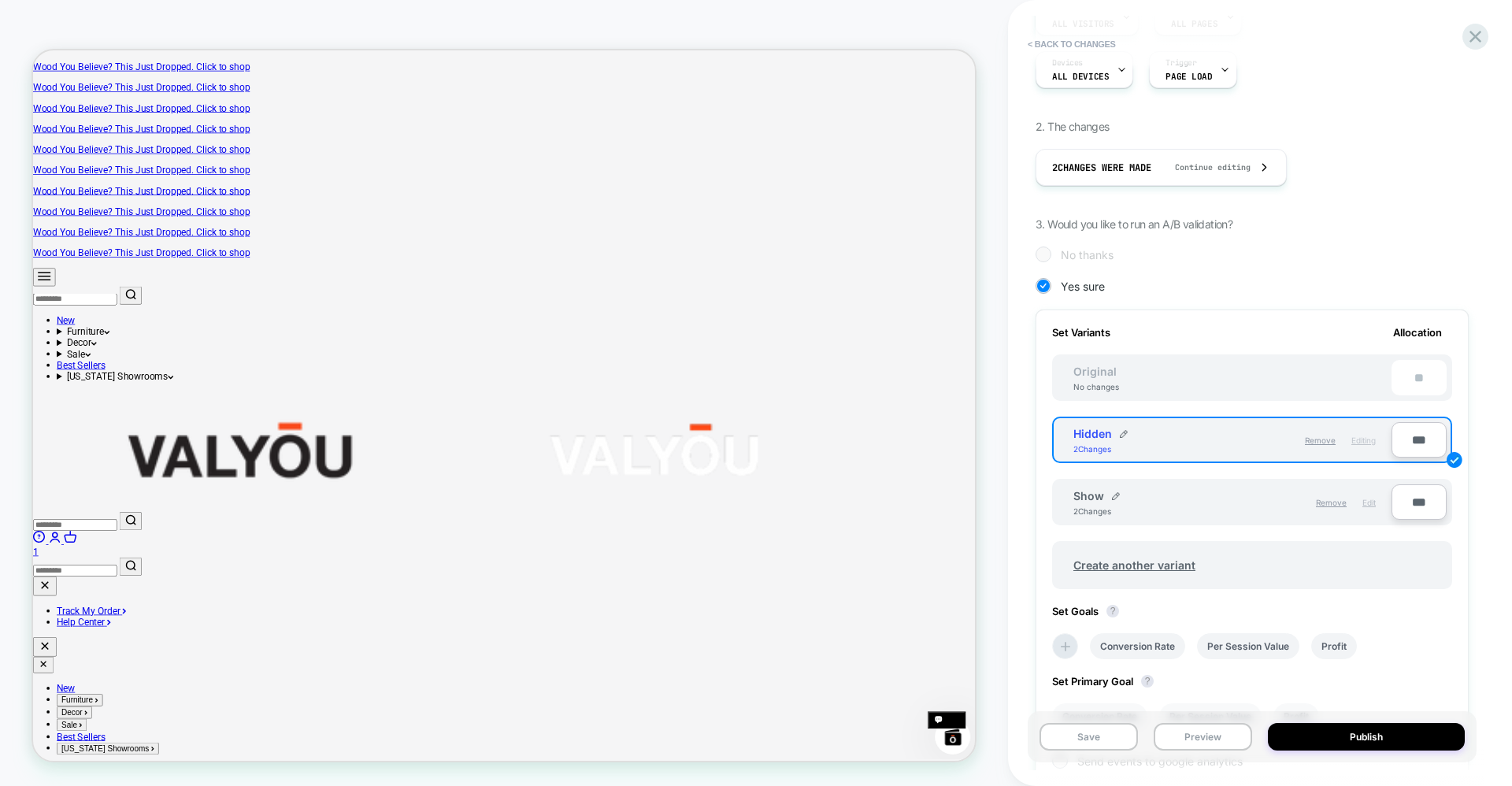
click at [1368, 504] on span "Edit" at bounding box center [1369, 503] width 13 height 10
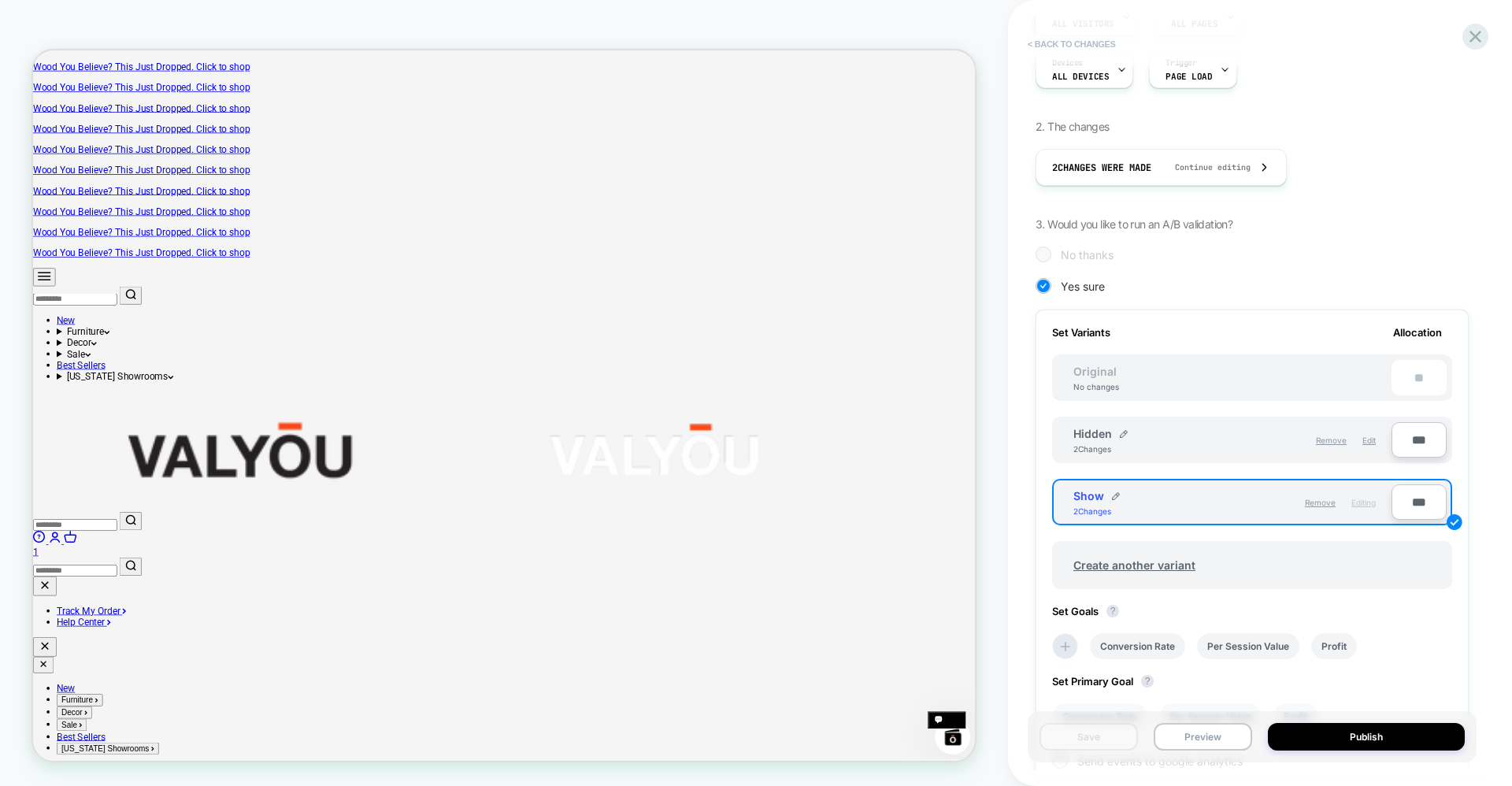
click at [1047, 47] on button "< Back to changes" at bounding box center [1072, 43] width 104 height 25
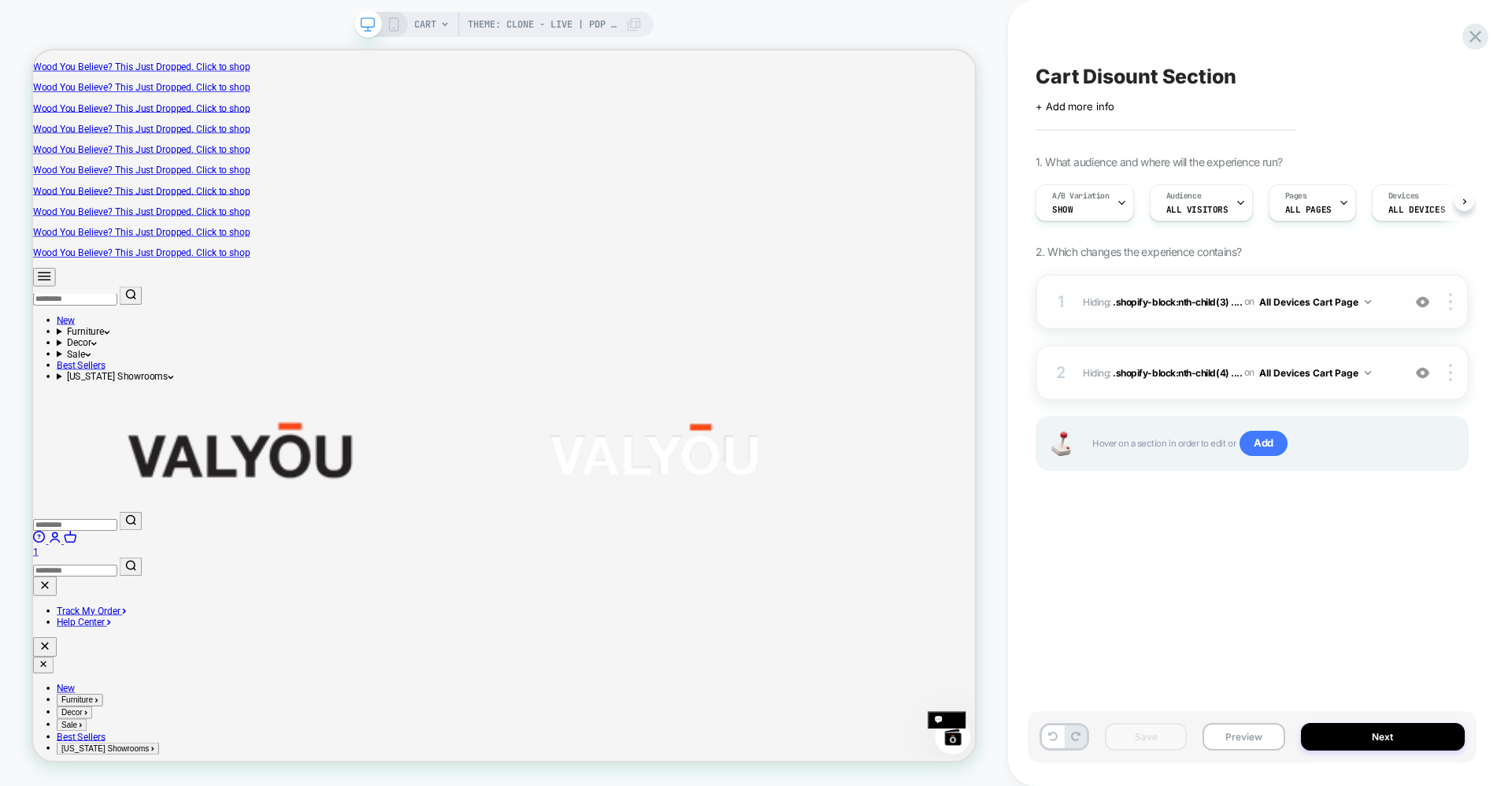
scroll to position [0, 1]
click at [1452, 306] on img at bounding box center [1451, 301] width 3 height 17
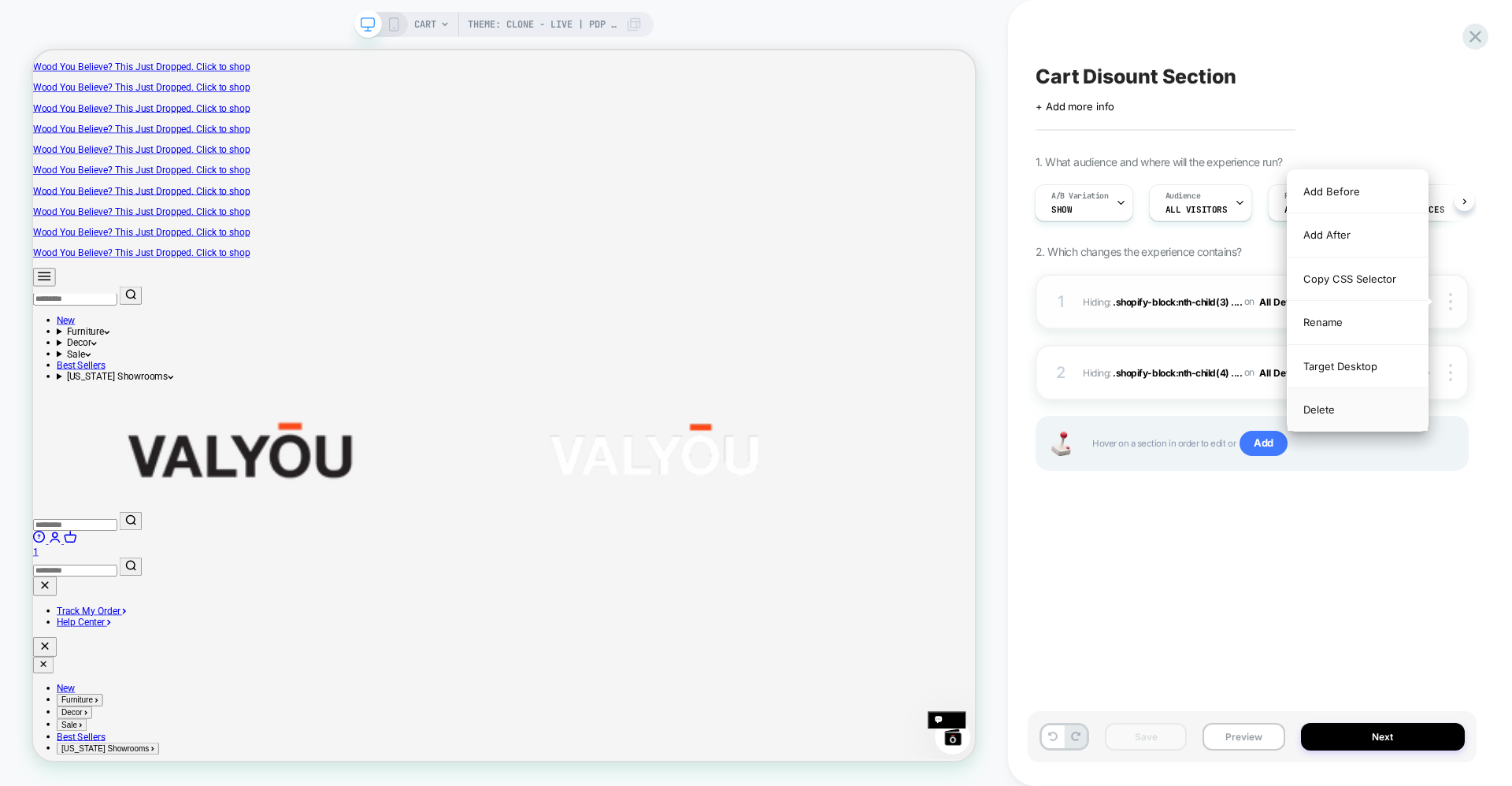
click at [1350, 413] on div "Delete" at bounding box center [1357, 409] width 140 height 43
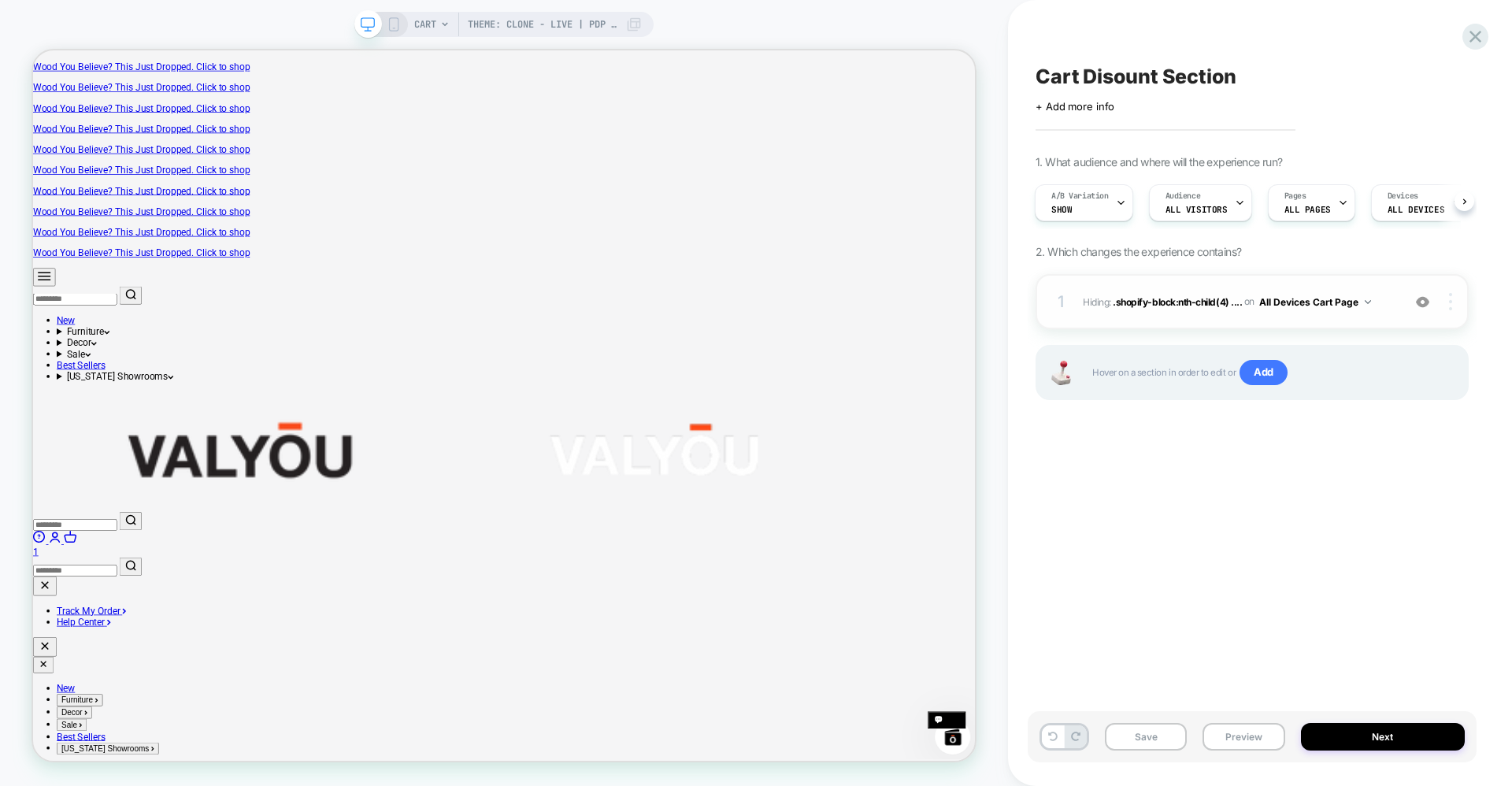
click at [1453, 309] on div at bounding box center [1452, 301] width 30 height 17
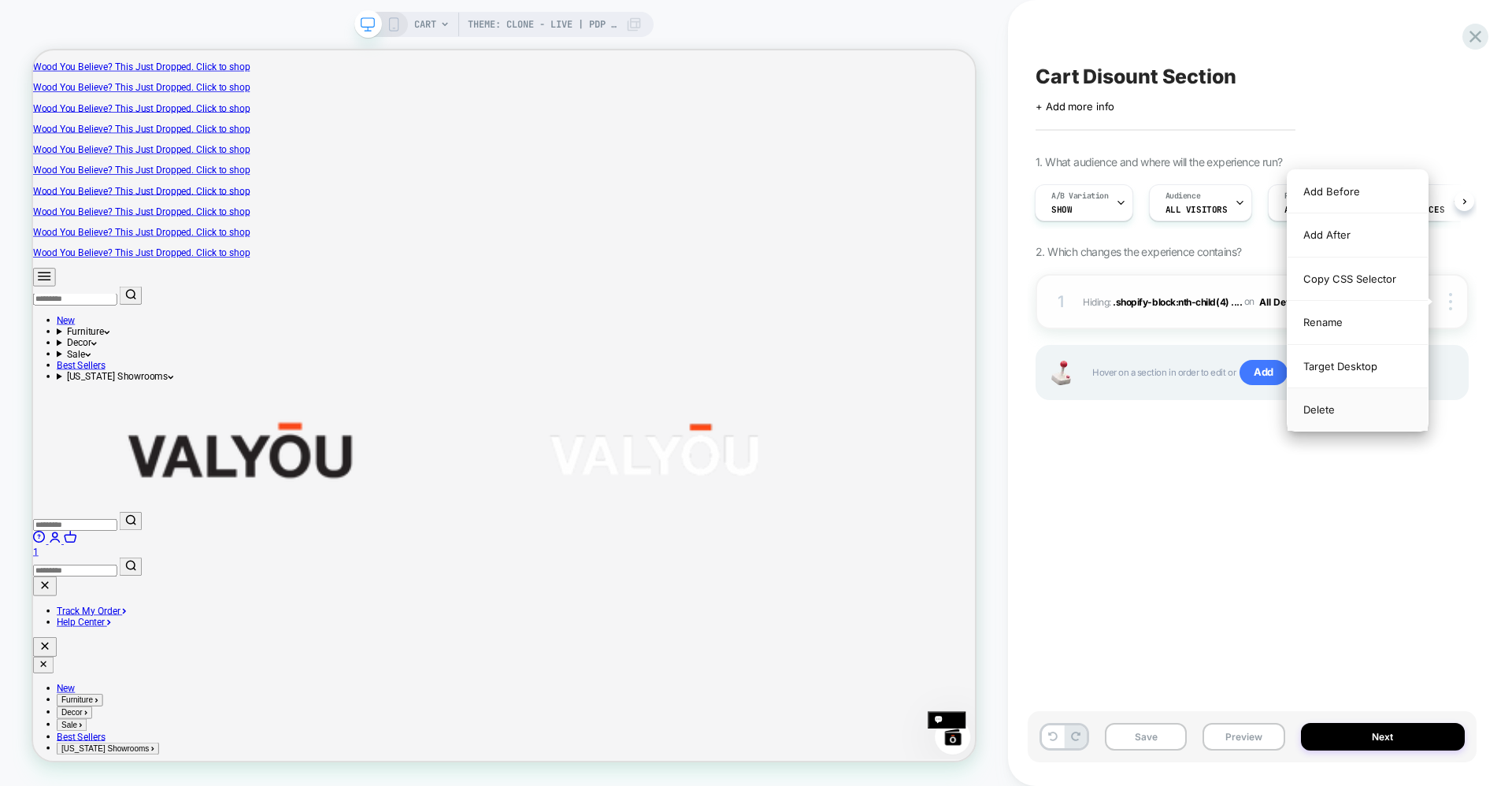
click at [1354, 411] on div "Delete" at bounding box center [1357, 409] width 140 height 43
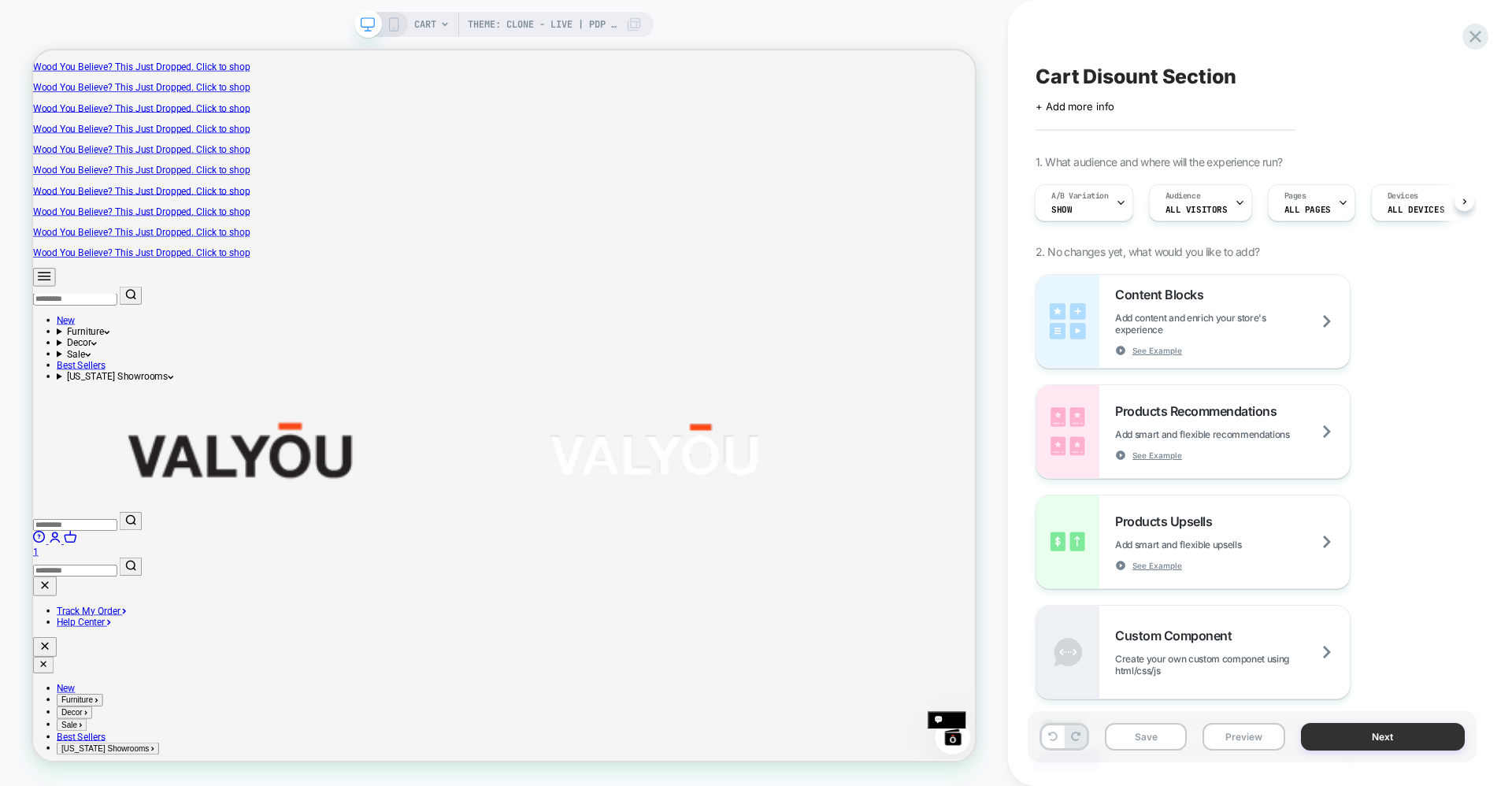
click at [1379, 743] on button "Next" at bounding box center [1383, 737] width 165 height 28
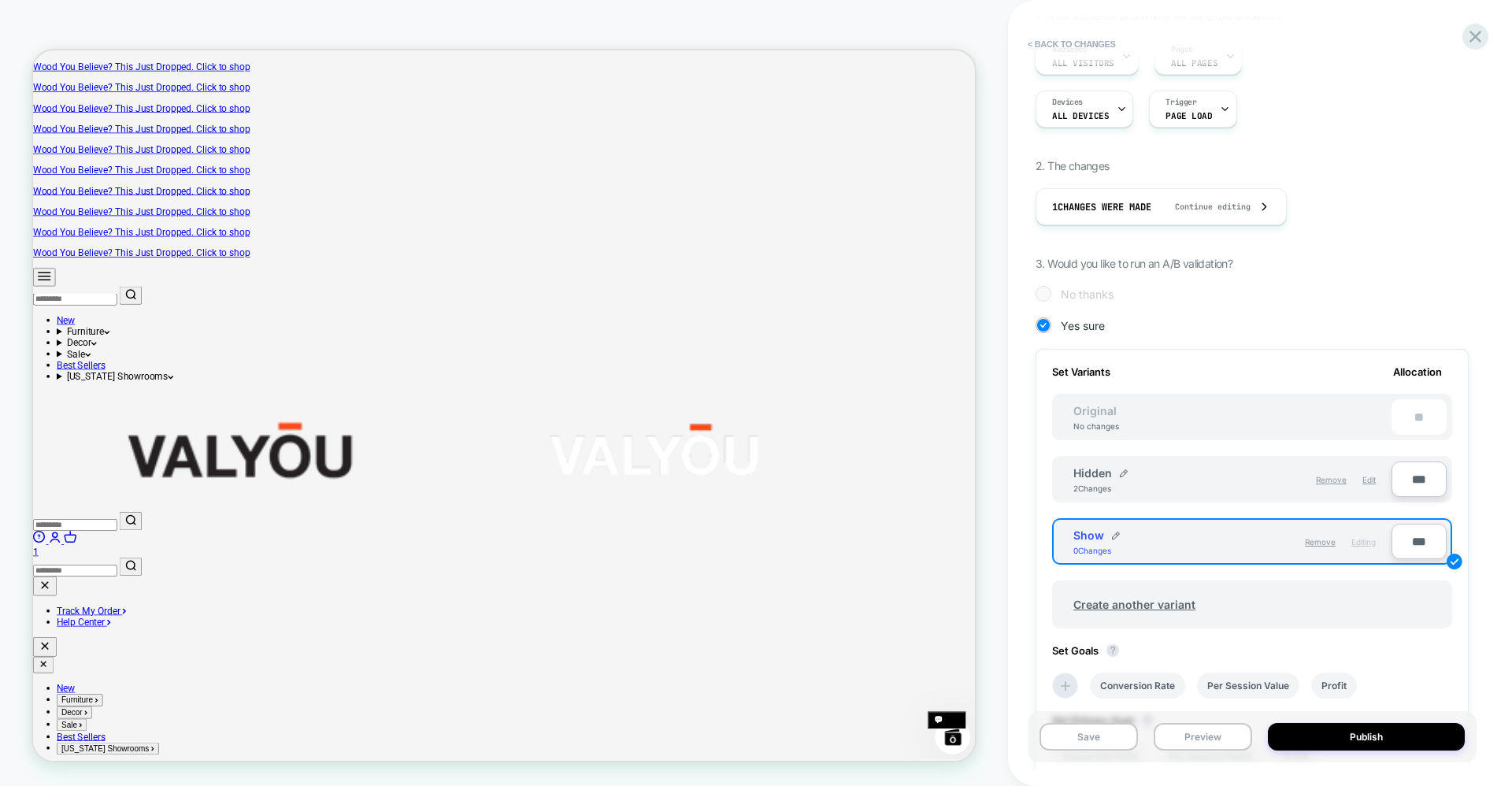
scroll to position [210, 0]
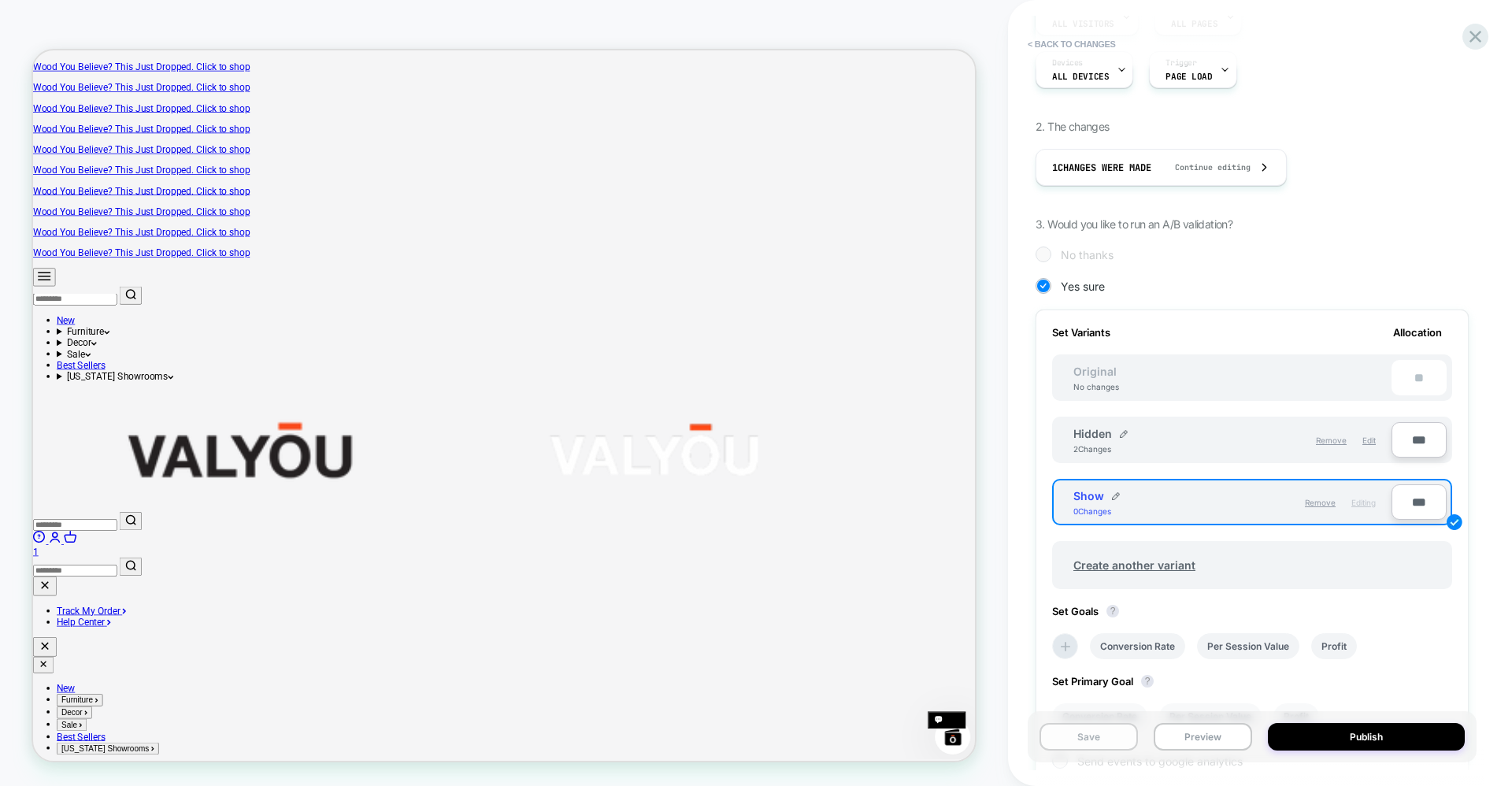
click at [1097, 732] on button "Save" at bounding box center [1089, 737] width 98 height 28
click at [1205, 754] on div "Save Preview Publish" at bounding box center [1252, 737] width 449 height 52
click at [1197, 729] on button "Preview" at bounding box center [1203, 737] width 98 height 28
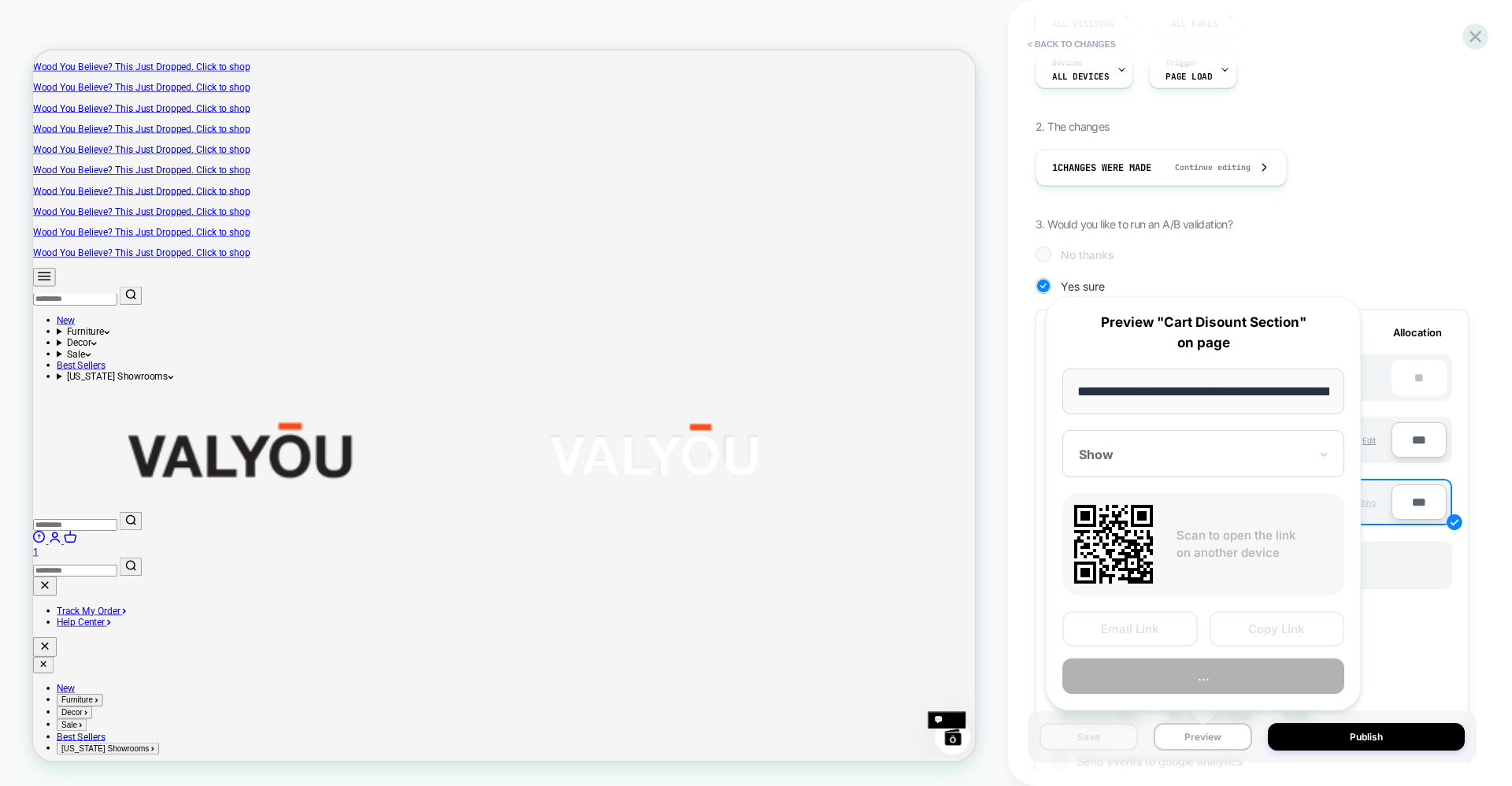
scroll to position [0, 156]
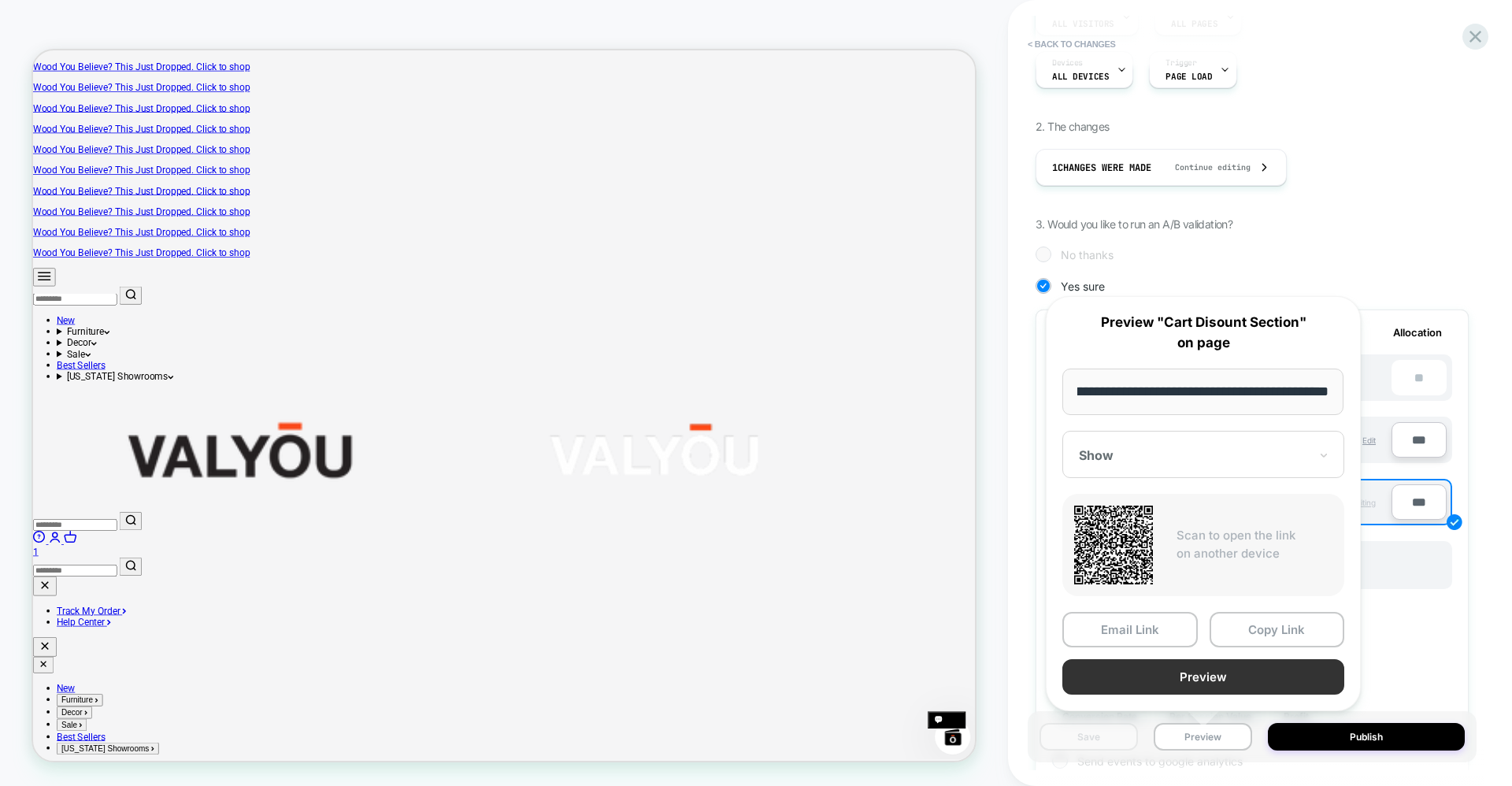
click at [1144, 677] on button "Preview" at bounding box center [1203, 676] width 282 height 35
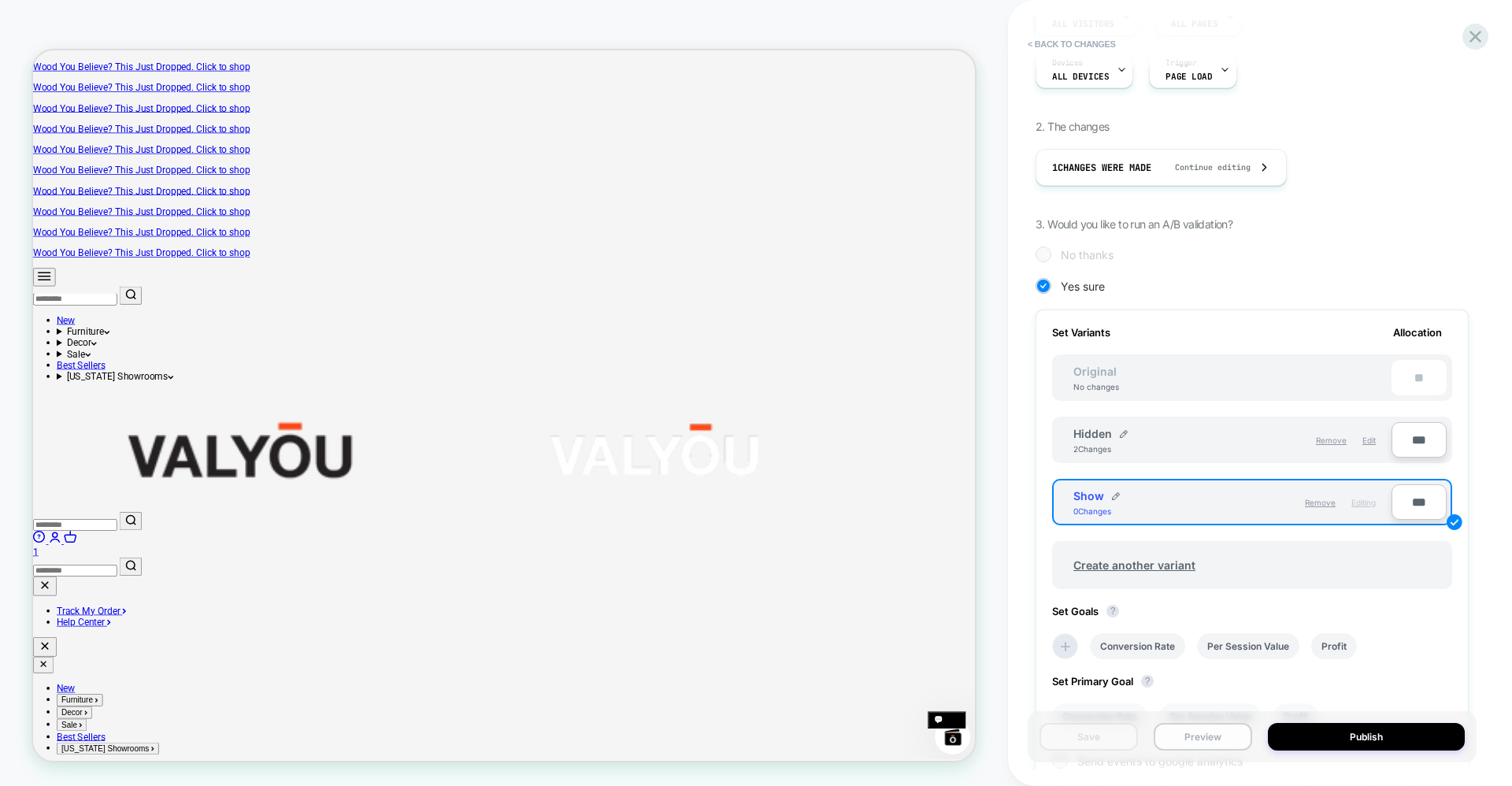
click at [1194, 737] on button "Preview" at bounding box center [1203, 737] width 98 height 28
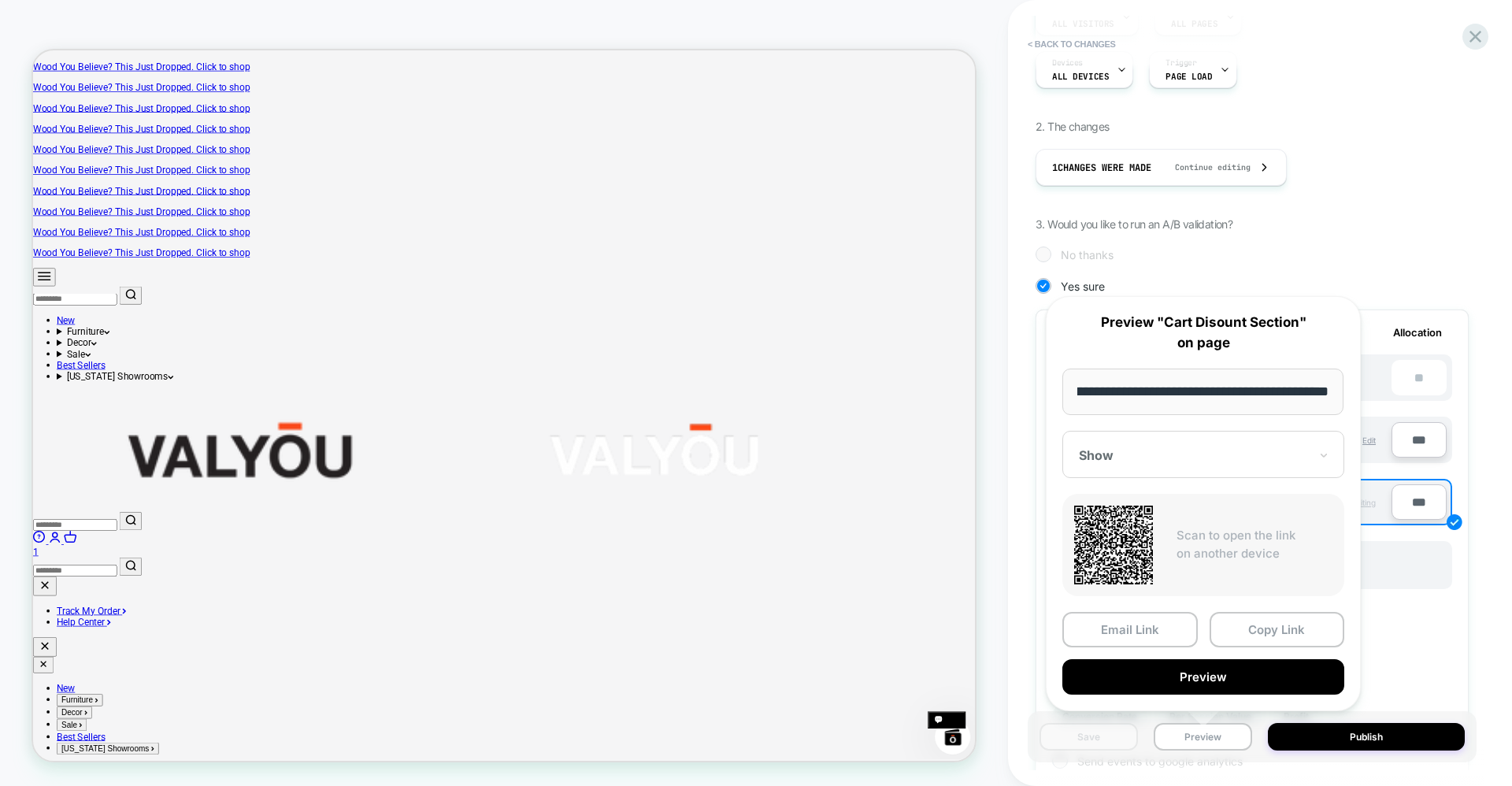
click at [1093, 463] on div at bounding box center [1194, 454] width 230 height 16
click at [1116, 517] on div "Hidden" at bounding box center [1203, 509] width 266 height 29
click at [1207, 671] on button "Preview" at bounding box center [1203, 676] width 282 height 35
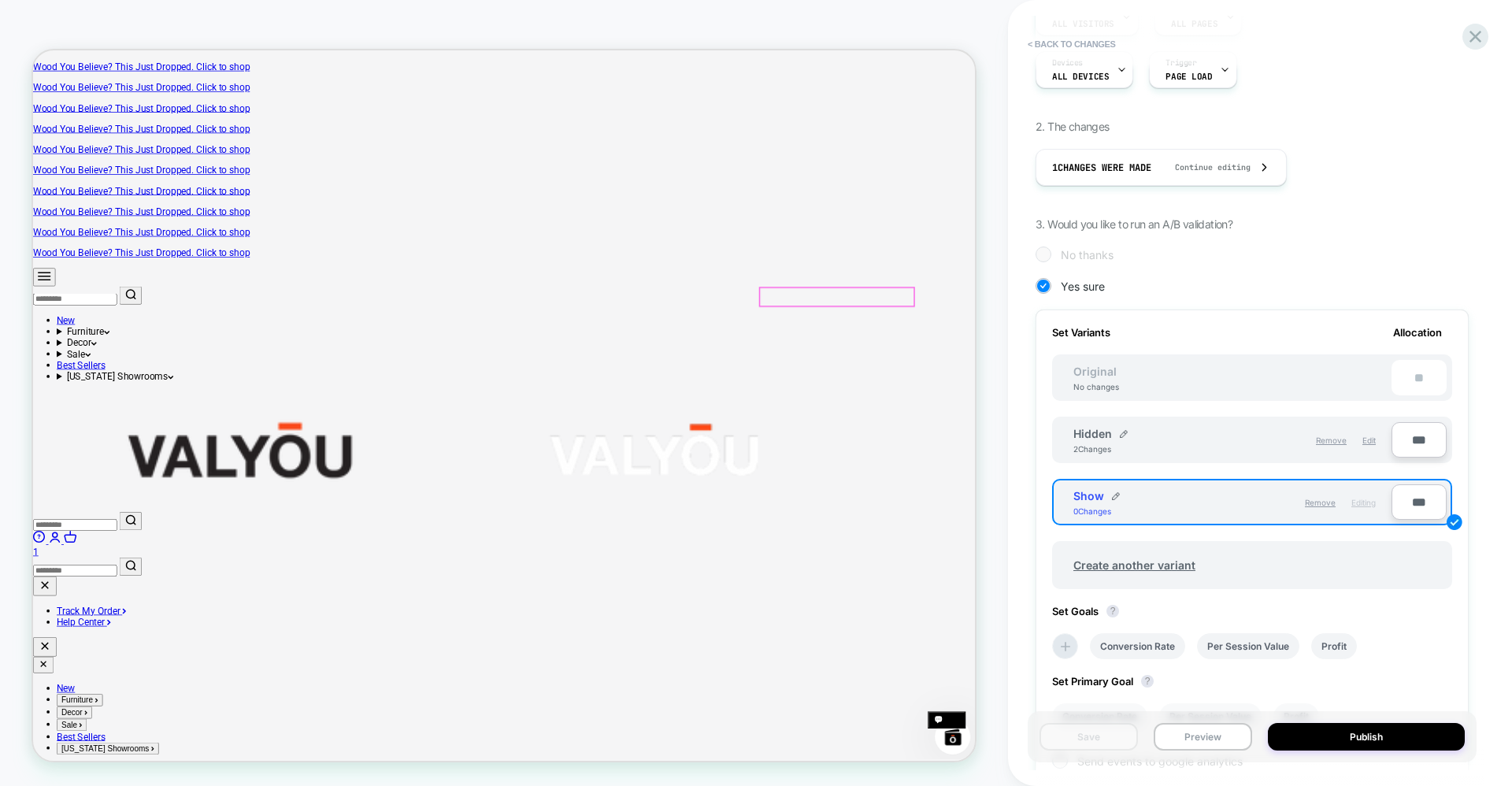
scroll to position [105, 0]
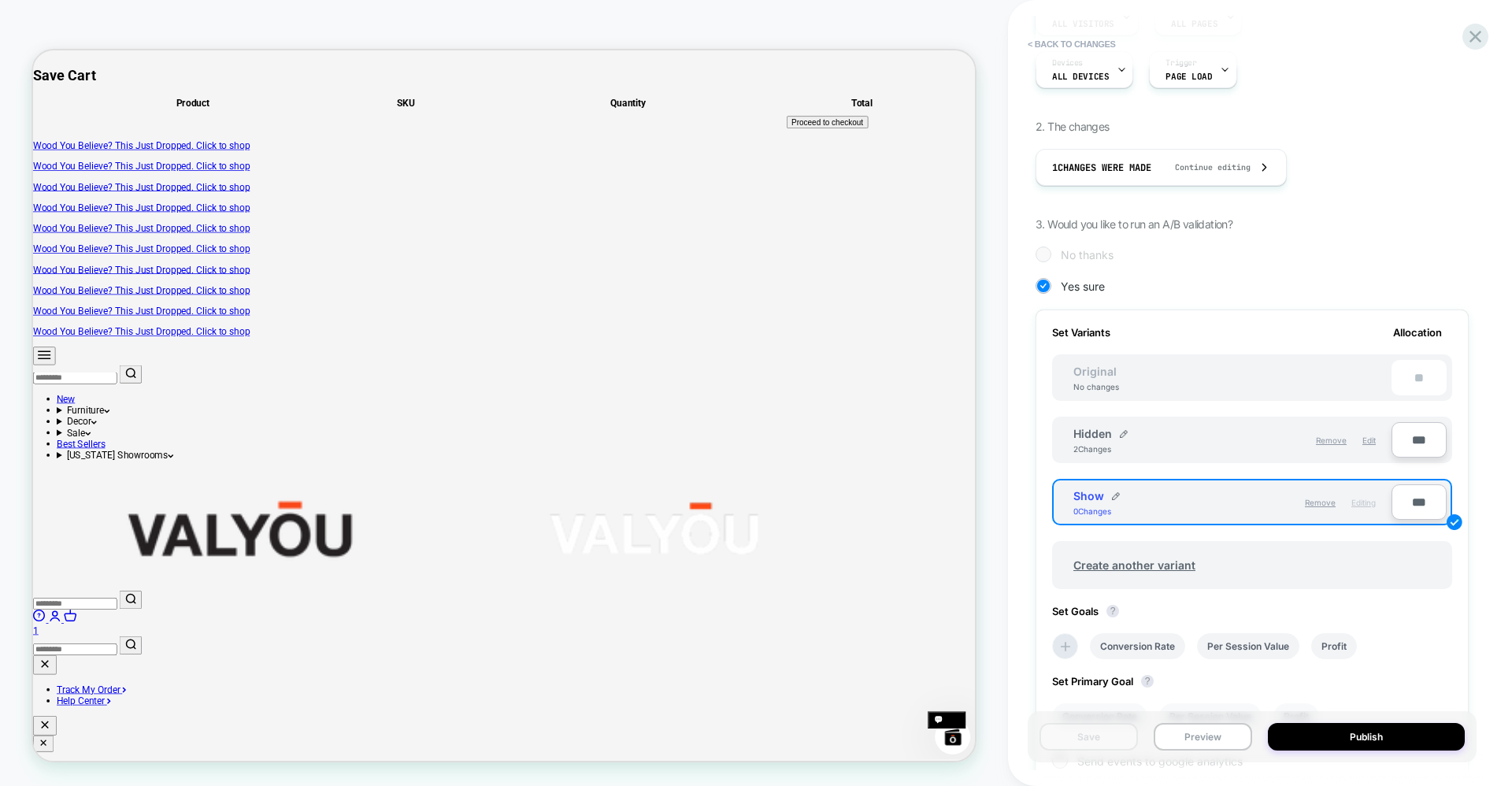
click at [1219, 432] on div "Hidden 2 Changes" at bounding box center [1153, 440] width 159 height 27
click at [1223, 439] on div "Hidden 2 Changes" at bounding box center [1153, 440] width 159 height 27
click at [1371, 440] on span "Edit" at bounding box center [1369, 440] width 13 height 10
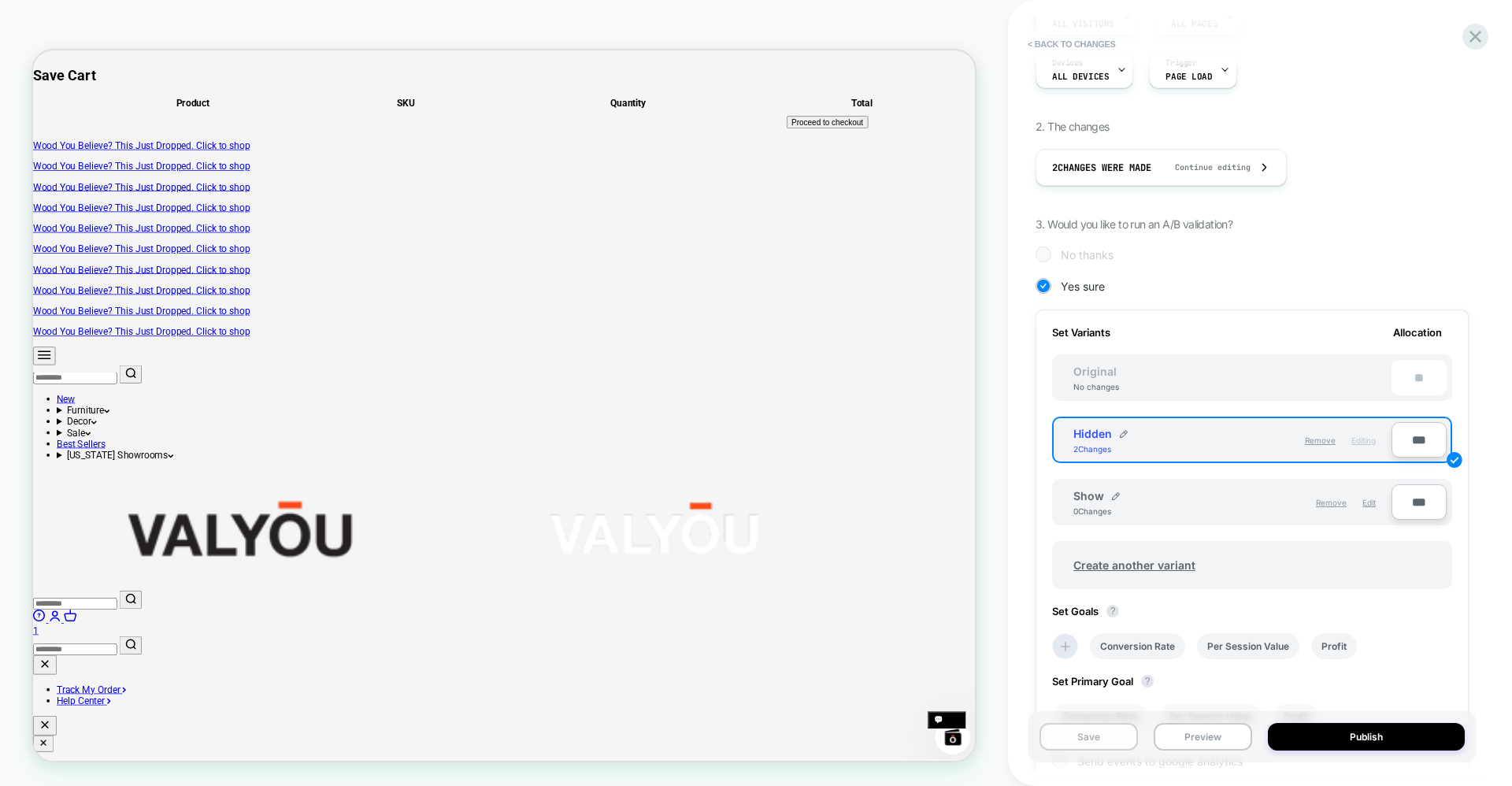
click at [1083, 728] on button "Save" at bounding box center [1089, 737] width 98 height 28
click at [1212, 739] on button "Preview" at bounding box center [1203, 737] width 98 height 28
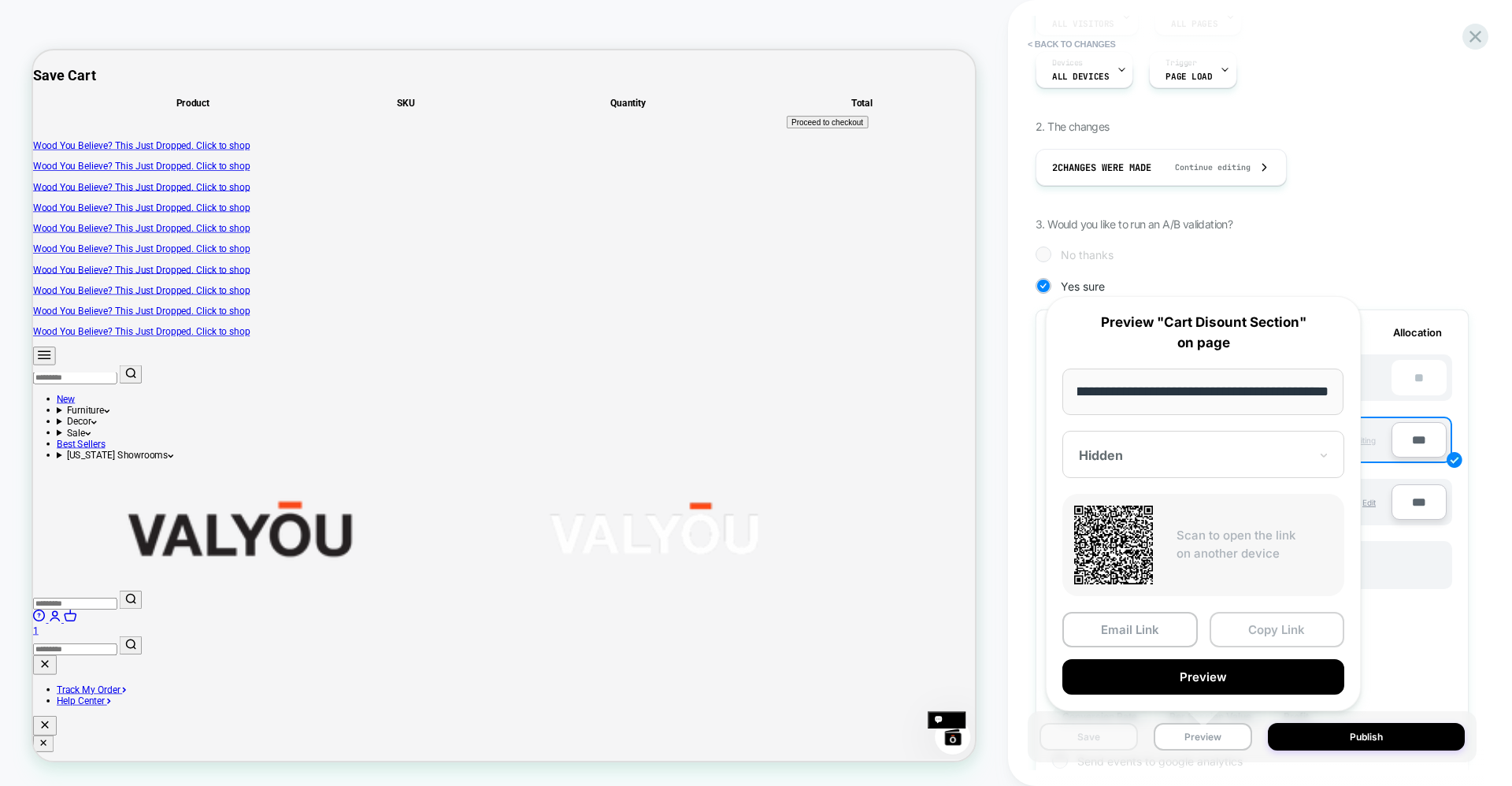
scroll to position [0, 0]
click at [1266, 626] on button "Copy Link" at bounding box center [1276, 629] width 135 height 35
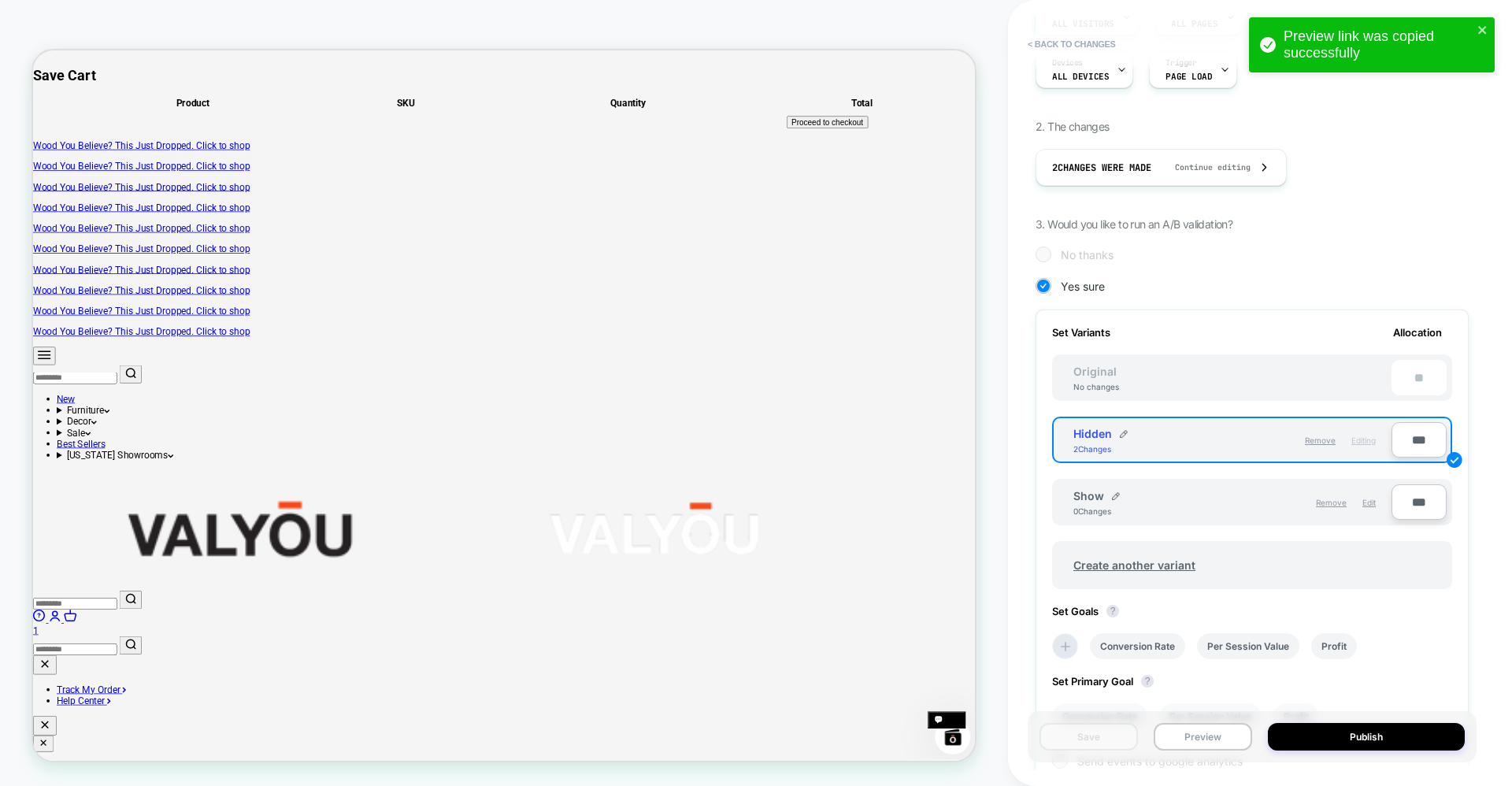
click at [1263, 503] on div "Remove Edit" at bounding box center [1307, 502] width 151 height 27
click at [1230, 505] on div "Show 0 Changes" at bounding box center [1153, 502] width 159 height 27
click at [1368, 499] on span "Edit" at bounding box center [1369, 503] width 13 height 10
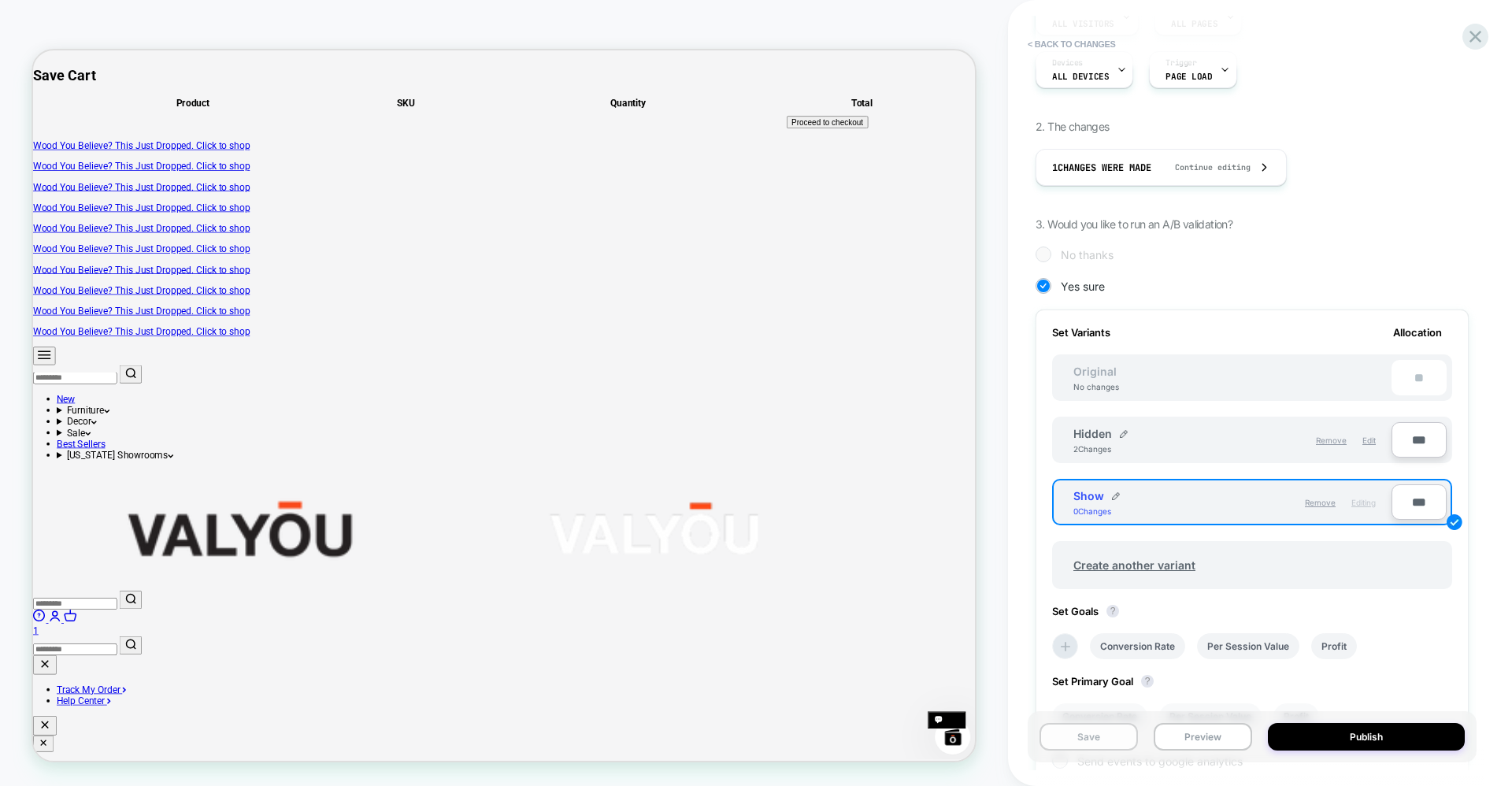
click at [1099, 737] on button "Save" at bounding box center [1089, 737] width 98 height 28
click at [1190, 734] on button "Preview" at bounding box center [1203, 737] width 98 height 28
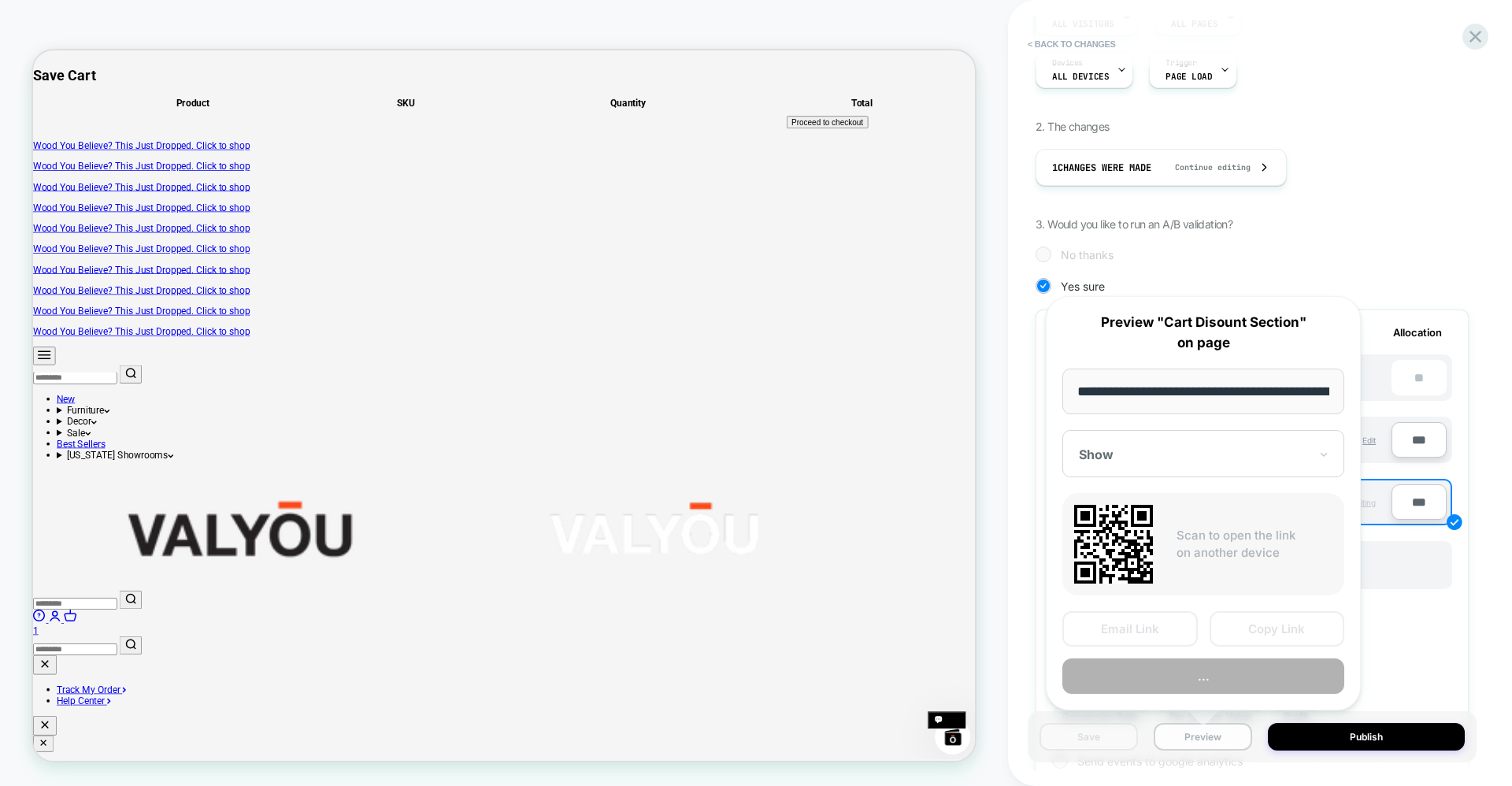
scroll to position [0, 156]
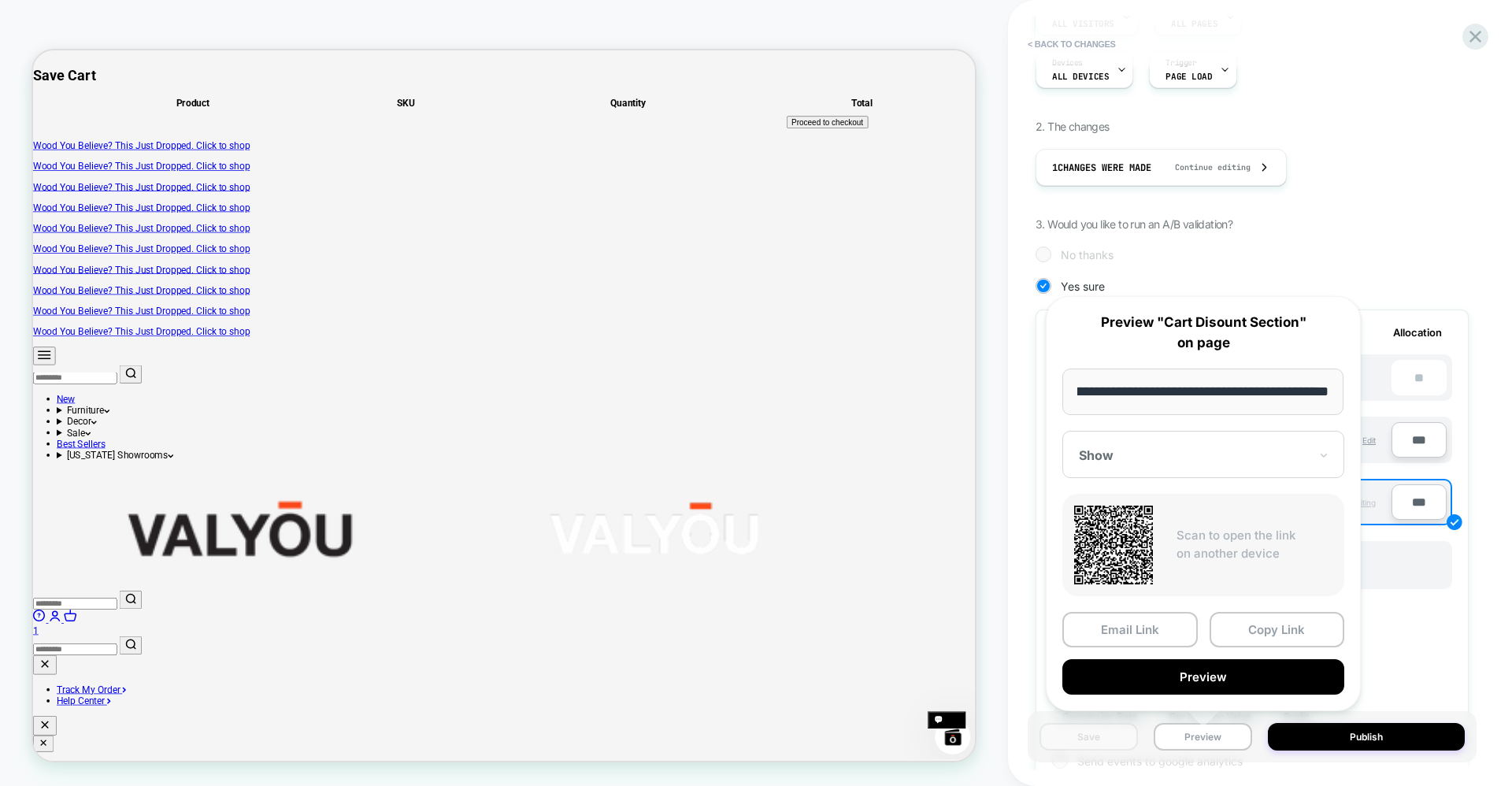
click at [1157, 472] on div "Show" at bounding box center [1203, 454] width 282 height 47
click at [1147, 469] on div "Show" at bounding box center [1203, 454] width 282 height 47
click at [1284, 631] on button "Copy Link" at bounding box center [1276, 629] width 135 height 35
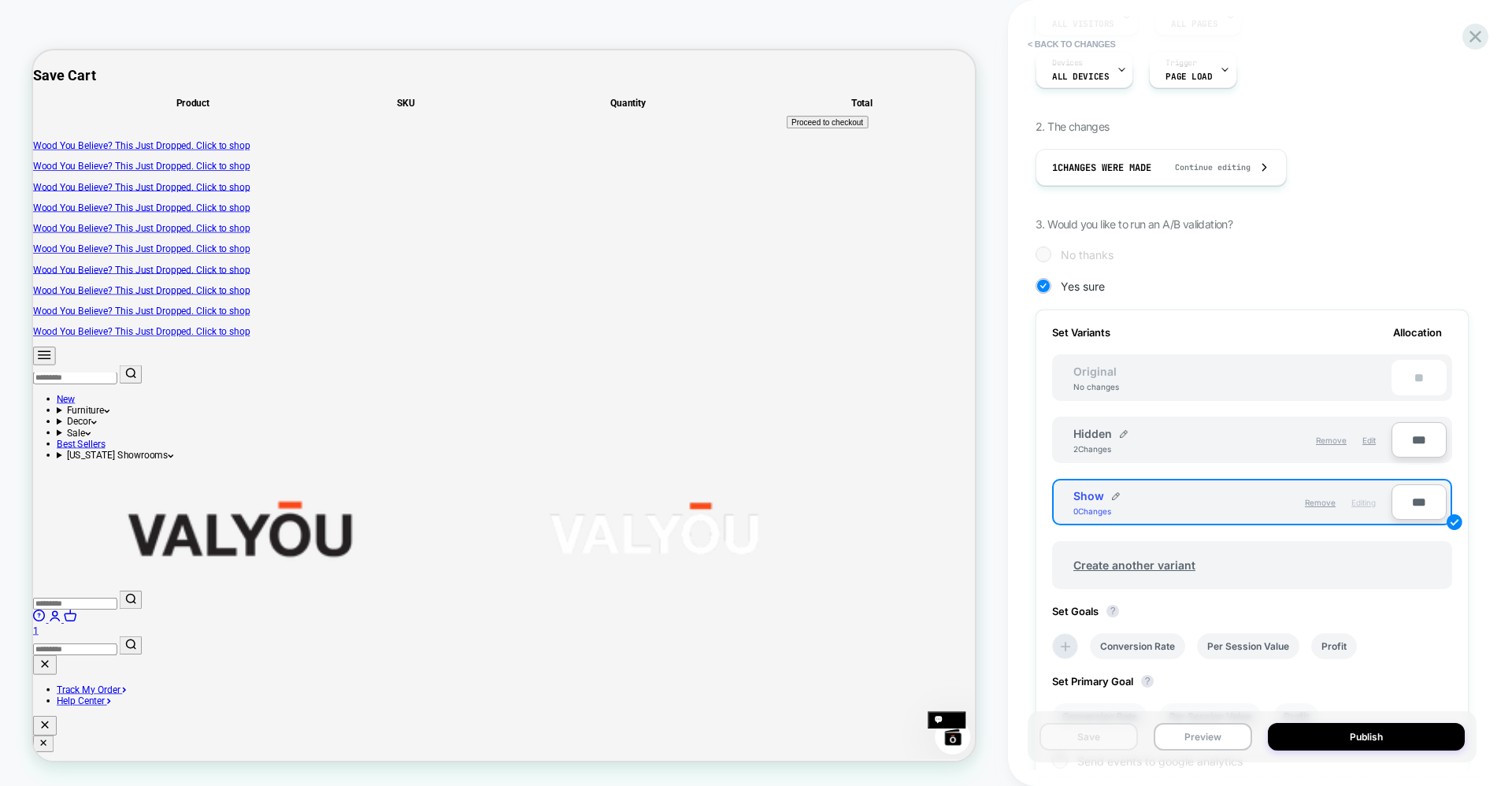
click at [991, 455] on div "Theme: Clone - Live | Pdp Changes - 10-08-25 CART Theme: Clone - Live | Pdp Cha…" at bounding box center [503, 392] width 1008 height 754
click at [1472, 38] on icon at bounding box center [1475, 37] width 21 height 21
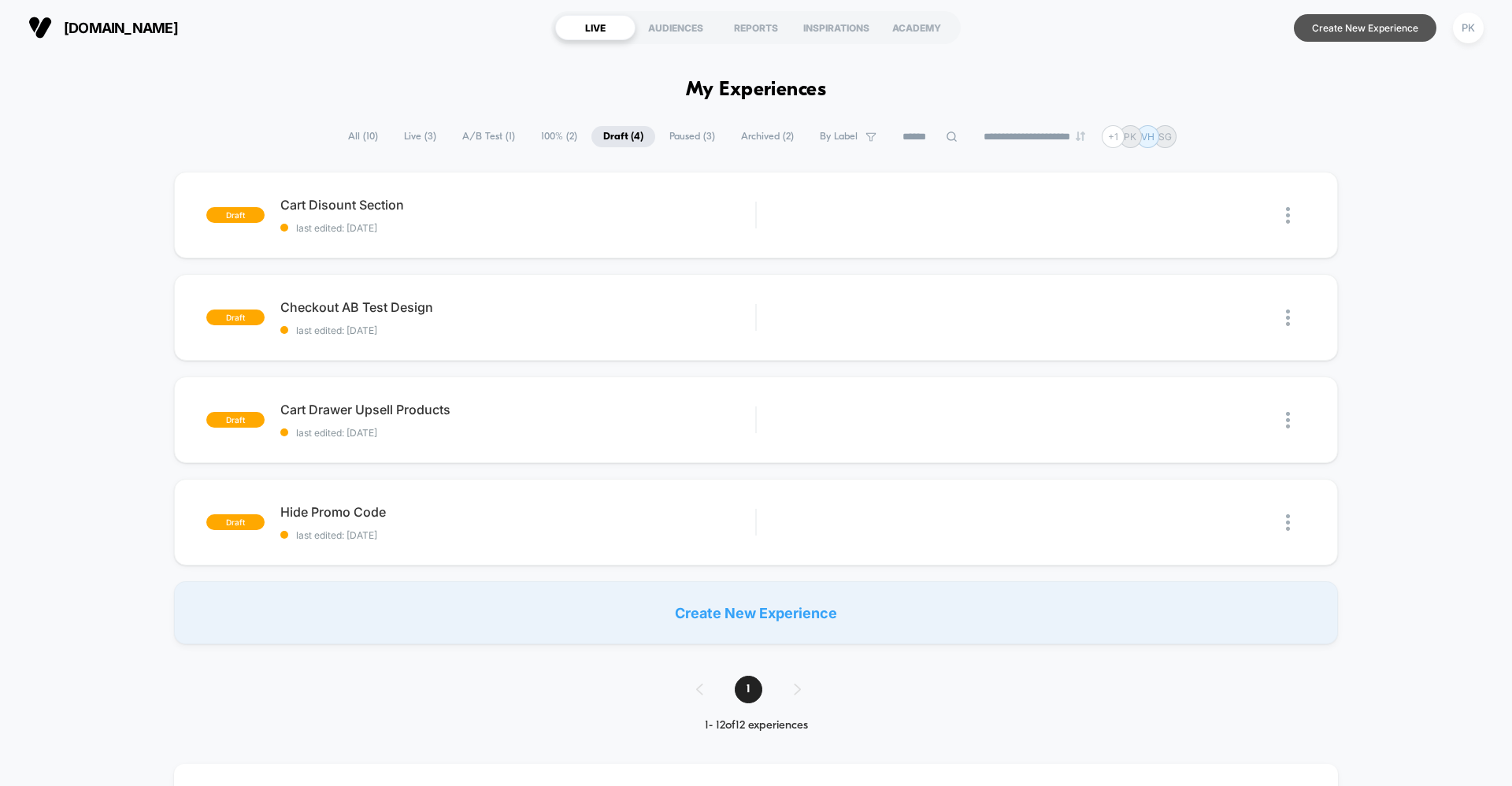
click at [1324, 33] on button "Create New Experience" at bounding box center [1365, 28] width 142 height 28
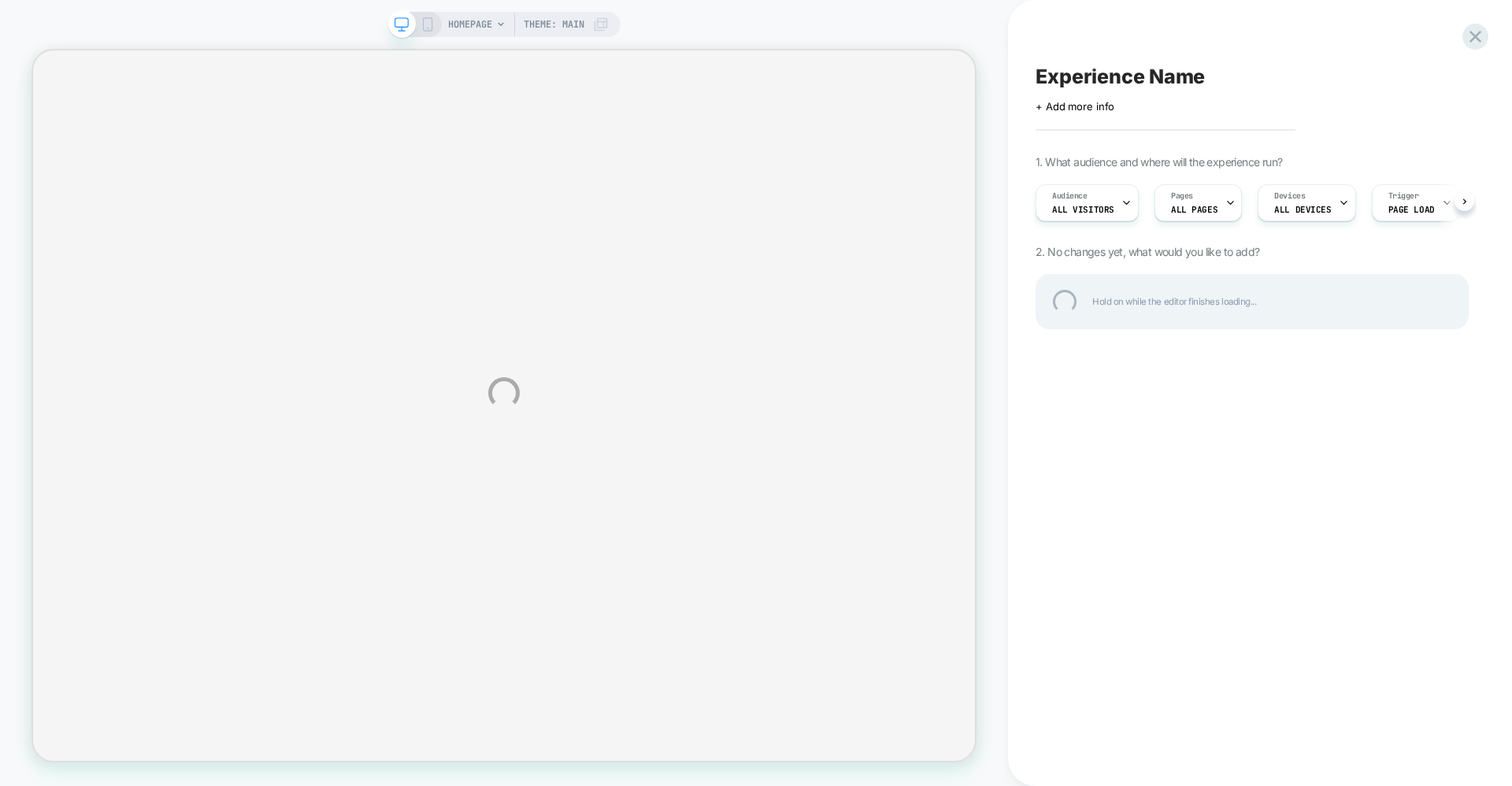
click at [1118, 79] on div "Experience Name" at bounding box center [1252, 76] width 433 height 24
type textarea "**********"
click at [1433, 77] on div "**********" at bounding box center [1252, 77] width 433 height 25
click at [484, 27] on div "**********" at bounding box center [756, 393] width 1512 height 786
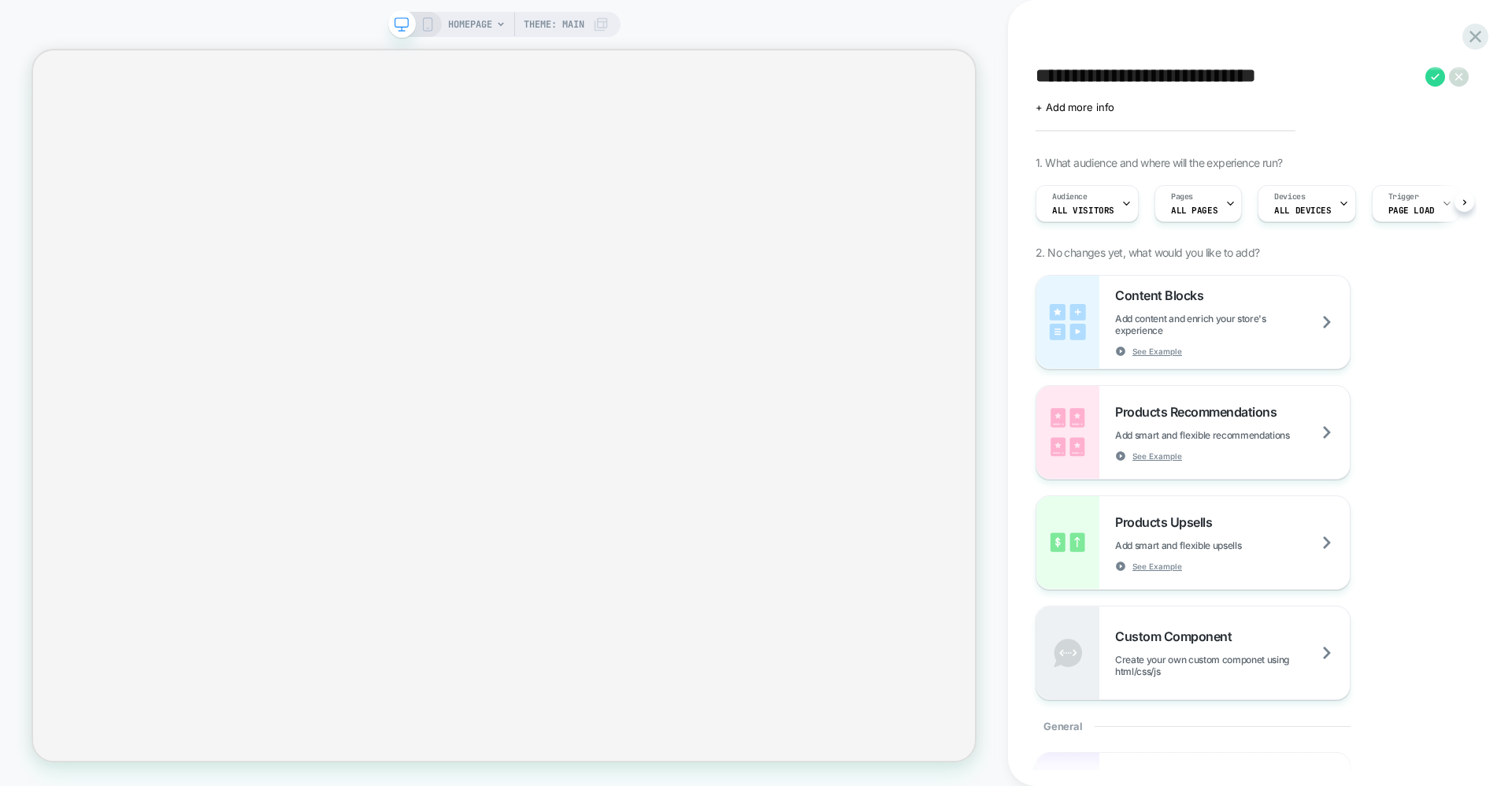
click at [484, 27] on span "HOMEPAGE" at bounding box center [470, 24] width 44 height 25
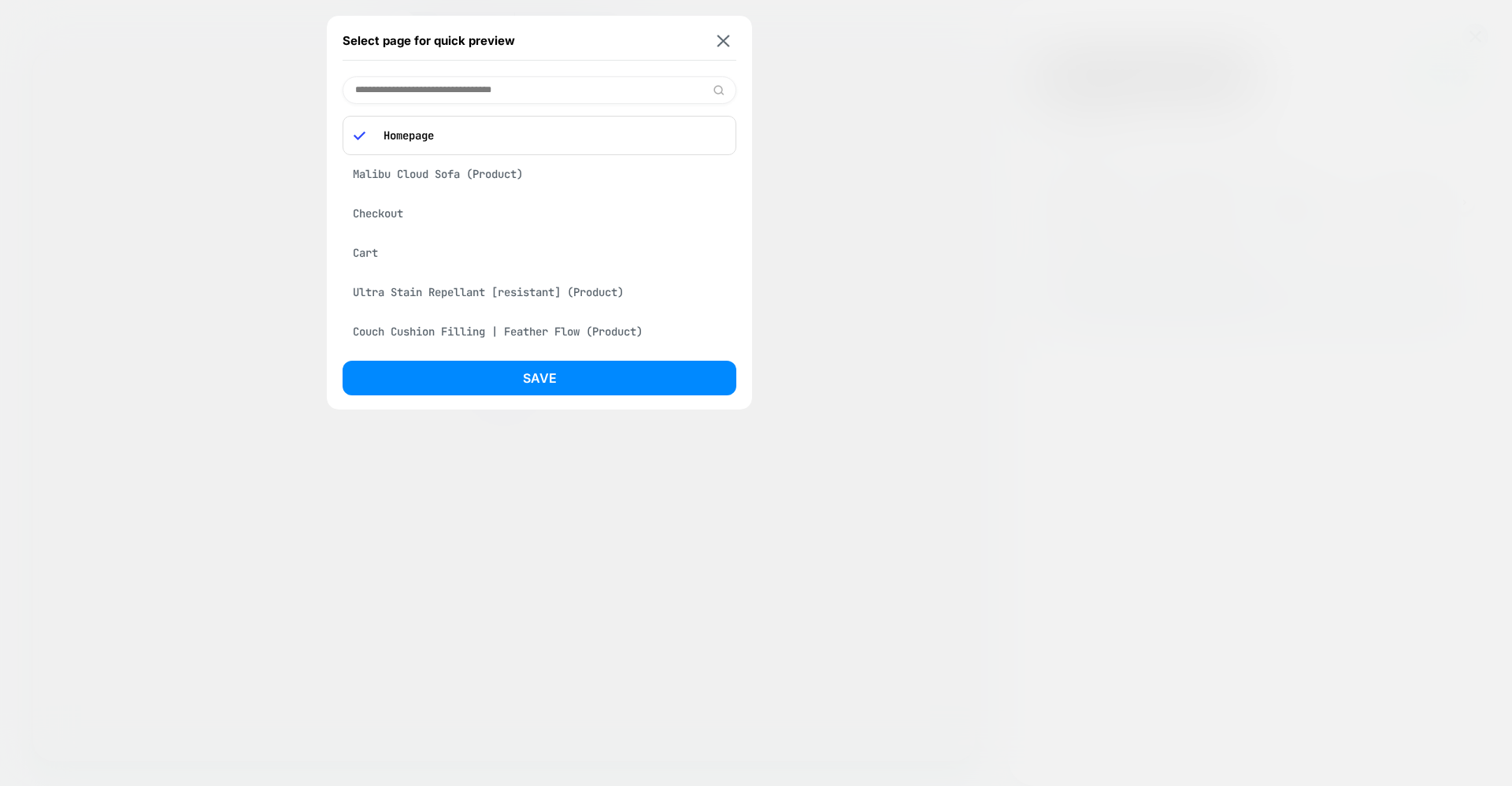
click at [512, 94] on div "Select page for quick preview Homepage Malibu Cloud Sofa (Product) Checkout Car…" at bounding box center [756, 393] width 1512 height 786
click at [511, 93] on input at bounding box center [539, 90] width 394 height 28
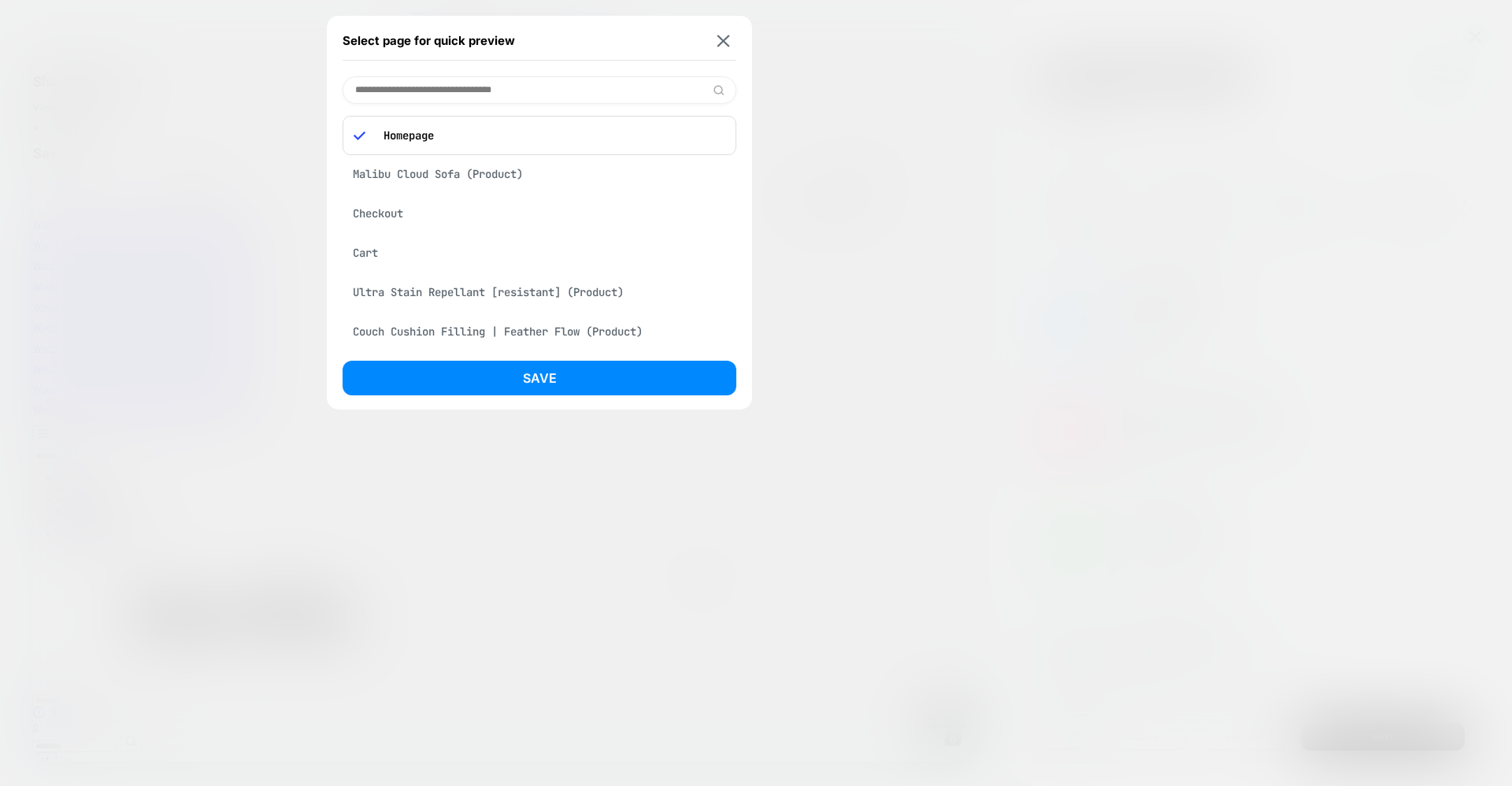
scroll to position [0, 0]
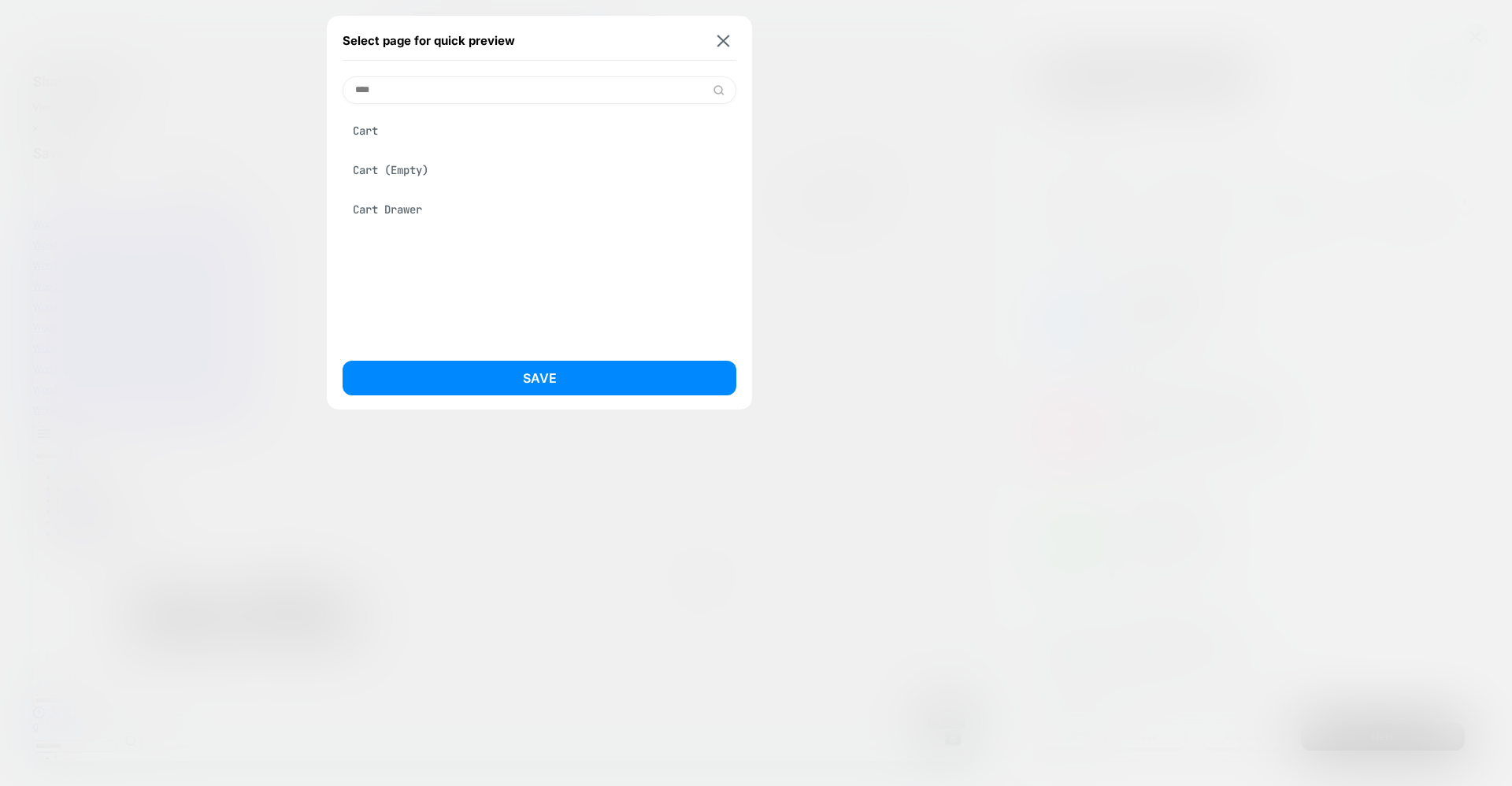
type input "****"
click at [420, 199] on div "Cart Drawer" at bounding box center [539, 210] width 394 height 30
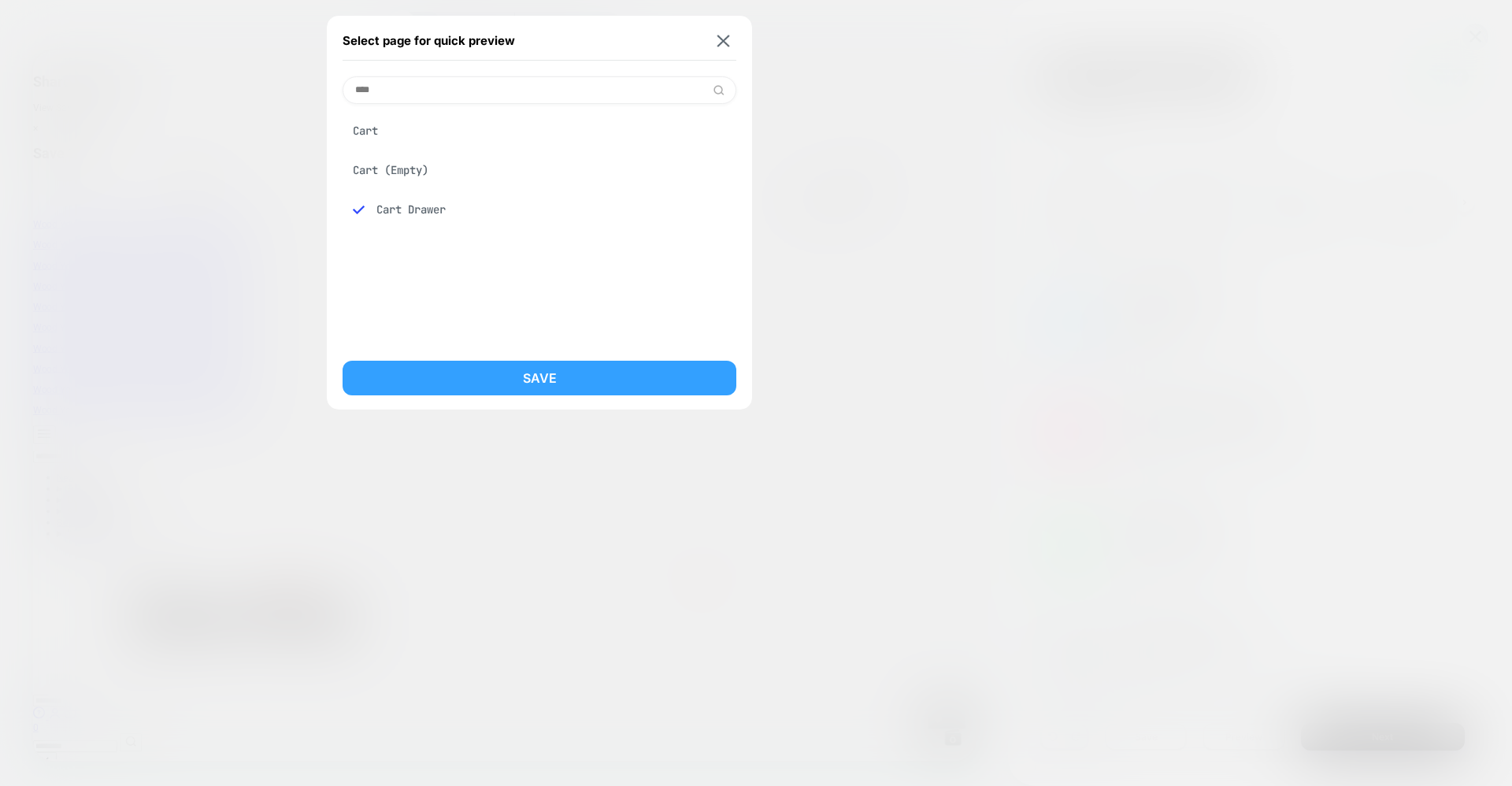
click at [499, 373] on button "Save" at bounding box center [539, 378] width 394 height 34
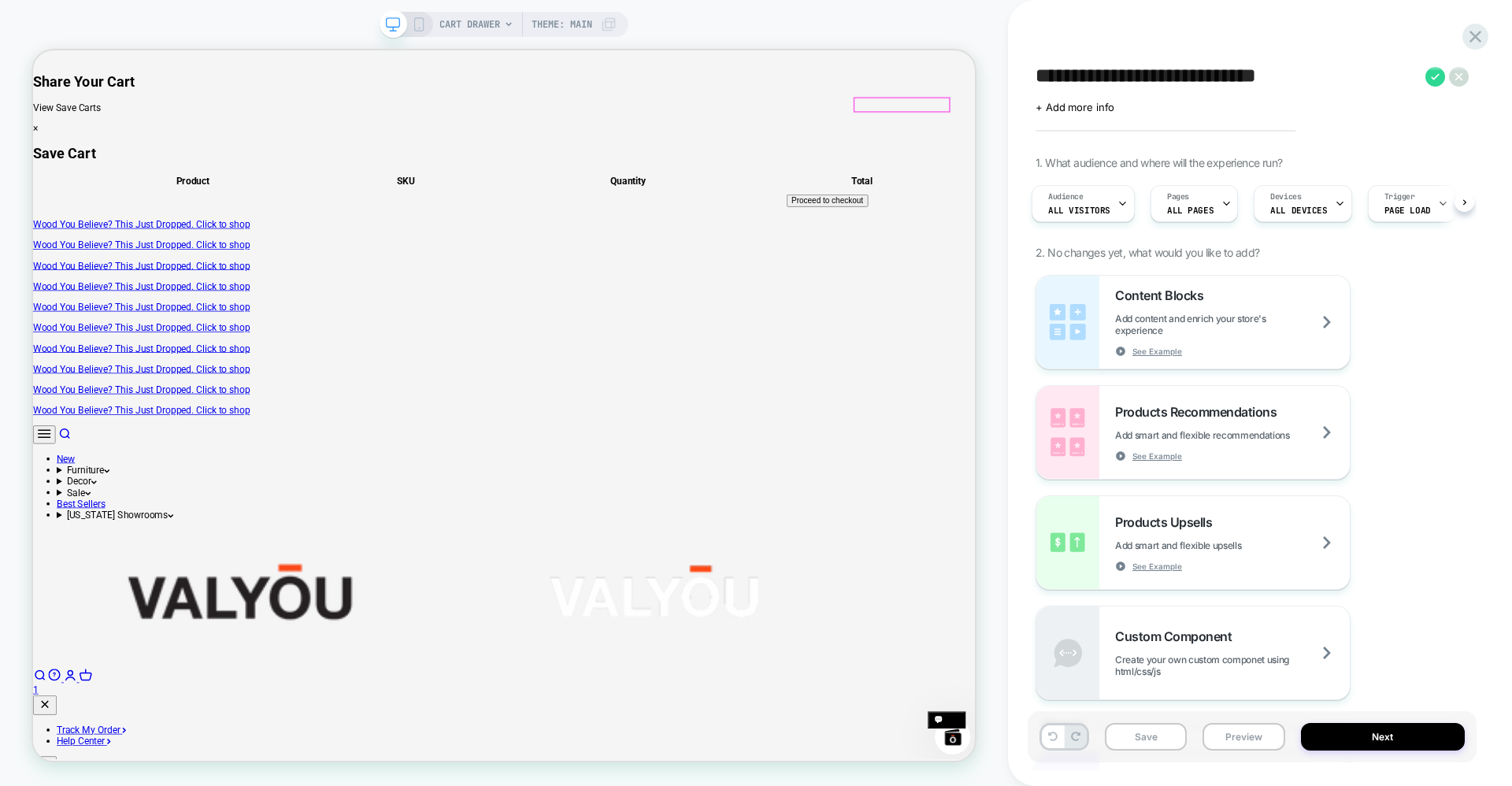
click at [33, 51] on slot "1" at bounding box center [33, 51] width 0 height 0
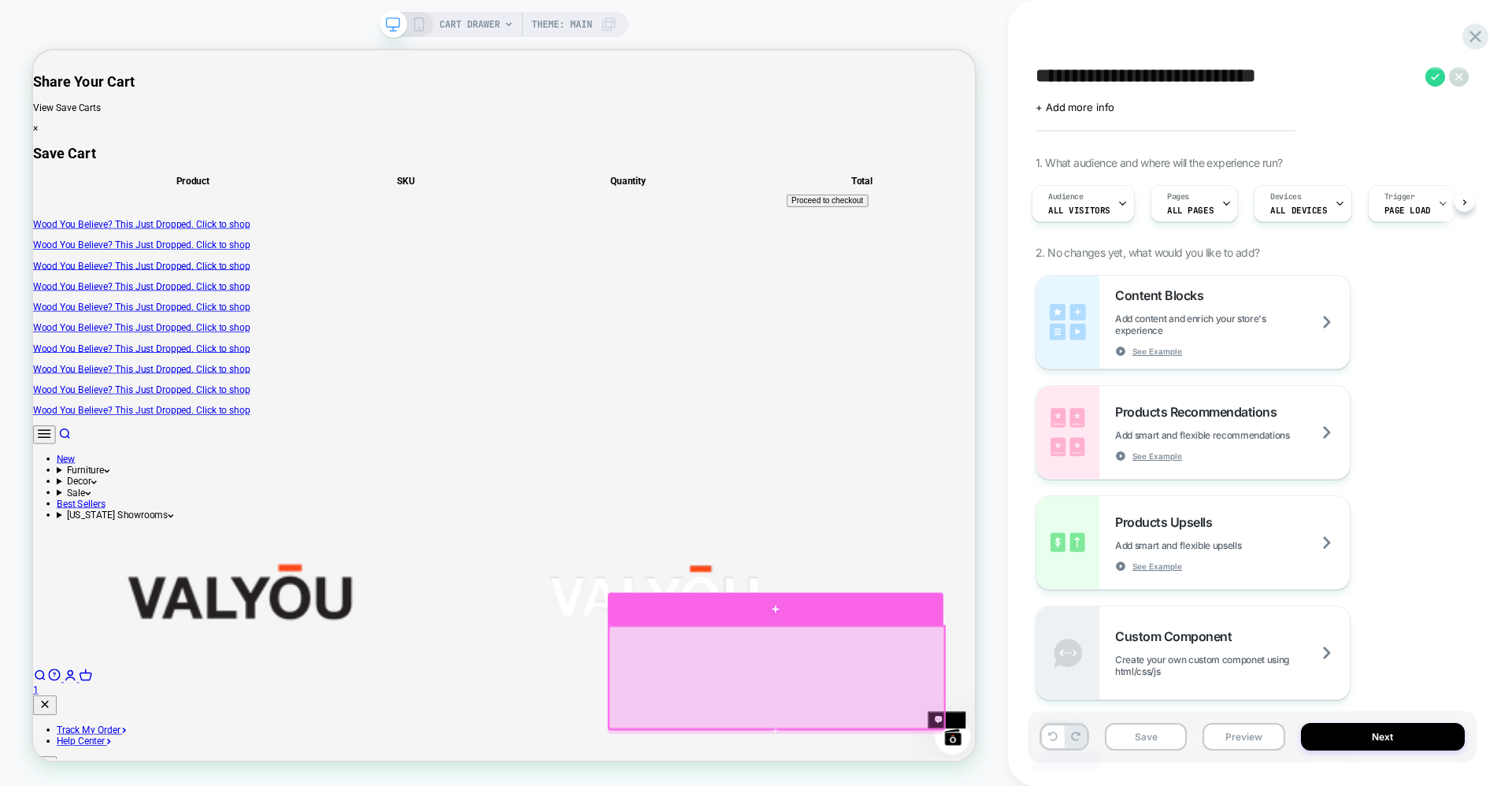
click at [1038, 785] on div at bounding box center [1022, 795] width 447 height 43
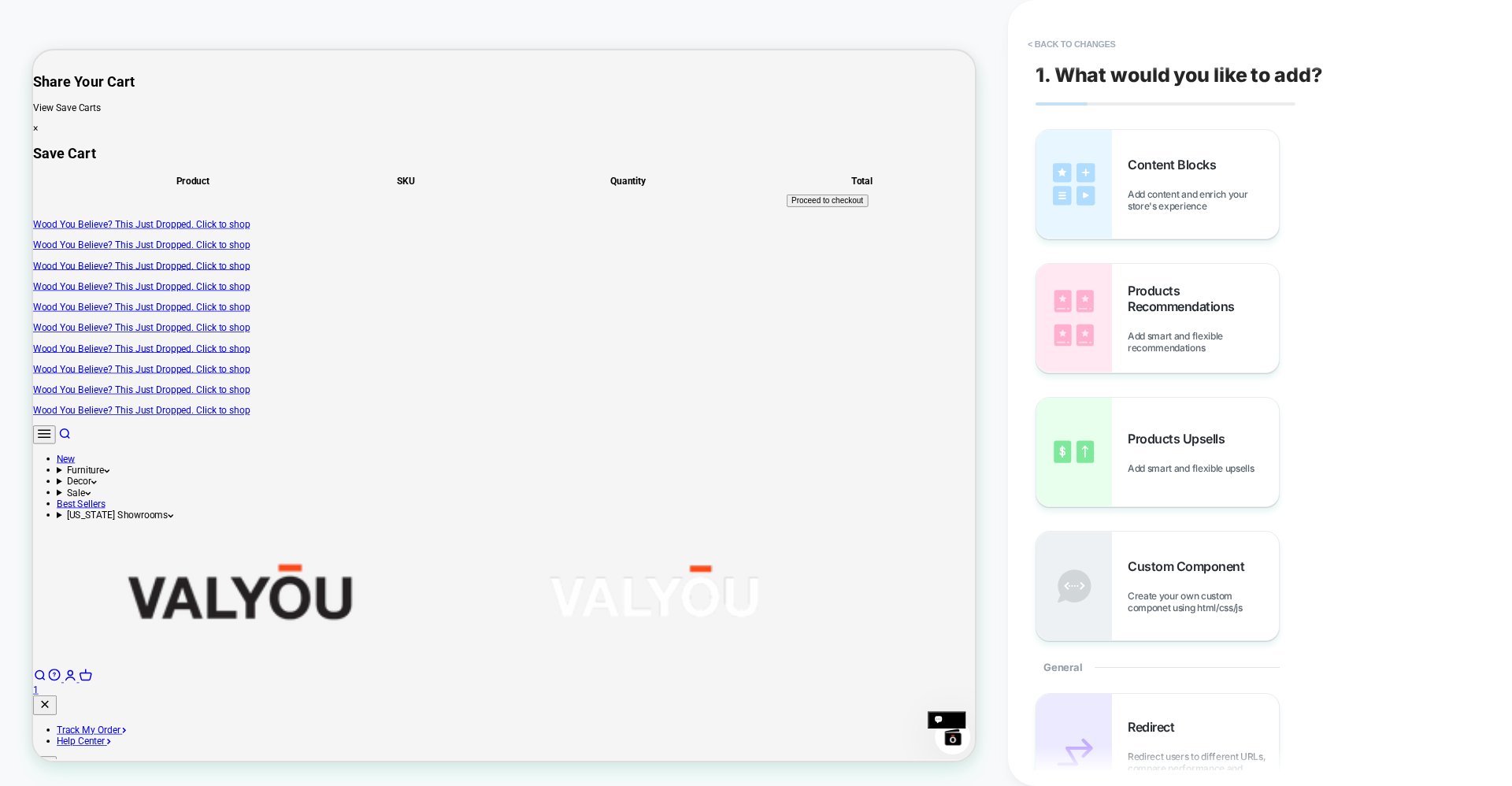
click at [1038, 41] on button "< Back to changes" at bounding box center [1072, 43] width 104 height 25
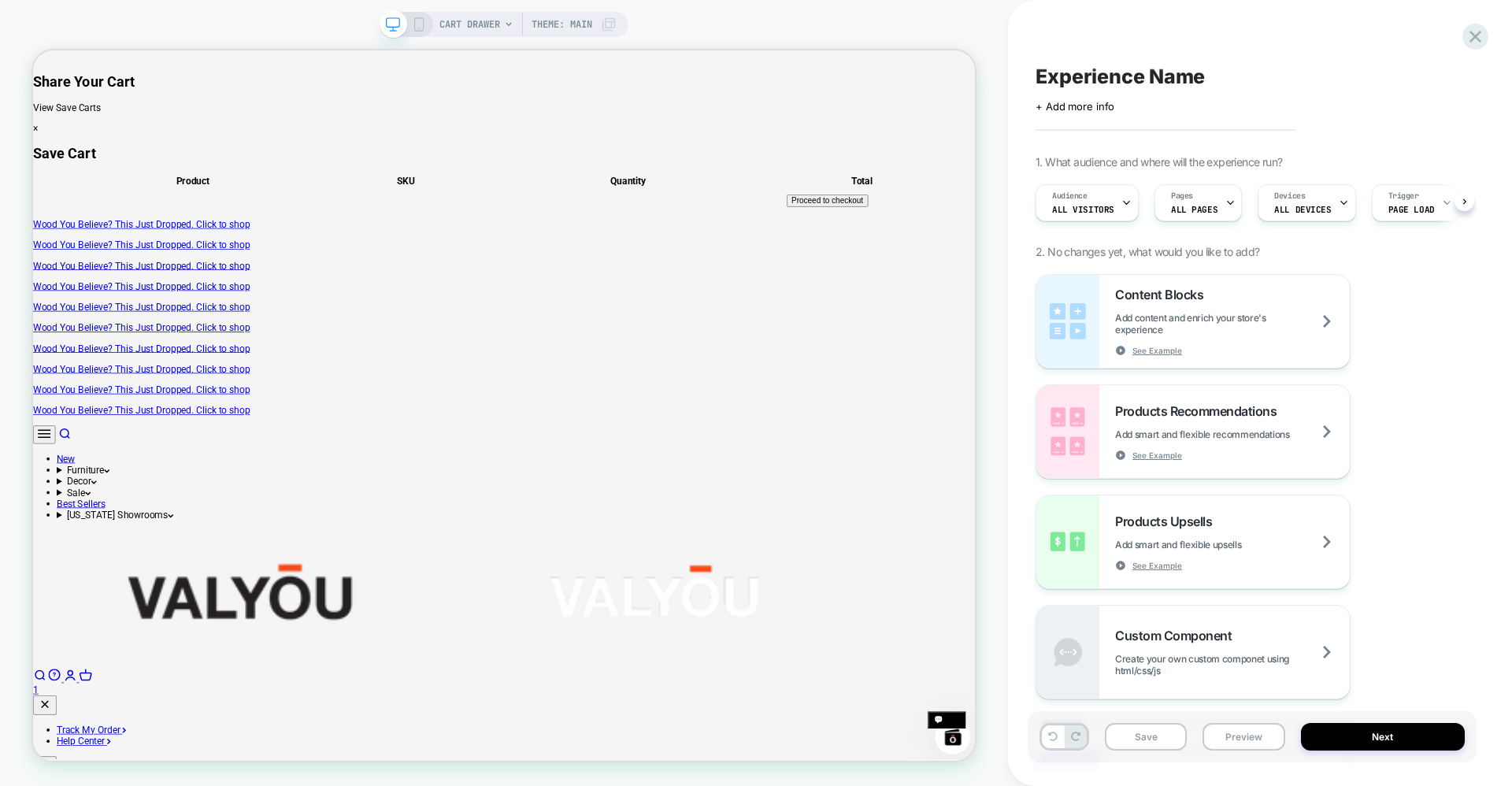
scroll to position [0, 1]
